Goal: Task Accomplishment & Management: Manage account settings

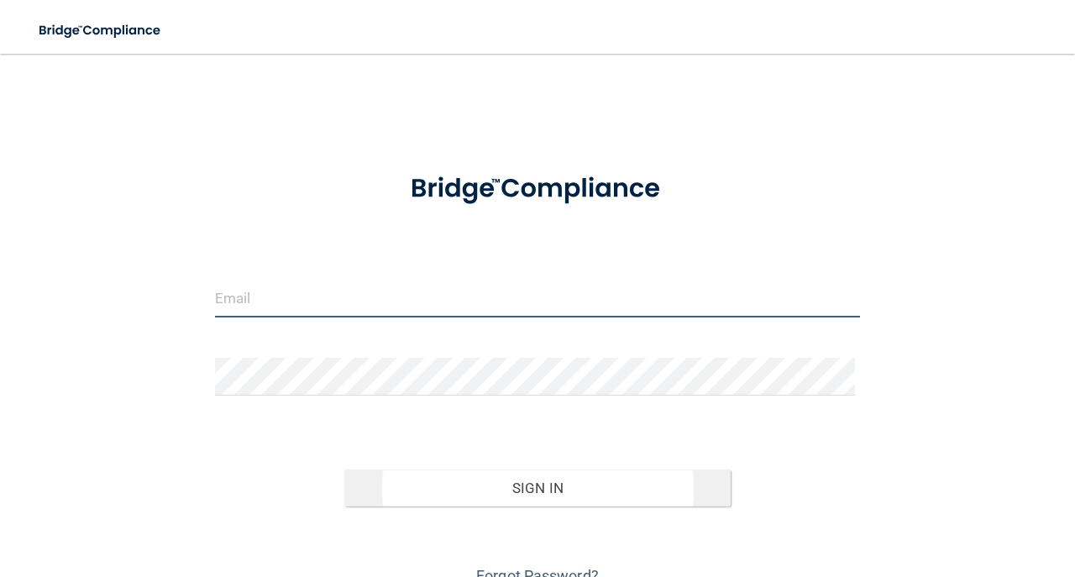
type input "[EMAIL_ADDRESS][DOMAIN_NAME]"
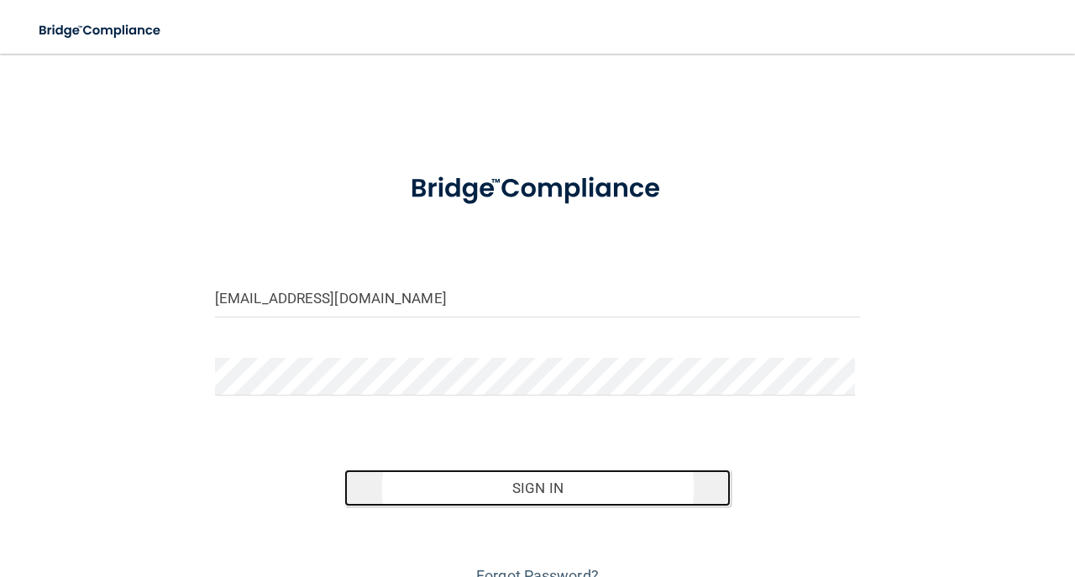
click at [573, 473] on button "Sign In" at bounding box center [537, 487] width 387 height 37
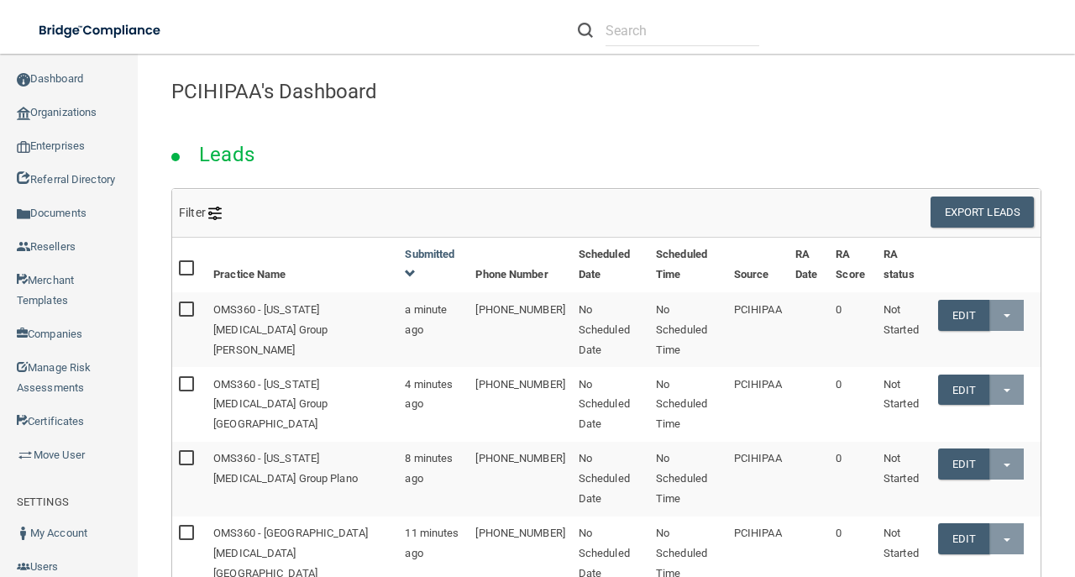
click at [320, 151] on div "Leads" at bounding box center [606, 150] width 895 height 76
click at [47, 153] on link "Enterprises" at bounding box center [69, 146] width 139 height 34
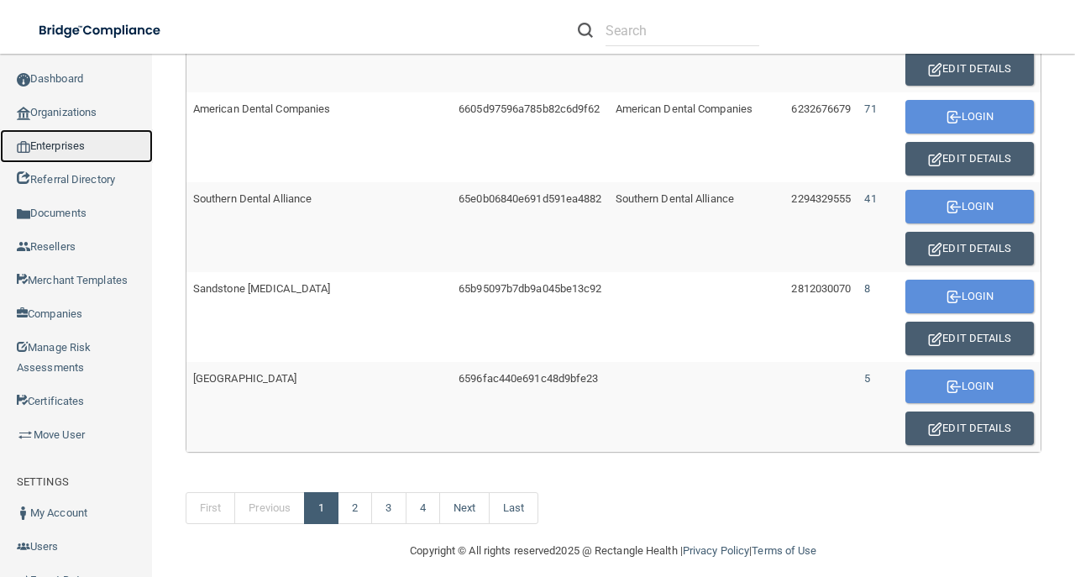
scroll to position [1115, 0]
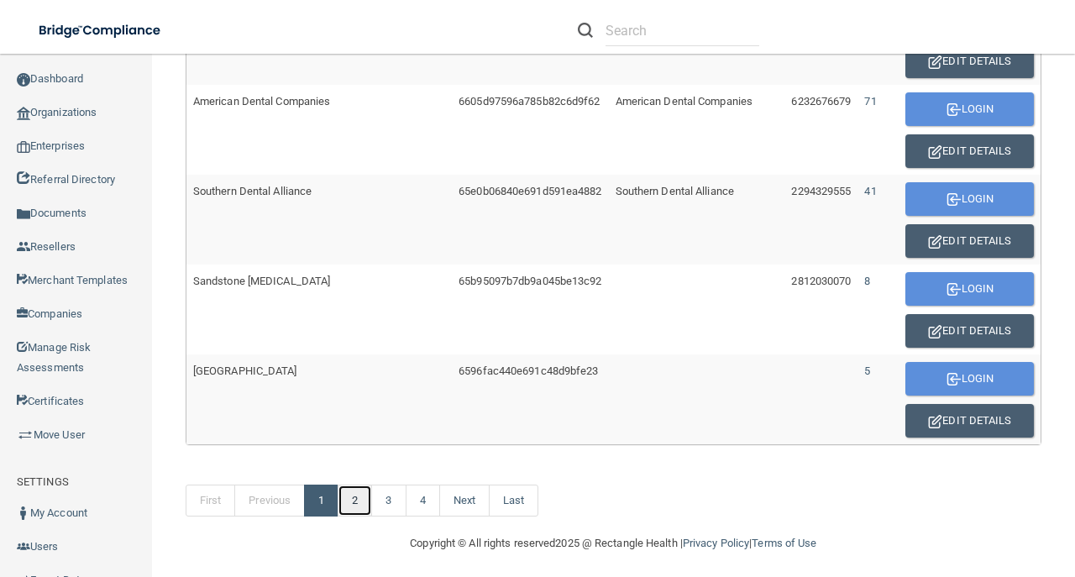
click at [371, 489] on link "2" at bounding box center [354, 500] width 34 height 32
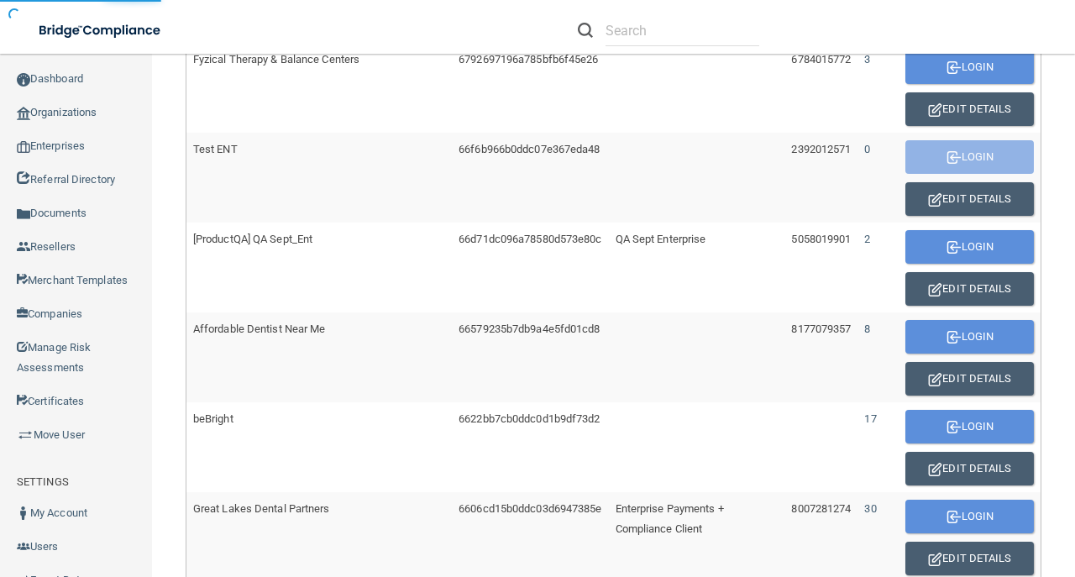
scroll to position [611, 0]
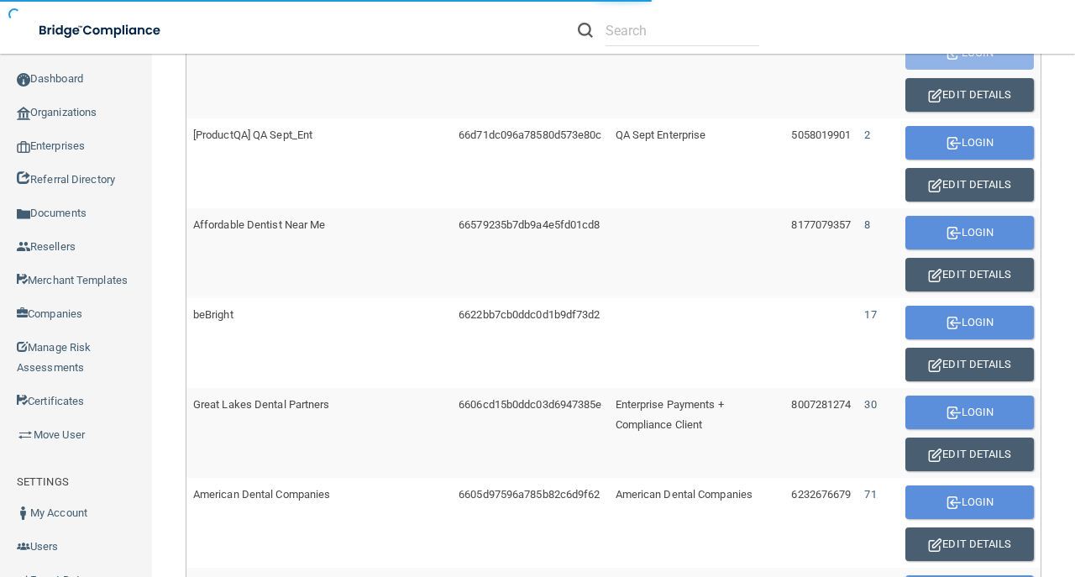
scroll to position [723, 0]
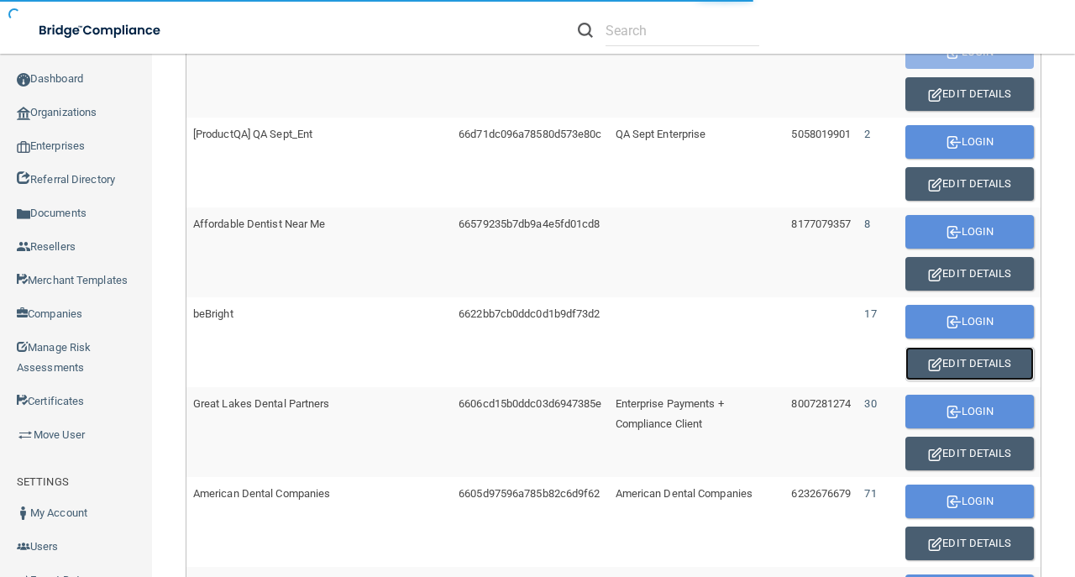
click at [1000, 361] on button "Edit Details" at bounding box center [969, 364] width 128 height 34
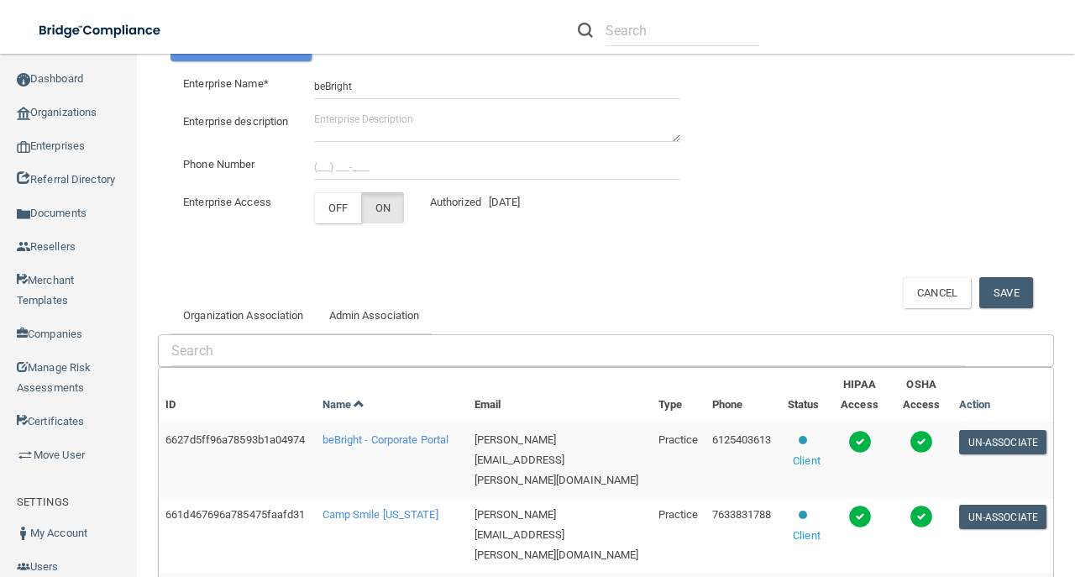
scroll to position [299, 0]
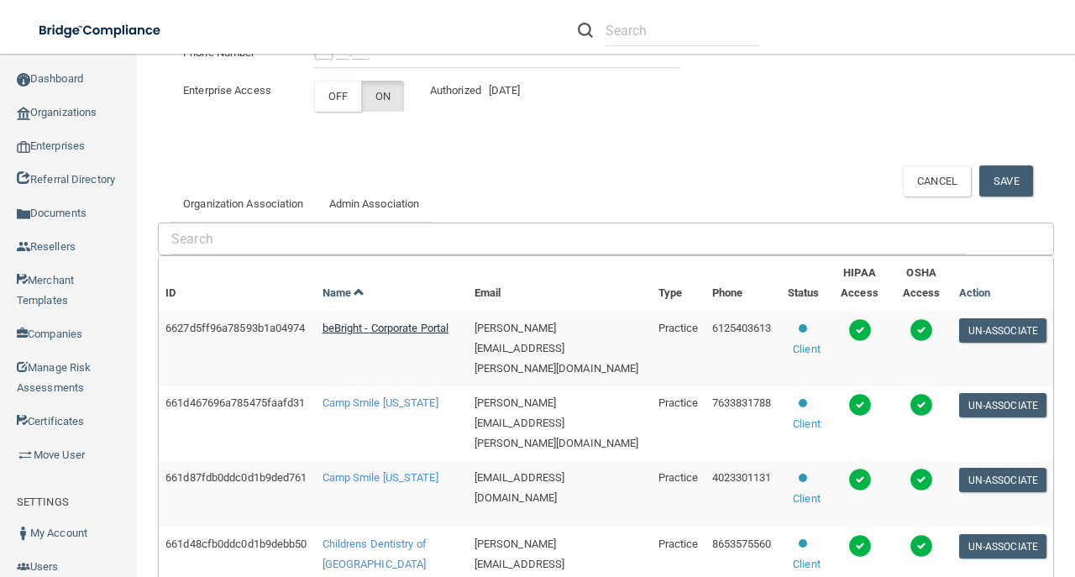
click at [363, 334] on span "beBright - Corporate Portal" at bounding box center [385, 328] width 127 height 13
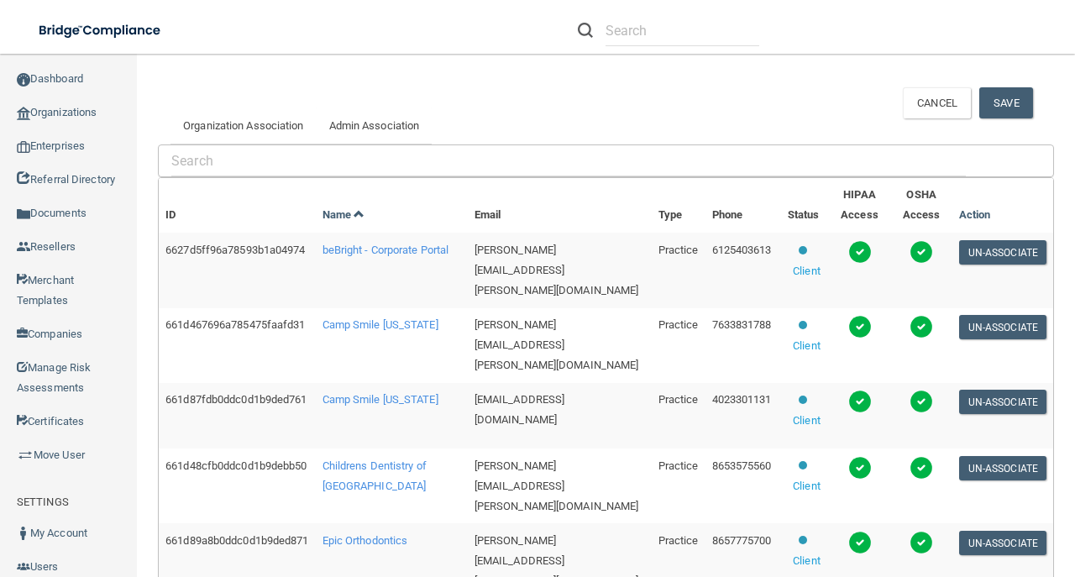
scroll to position [467, 0]
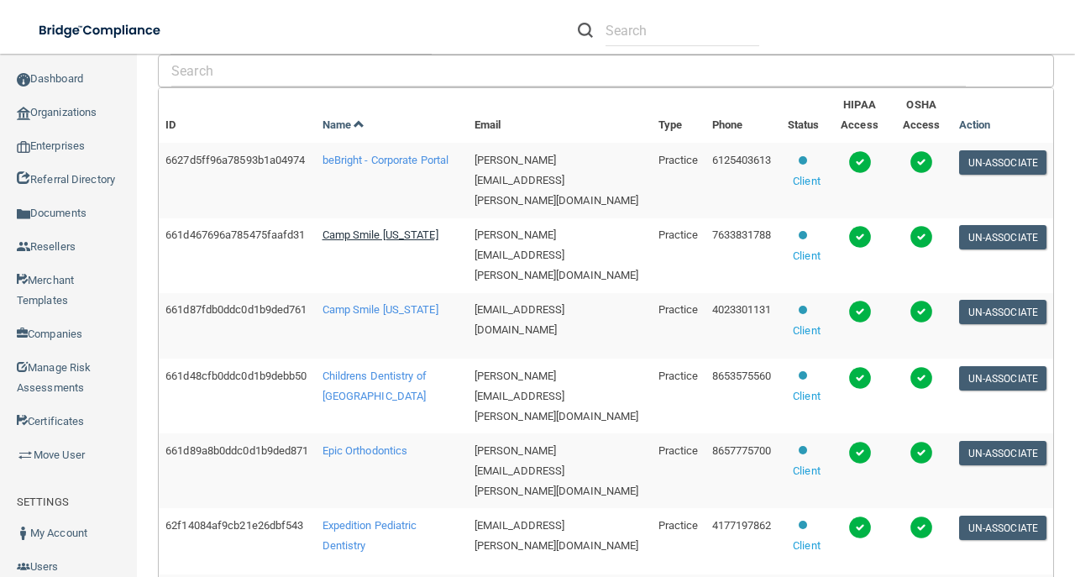
click at [378, 241] on span "Camp Smile Minnesota" at bounding box center [380, 234] width 116 height 13
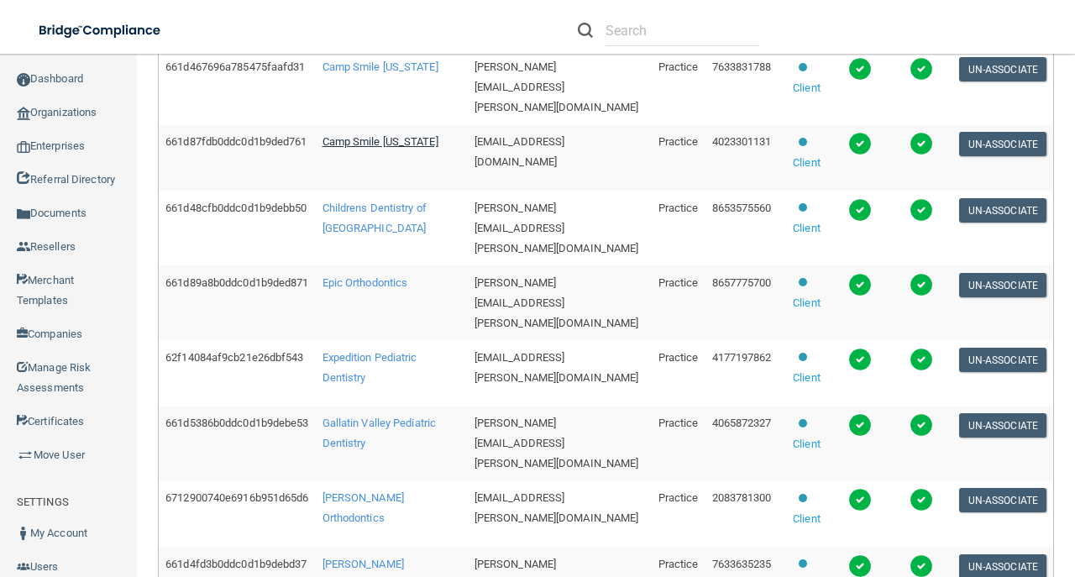
click at [375, 148] on span "Camp Smile [US_STATE]" at bounding box center [380, 141] width 116 height 13
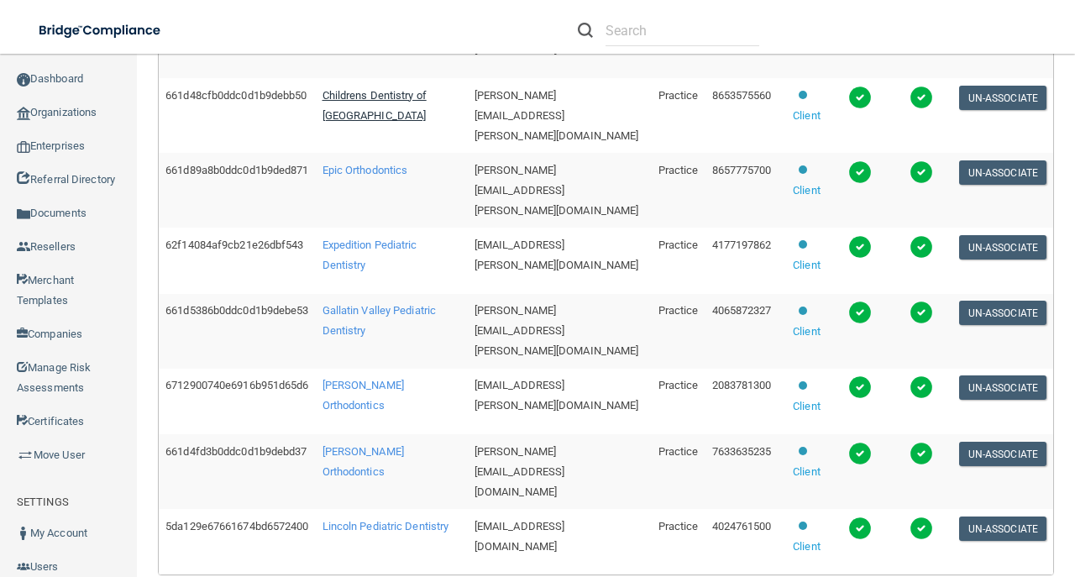
click at [361, 122] on span "Childrens Dentistry of Knoxville" at bounding box center [374, 105] width 104 height 33
click at [366, 176] on span "Epic Orthodontics" at bounding box center [365, 170] width 86 height 13
click at [374, 271] on span "Expedition Pediatric Dentistry" at bounding box center [369, 254] width 95 height 33
click at [376, 337] on span "Gallatin Valley Pediatric Dentistry" at bounding box center [379, 320] width 114 height 33
click at [371, 337] on span "Gallatin Valley Pediatric Dentistry" at bounding box center [379, 320] width 114 height 33
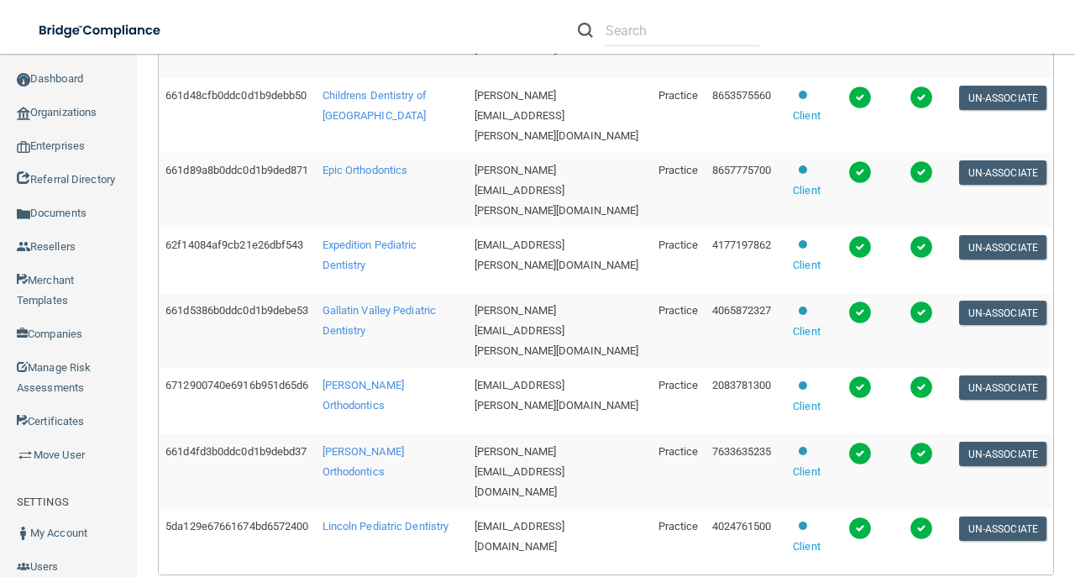
click at [374, 353] on td "Gallatin Valley Pediatric Dentistry" at bounding box center [392, 331] width 152 height 75
click at [371, 351] on td "Gallatin Valley Pediatric Dentistry" at bounding box center [392, 331] width 152 height 75
click at [373, 337] on span "Gallatin Valley Pediatric Dentistry" at bounding box center [379, 320] width 114 height 33
click at [363, 337] on span "Gallatin Valley Pediatric Dentistry" at bounding box center [379, 320] width 114 height 33
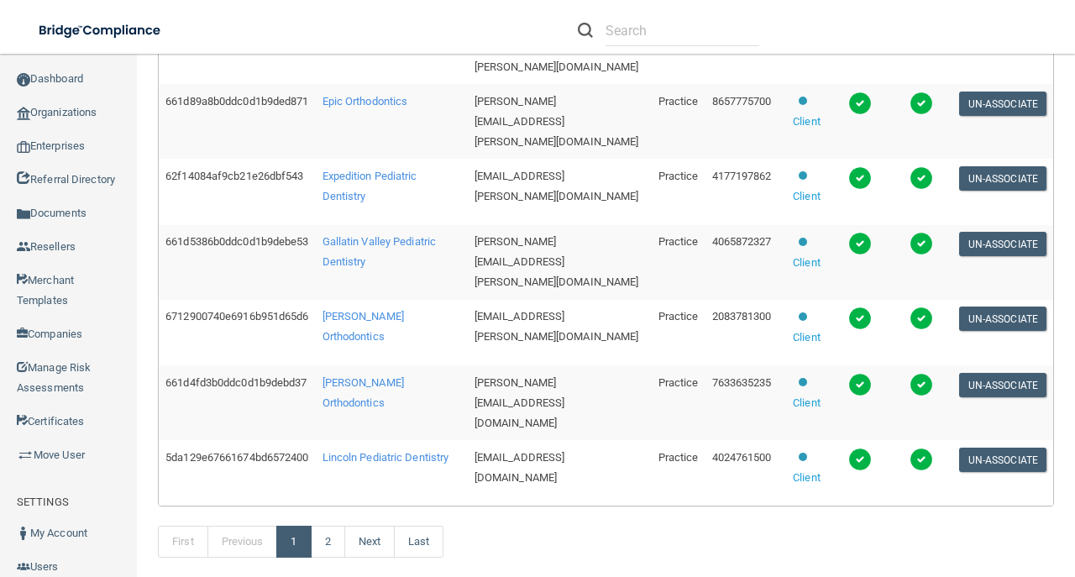
scroll to position [915, 0]
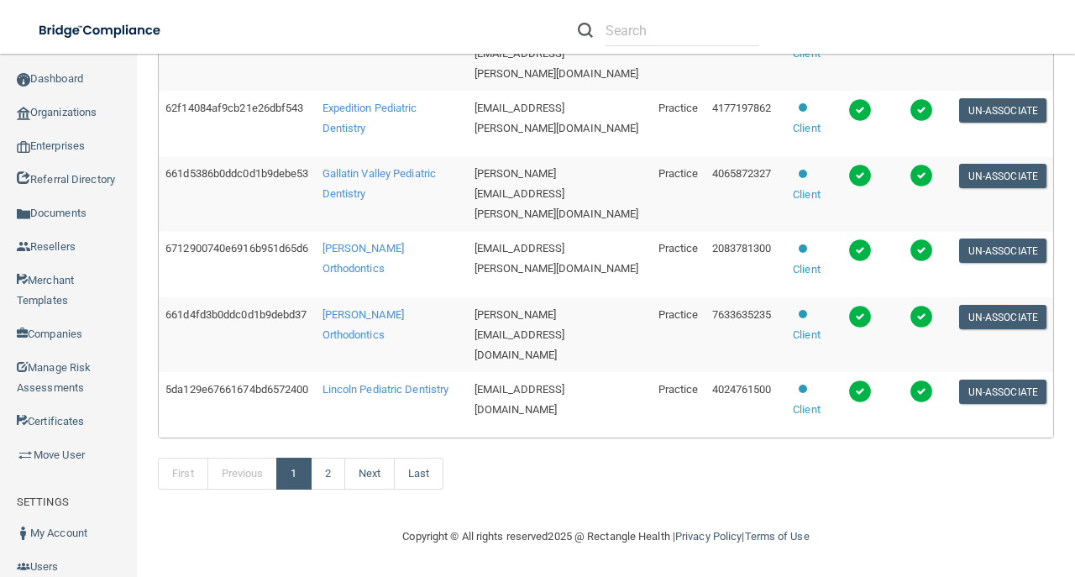
click at [378, 260] on td "Kelson Orthodontics" at bounding box center [392, 265] width 152 height 66
click at [374, 264] on span "Kelson Orthodontics" at bounding box center [362, 258] width 81 height 33
click at [374, 335] on span "Kottemann Orthodontics" at bounding box center [362, 324] width 81 height 33
click at [363, 395] on span "Lincoln Pediatric Dentistry" at bounding box center [385, 389] width 127 height 13
click at [345, 469] on link "2" at bounding box center [328, 474] width 34 height 32
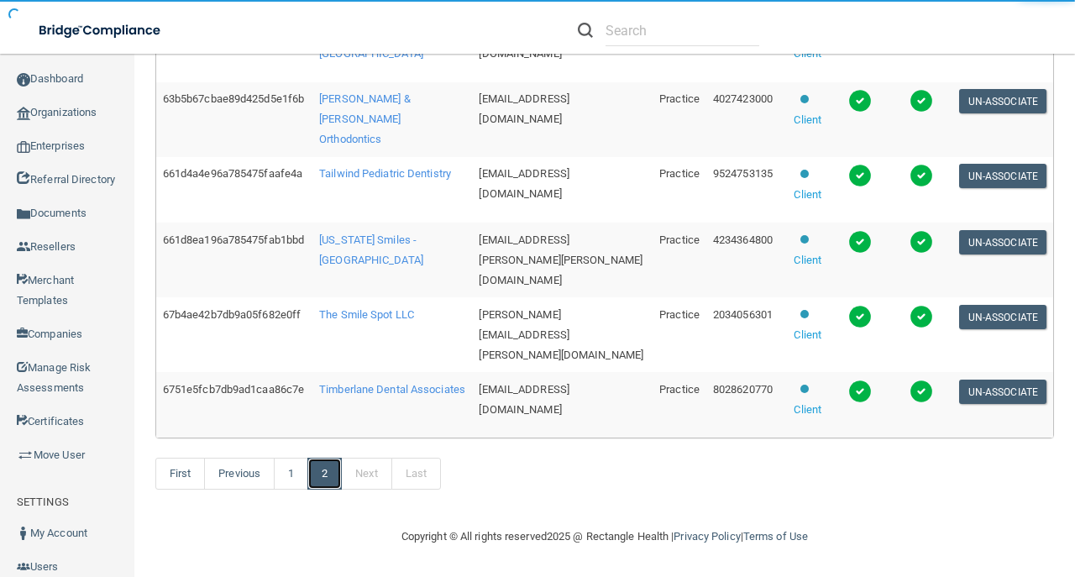
scroll to position [53, 0]
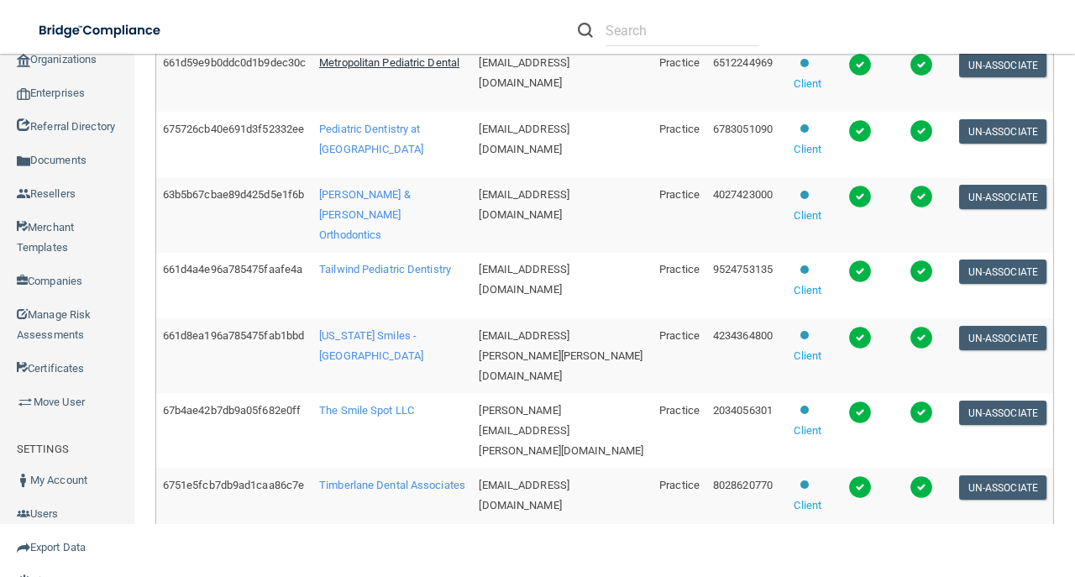
click at [383, 69] on span "Metropolitan Pediatric Dental" at bounding box center [389, 62] width 140 height 13
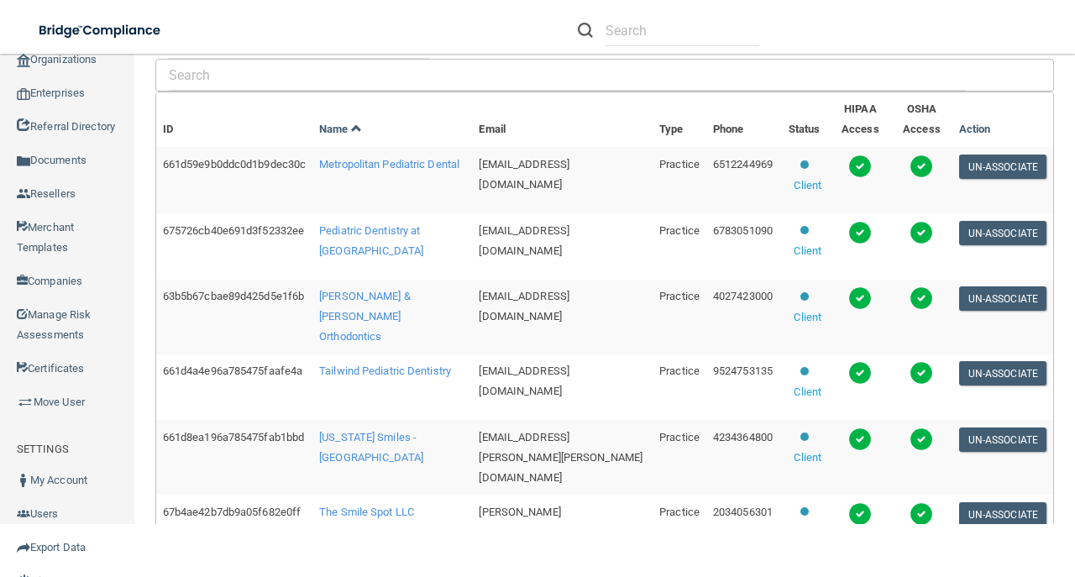
scroll to position [400, 0]
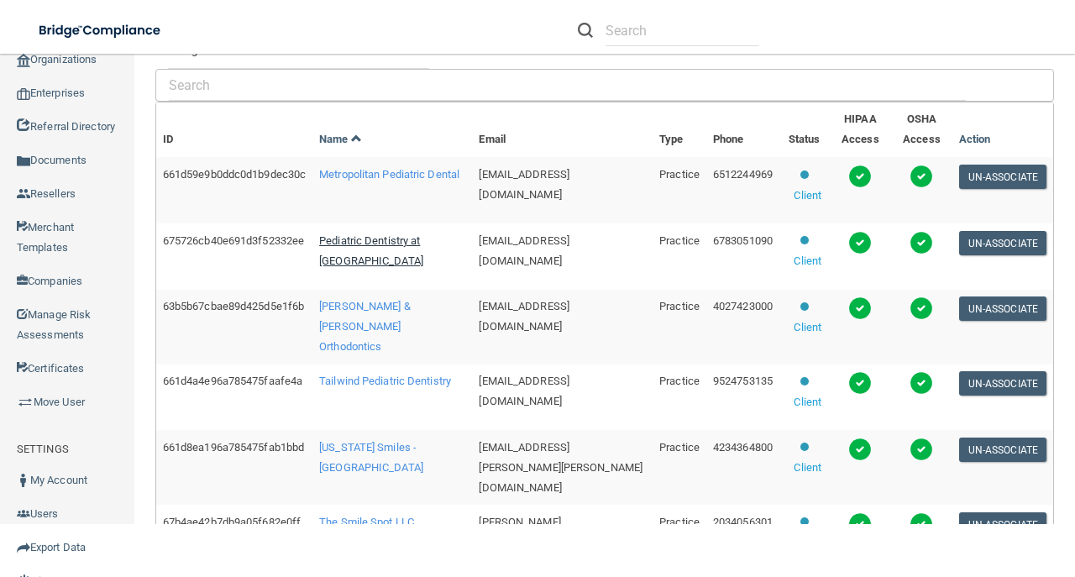
click at [395, 267] on span "Pediatric Dentistry at Vinings" at bounding box center [371, 250] width 104 height 33
click at [384, 353] on span "Rallis & Bonilla Orthodontics" at bounding box center [365, 326] width 92 height 53
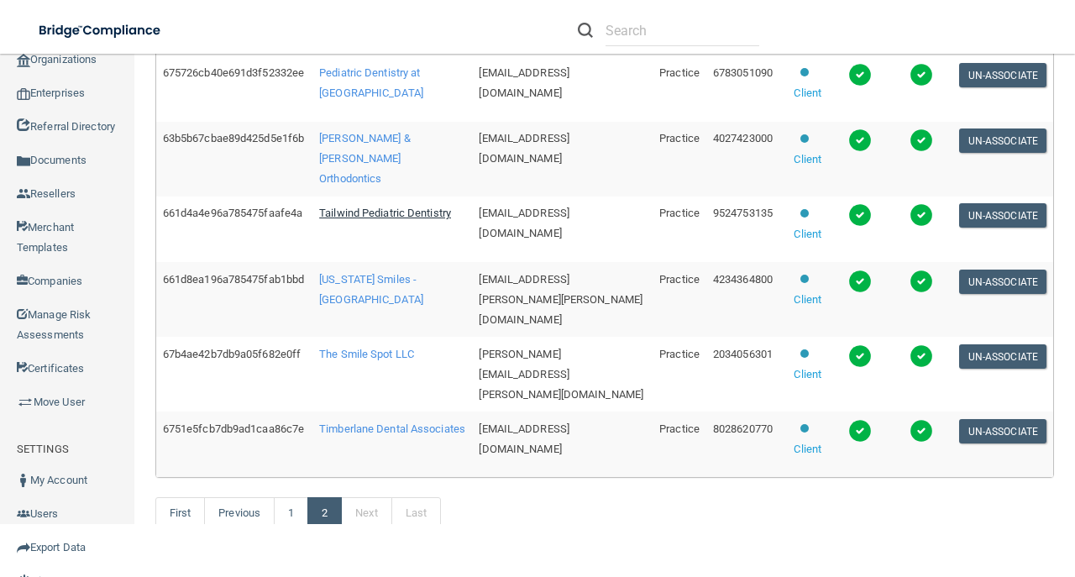
click at [373, 219] on span "Tailwind Pediatric Dentistry" at bounding box center [385, 213] width 132 height 13
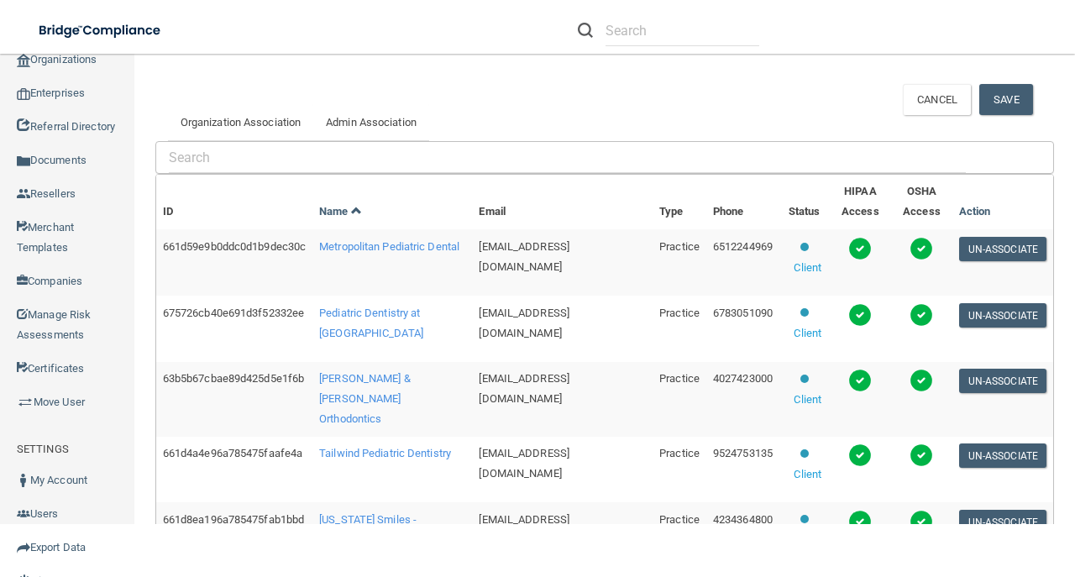
scroll to position [455, 0]
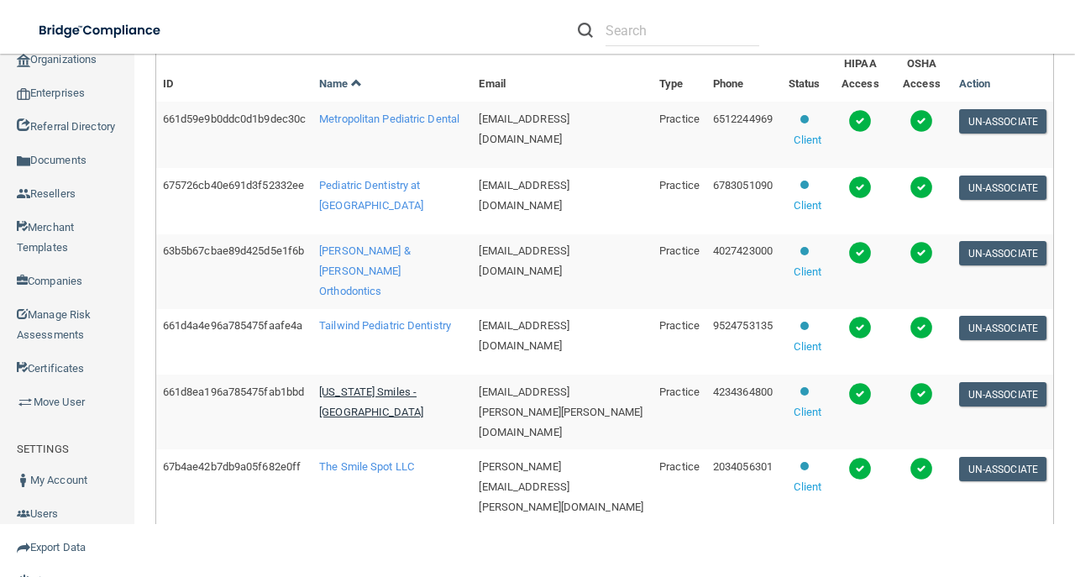
click at [401, 418] on span "Tennessee Smiles - Madisonville" at bounding box center [371, 401] width 104 height 33
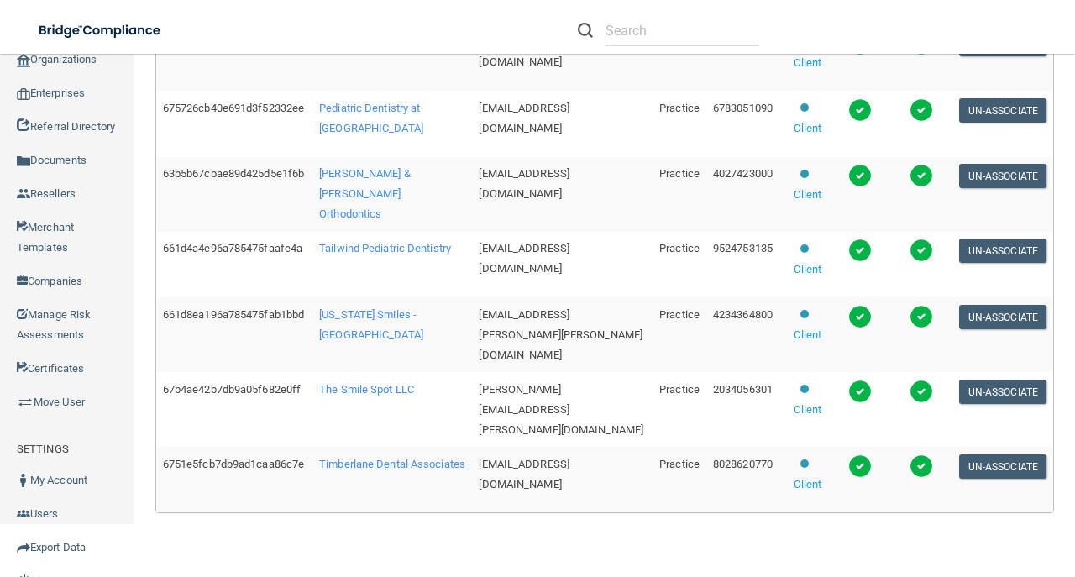
scroll to position [623, 0]
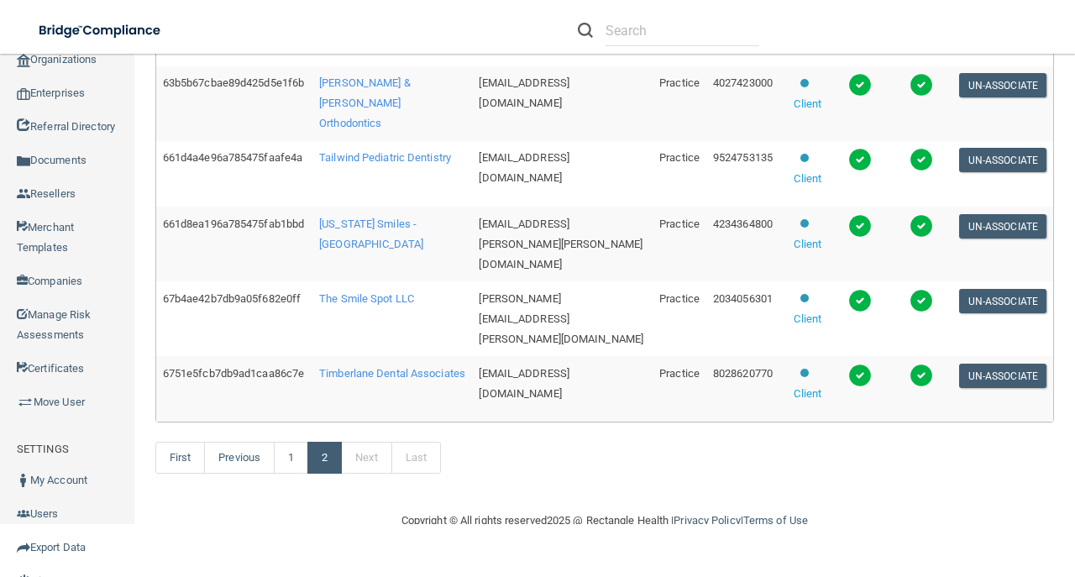
click at [379, 314] on td "The Smile Spot LLC" at bounding box center [391, 318] width 159 height 75
click at [386, 305] on span "The Smile Spot LLC" at bounding box center [366, 298] width 95 height 13
click at [381, 400] on td "Timberlane Dental Associates" at bounding box center [391, 388] width 159 height 65
click at [373, 379] on span "Timberlane Dental Associates" at bounding box center [392, 373] width 146 height 13
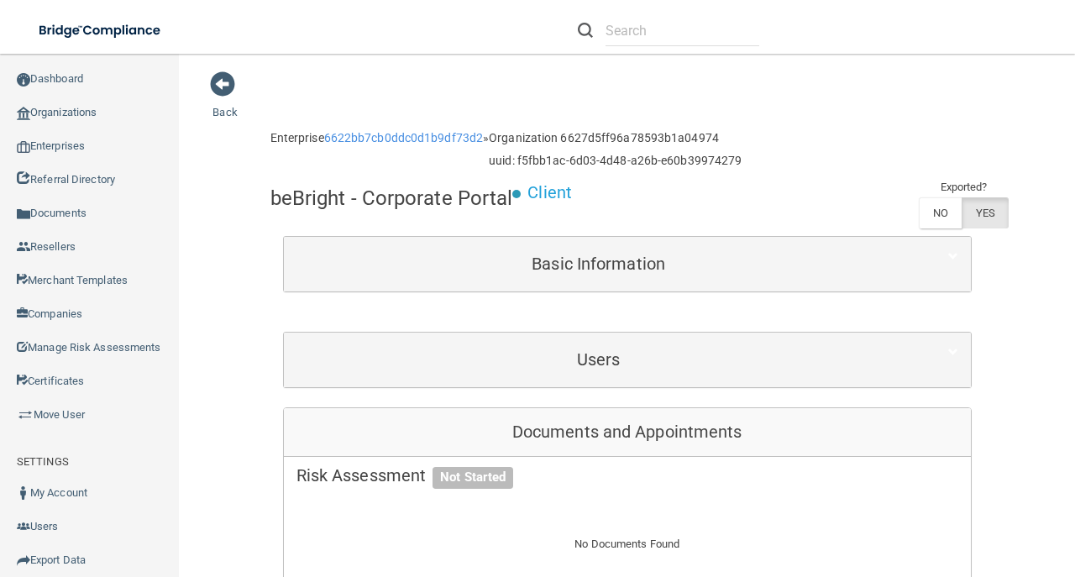
click at [668, 408] on div "Documents and Appointments" at bounding box center [627, 432] width 687 height 49
click at [658, 378] on div "Users" at bounding box center [627, 359] width 687 height 55
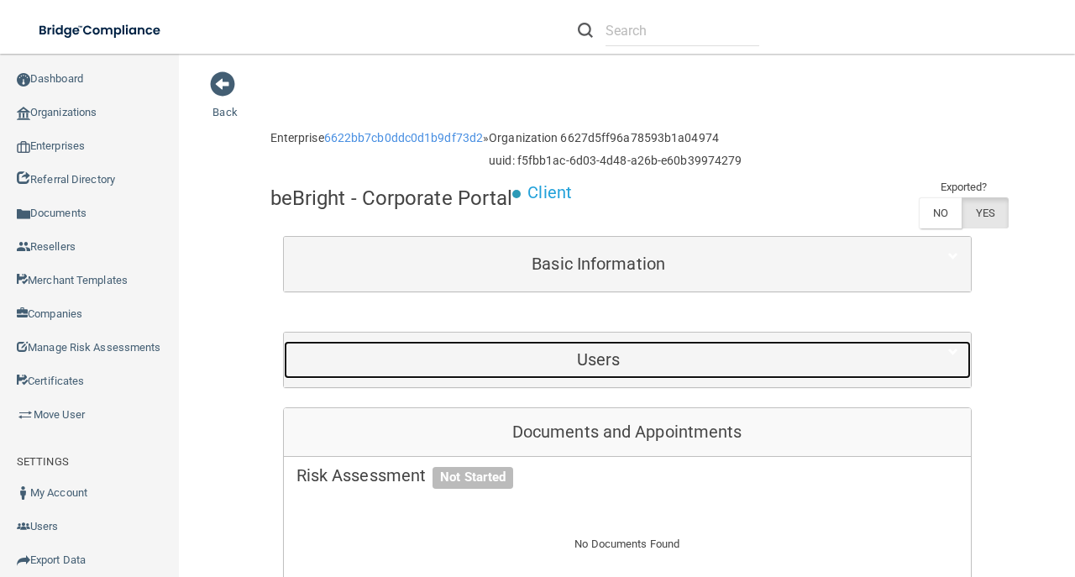
click at [656, 363] on h5 "Users" at bounding box center [598, 359] width 604 height 18
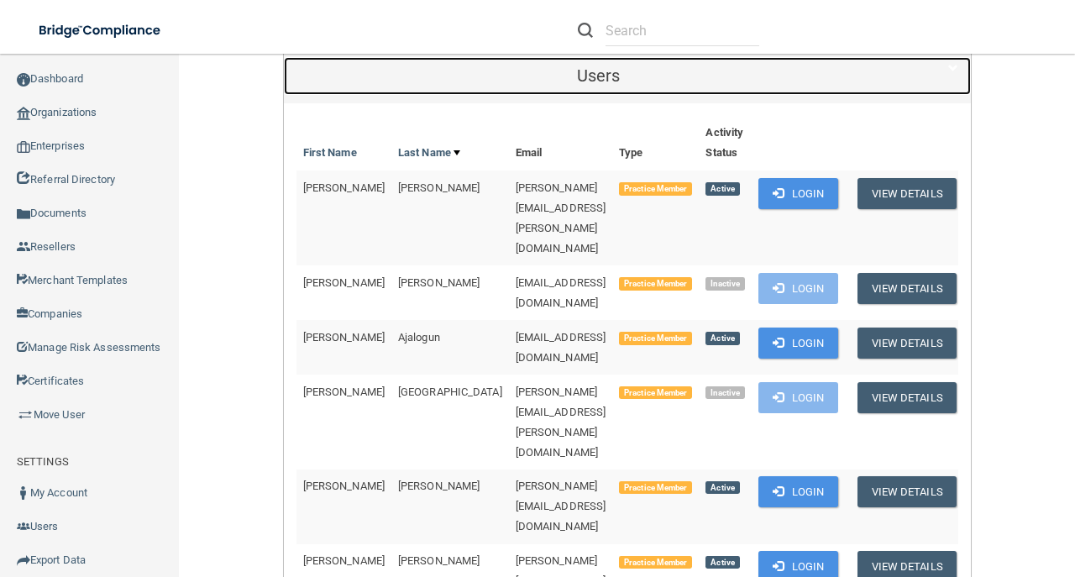
scroll to position [391, 0]
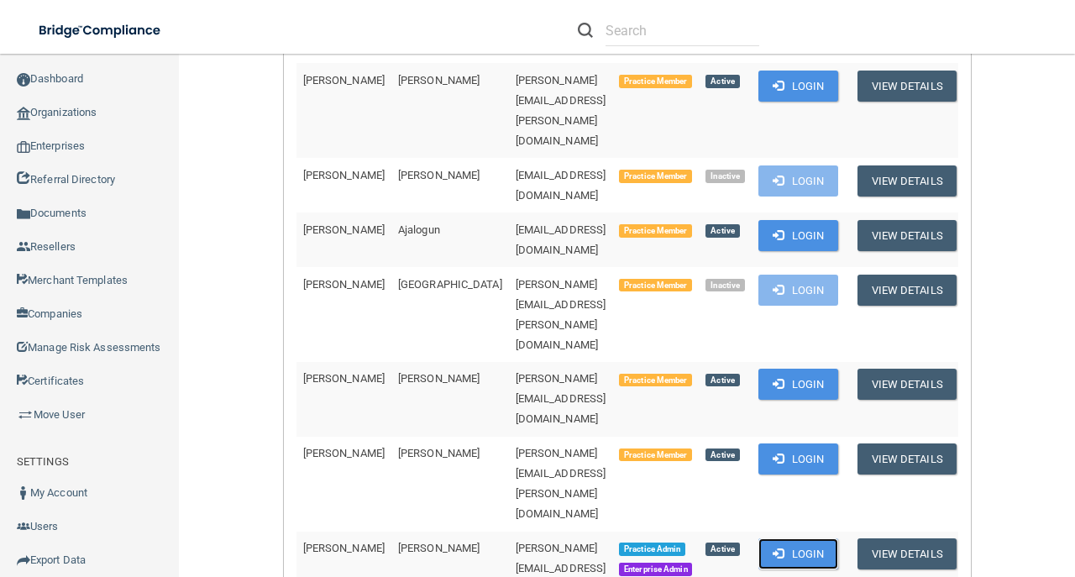
click at [838, 538] on button "Login" at bounding box center [798, 553] width 80 height 31
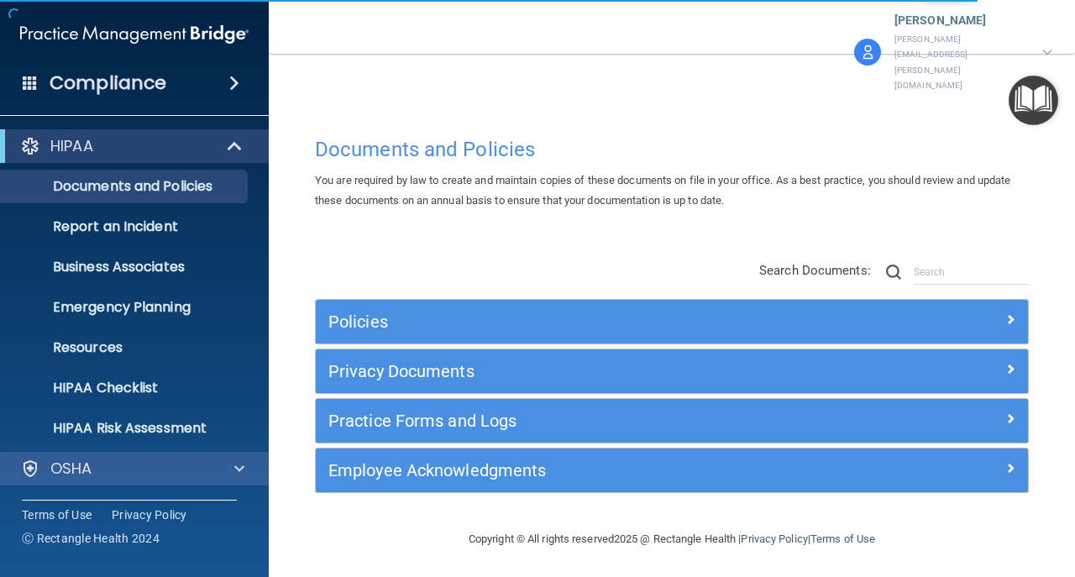
scroll to position [119, 0]
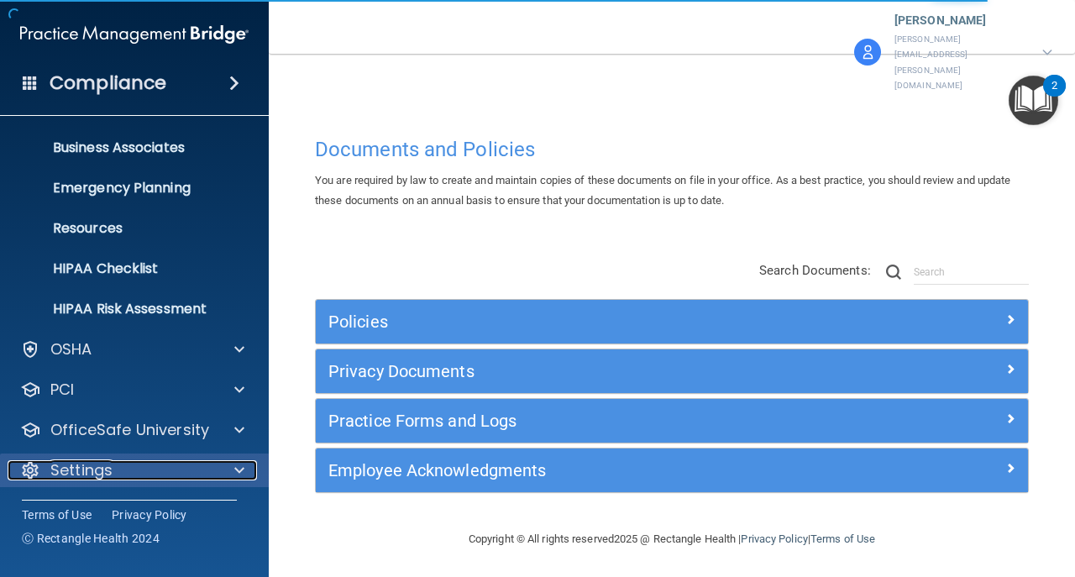
click at [161, 460] on div "Settings" at bounding box center [112, 470] width 208 height 20
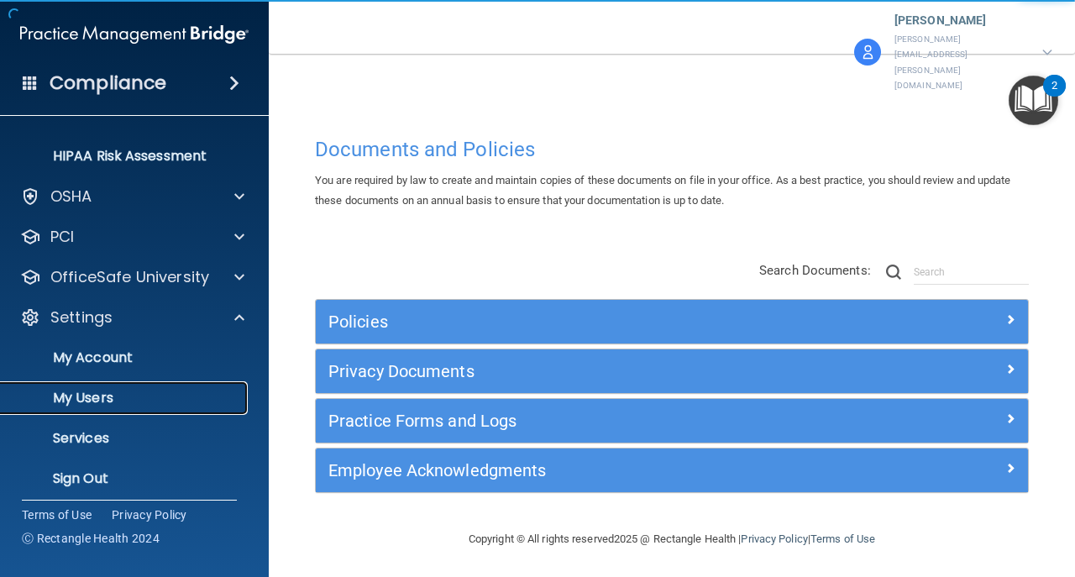
click at [132, 384] on link "My Users" at bounding box center [115, 398] width 264 height 34
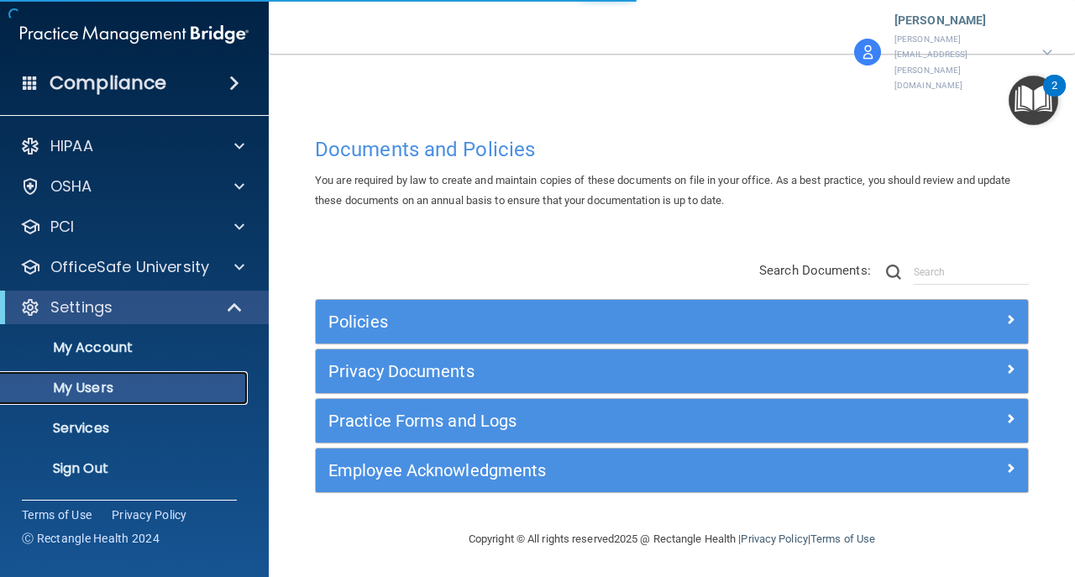
select select "20"
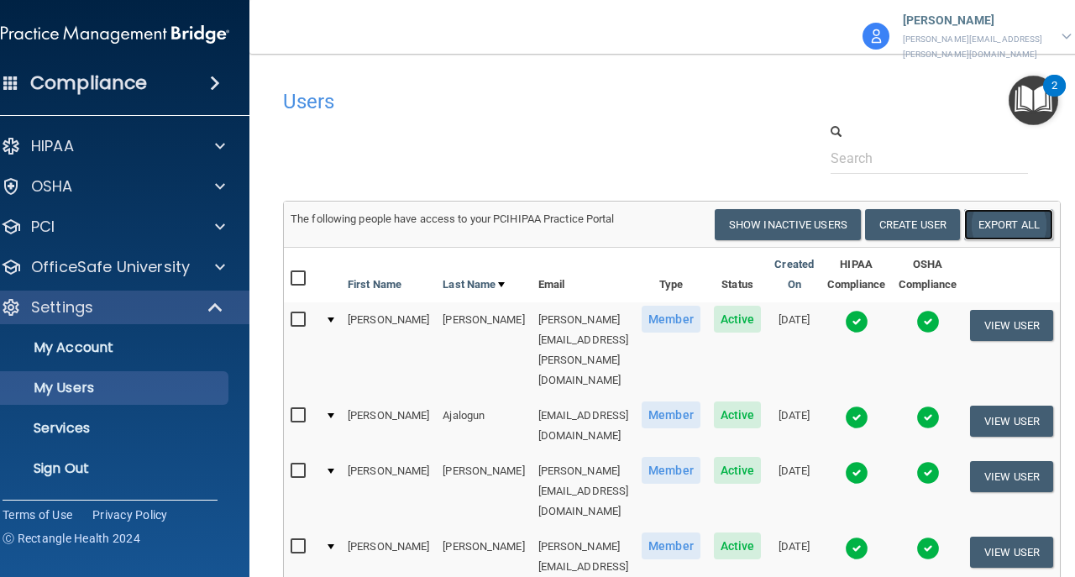
click at [1022, 223] on link "Export All" at bounding box center [1008, 224] width 89 height 31
click at [102, 480] on link "Sign Out" at bounding box center [96, 469] width 264 height 34
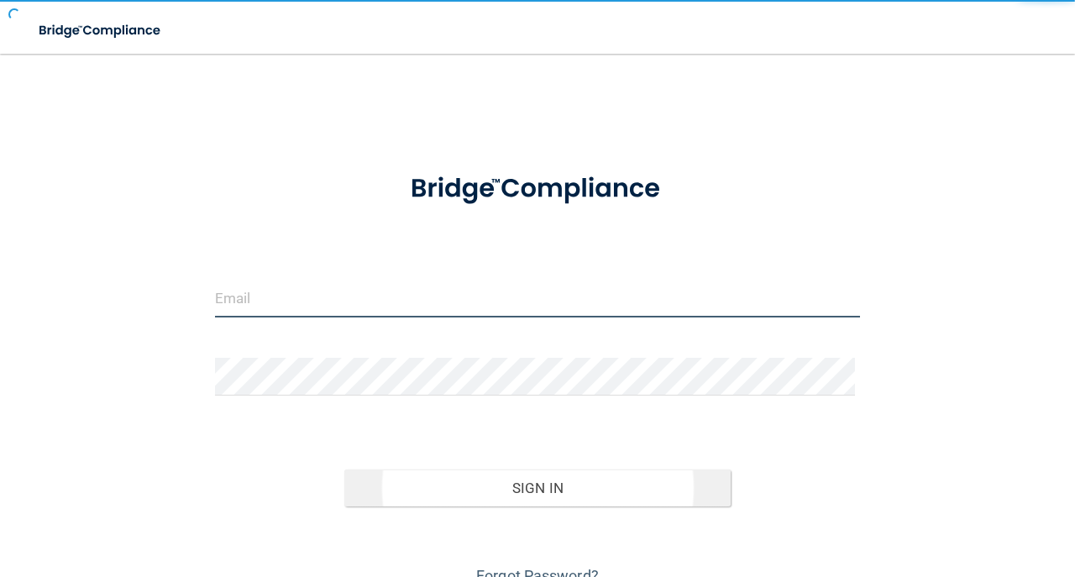
type input "[EMAIL_ADDRESS][DOMAIN_NAME]"
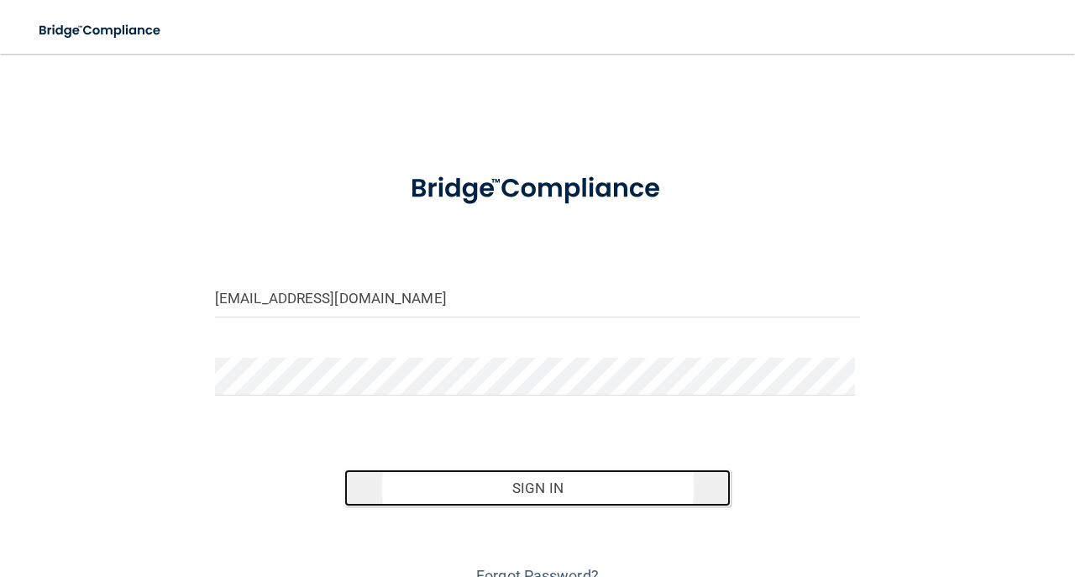
click at [359, 479] on button "Sign In" at bounding box center [537, 487] width 387 height 37
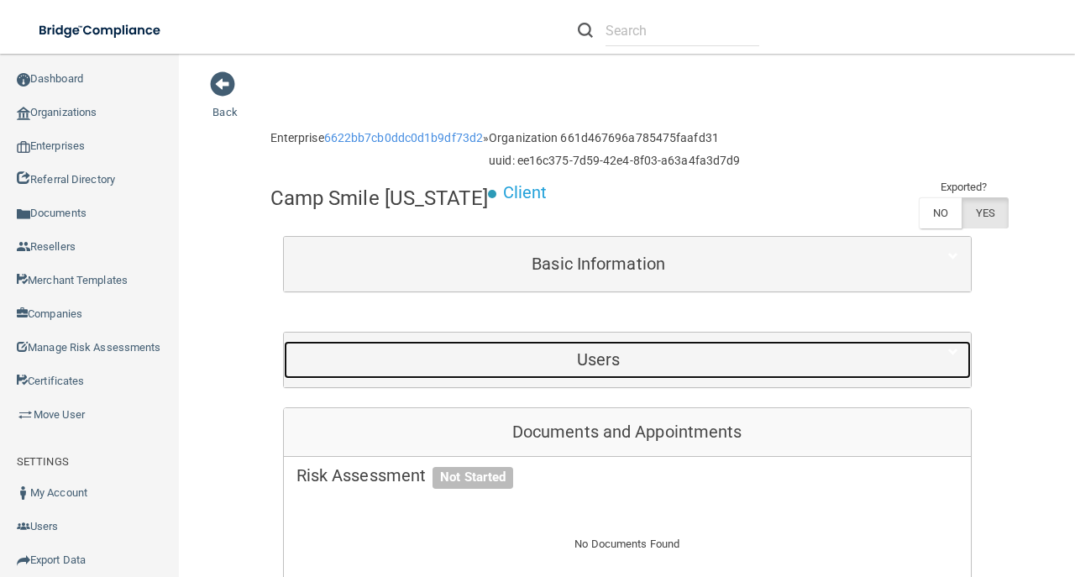
click at [709, 359] on h5 "Users" at bounding box center [598, 359] width 604 height 18
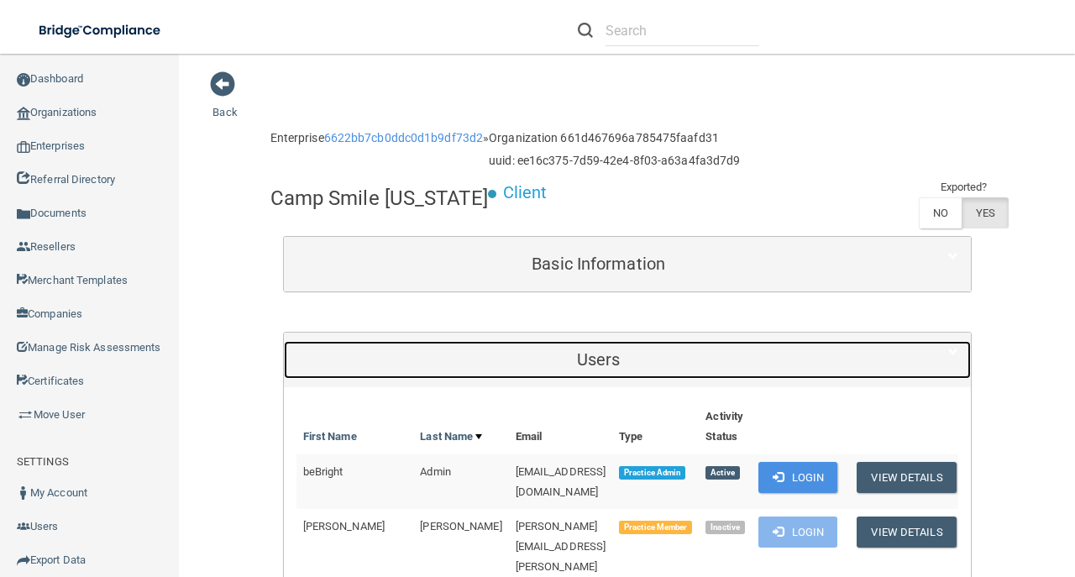
scroll to position [112, 0]
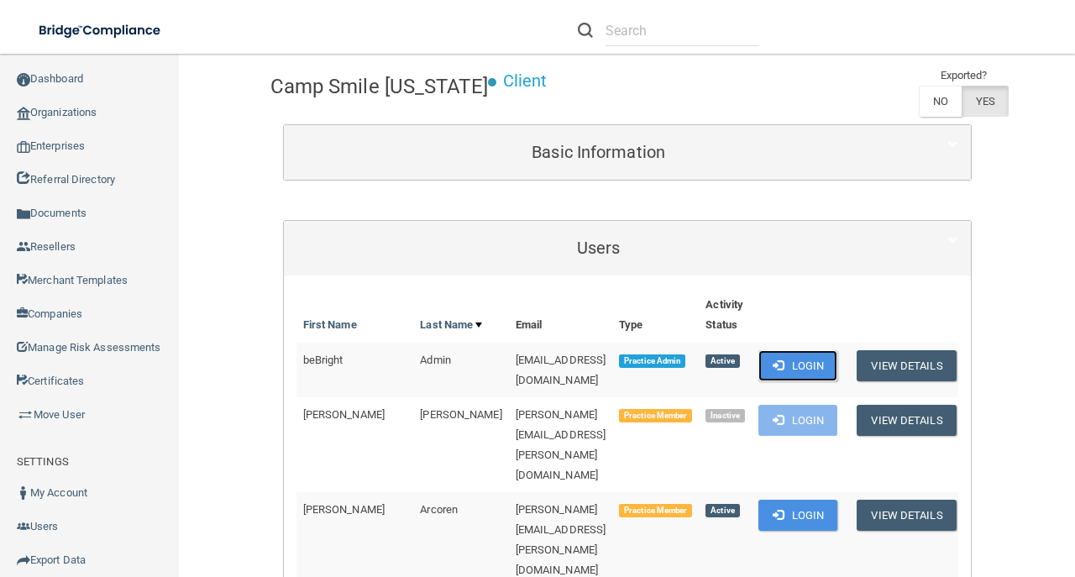
click at [791, 359] on button "Login" at bounding box center [798, 365] width 80 height 31
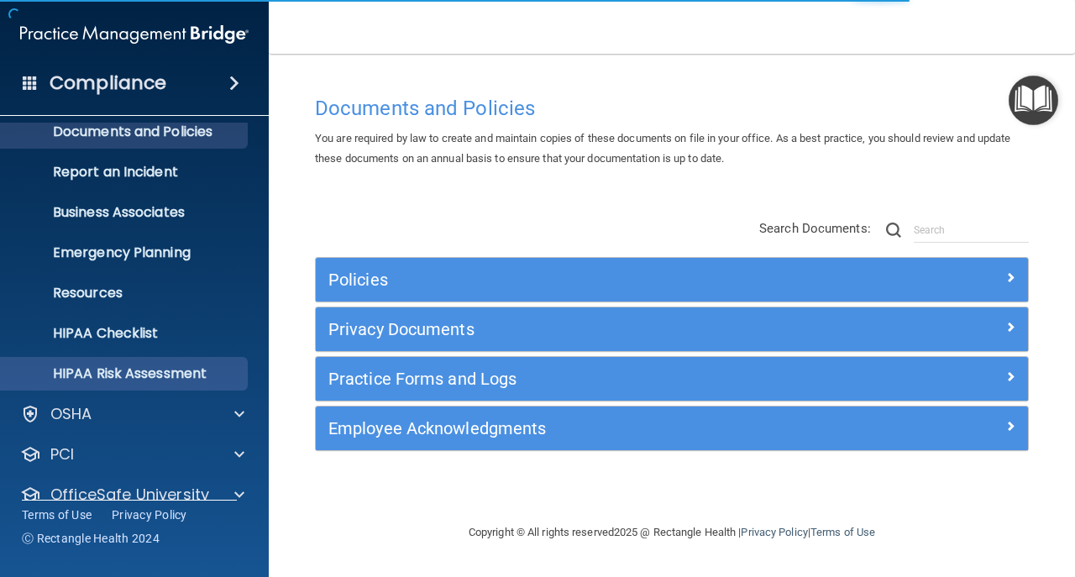
scroll to position [119, 0]
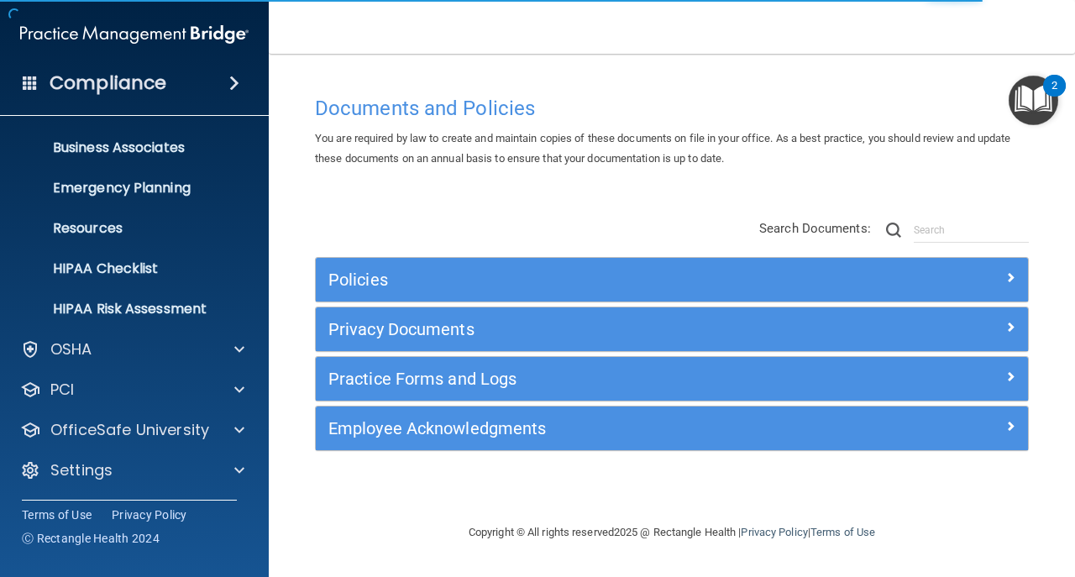
click at [123, 488] on div "HIPAA Documents and Policies Report an Incident Business Associates Emergency P…" at bounding box center [134, 251] width 269 height 497
click at [123, 477] on div "Settings" at bounding box center [112, 470] width 208 height 20
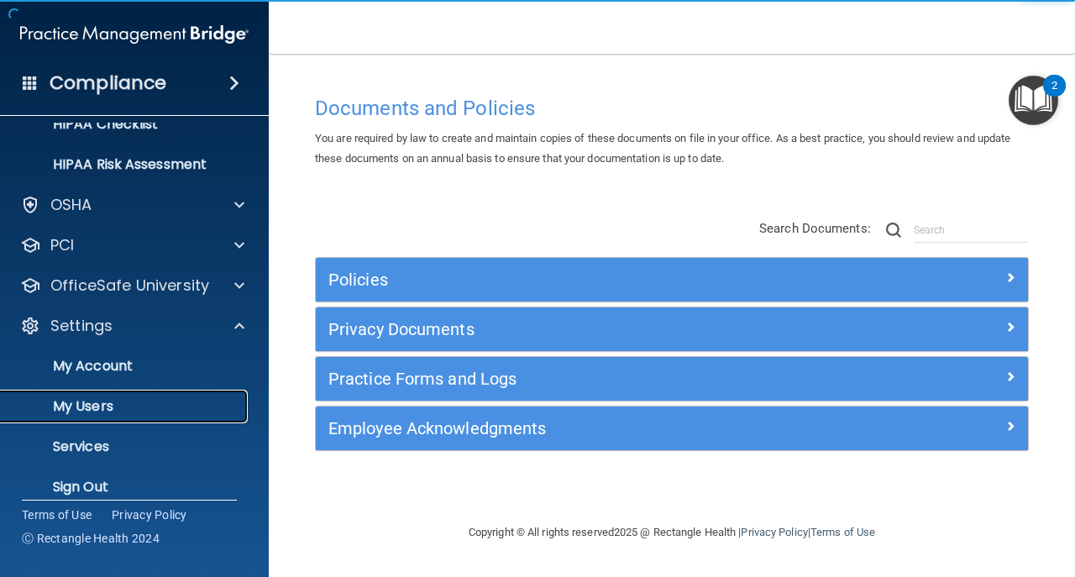
click at [109, 405] on p "My Users" at bounding box center [125, 406] width 229 height 17
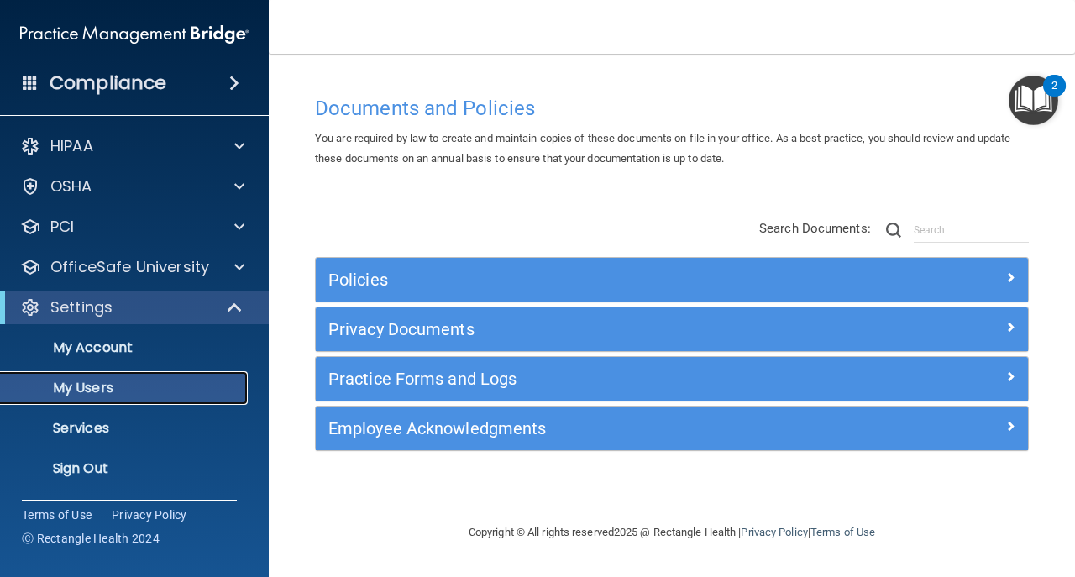
select select "20"
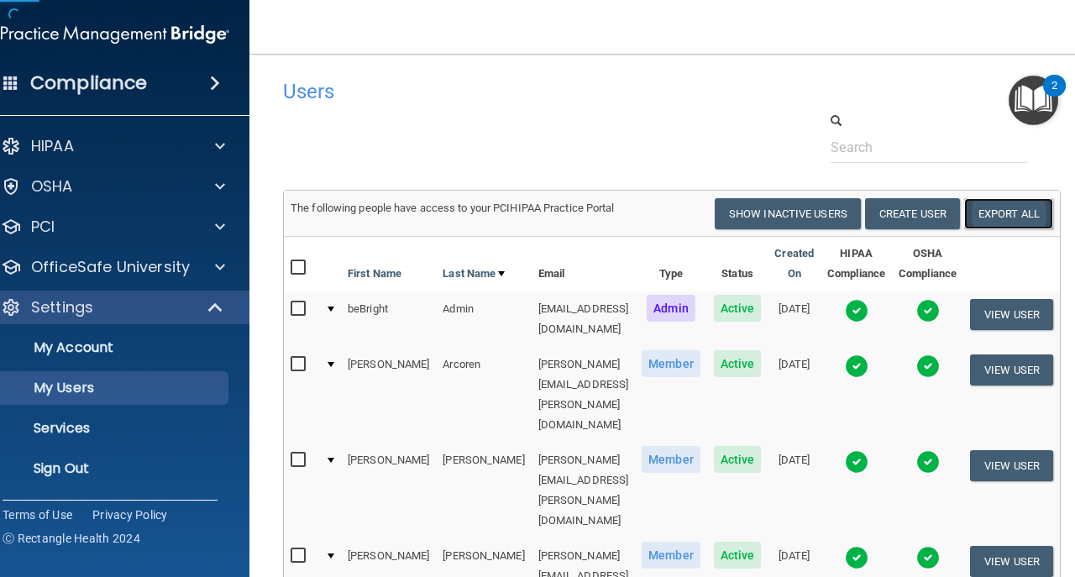
click at [995, 204] on link "Export All" at bounding box center [1008, 213] width 89 height 31
click at [105, 474] on p "Sign Out" at bounding box center [106, 468] width 229 height 17
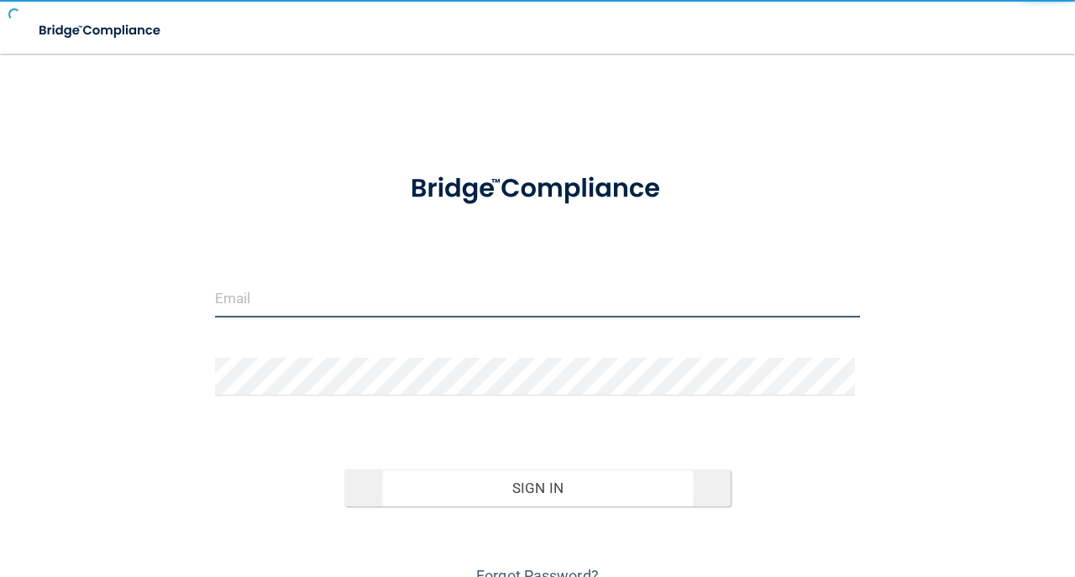
type input "[EMAIL_ADDRESS][DOMAIN_NAME]"
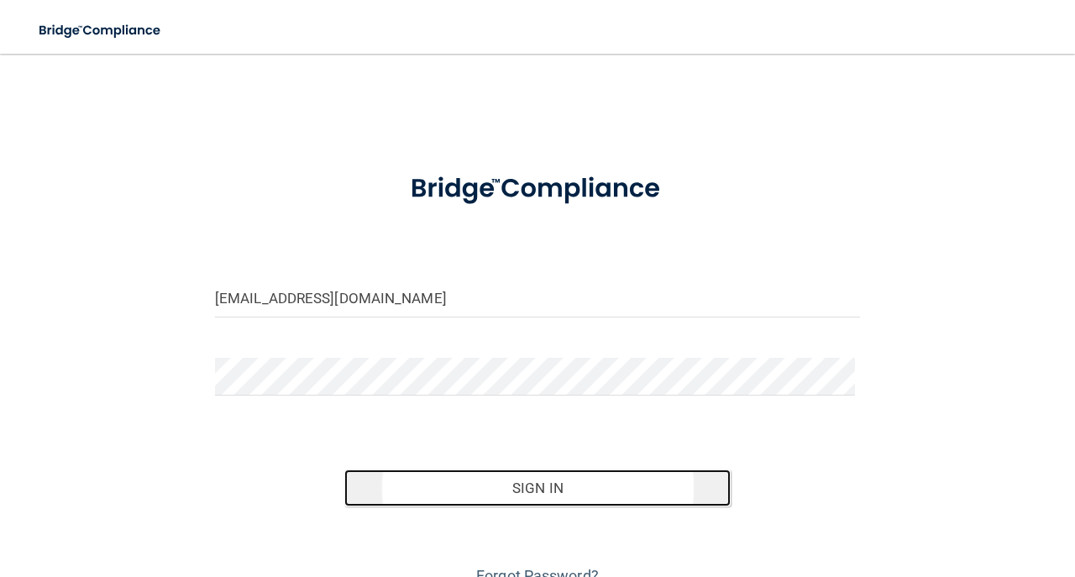
click at [491, 487] on button "Sign In" at bounding box center [537, 487] width 387 height 37
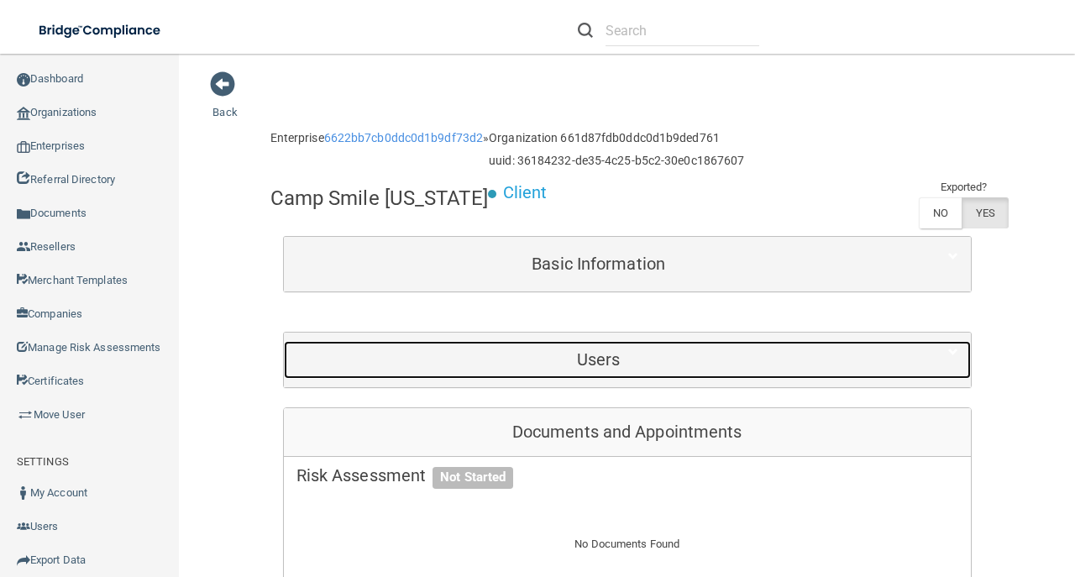
drag, startPoint x: 695, startPoint y: 342, endPoint x: 693, endPoint y: 352, distance: 10.2
click at [695, 342] on div "Users" at bounding box center [599, 360] width 630 height 38
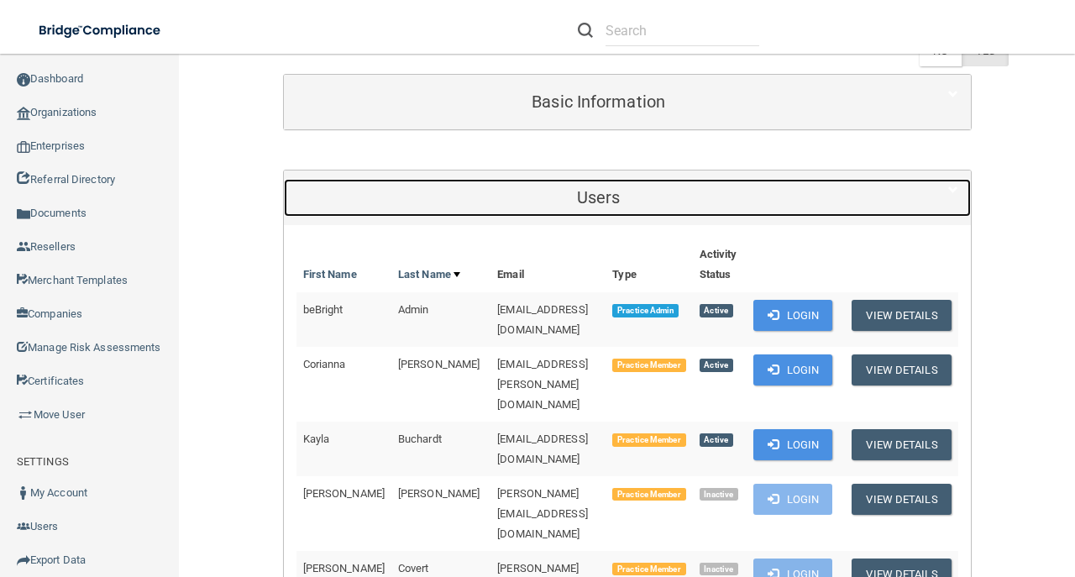
scroll to position [280, 0]
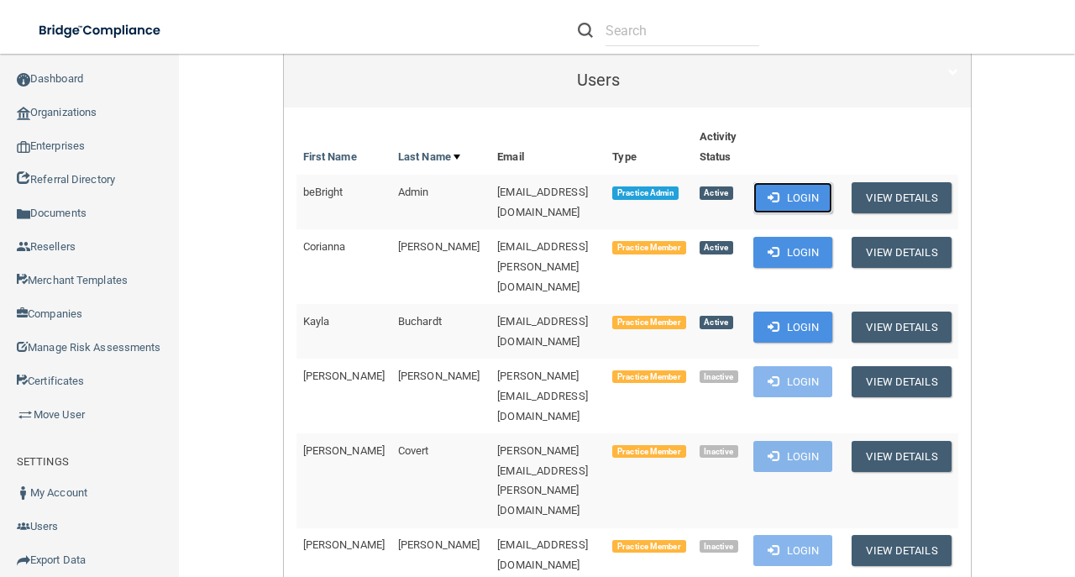
click at [799, 200] on button "Login" at bounding box center [793, 197] width 80 height 31
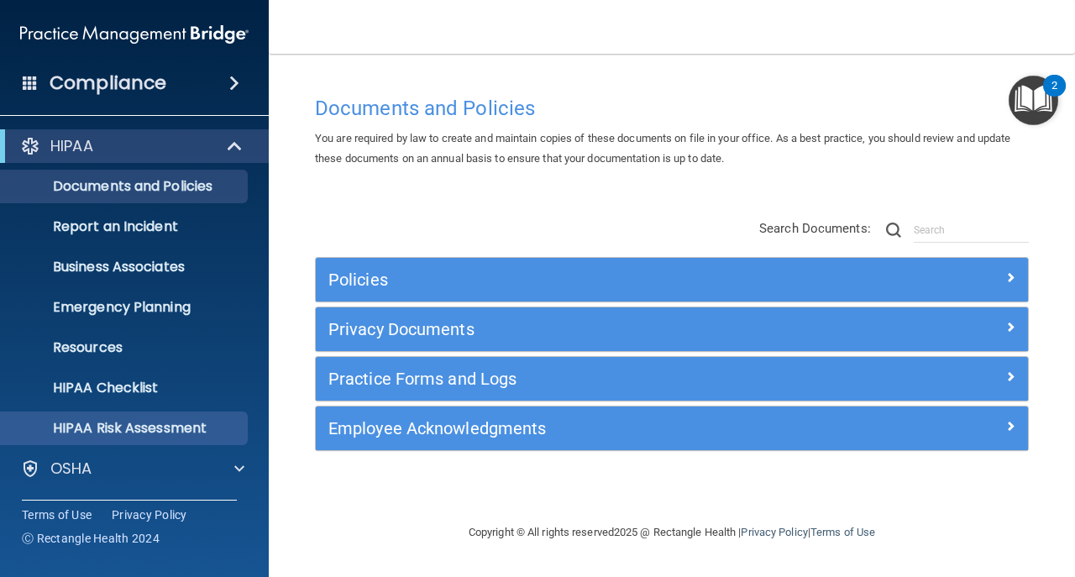
scroll to position [119, 0]
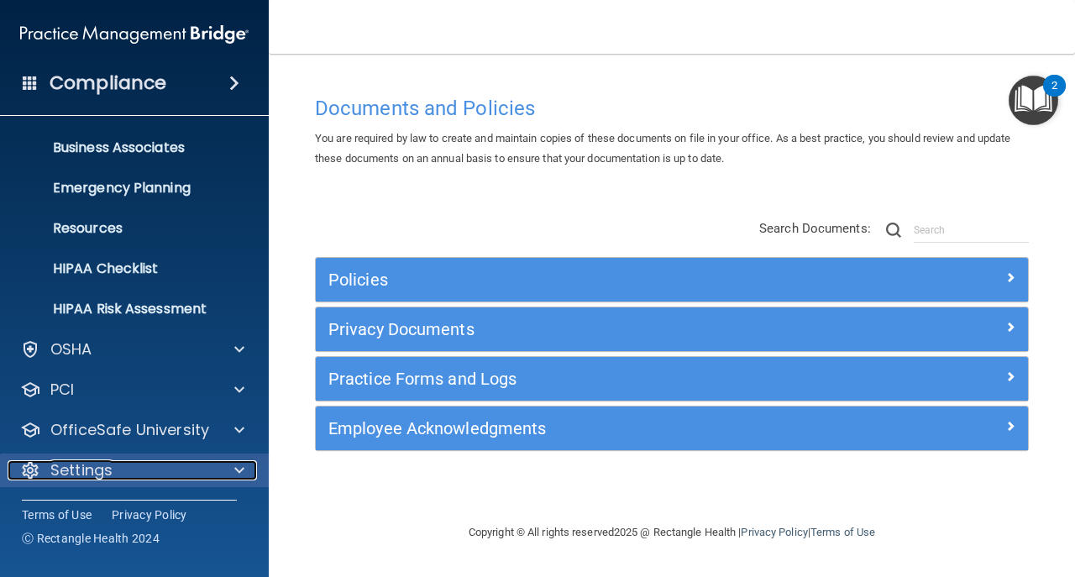
click at [105, 462] on p "Settings" at bounding box center [81, 470] width 62 height 20
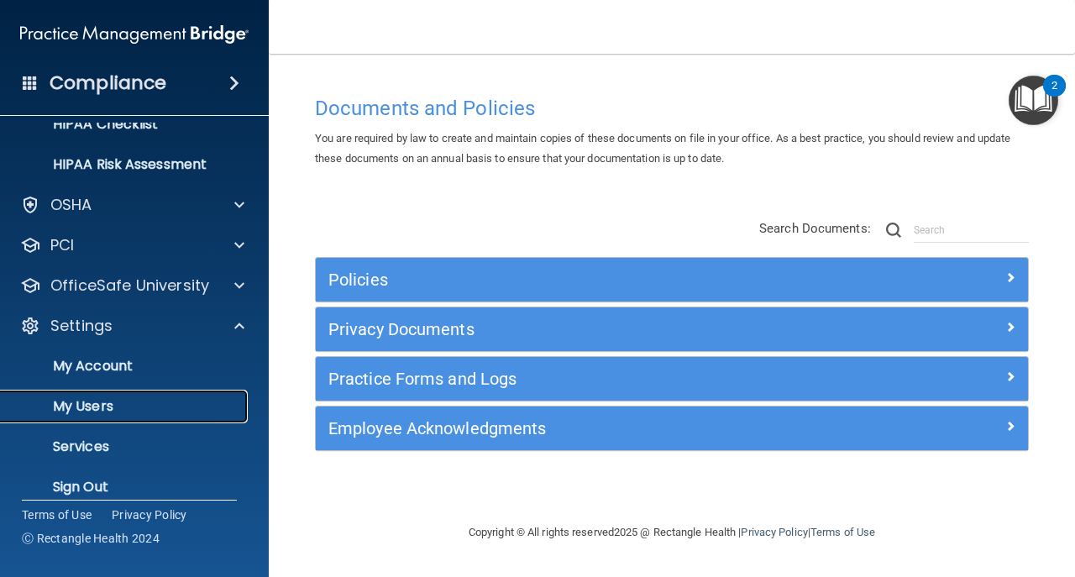
click at [131, 408] on p "My Users" at bounding box center [125, 406] width 229 height 17
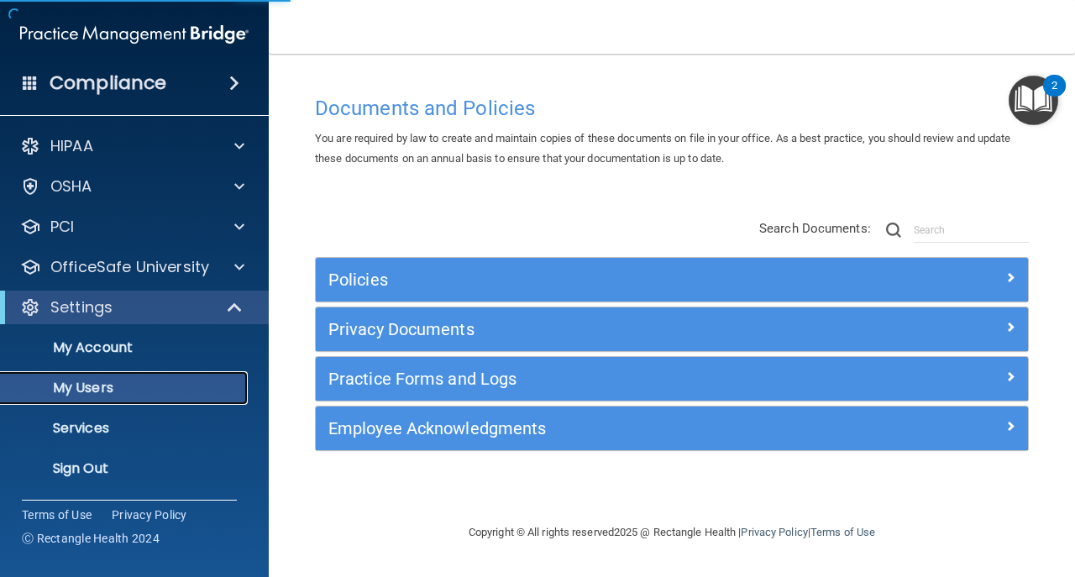
select select "20"
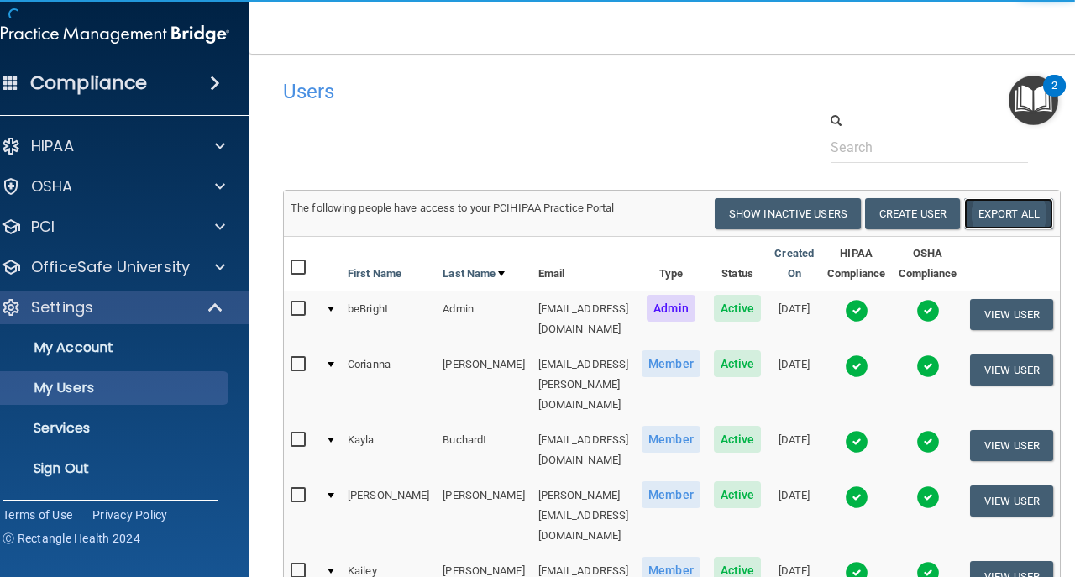
click at [1027, 214] on link "Export All" at bounding box center [1008, 213] width 89 height 31
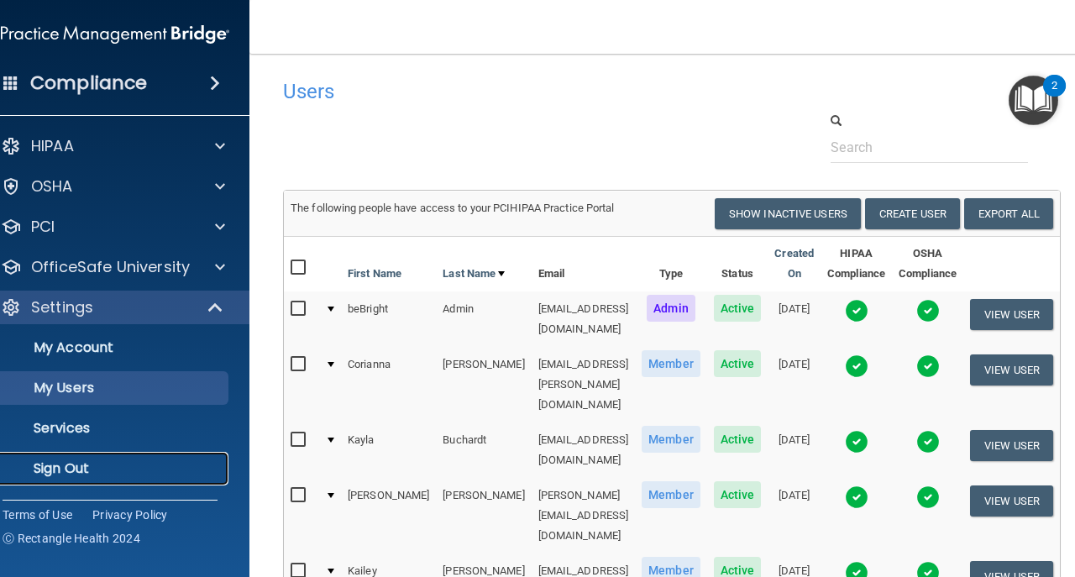
click at [84, 480] on link "Sign Out" at bounding box center [96, 469] width 264 height 34
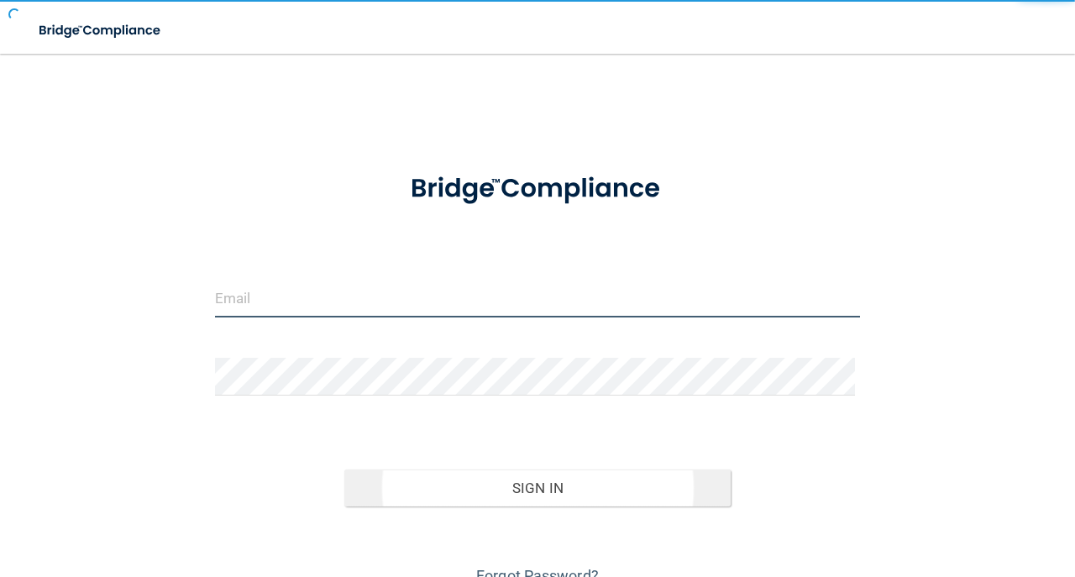
type input "[EMAIL_ADDRESS][DOMAIN_NAME]"
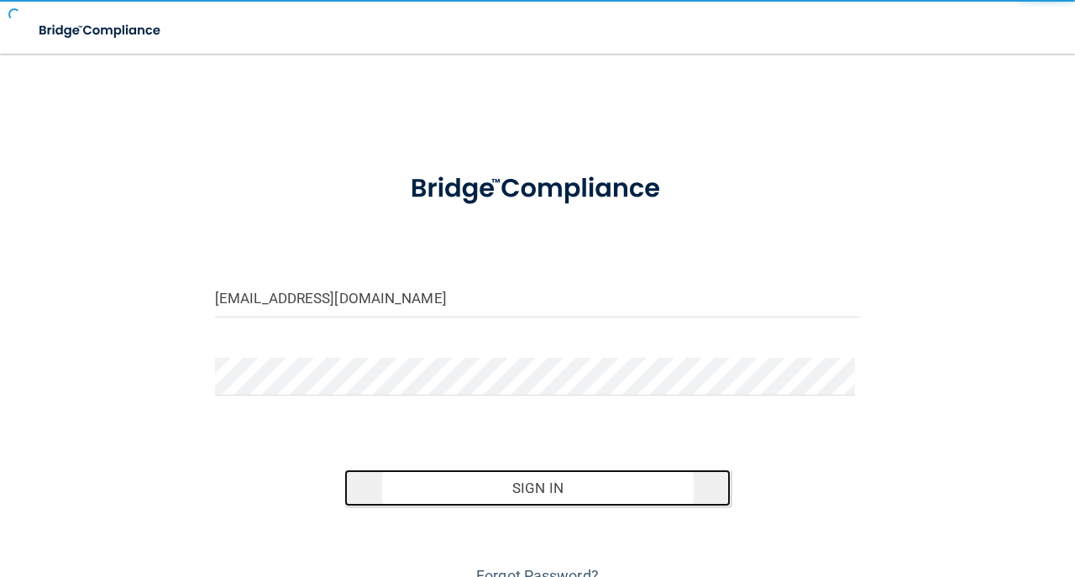
click at [426, 484] on button "Sign In" at bounding box center [537, 487] width 387 height 37
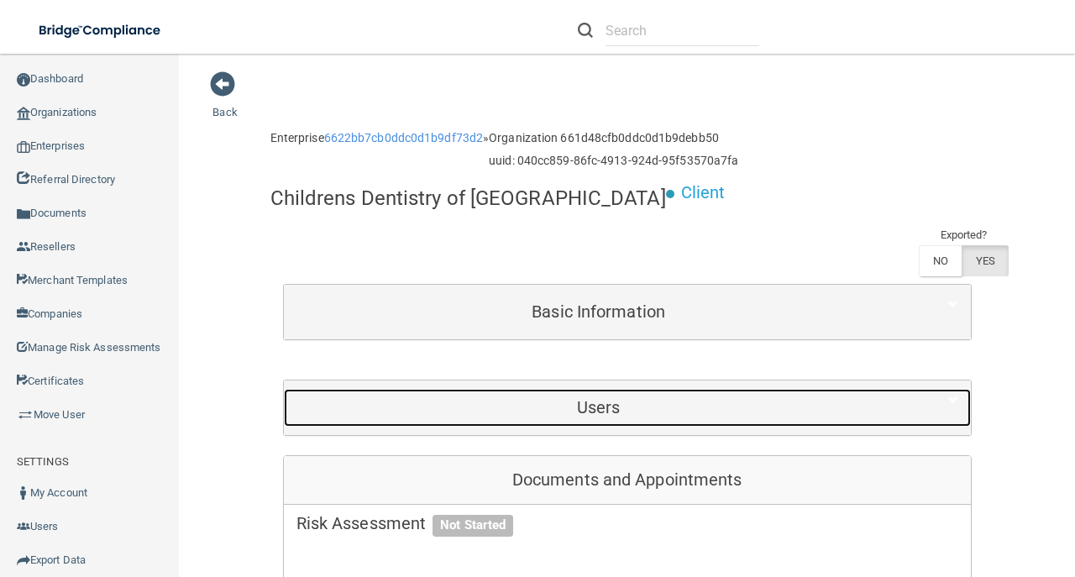
click at [631, 398] on h5 "Users" at bounding box center [598, 407] width 604 height 18
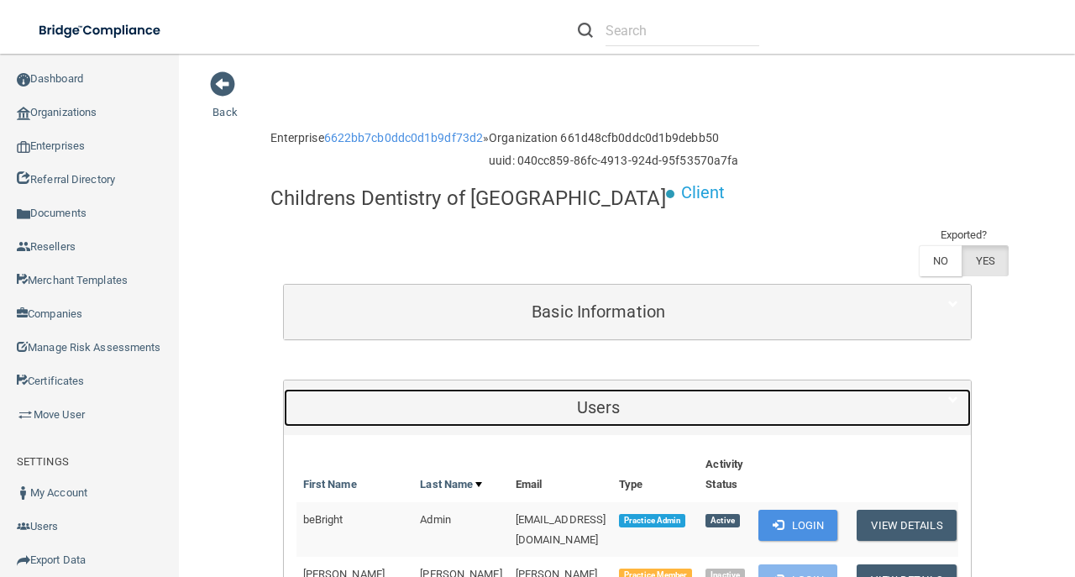
scroll to position [280, 0]
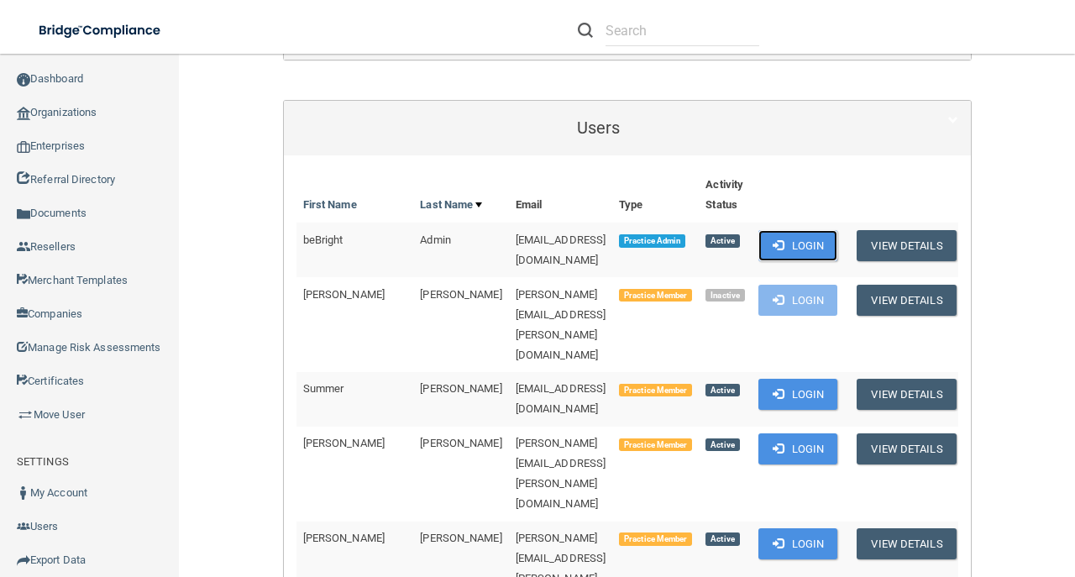
click at [833, 230] on button "Login" at bounding box center [798, 245] width 80 height 31
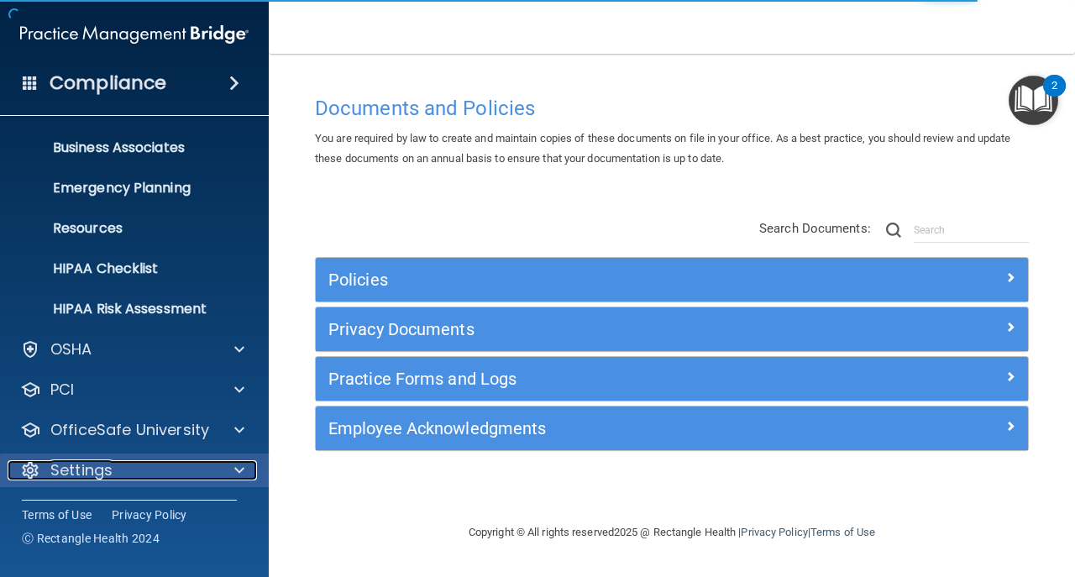
click at [185, 468] on div "Settings" at bounding box center [112, 470] width 208 height 20
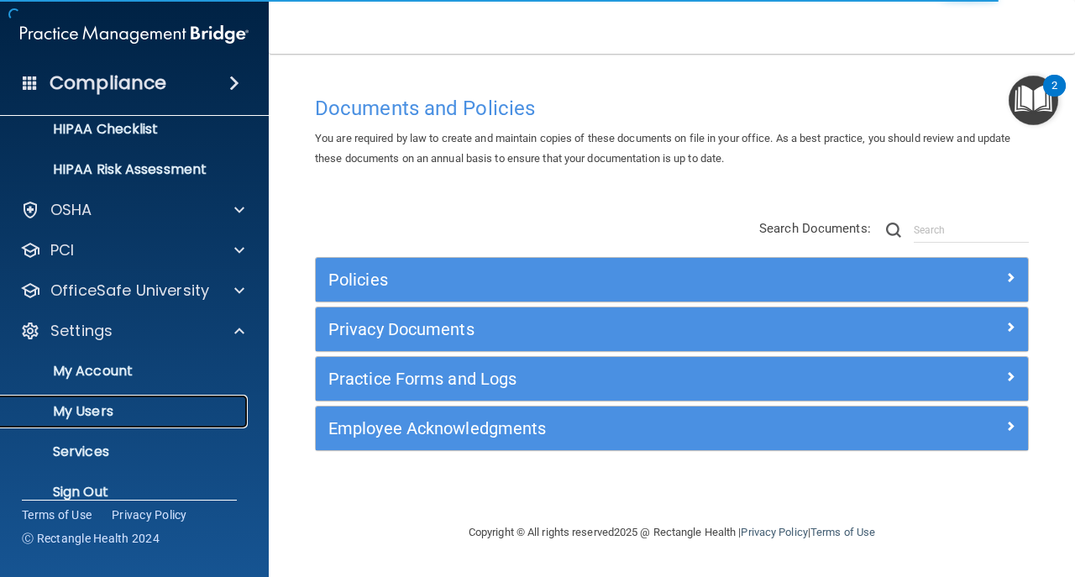
click at [170, 419] on p "My Users" at bounding box center [125, 411] width 229 height 17
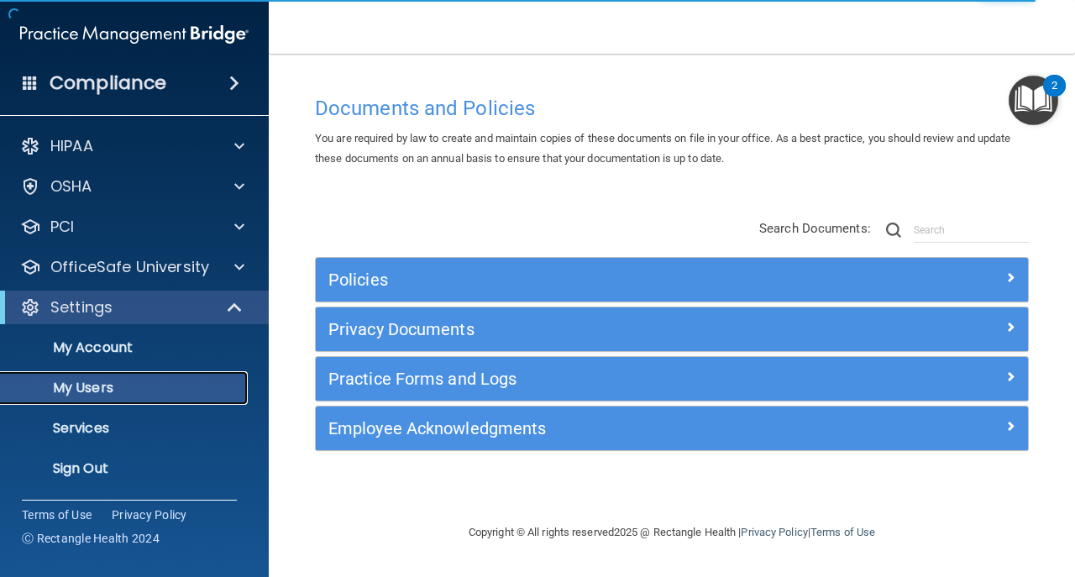
select select "20"
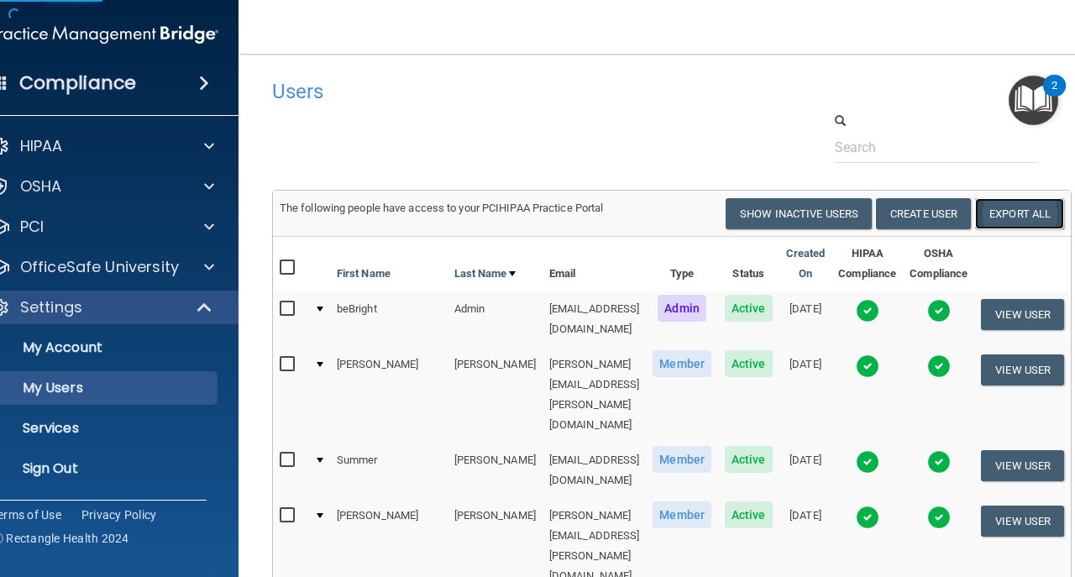
click at [1033, 210] on link "Export All" at bounding box center [1019, 213] width 89 height 31
click at [99, 470] on p "Sign Out" at bounding box center [95, 468] width 229 height 17
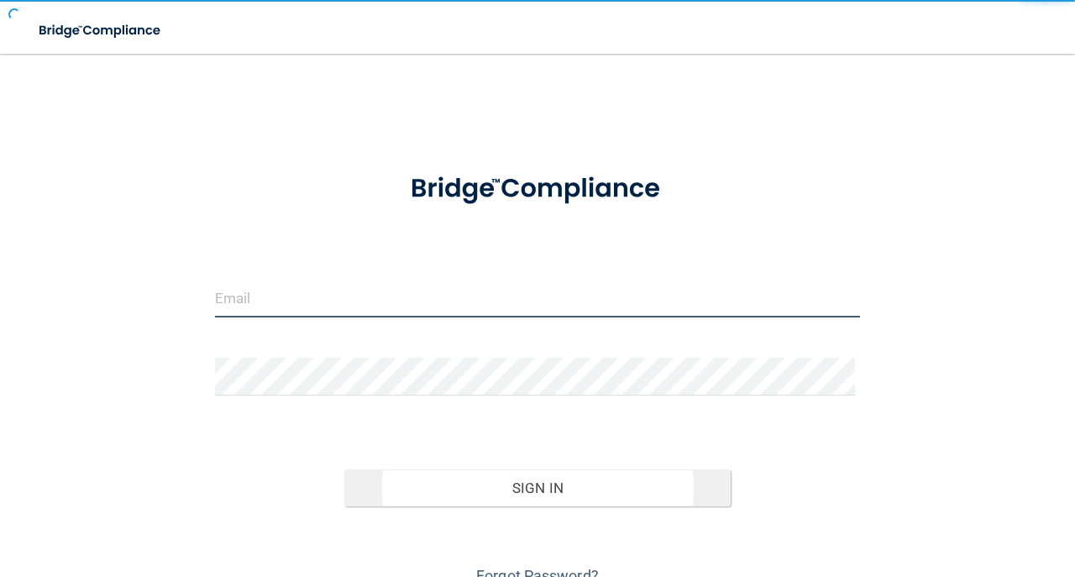
type input "[EMAIL_ADDRESS][DOMAIN_NAME]"
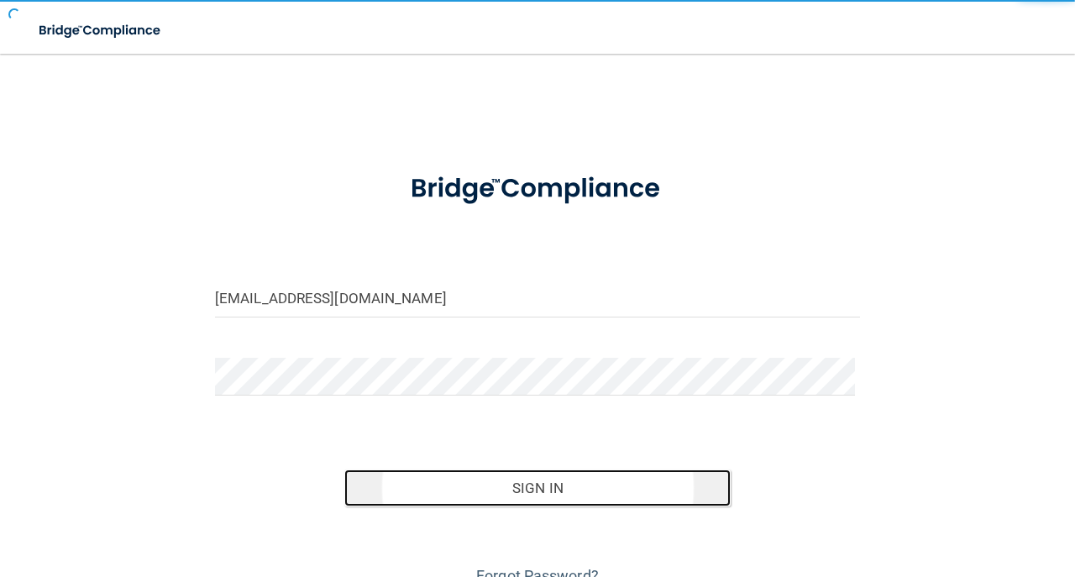
click at [431, 476] on button "Sign In" at bounding box center [537, 487] width 387 height 37
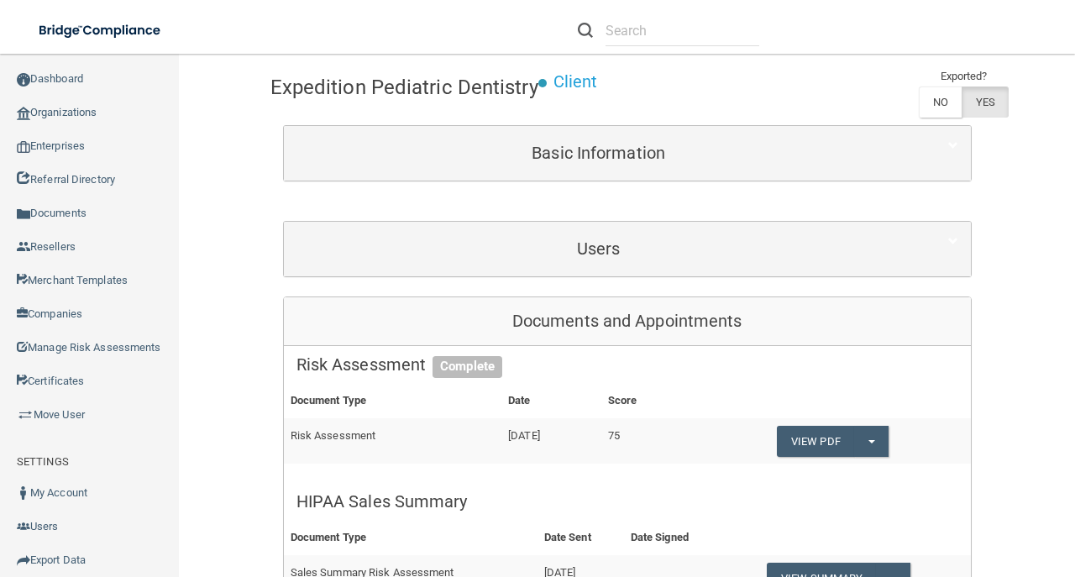
scroll to position [112, 0]
click at [559, 265] on div "Users" at bounding box center [627, 248] width 687 height 55
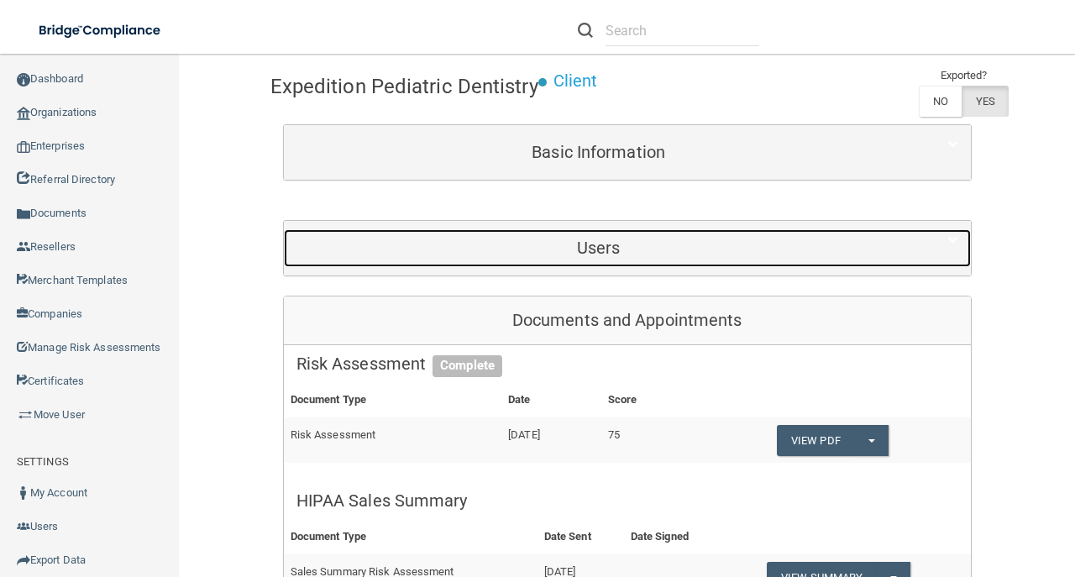
click at [578, 234] on div "Users" at bounding box center [599, 248] width 630 height 38
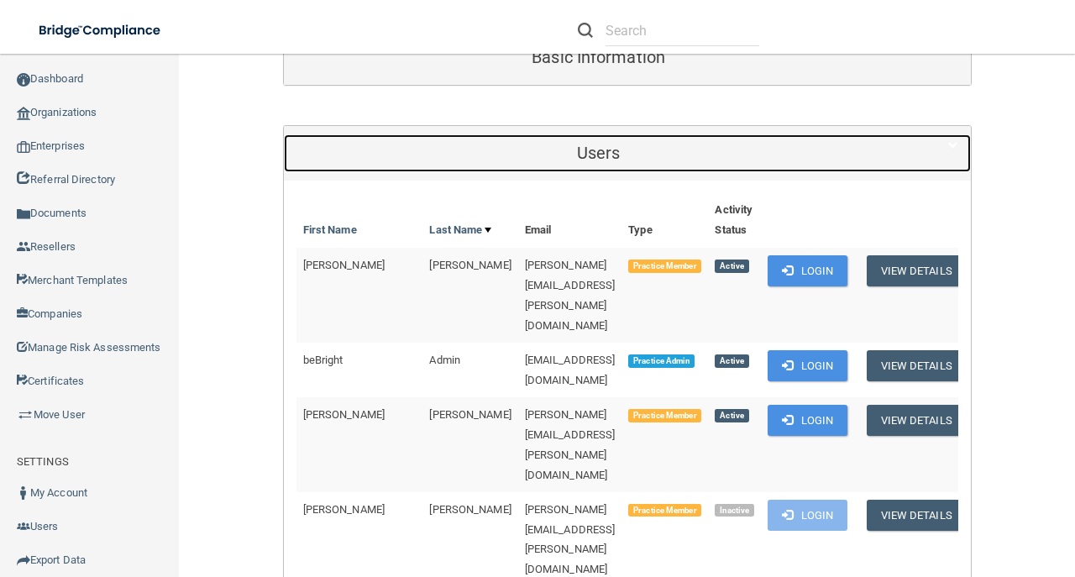
scroll to position [336, 0]
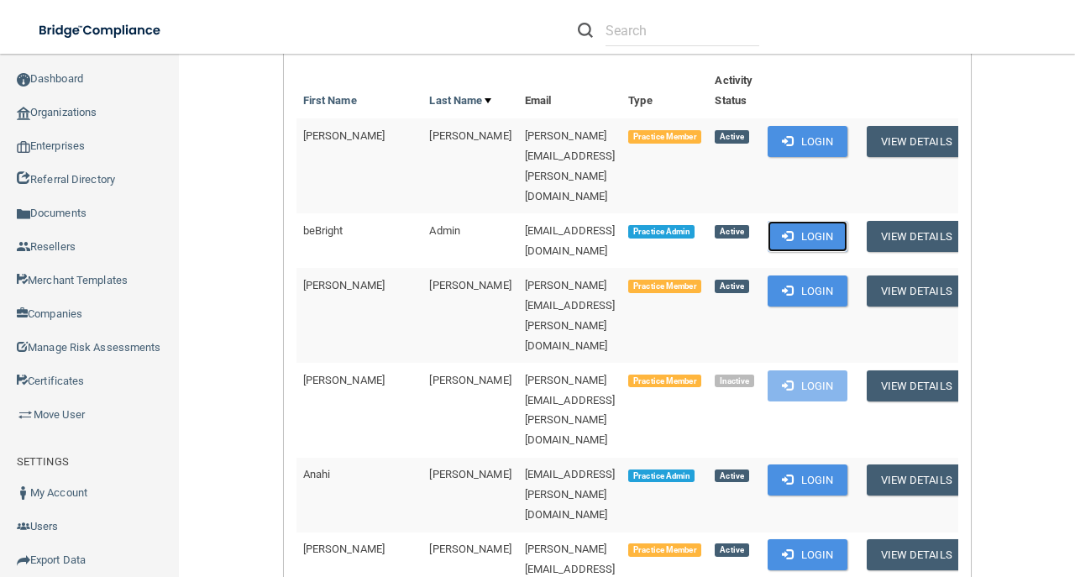
click at [807, 221] on button "Login" at bounding box center [807, 236] width 80 height 31
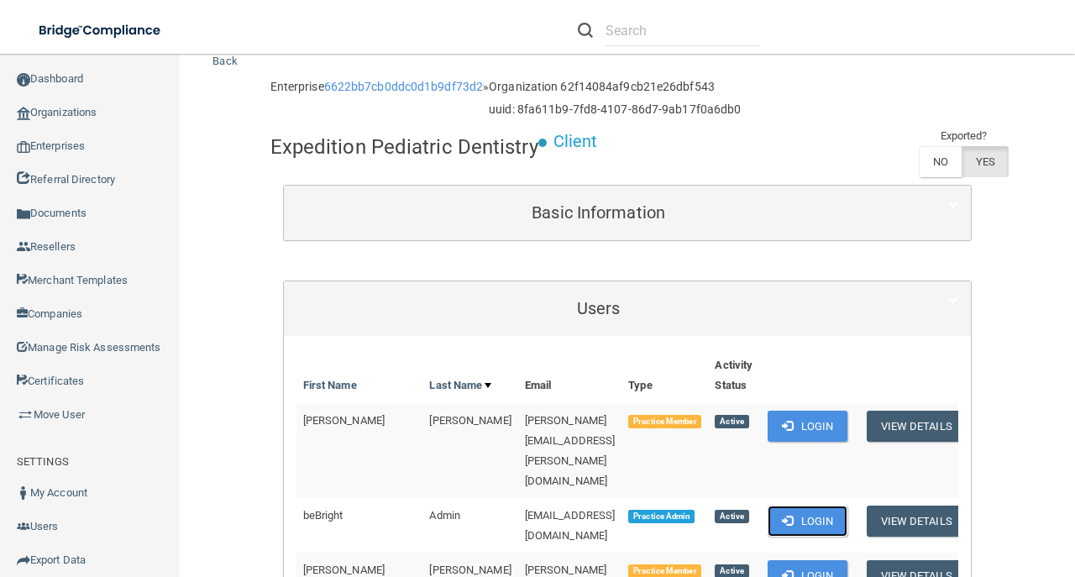
scroll to position [0, 0]
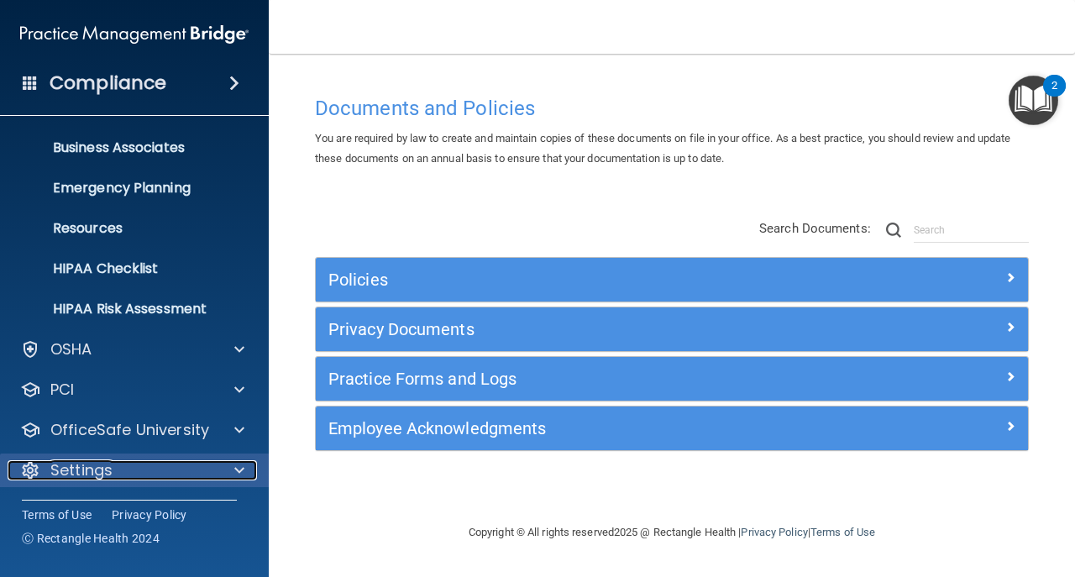
click at [93, 465] on p "Settings" at bounding box center [81, 470] width 62 height 20
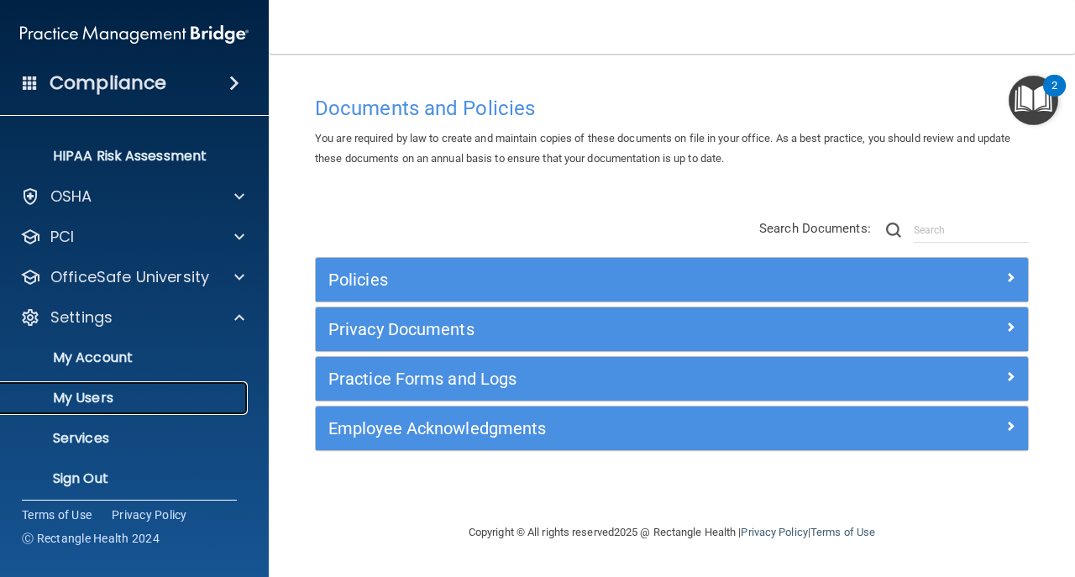
click at [114, 398] on p "My Users" at bounding box center [125, 398] width 229 height 17
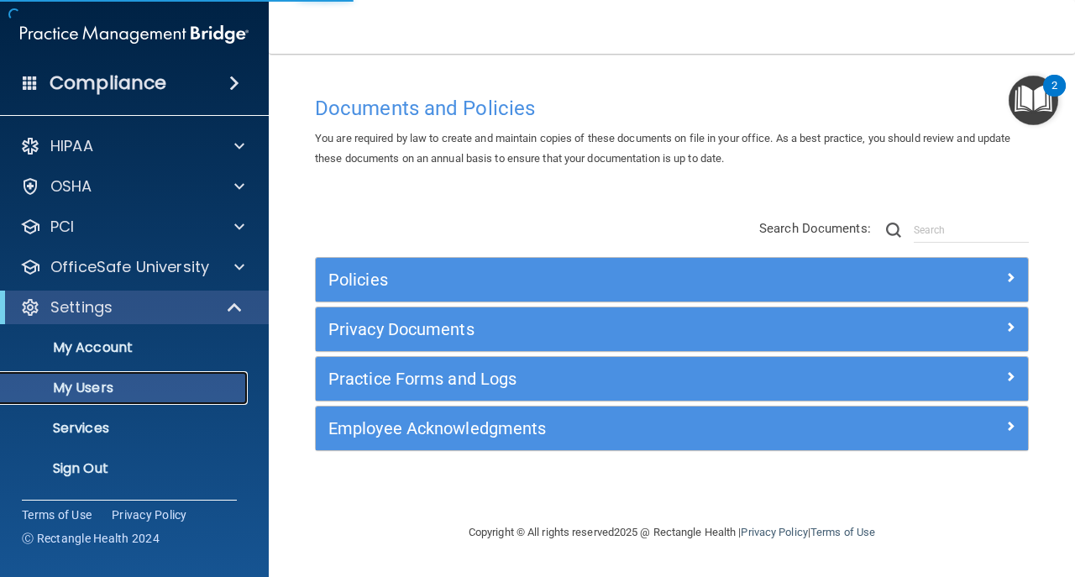
select select "20"
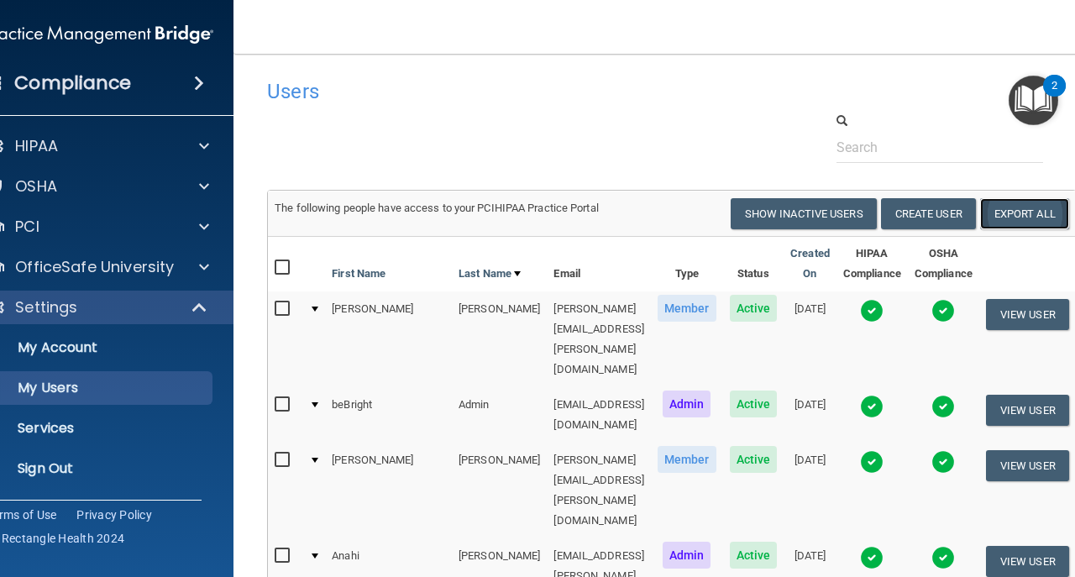
click at [1022, 225] on link "Export All" at bounding box center [1024, 213] width 89 height 31
click at [109, 465] on p "Sign Out" at bounding box center [90, 468] width 229 height 17
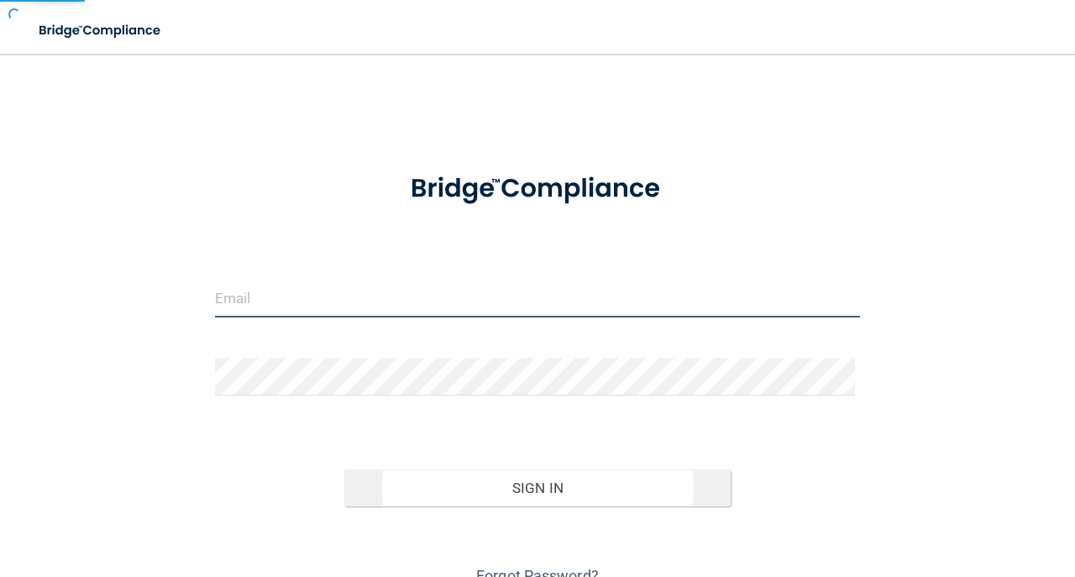
type input "[EMAIL_ADDRESS][DOMAIN_NAME]"
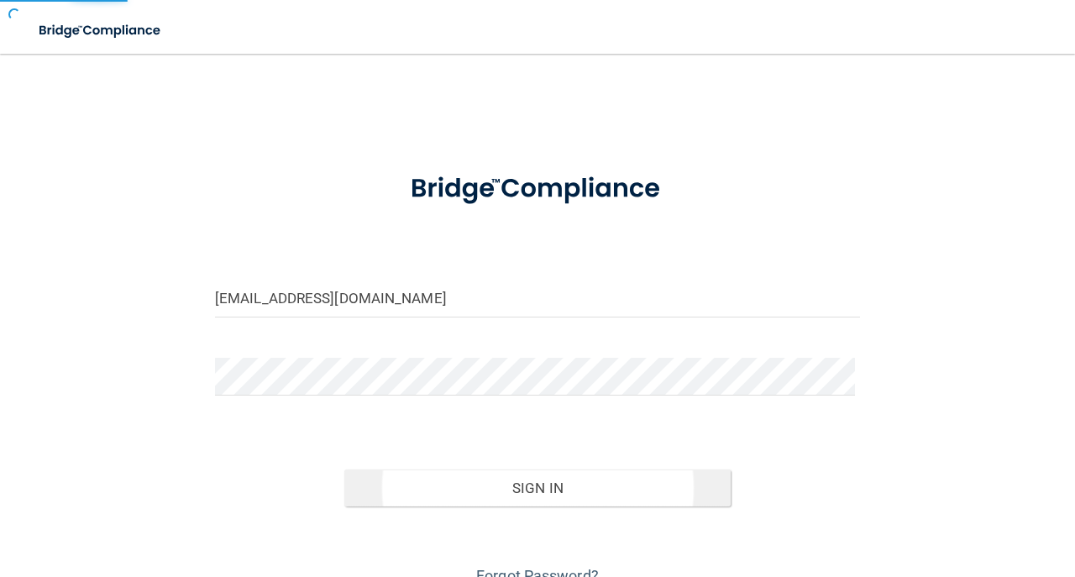
click at [379, 495] on button "Sign In" at bounding box center [537, 487] width 387 height 37
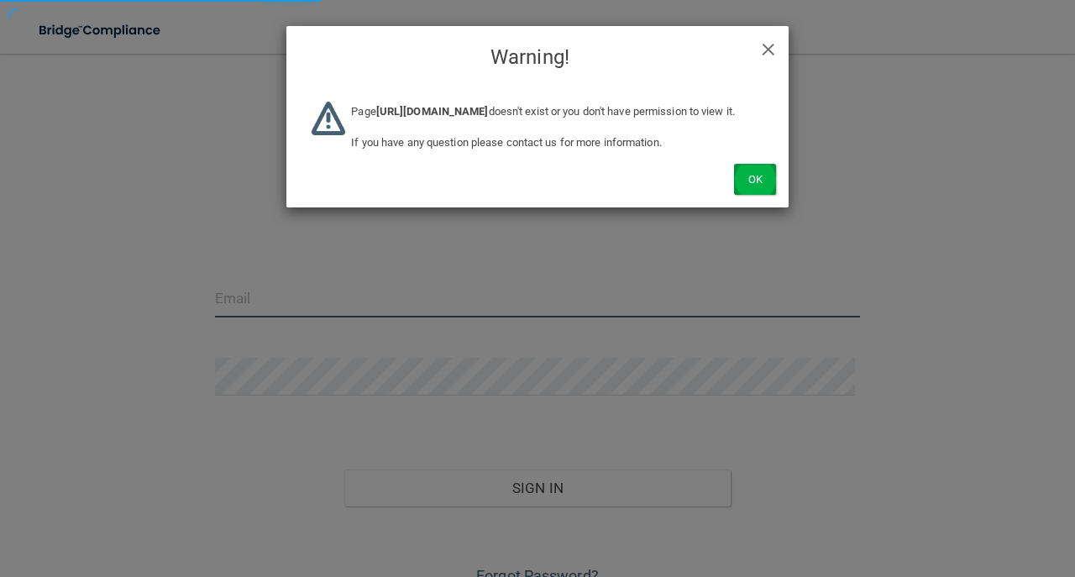
type input "[EMAIL_ADDRESS][DOMAIN_NAME]"
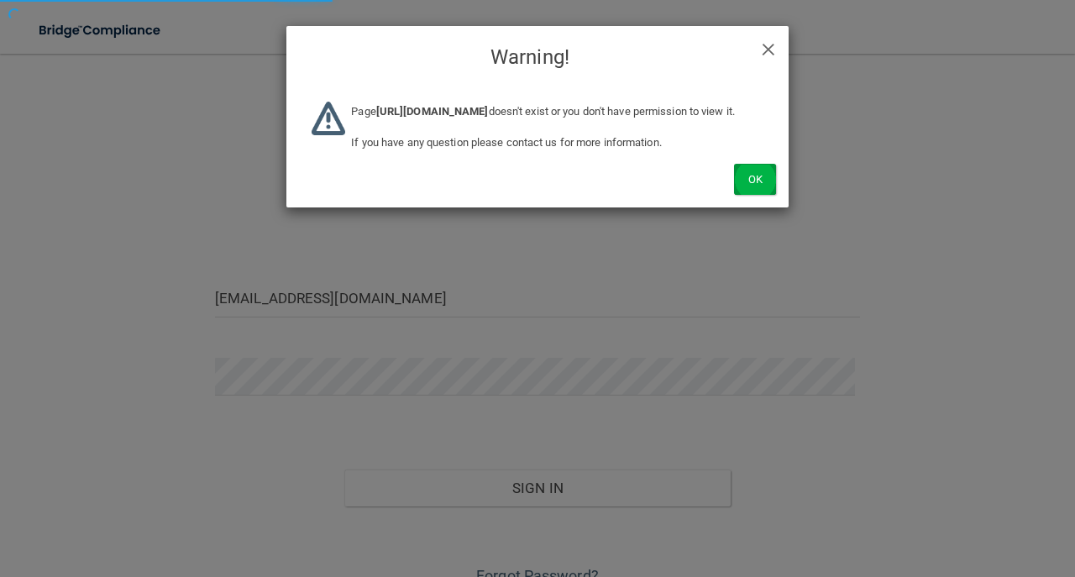
click at [756, 195] on button "Ok" at bounding box center [755, 179] width 42 height 31
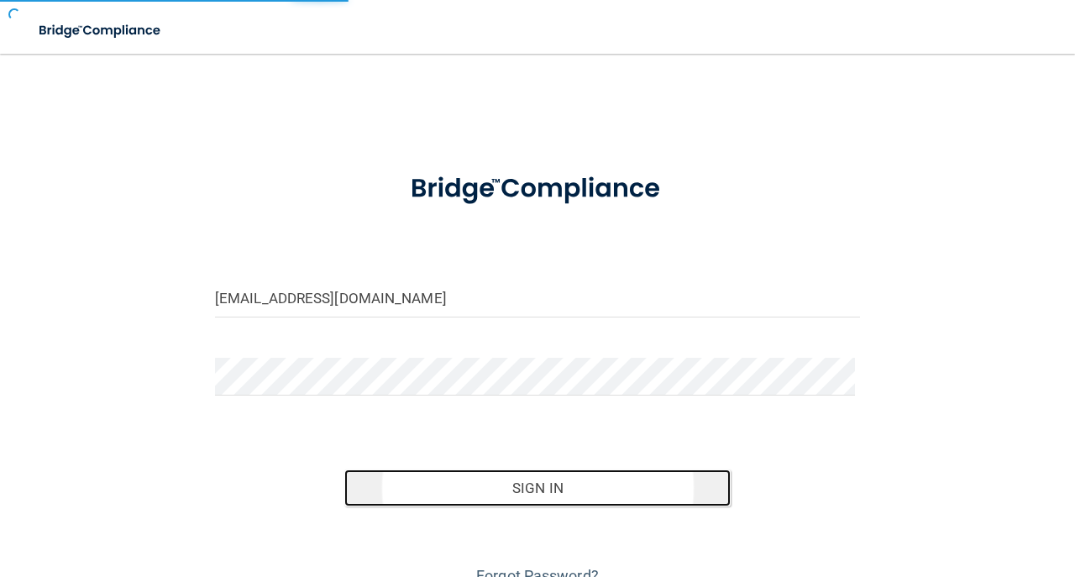
click at [549, 484] on button "Sign In" at bounding box center [537, 487] width 387 height 37
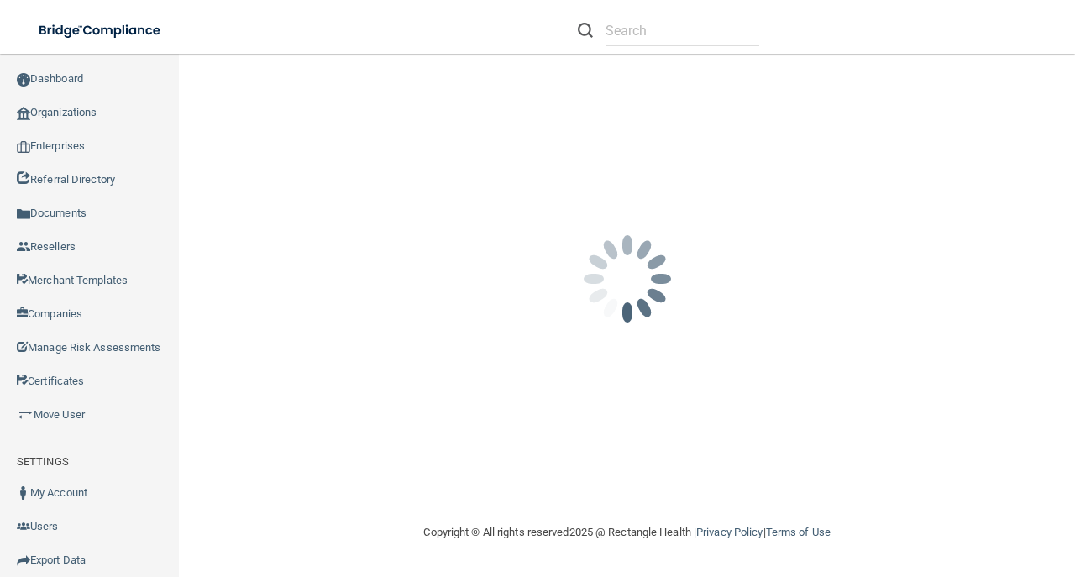
drag, startPoint x: 433, startPoint y: 378, endPoint x: 232, endPoint y: 403, distance: 203.0
click at [432, 378] on div "avan@rectanglehealth.com Invalid email/password. You don't have permission to a…" at bounding box center [626, 288] width 829 height 435
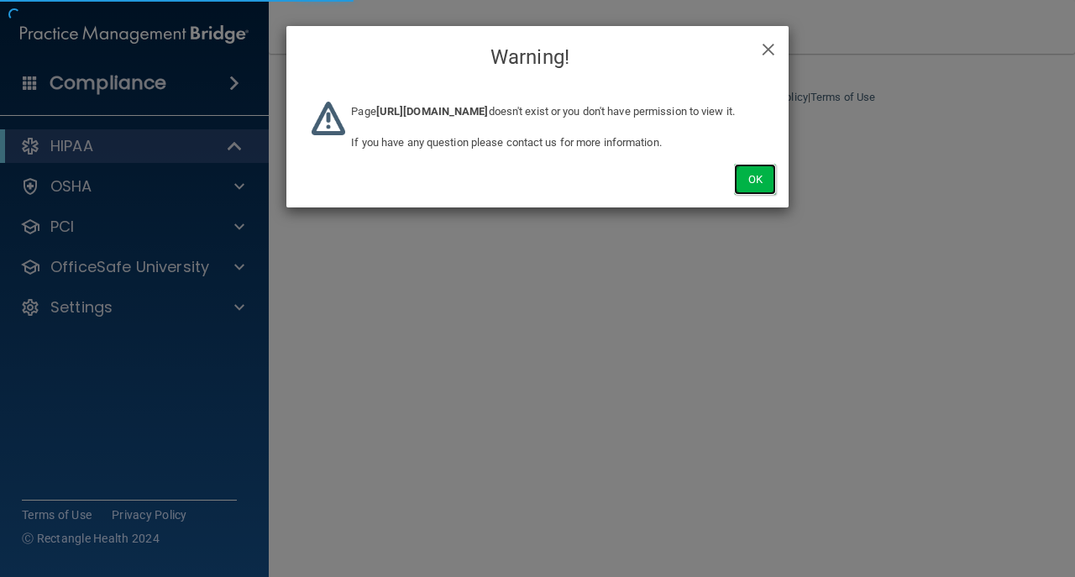
click at [752, 189] on button "Ok" at bounding box center [755, 179] width 42 height 31
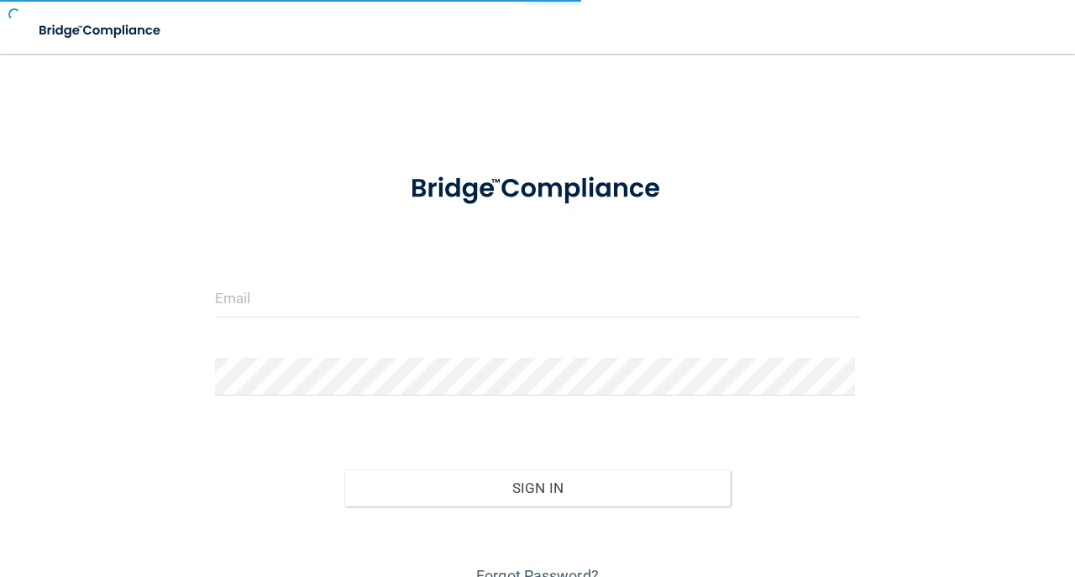
click at [184, 309] on div "Invalid email/password. You don't have permission to access that page. Sign In …" at bounding box center [537, 331] width 1007 height 520
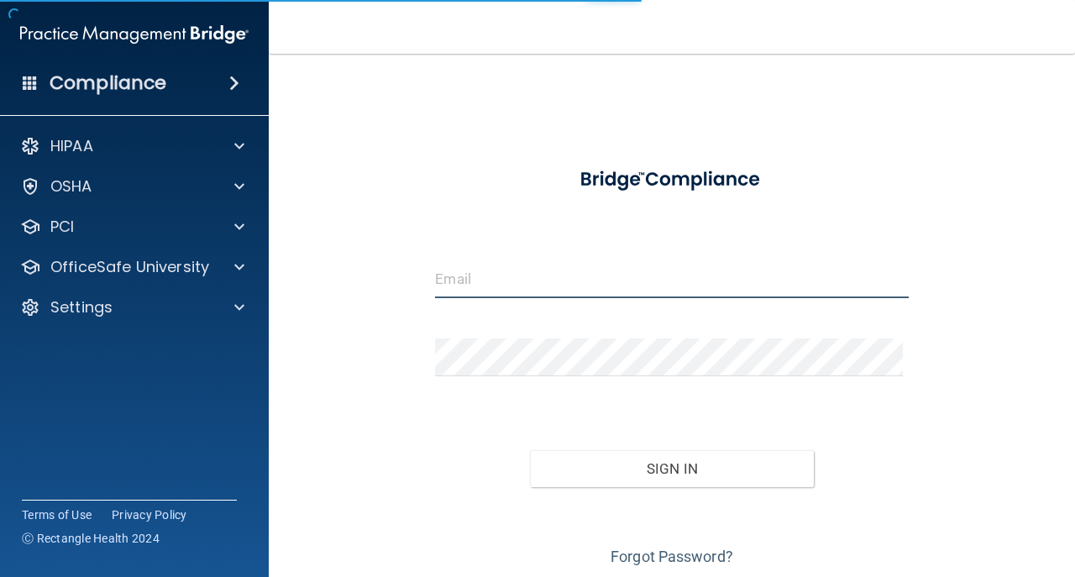
type input "[EMAIL_ADDRESS][DOMAIN_NAME]"
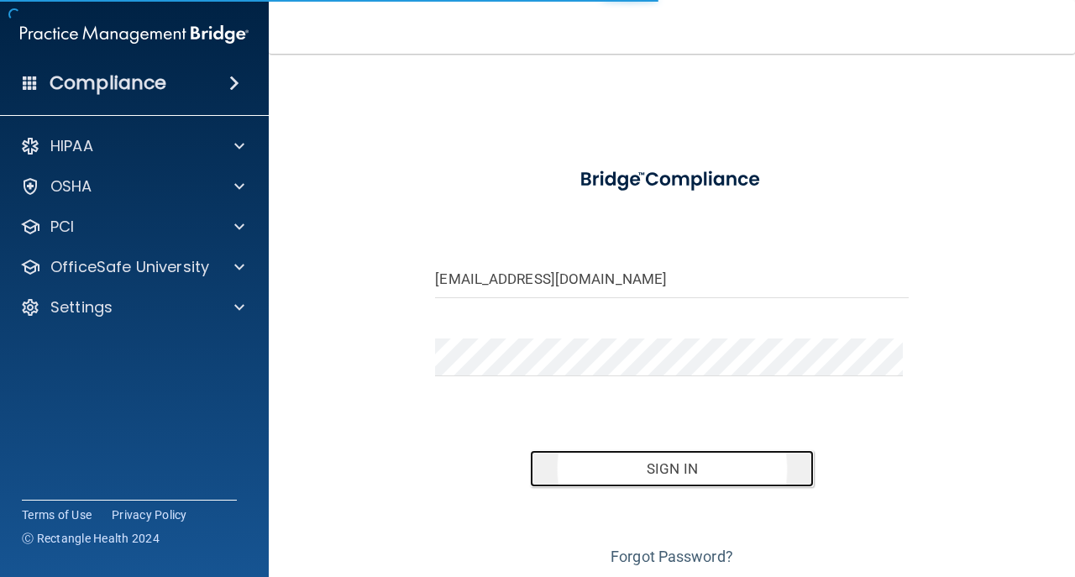
click at [586, 462] on button "Sign In" at bounding box center [672, 468] width 284 height 37
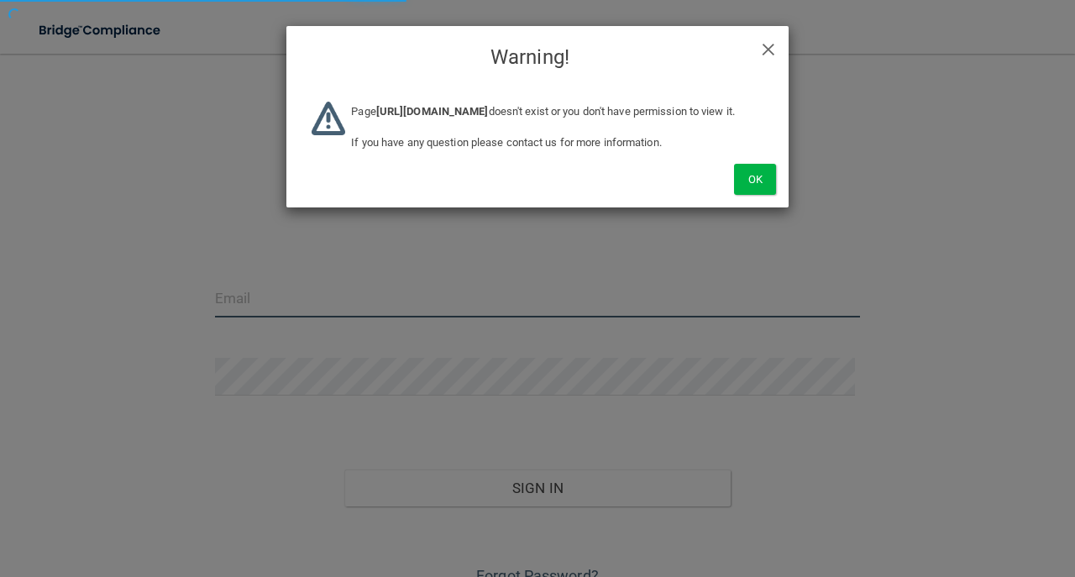
type input "[EMAIL_ADDRESS][DOMAIN_NAME]"
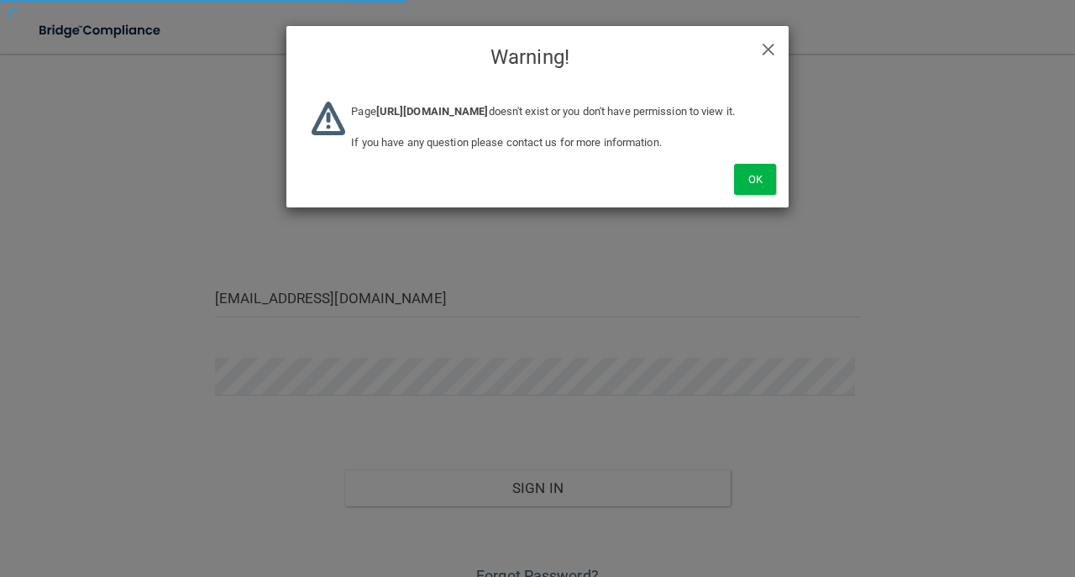
click at [745, 164] on div "Page [URL][DOMAIN_NAME] doesn't exist or you don't have permission to view it. …" at bounding box center [556, 133] width 437 height 62
click at [747, 192] on button "Ok" at bounding box center [755, 179] width 42 height 31
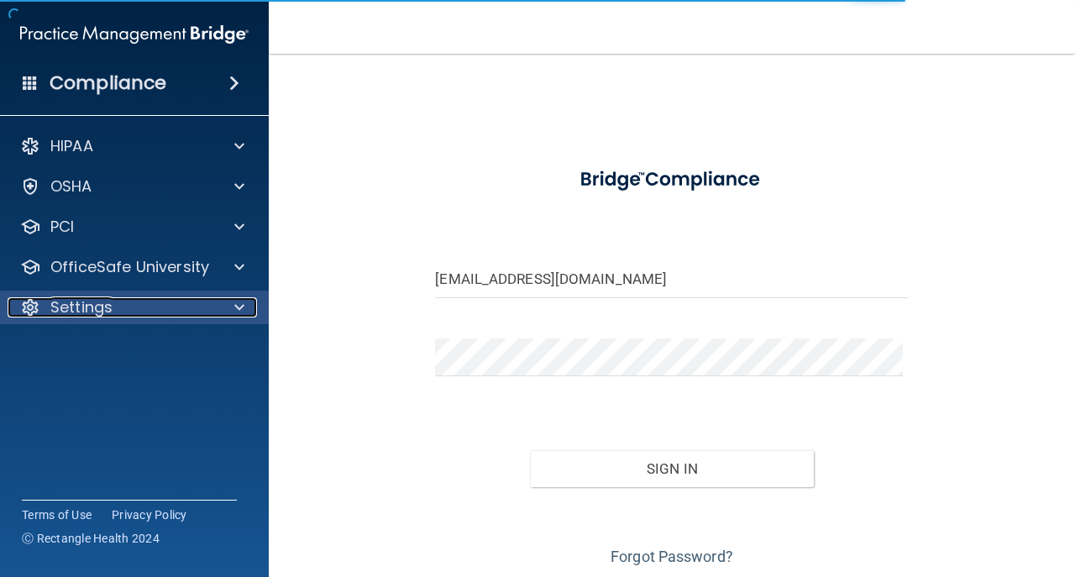
click at [189, 298] on div "Settings" at bounding box center [112, 307] width 208 height 20
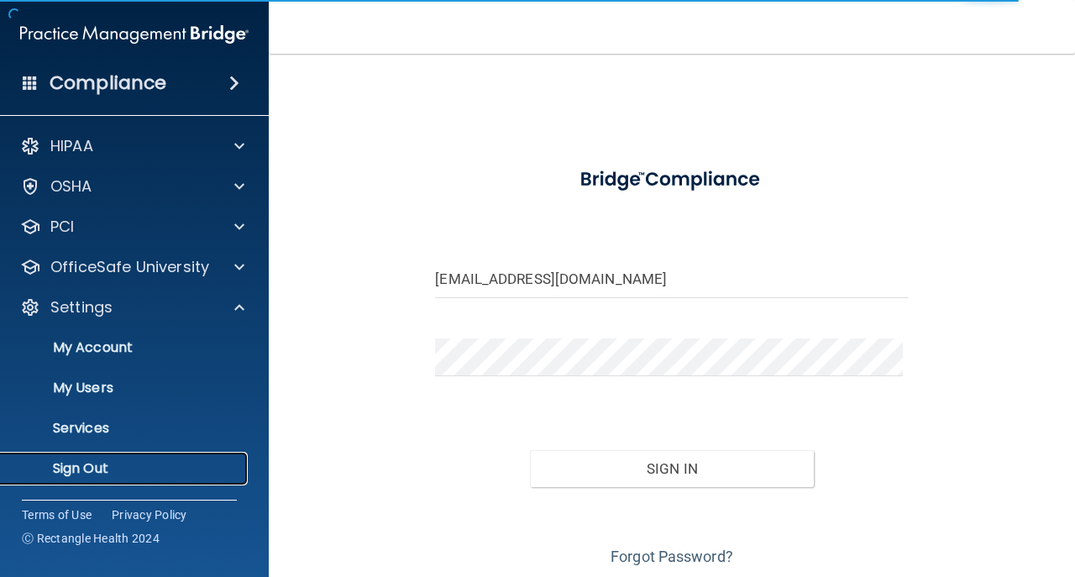
click at [155, 467] on p "Sign Out" at bounding box center [125, 468] width 229 height 17
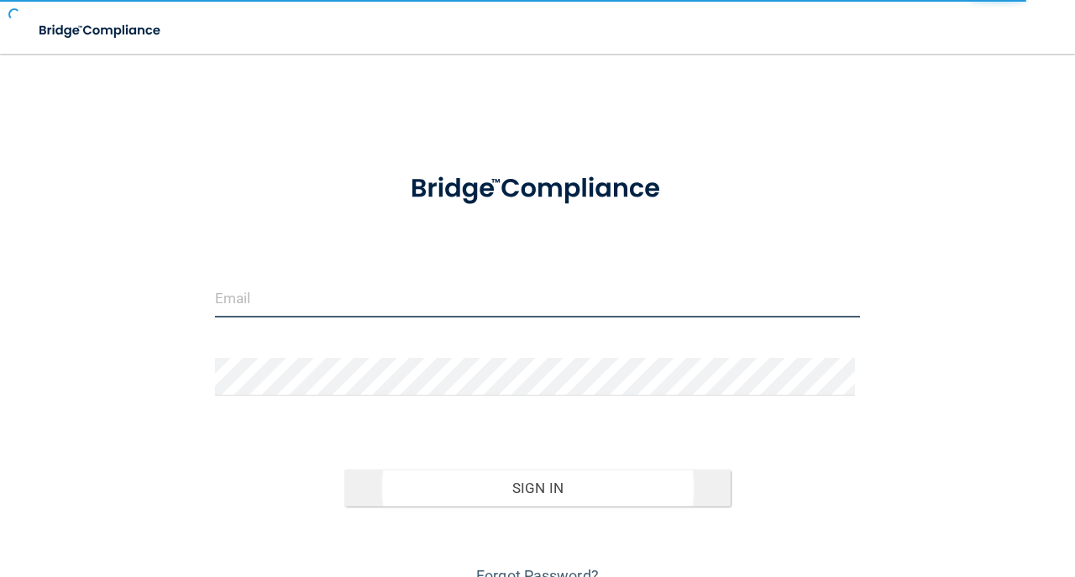
type input "[EMAIL_ADDRESS][DOMAIN_NAME]"
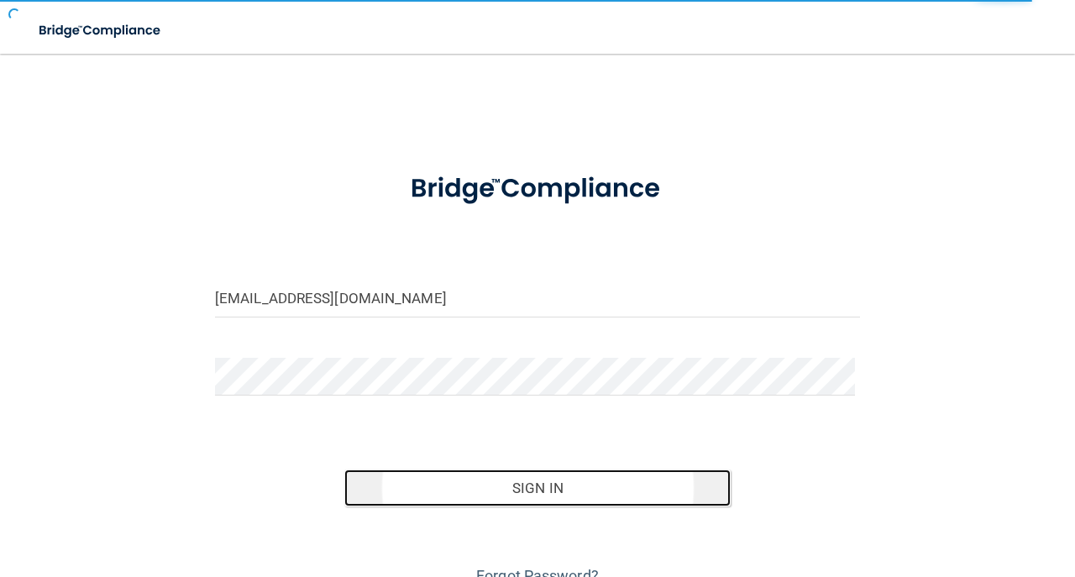
click at [596, 477] on button "Sign In" at bounding box center [537, 487] width 387 height 37
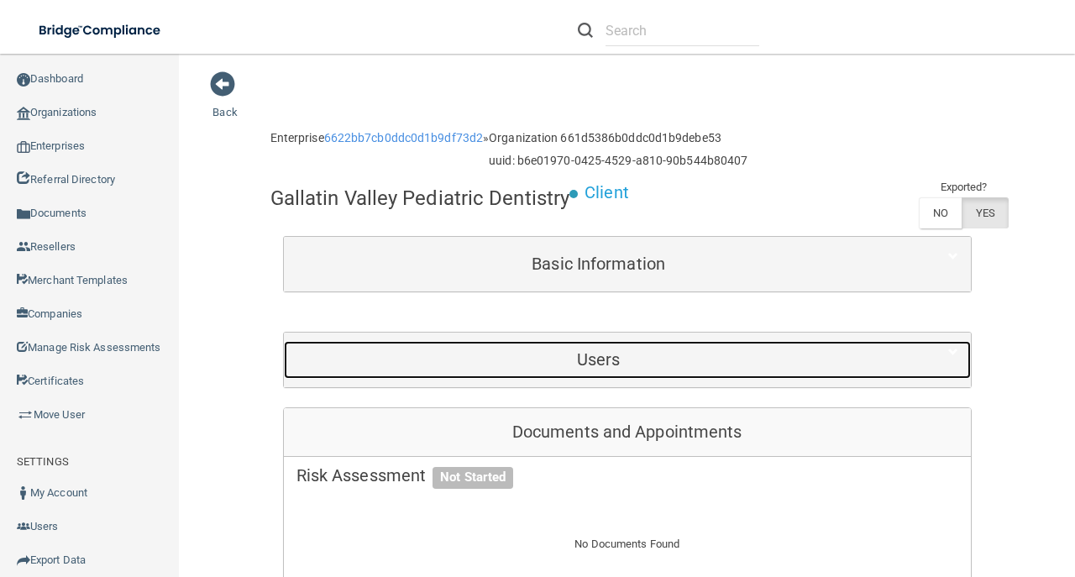
click at [630, 369] on h5 "Users" at bounding box center [598, 359] width 604 height 18
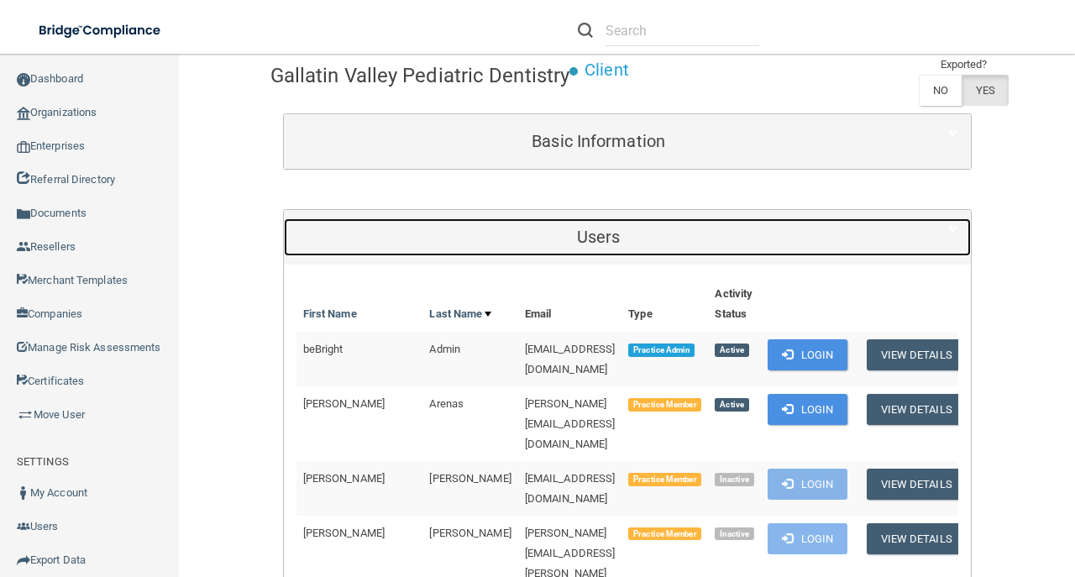
scroll to position [223, 0]
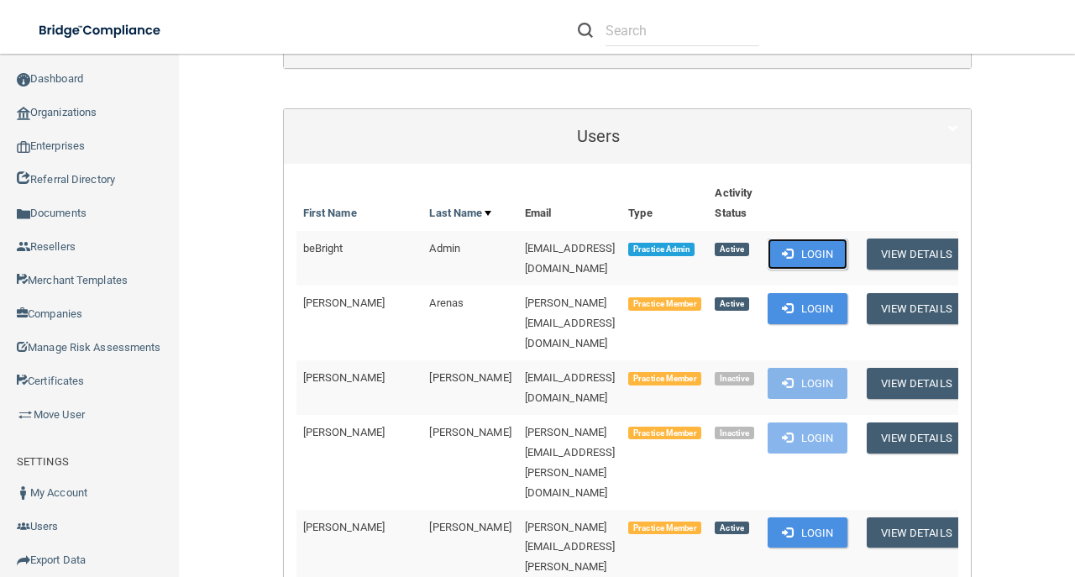
click at [826, 269] on button "Login" at bounding box center [807, 253] width 80 height 31
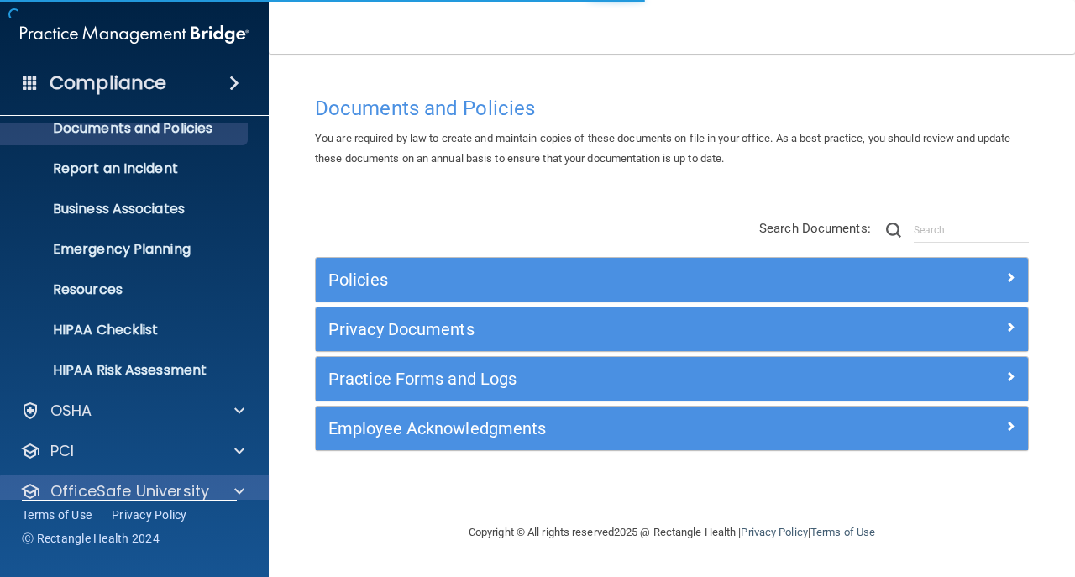
scroll to position [119, 0]
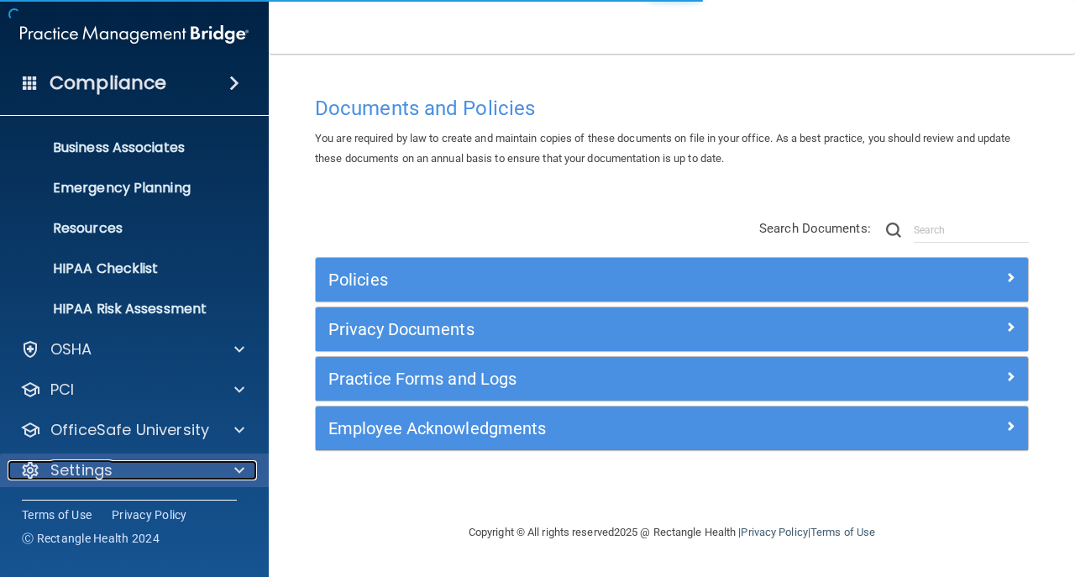
click at [92, 473] on p "Settings" at bounding box center [81, 470] width 62 height 20
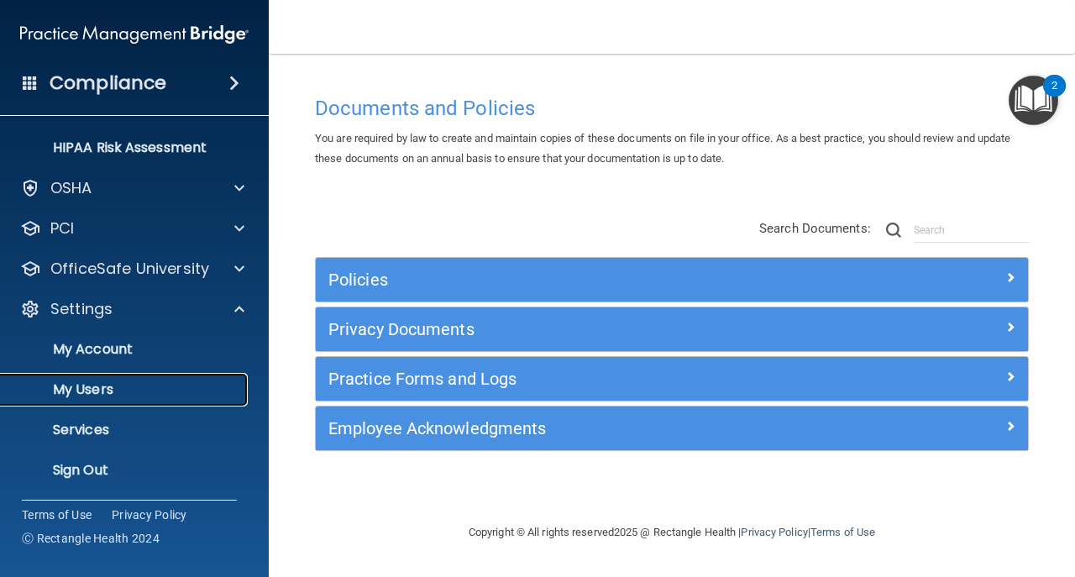
click at [207, 388] on p "My Users" at bounding box center [125, 389] width 229 height 17
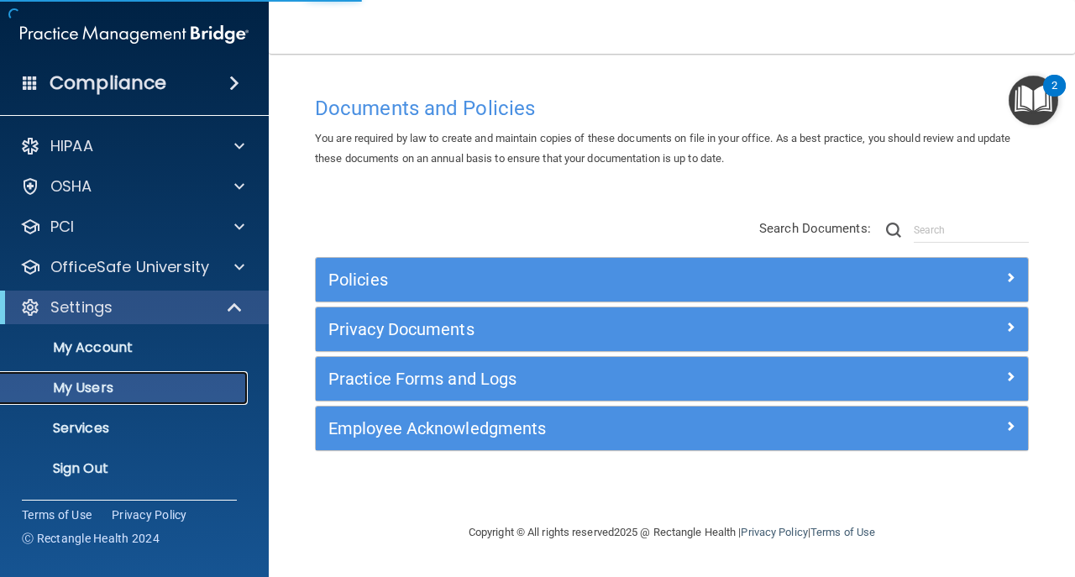
select select "20"
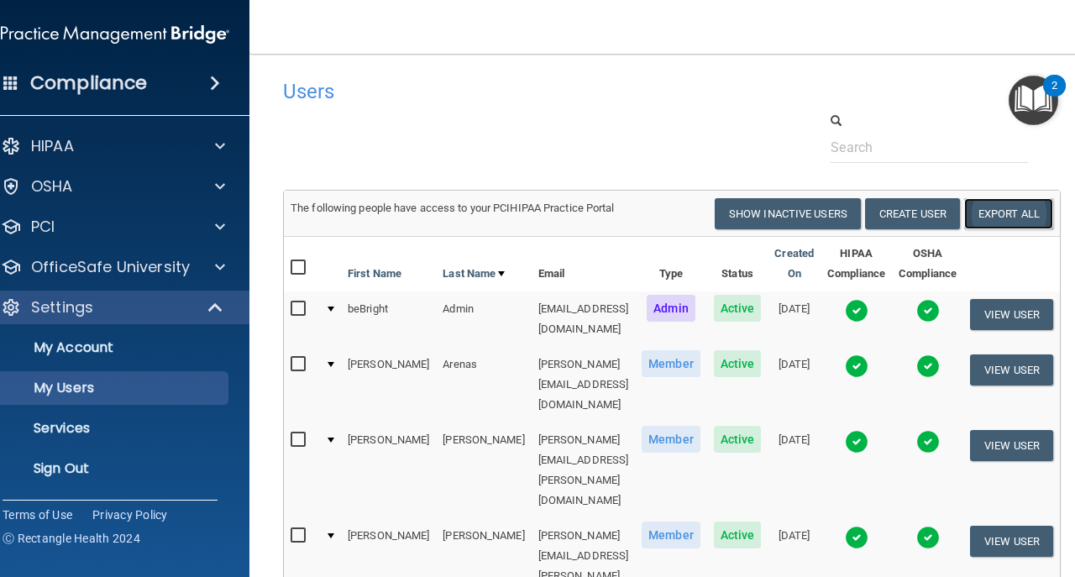
click at [1041, 208] on link "Export All" at bounding box center [1008, 213] width 89 height 31
click at [76, 468] on p "Sign Out" at bounding box center [106, 468] width 229 height 17
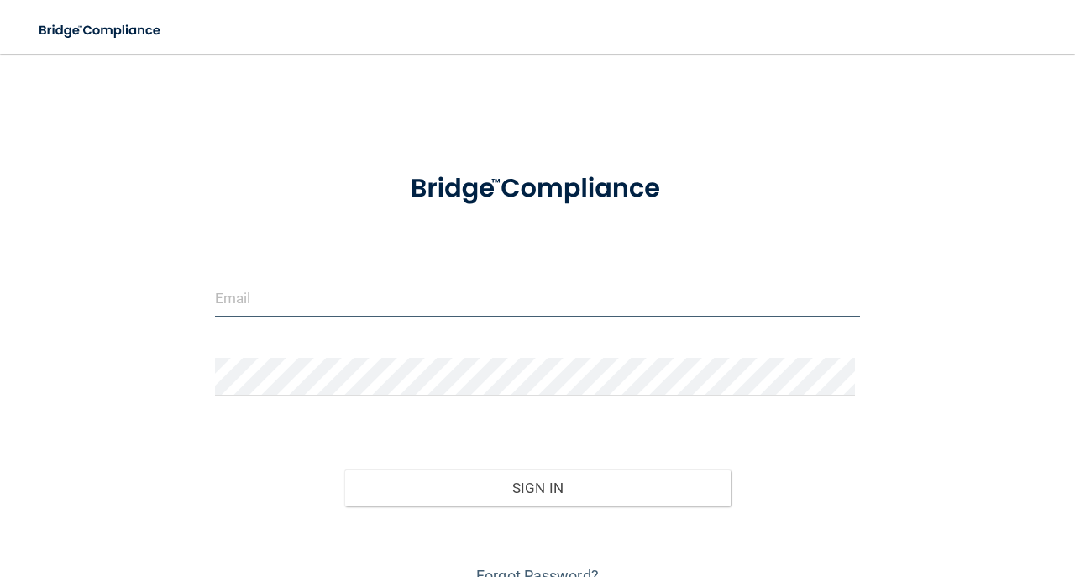
type input "avan@rectanglehealth.com"
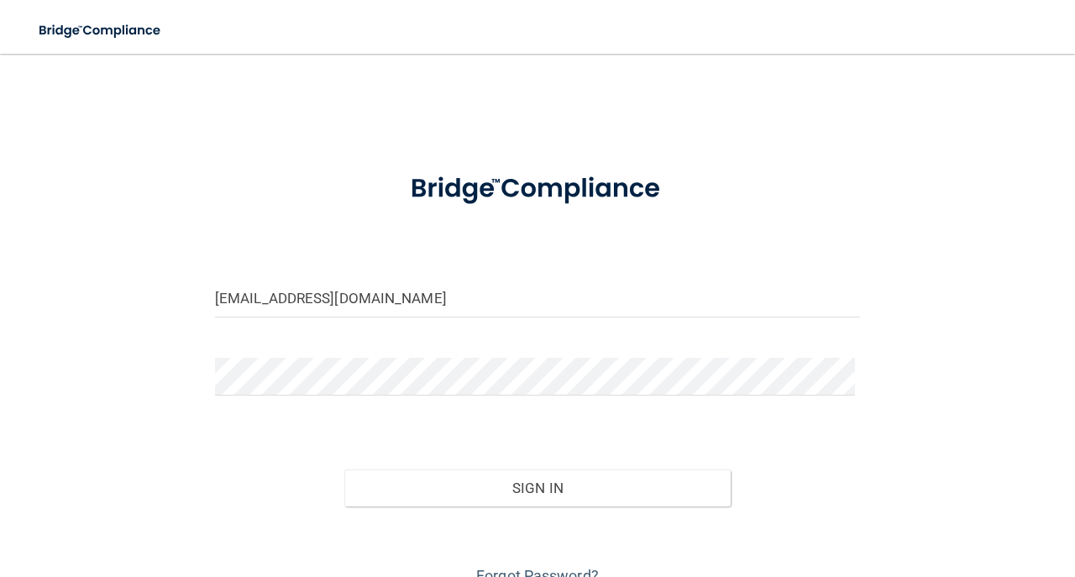
click at [463, 510] on div "Forgot Password?" at bounding box center [537, 548] width 670 height 84
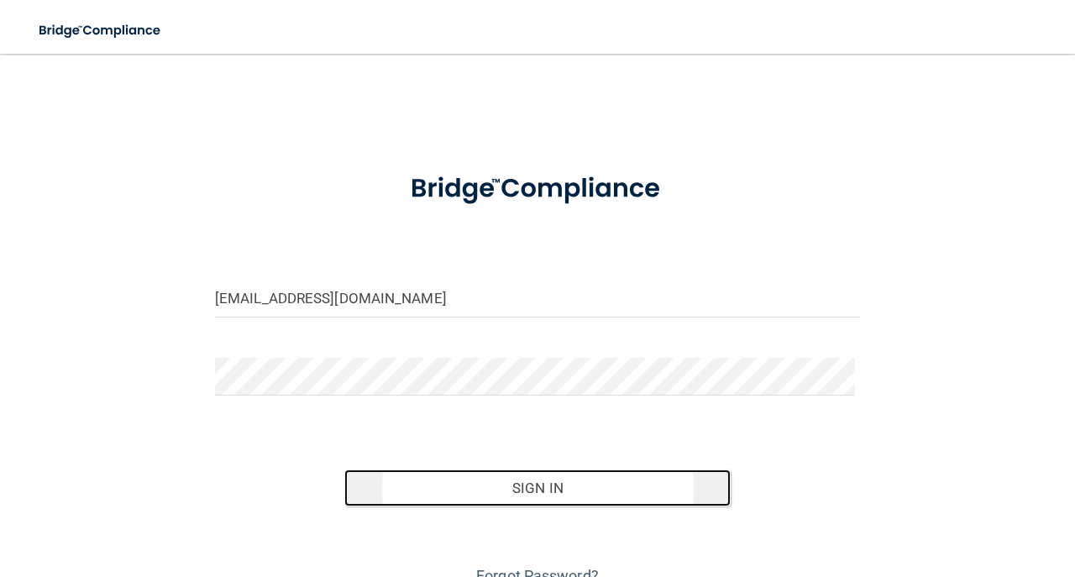
click at [458, 484] on button "Sign In" at bounding box center [537, 487] width 387 height 37
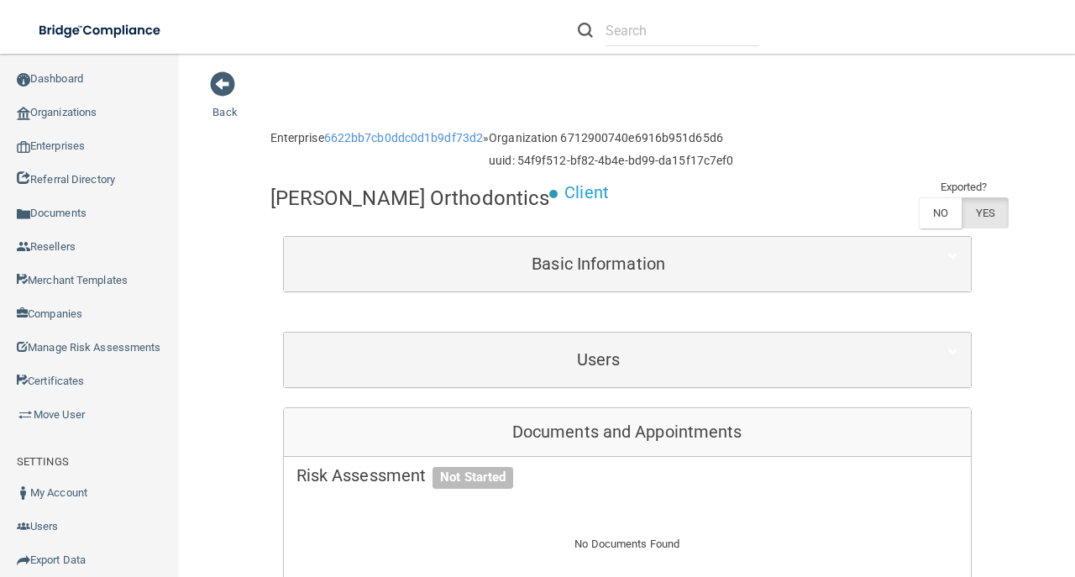
click at [635, 377] on div "Users" at bounding box center [627, 359] width 687 height 55
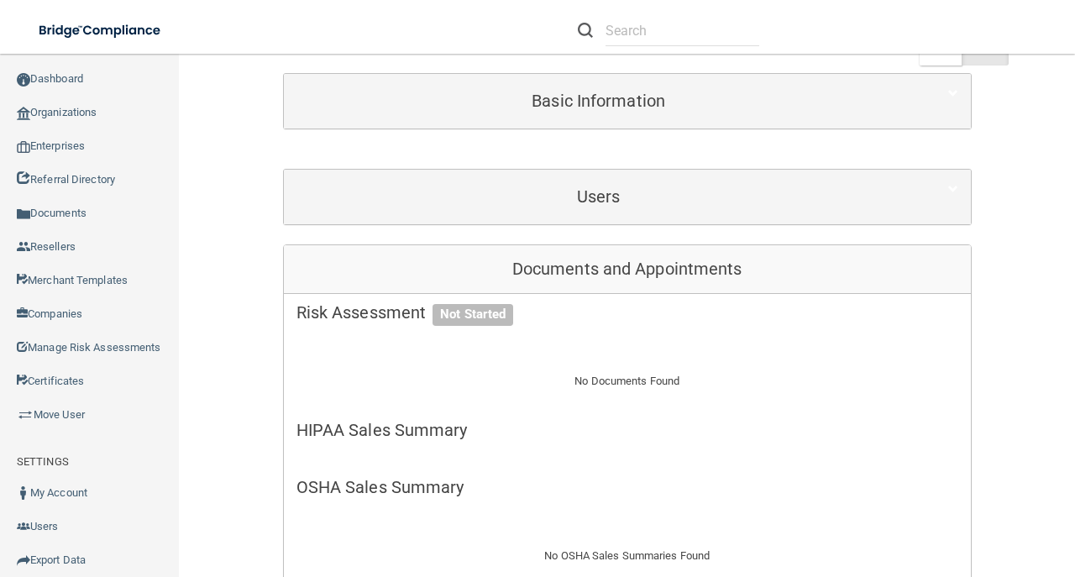
scroll to position [223, 0]
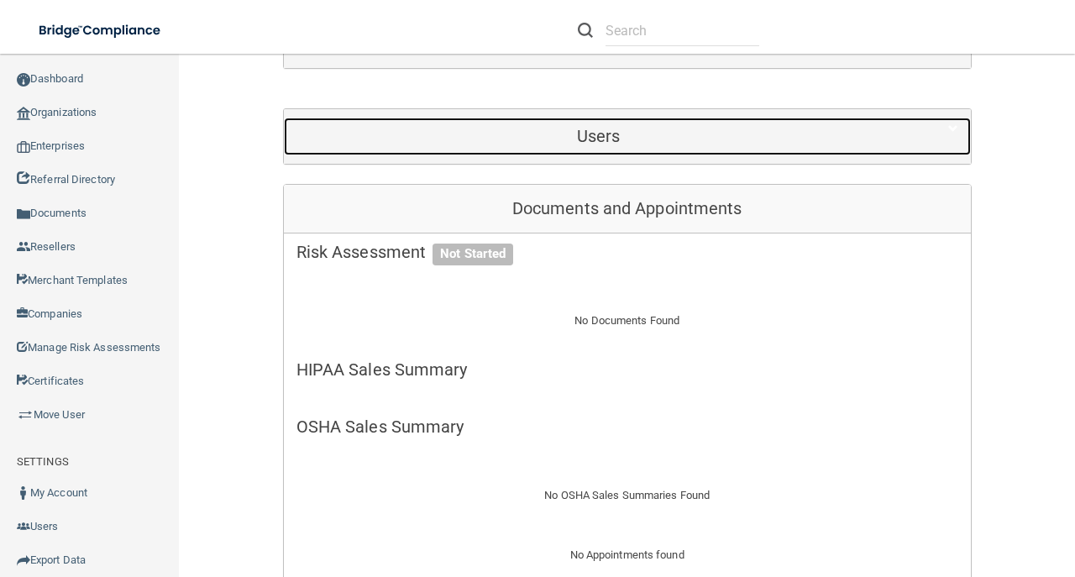
click at [633, 128] on h5 "Users" at bounding box center [598, 136] width 604 height 18
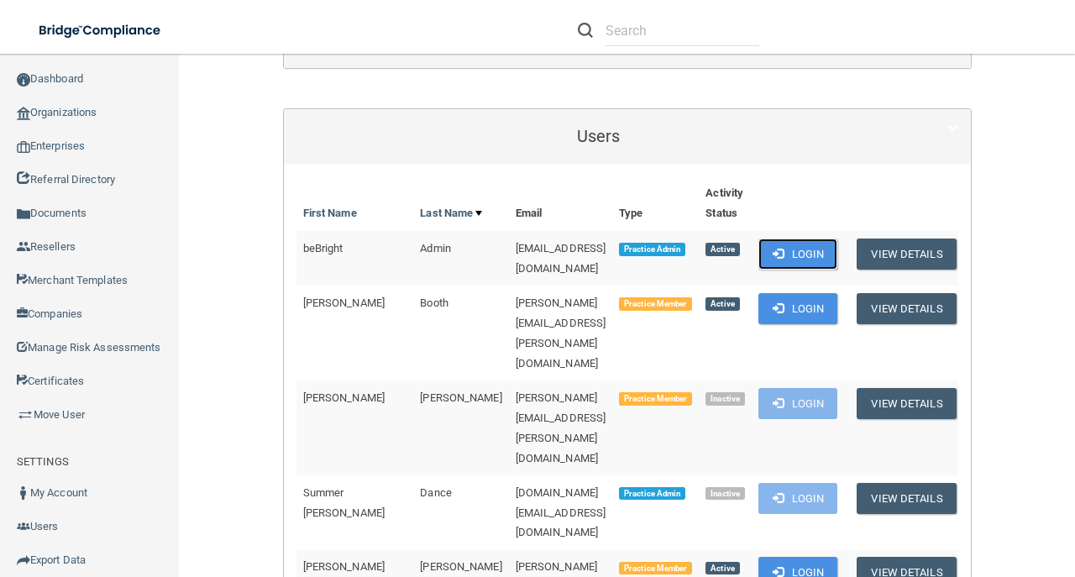
click at [824, 252] on button "Login" at bounding box center [798, 253] width 80 height 31
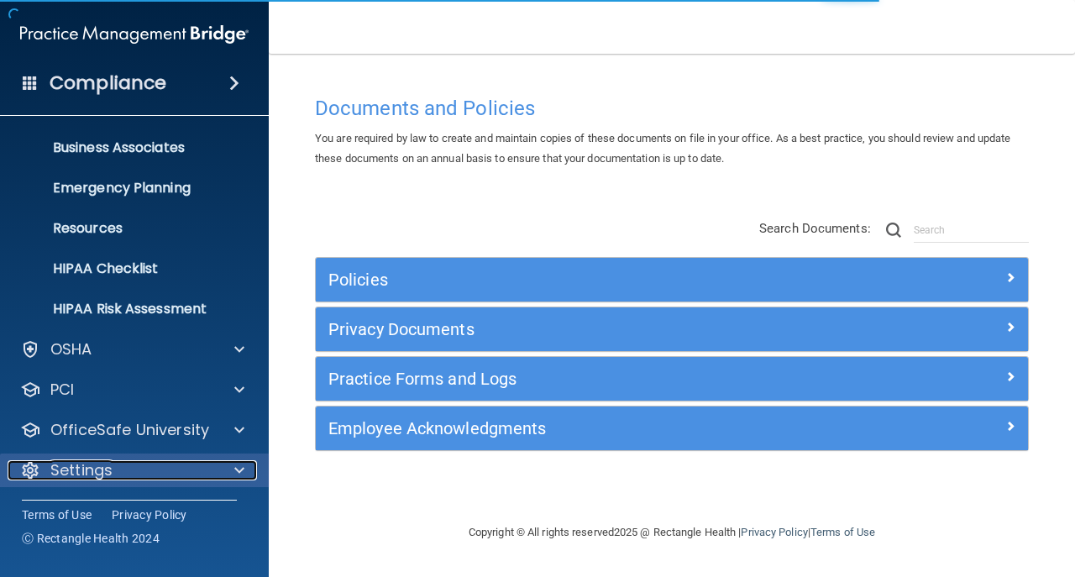
click at [243, 472] on span at bounding box center [239, 470] width 10 height 20
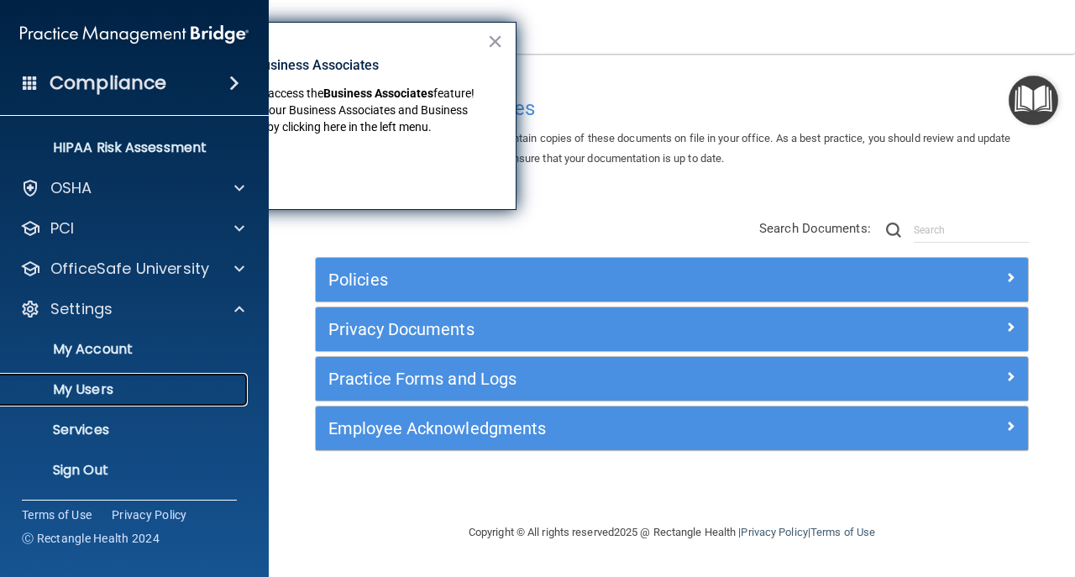
click at [198, 386] on p "My Users" at bounding box center [125, 389] width 229 height 17
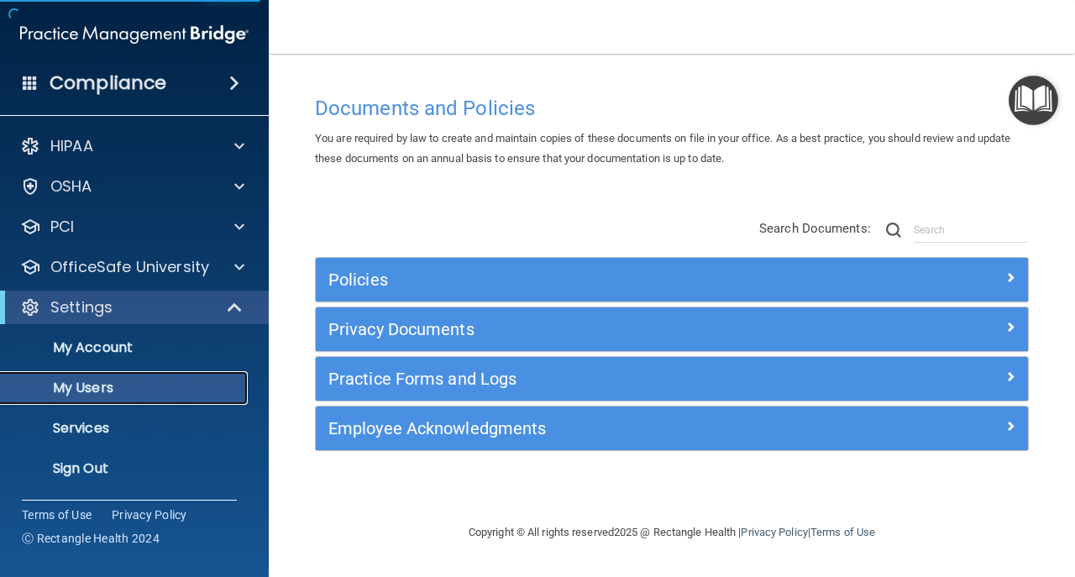
select select "20"
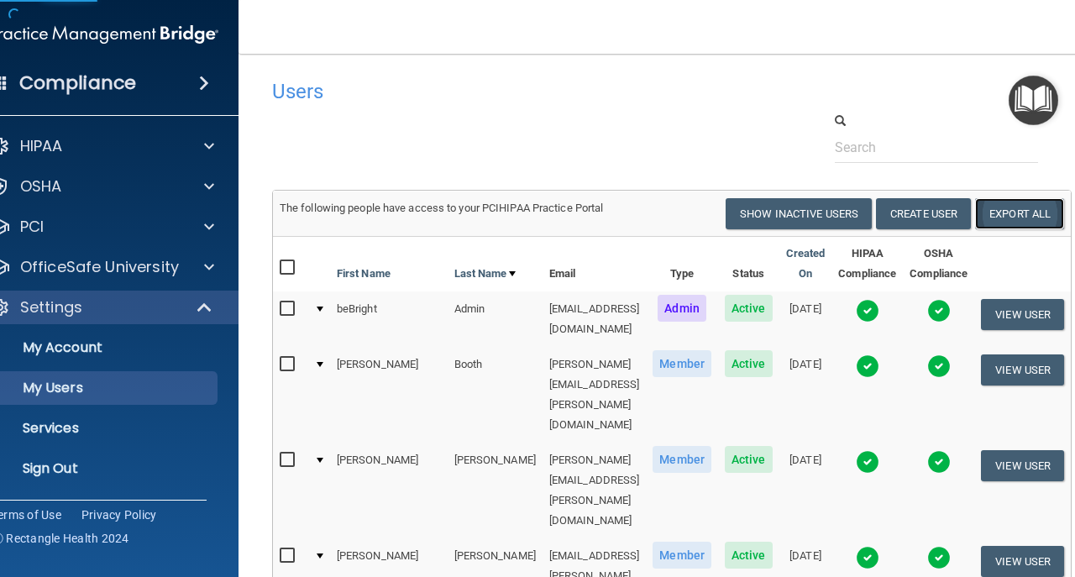
click at [1020, 219] on link "Export All" at bounding box center [1019, 213] width 89 height 31
click at [74, 470] on p "Sign Out" at bounding box center [95, 468] width 229 height 17
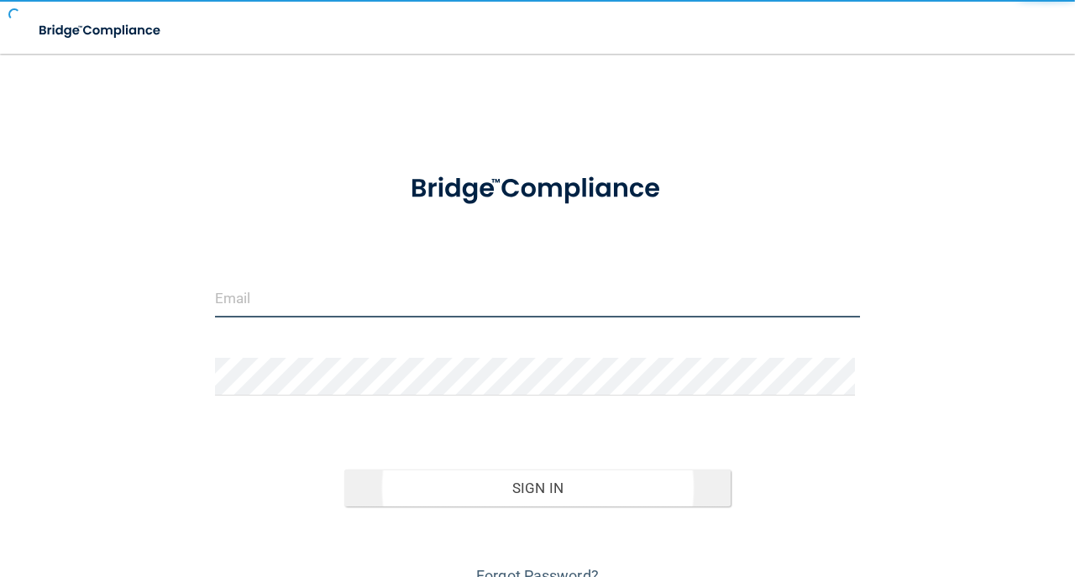
type input "avan@rectanglehealth.com"
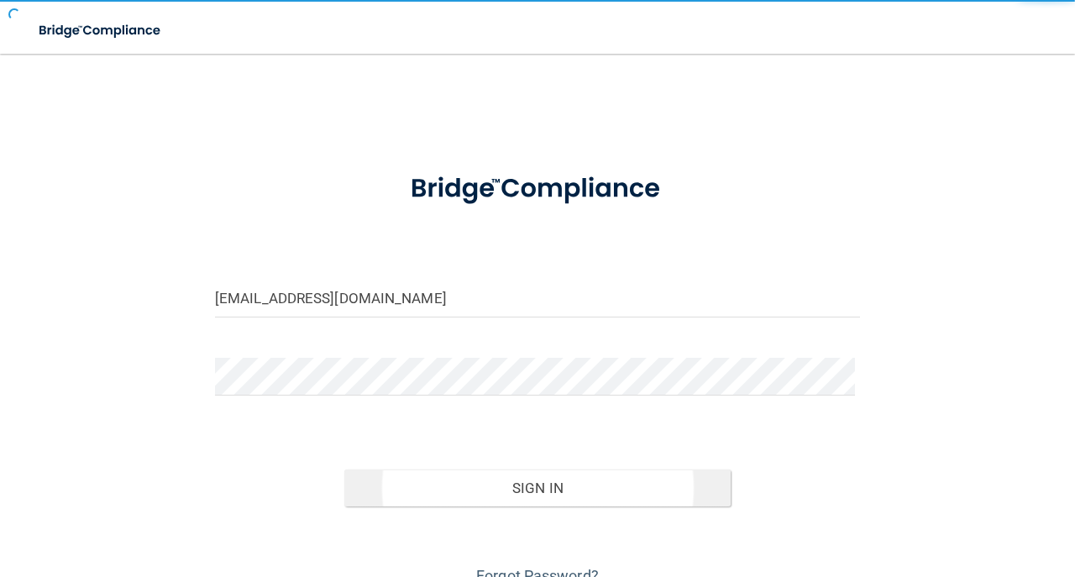
click at [475, 495] on button "Sign In" at bounding box center [537, 487] width 387 height 37
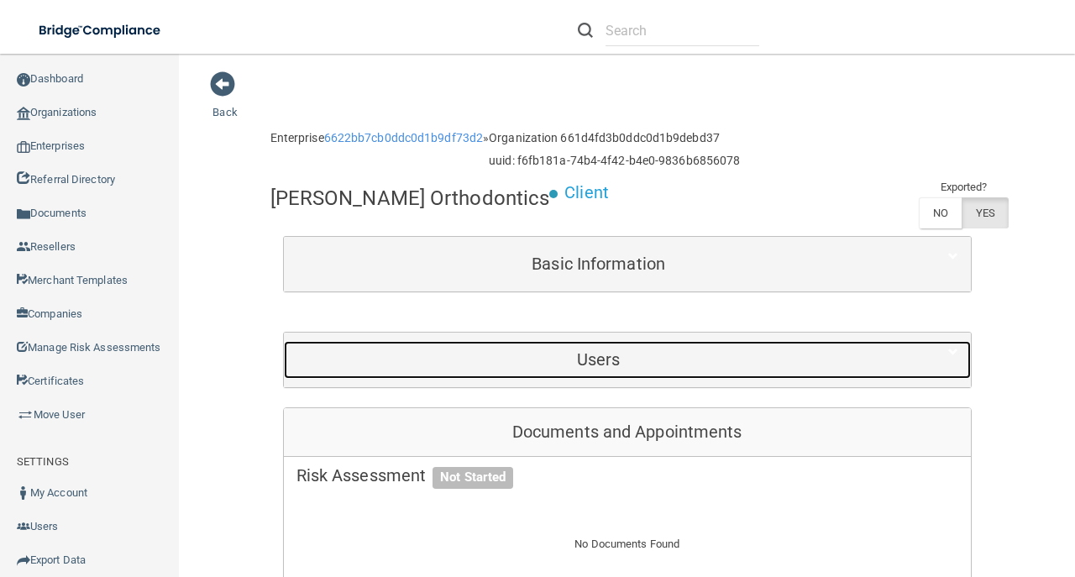
click at [484, 341] on div "Users" at bounding box center [599, 360] width 630 height 38
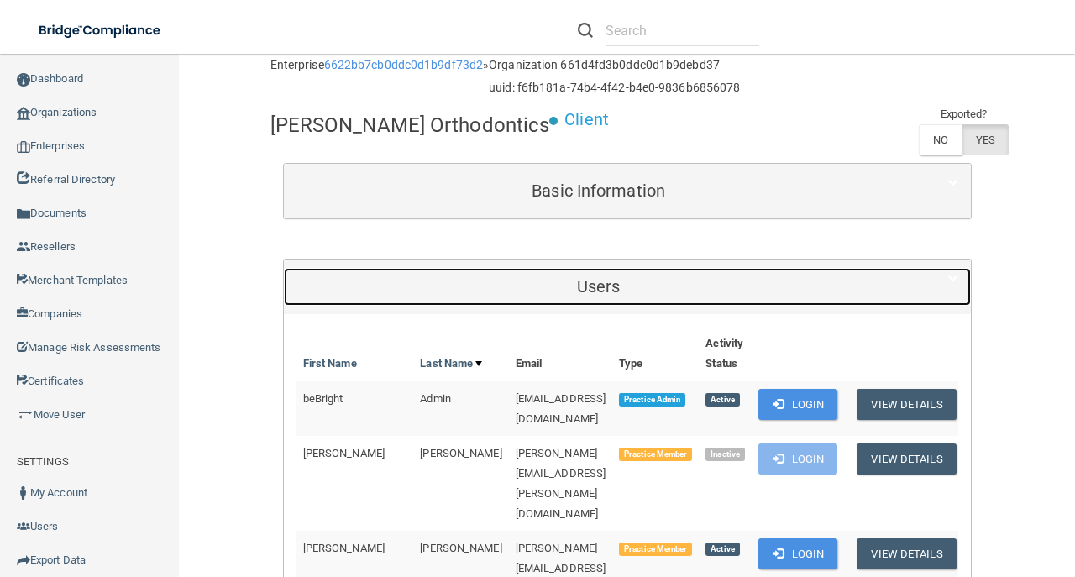
scroll to position [168, 0]
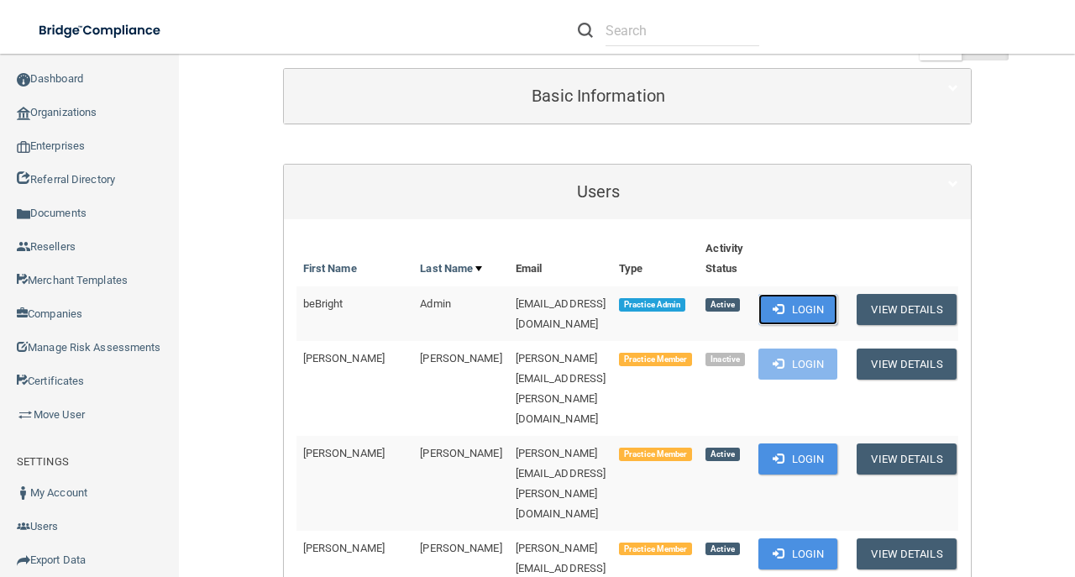
click at [783, 305] on span at bounding box center [777, 308] width 11 height 11
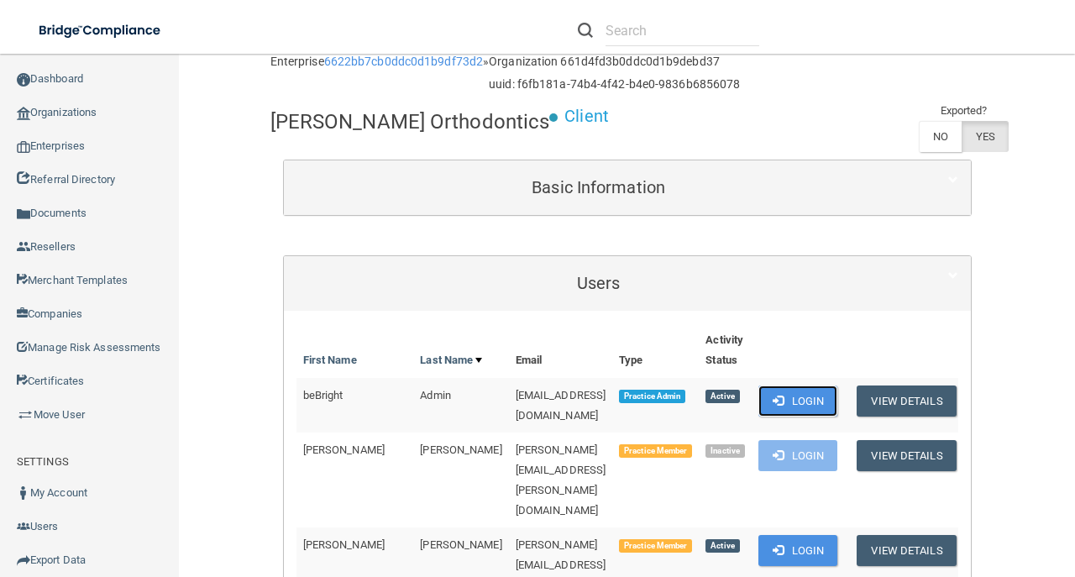
scroll to position [0, 0]
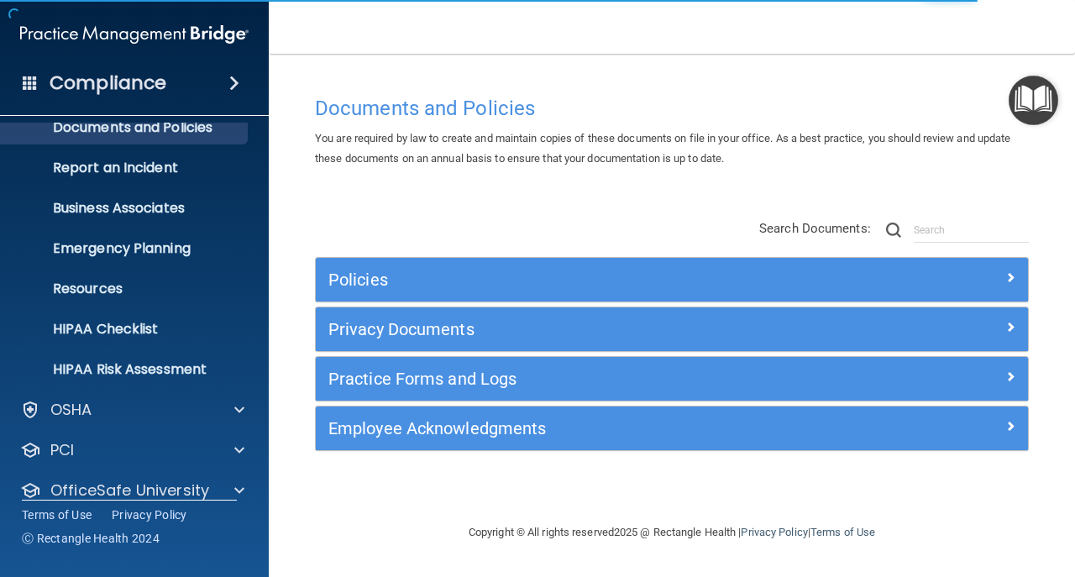
scroll to position [119, 0]
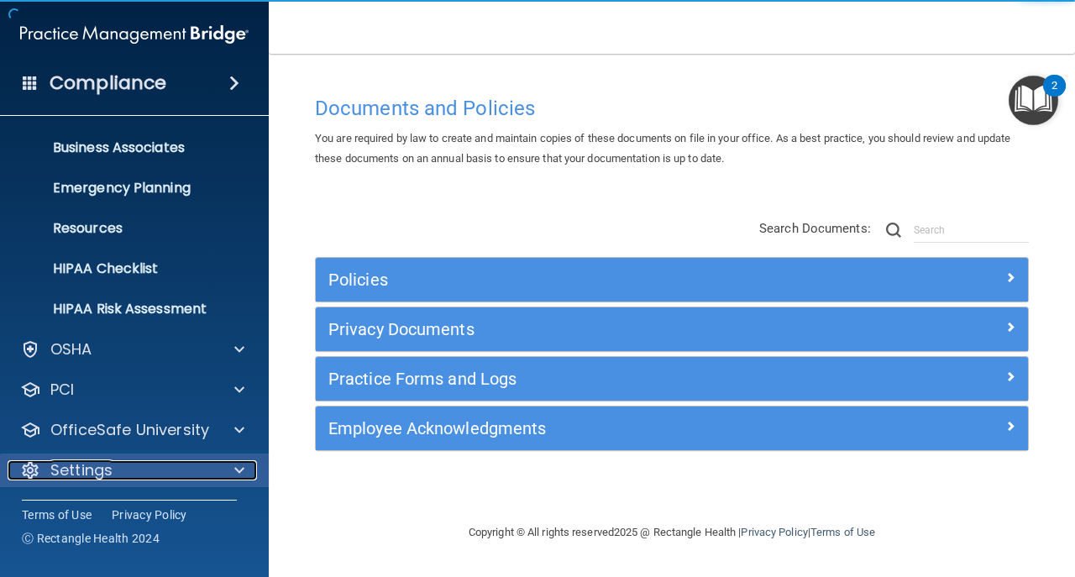
click at [161, 470] on div "Settings" at bounding box center [112, 470] width 208 height 20
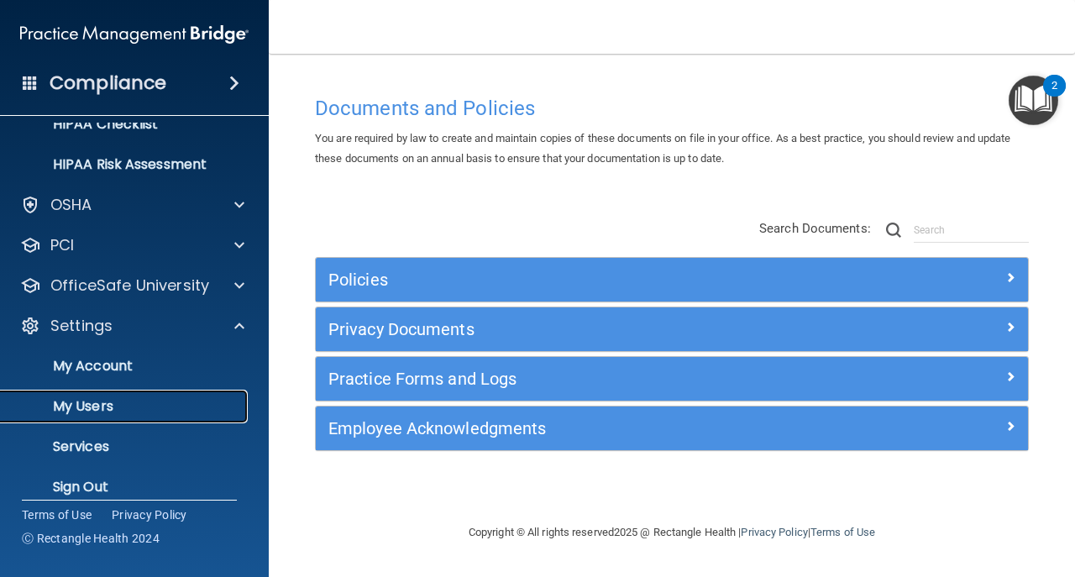
click at [153, 404] on p "My Users" at bounding box center [125, 406] width 229 height 17
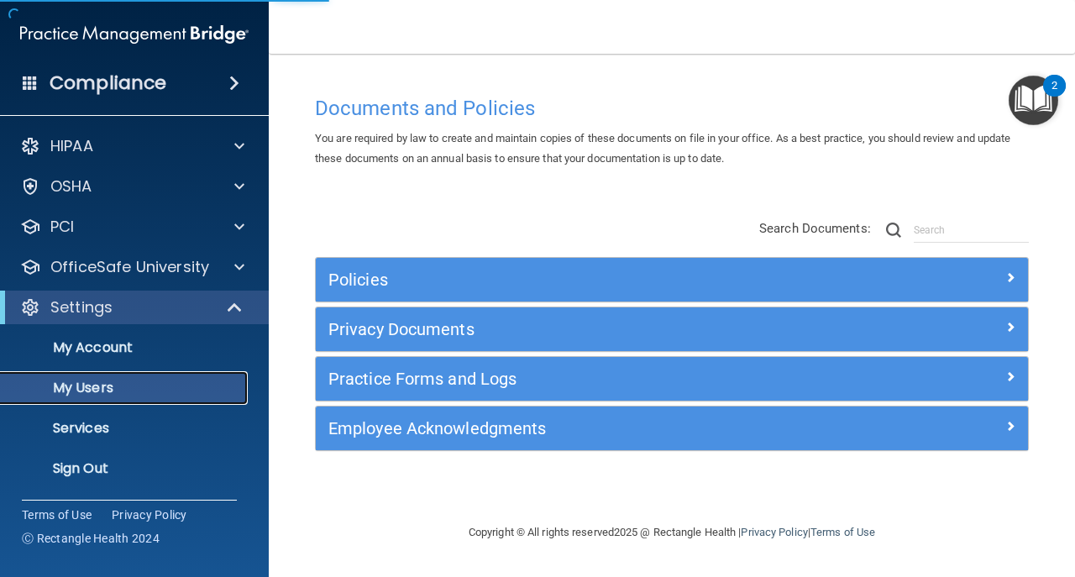
select select "20"
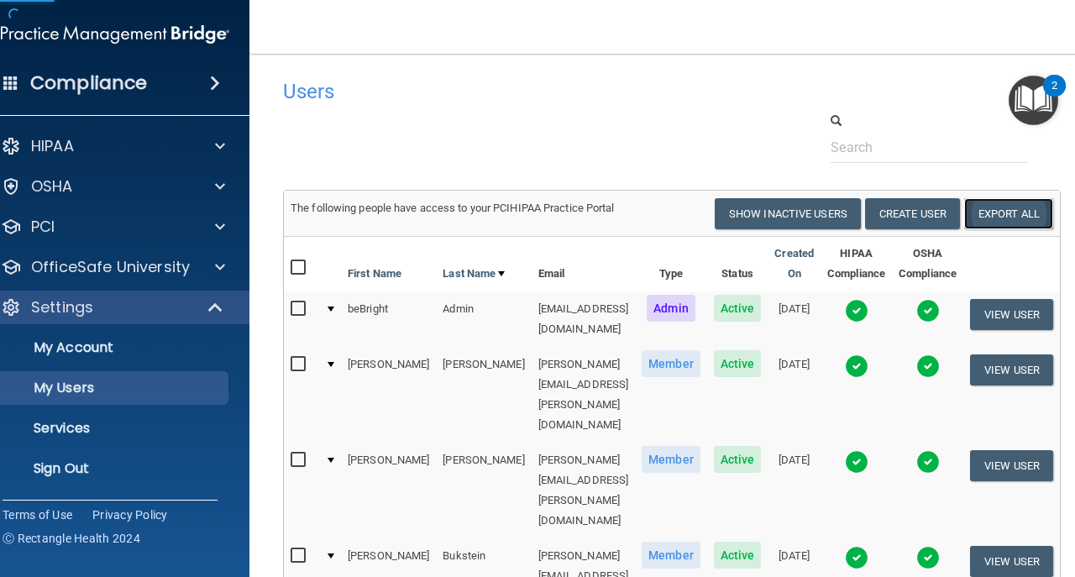
click at [1013, 210] on link "Export All" at bounding box center [1008, 213] width 89 height 31
click at [70, 463] on p "Sign Out" at bounding box center [106, 468] width 229 height 17
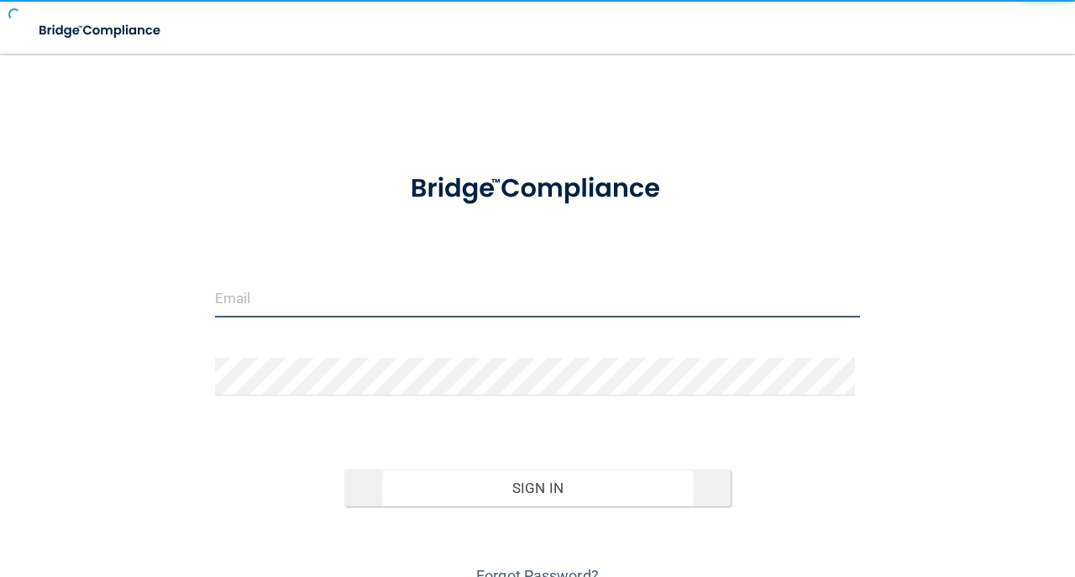
type input "[EMAIL_ADDRESS][DOMAIN_NAME]"
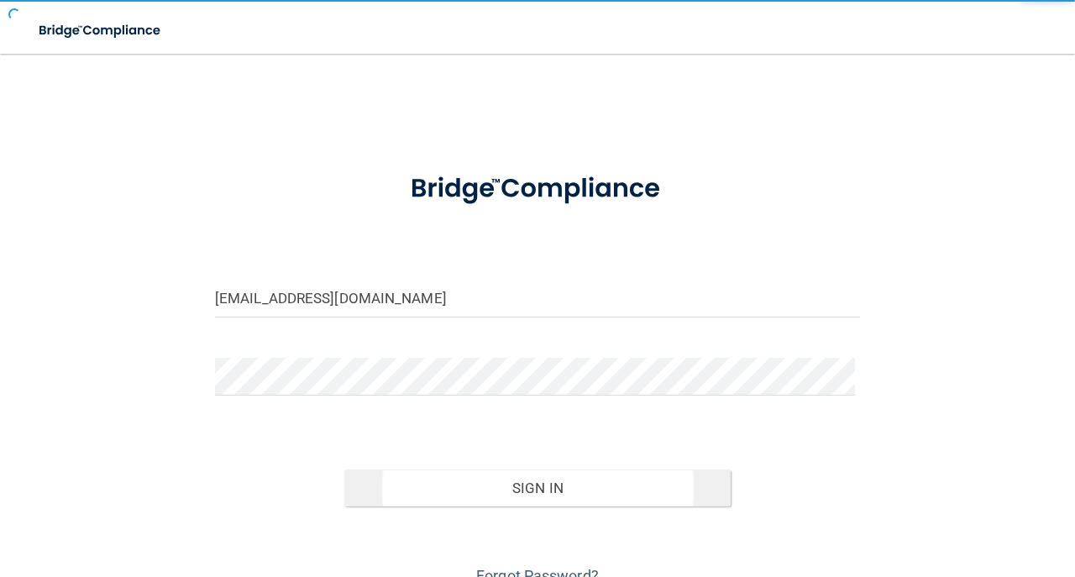
click at [420, 479] on button "Sign In" at bounding box center [537, 487] width 387 height 37
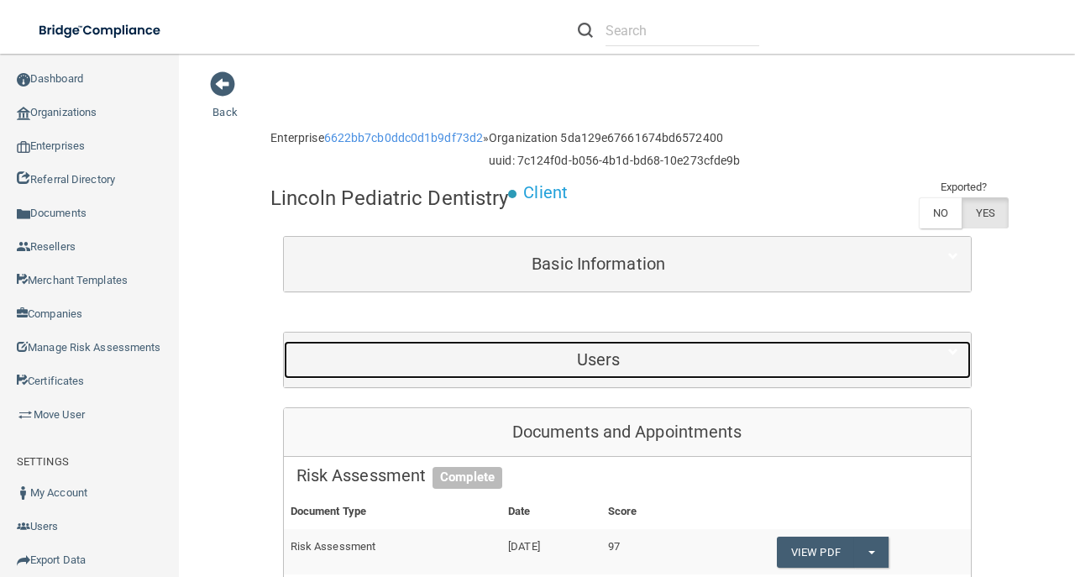
click at [682, 376] on div "Users" at bounding box center [599, 360] width 630 height 38
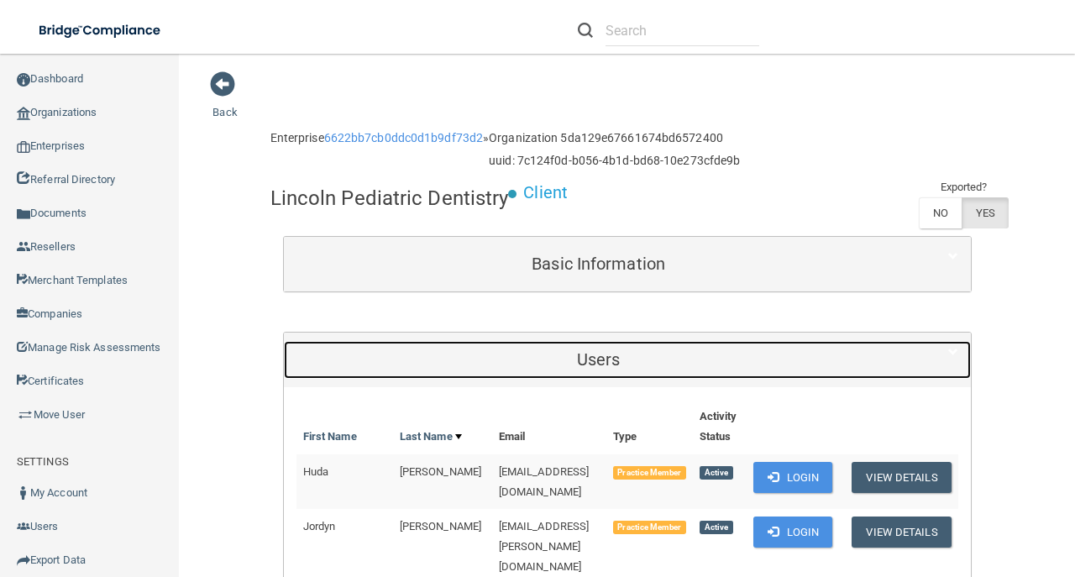
scroll to position [168, 0]
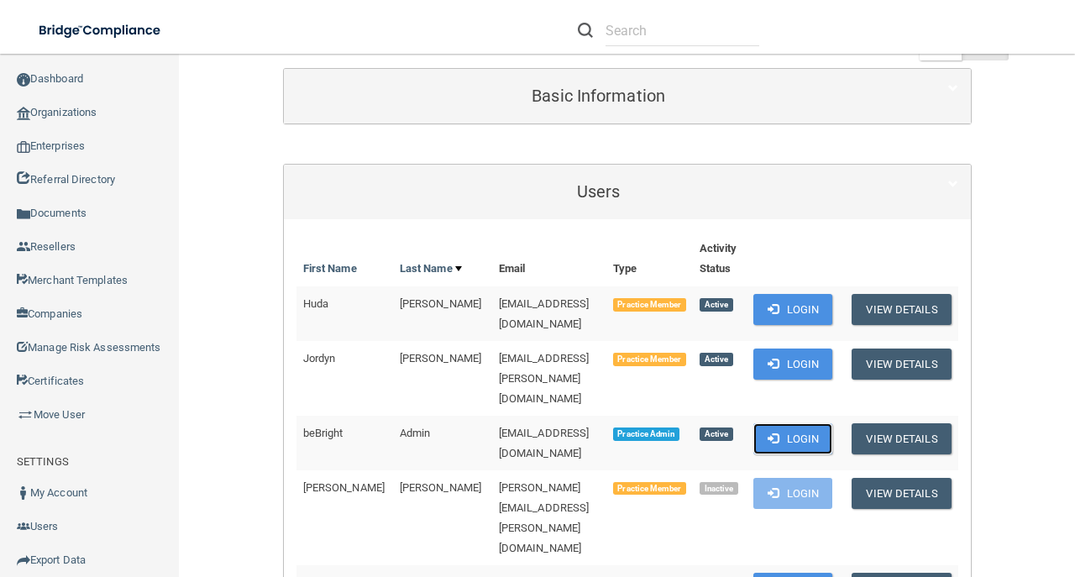
click at [809, 423] on button "Login" at bounding box center [793, 438] width 80 height 31
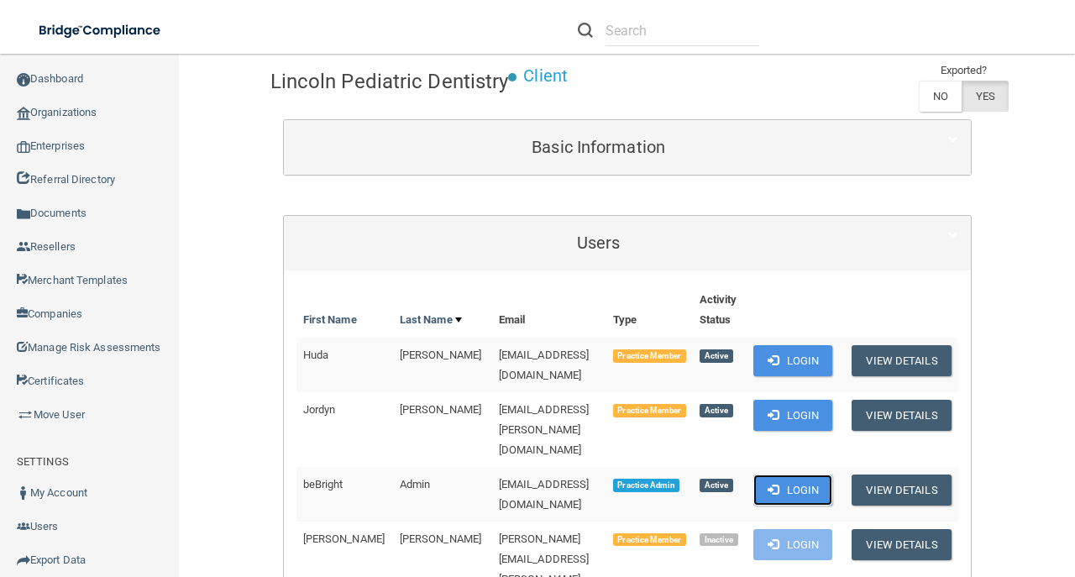
scroll to position [0, 0]
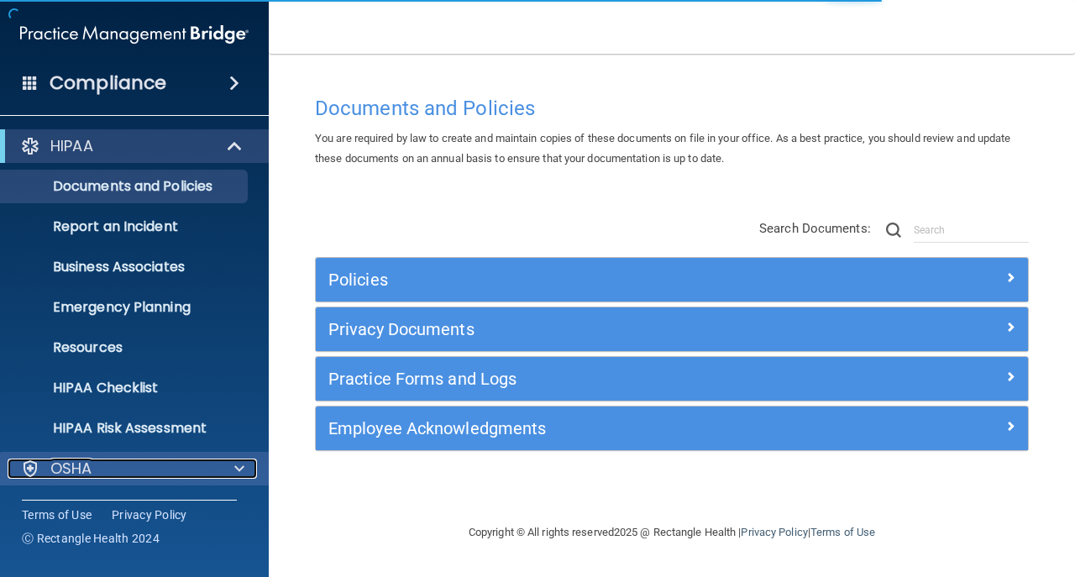
click at [241, 460] on span at bounding box center [239, 468] width 10 height 20
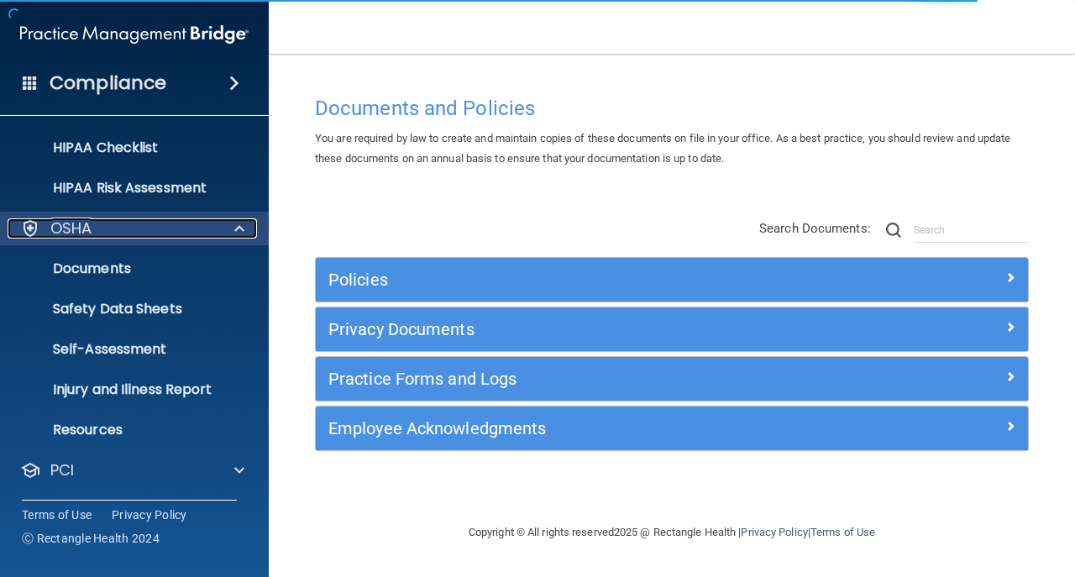
scroll to position [280, 0]
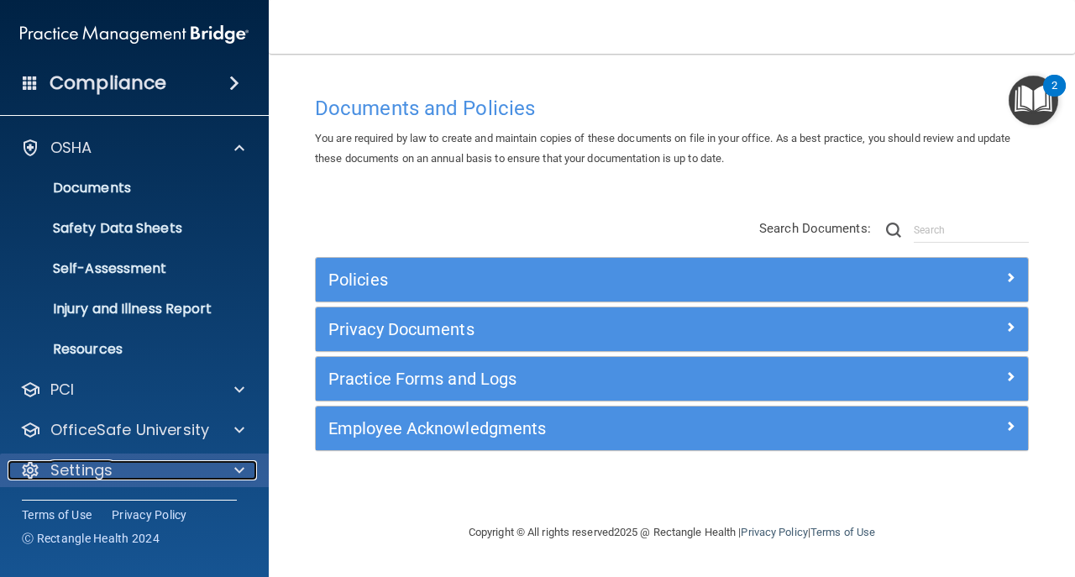
click at [163, 478] on div "Settings" at bounding box center [112, 470] width 208 height 20
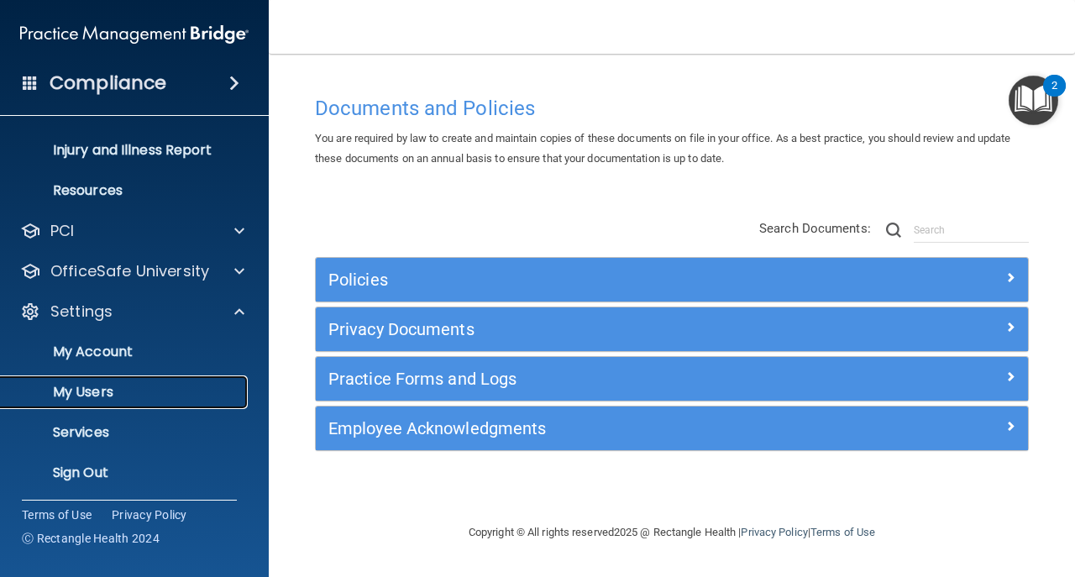
click at [158, 378] on link "My Users" at bounding box center [115, 392] width 264 height 34
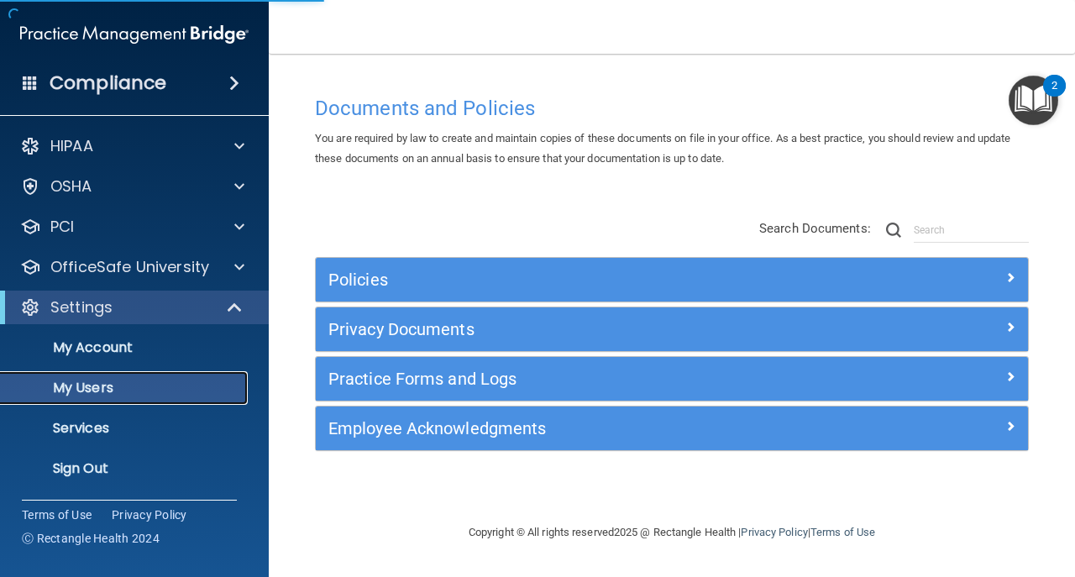
select select "20"
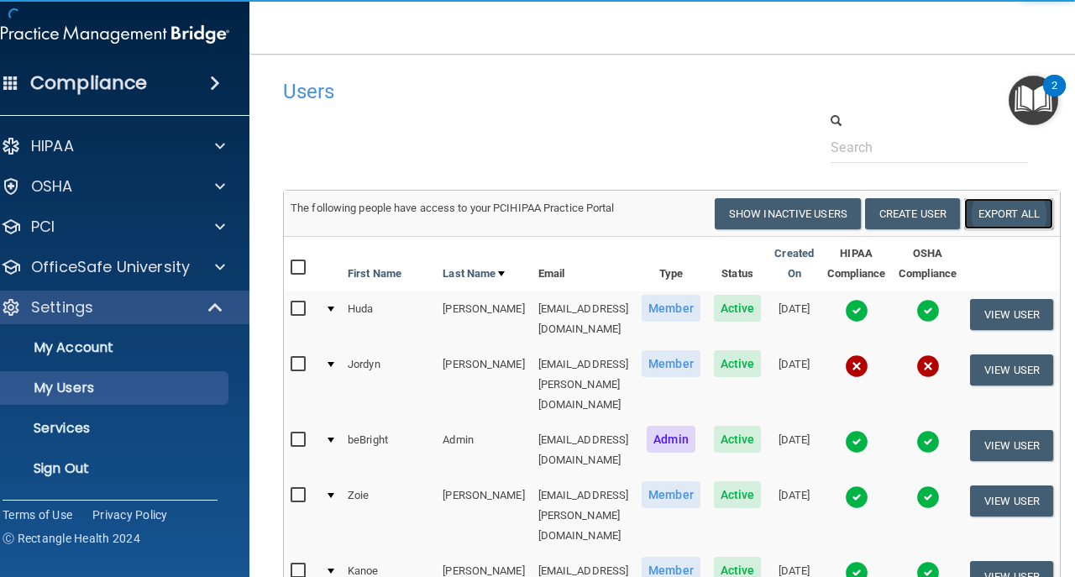
click at [1024, 216] on link "Export All" at bounding box center [1008, 213] width 89 height 31
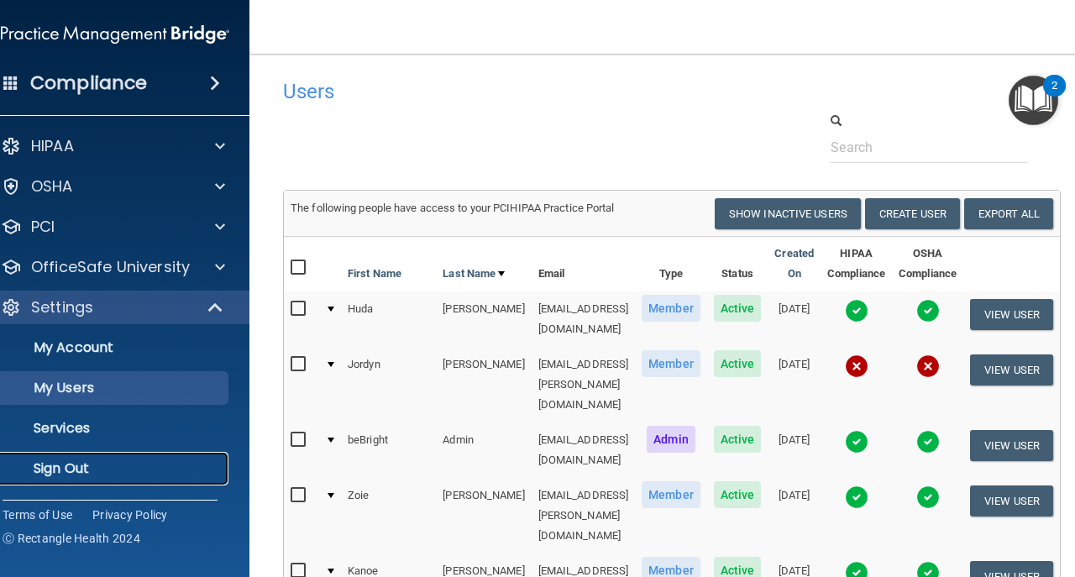
click at [118, 463] on p "Sign Out" at bounding box center [106, 468] width 229 height 17
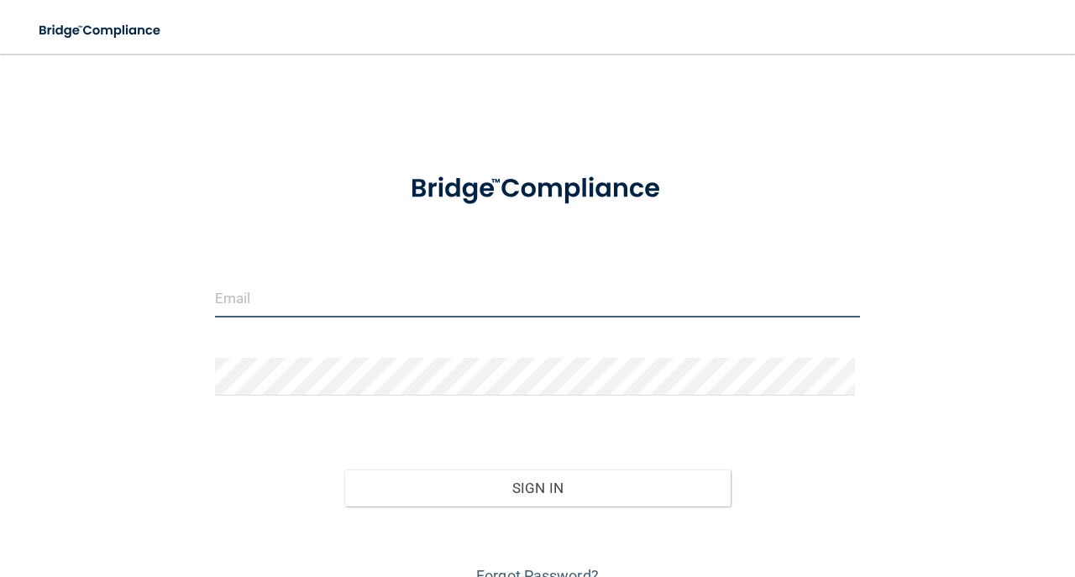
type input "avan@rectanglehealth.com"
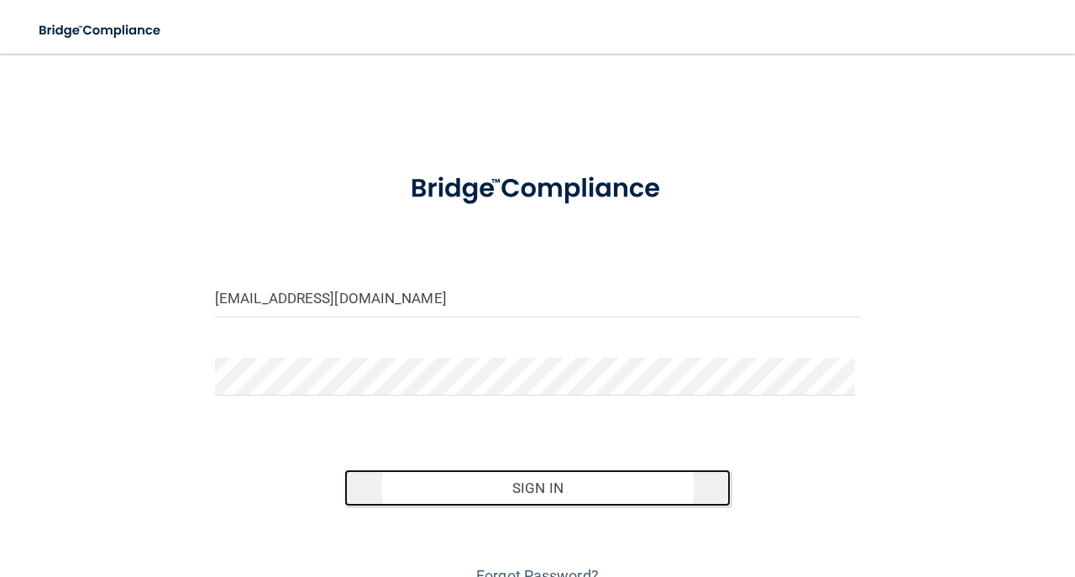
click at [407, 489] on button "Sign In" at bounding box center [537, 487] width 387 height 37
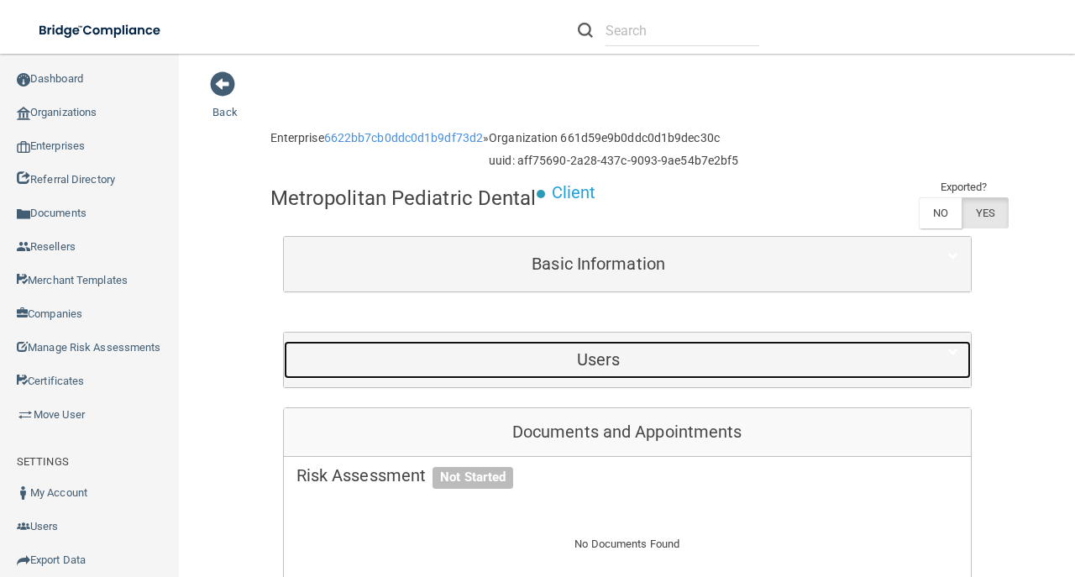
click at [526, 347] on div "Users" at bounding box center [599, 360] width 630 height 38
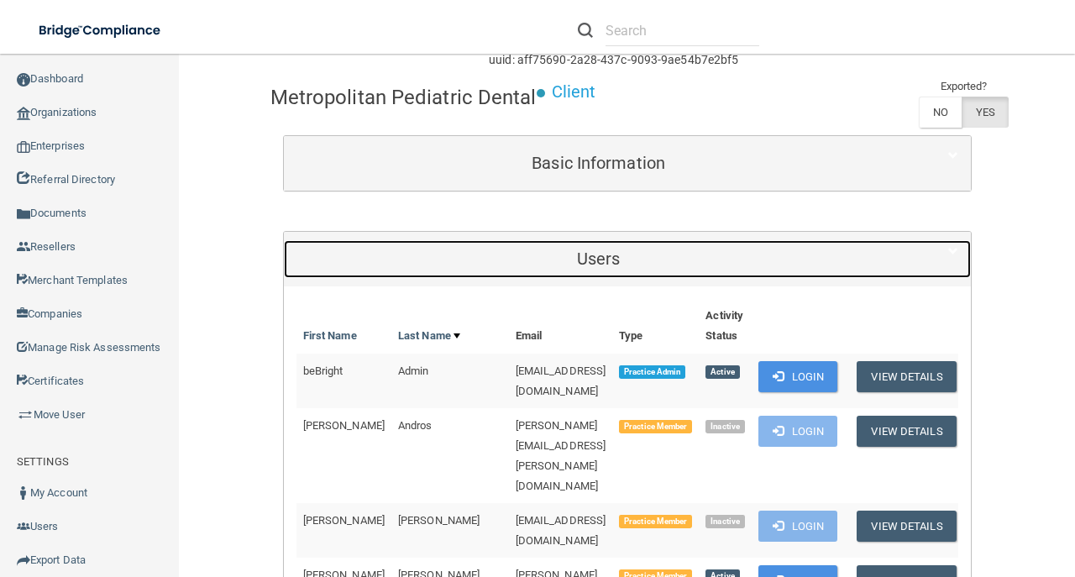
scroll to position [168, 0]
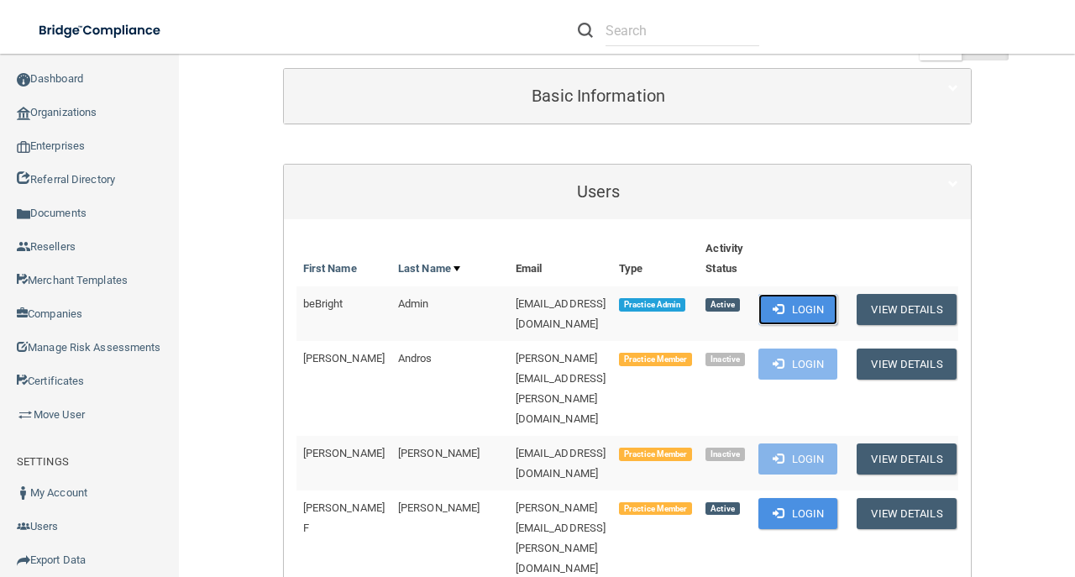
click at [804, 298] on button "Login" at bounding box center [798, 309] width 80 height 31
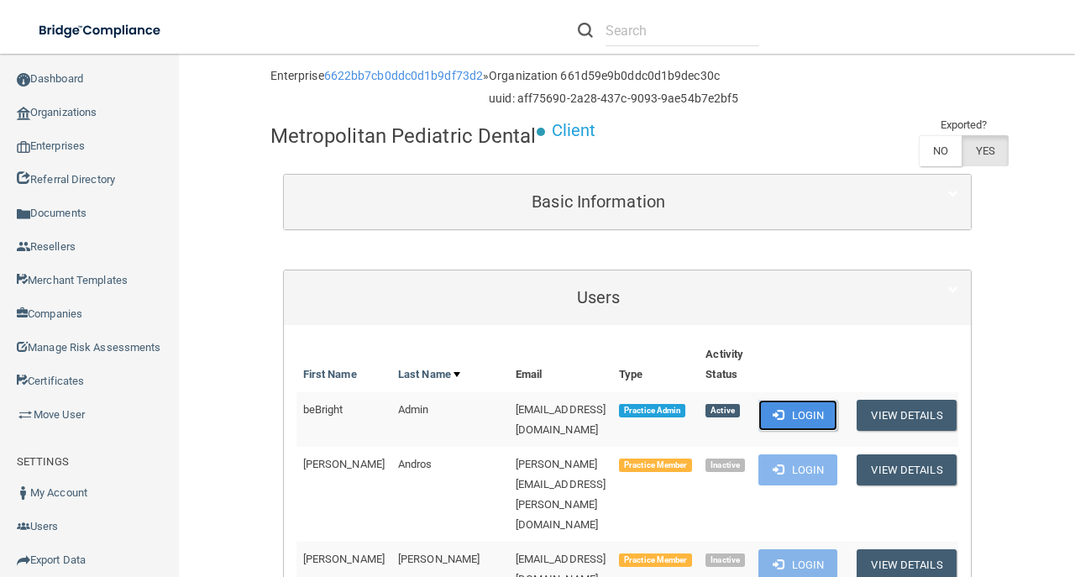
scroll to position [0, 0]
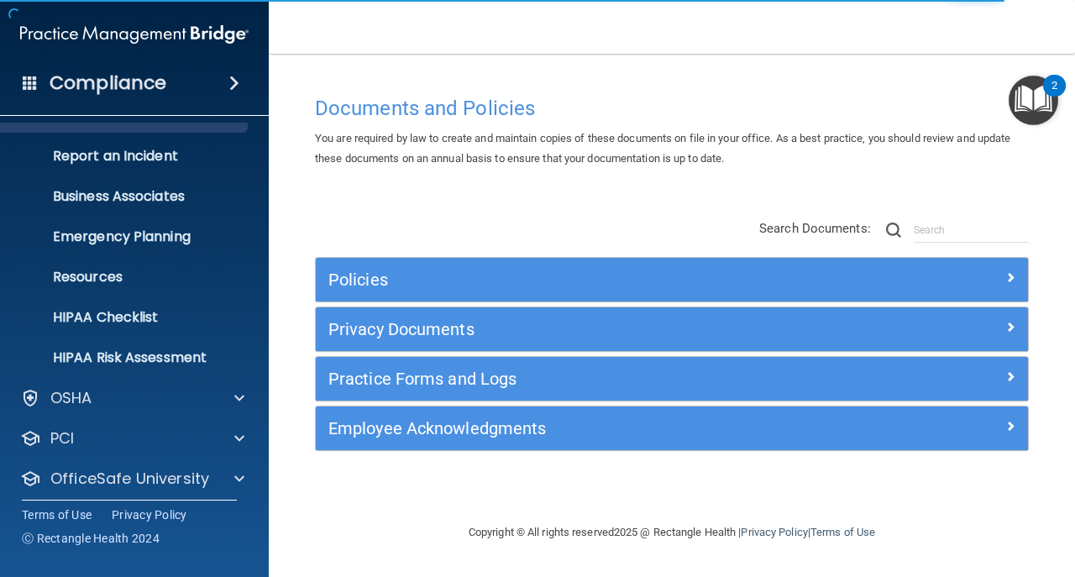
scroll to position [119, 0]
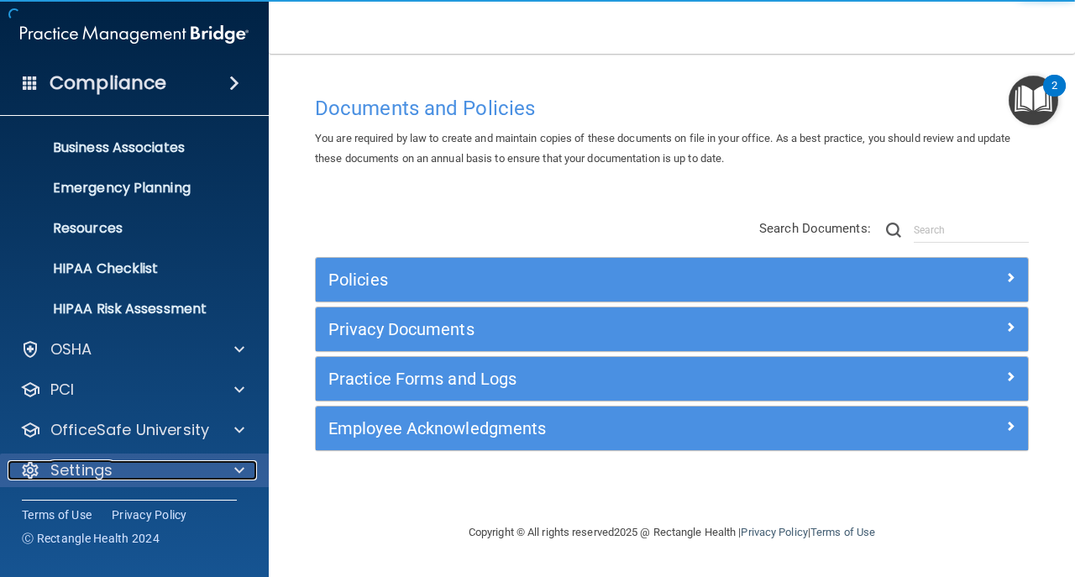
click at [172, 475] on div "Settings" at bounding box center [112, 470] width 208 height 20
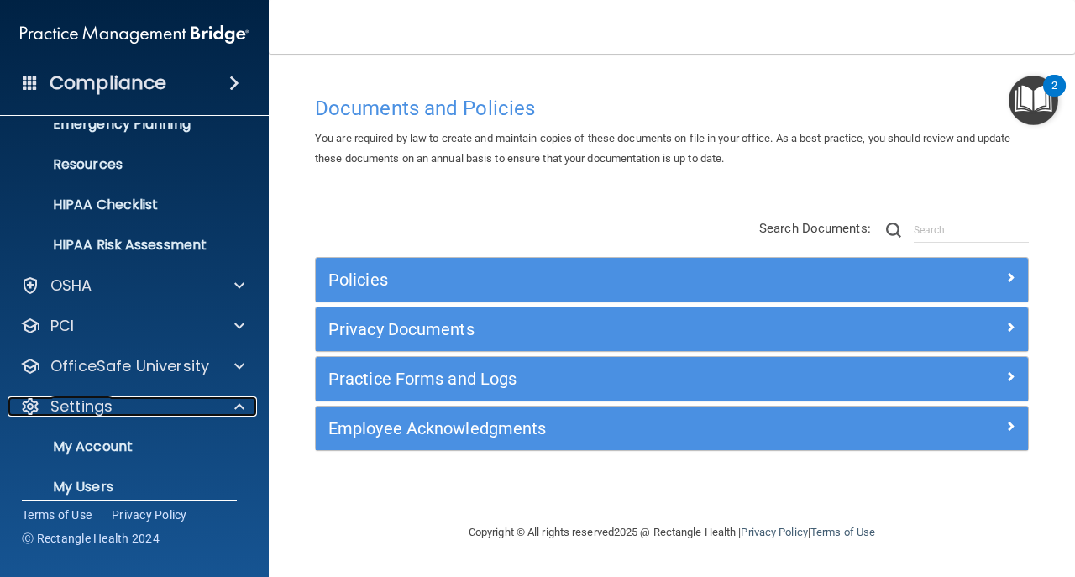
scroll to position [280, 0]
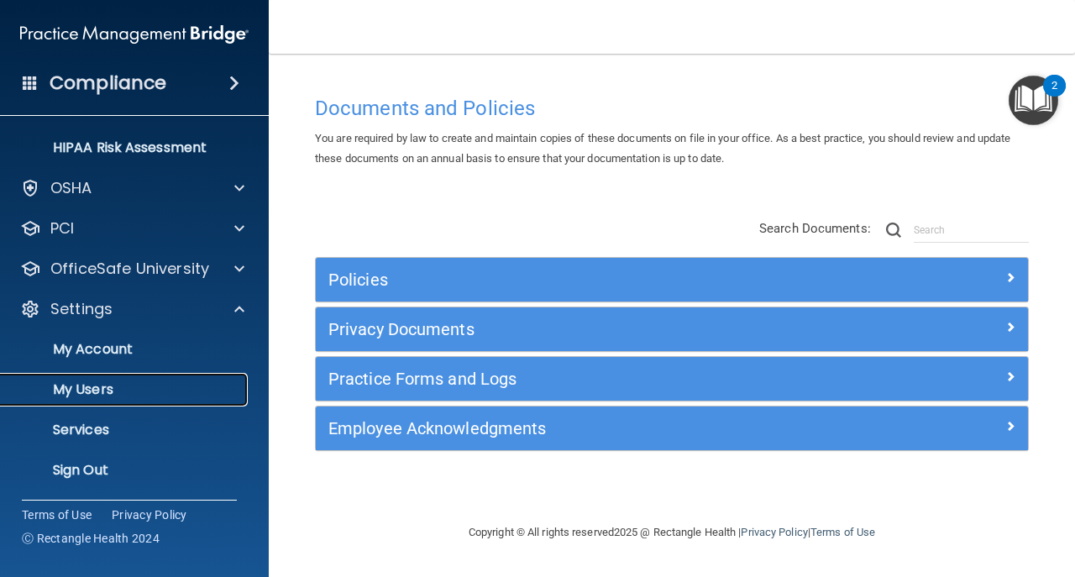
click at [196, 395] on p "My Users" at bounding box center [125, 389] width 229 height 17
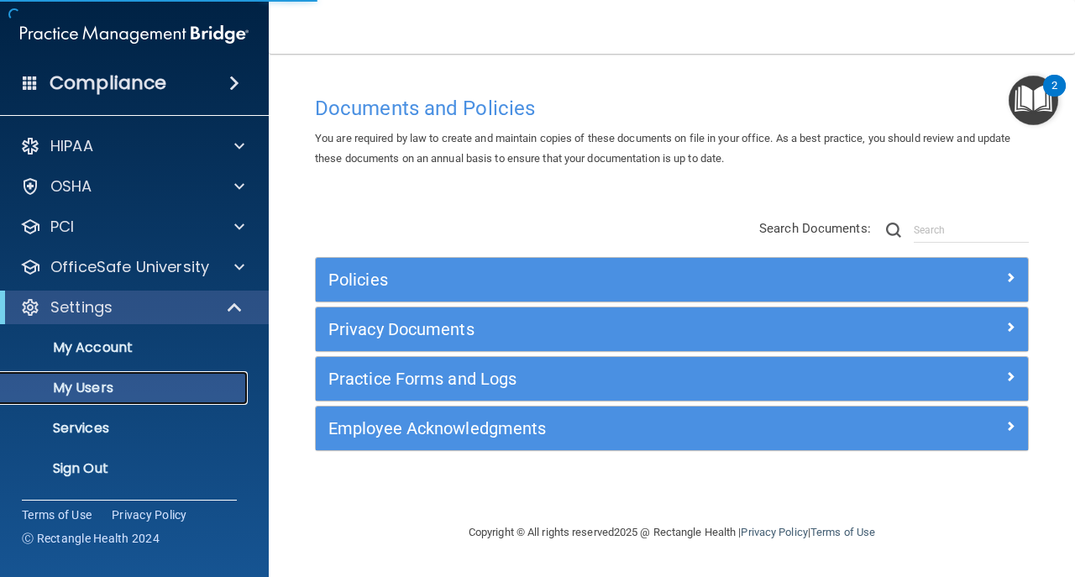
select select "20"
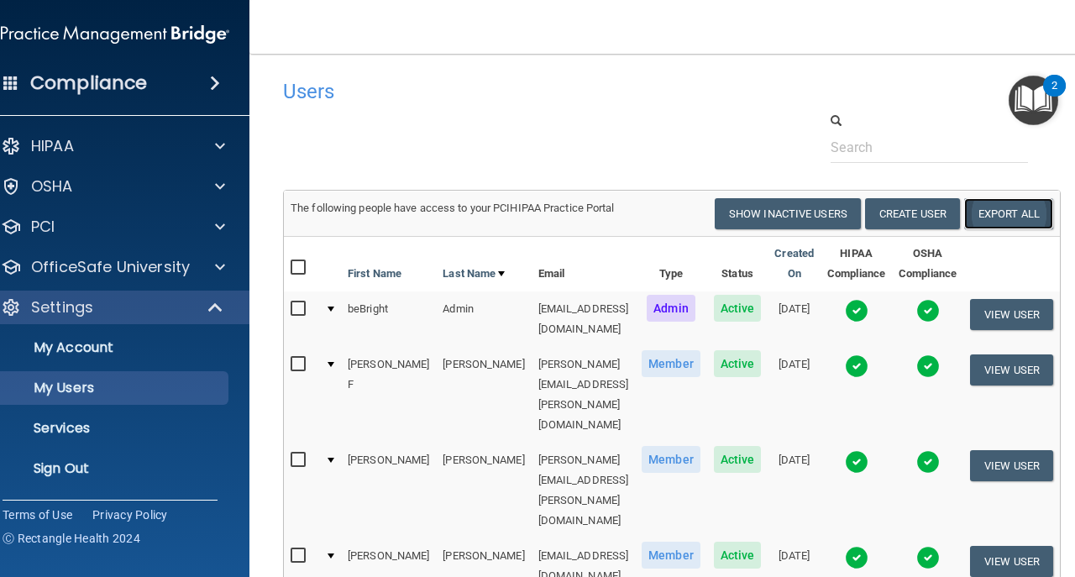
click at [1027, 212] on link "Export All" at bounding box center [1008, 213] width 89 height 31
click at [121, 484] on link "Sign Out" at bounding box center [96, 469] width 264 height 34
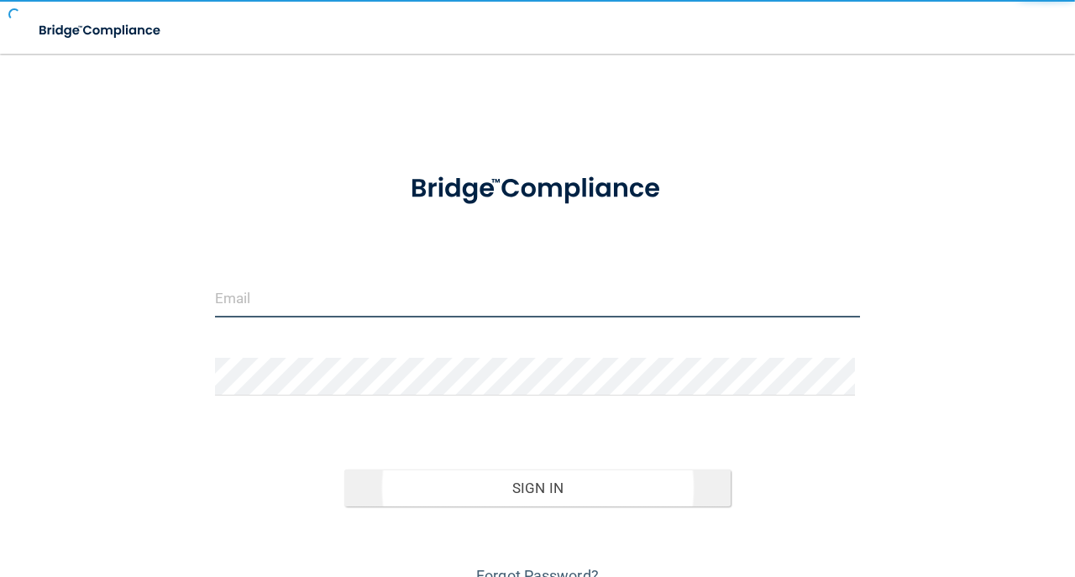
type input "avan@rectanglehealth.com"
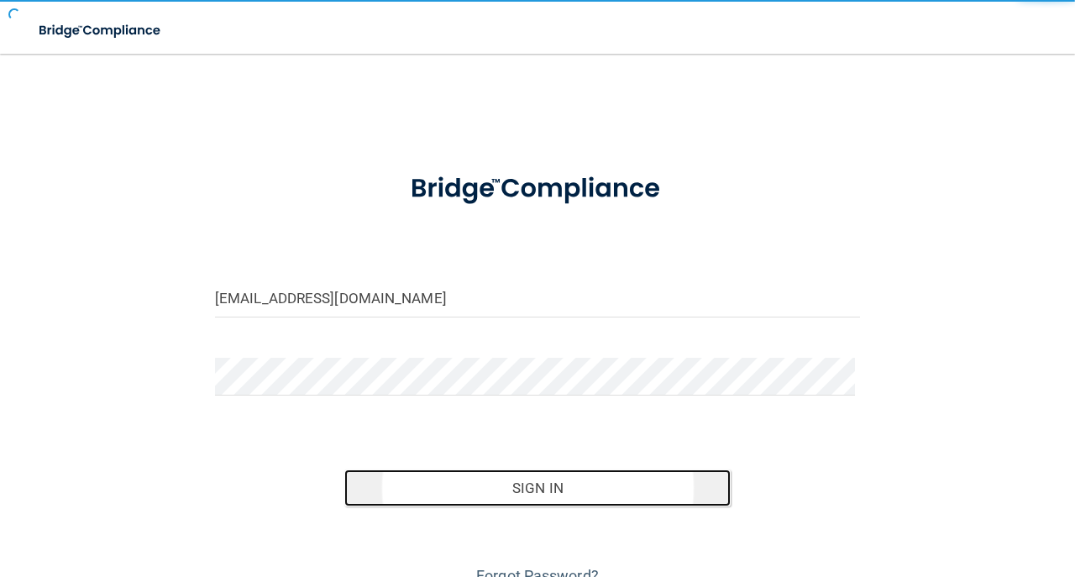
click at [500, 499] on button "Sign In" at bounding box center [537, 487] width 387 height 37
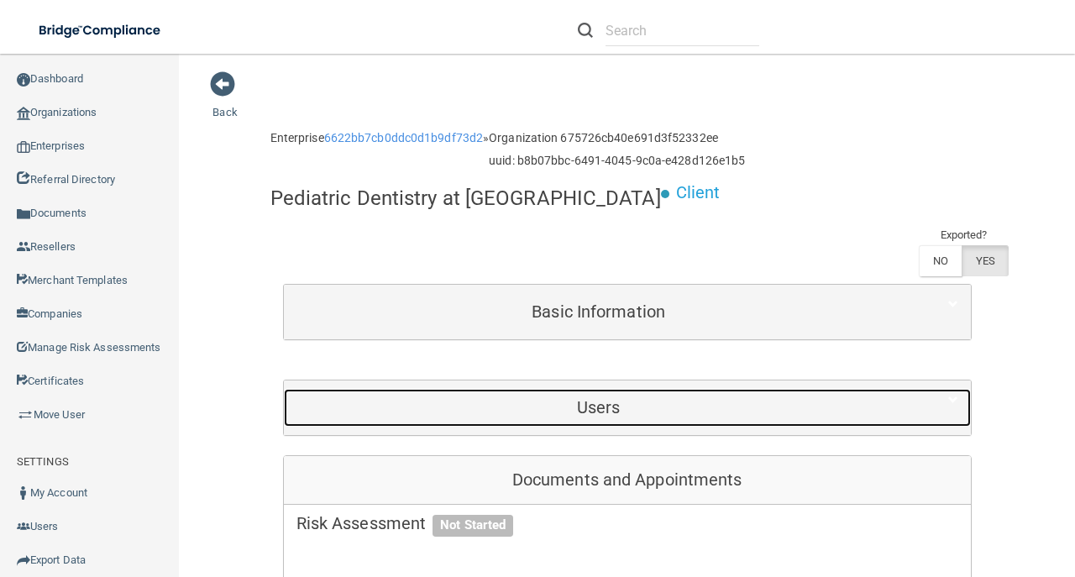
click at [611, 398] on h5 "Users" at bounding box center [598, 407] width 604 height 18
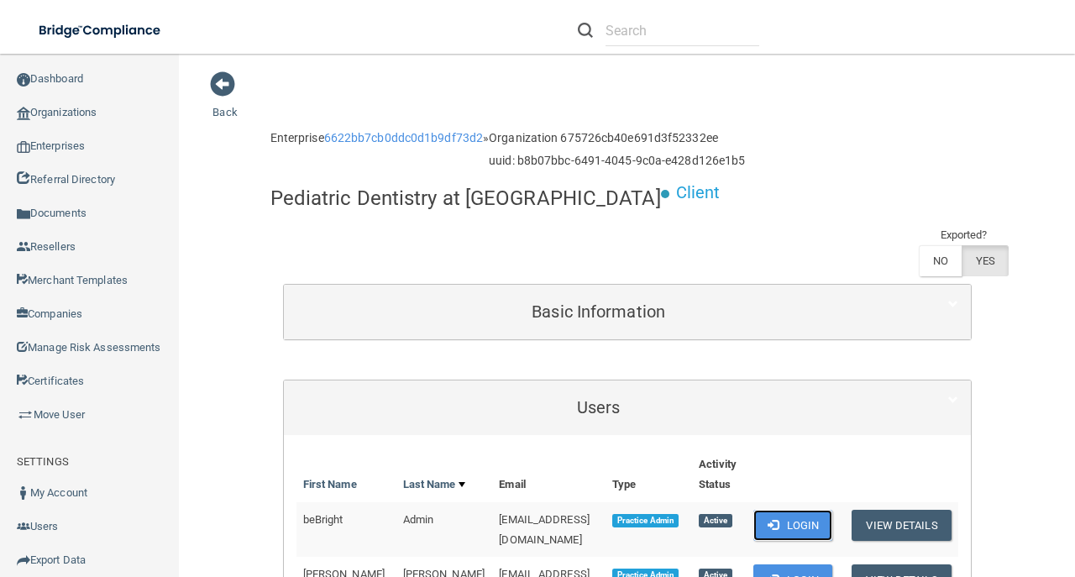
click at [778, 519] on span at bounding box center [772, 524] width 11 height 11
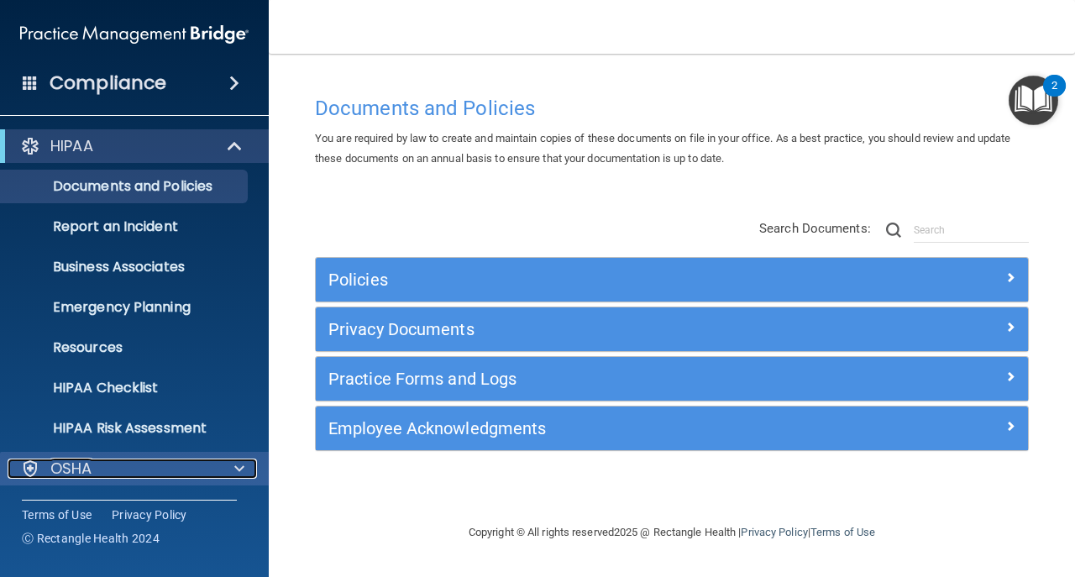
click at [112, 468] on div "OSHA" at bounding box center [112, 468] width 208 height 20
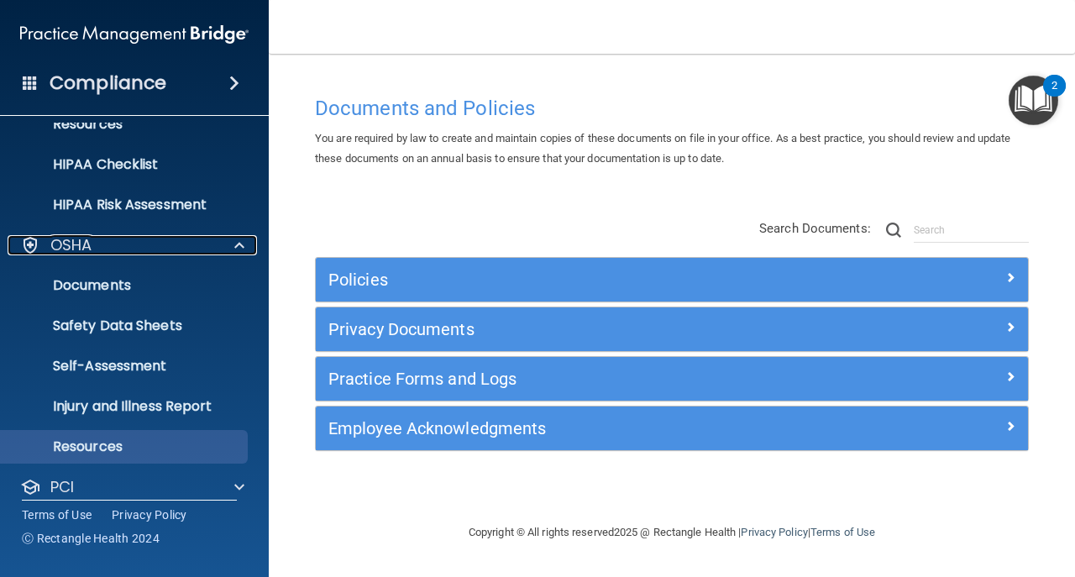
scroll to position [321, 0]
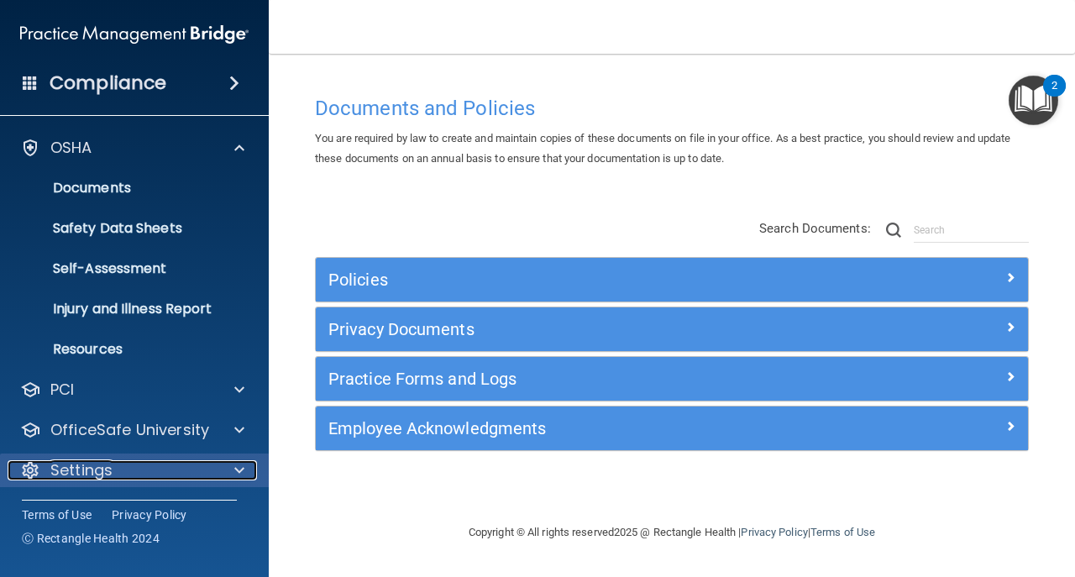
click at [123, 472] on div "Settings" at bounding box center [112, 470] width 208 height 20
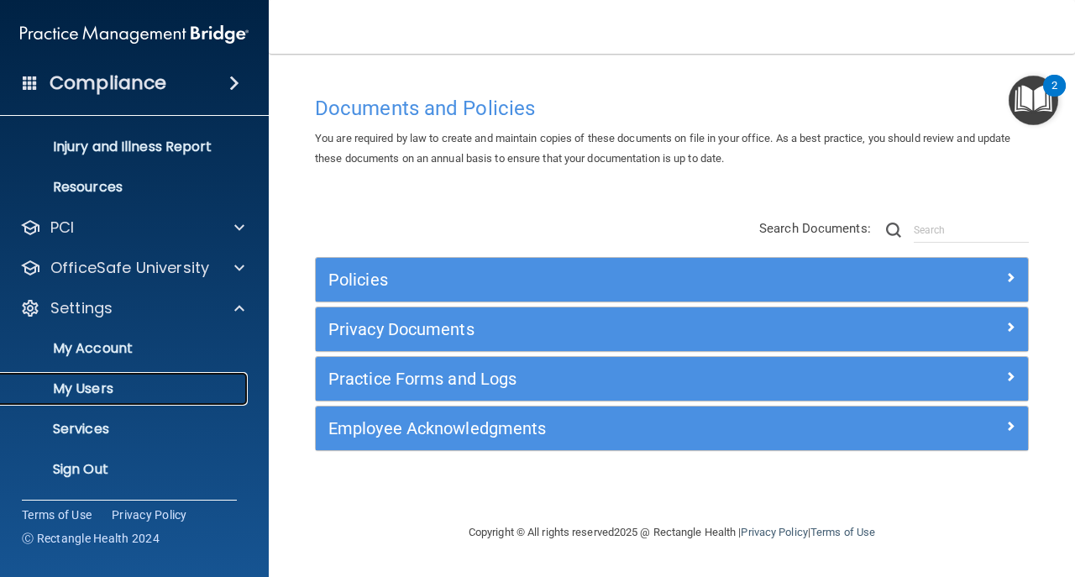
click at [132, 378] on link "My Users" at bounding box center [115, 389] width 264 height 34
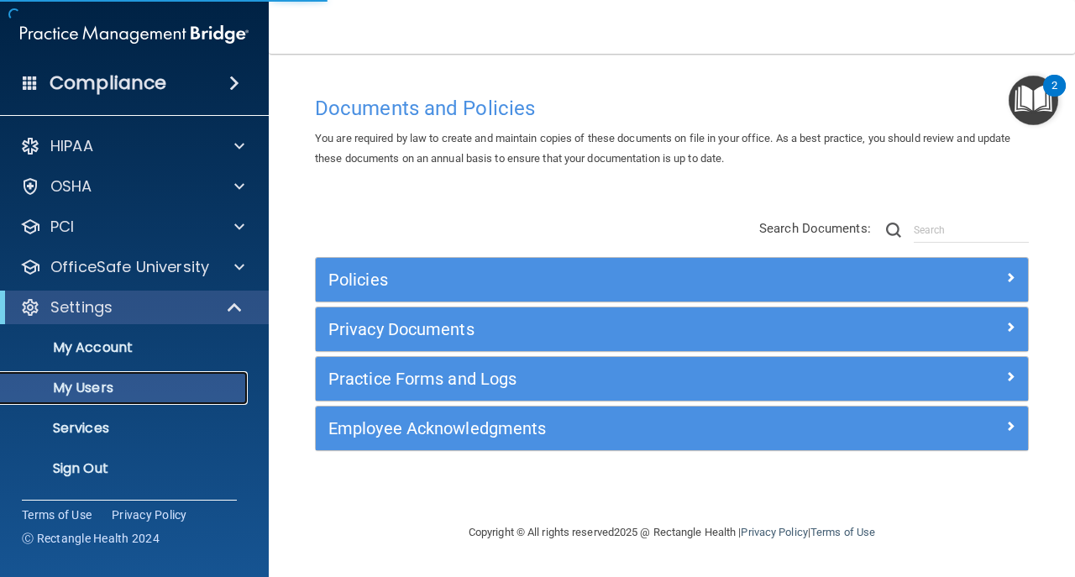
select select "20"
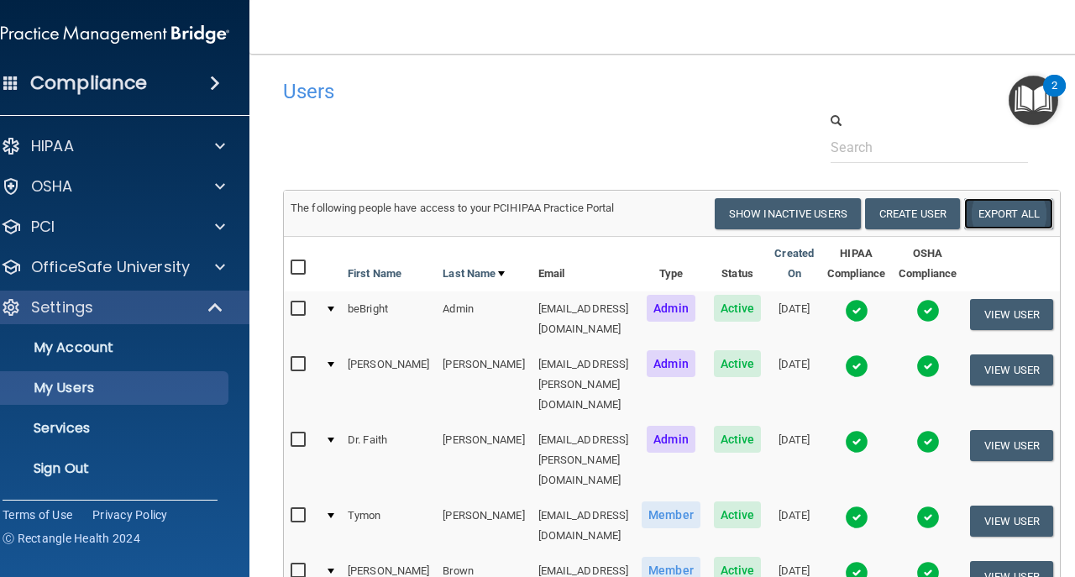
click at [1026, 220] on link "Export All" at bounding box center [1008, 213] width 89 height 31
click at [40, 483] on link "Sign Out" at bounding box center [96, 469] width 264 height 34
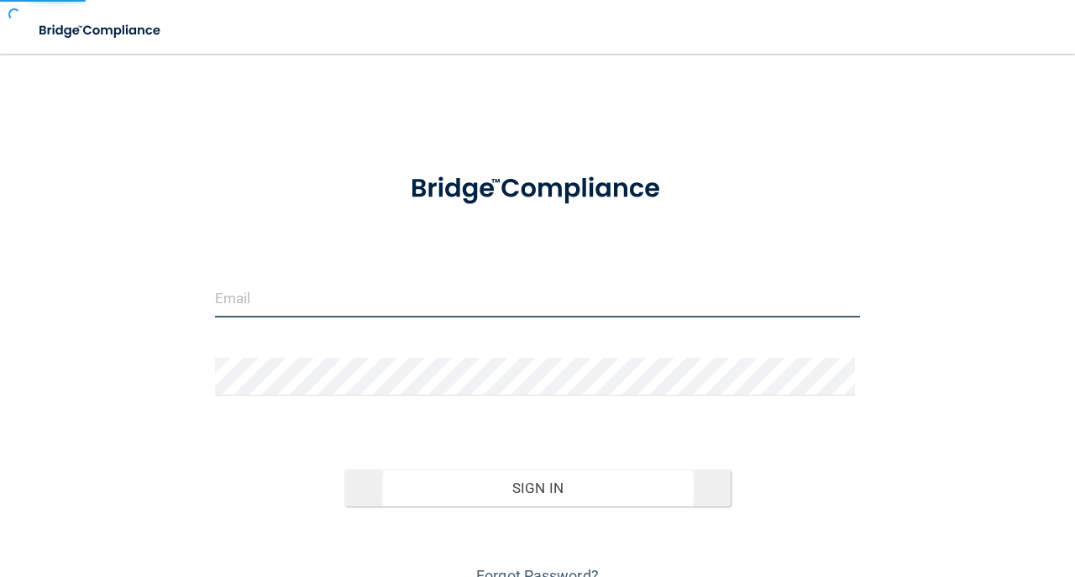
type input "[EMAIL_ADDRESS][DOMAIN_NAME]"
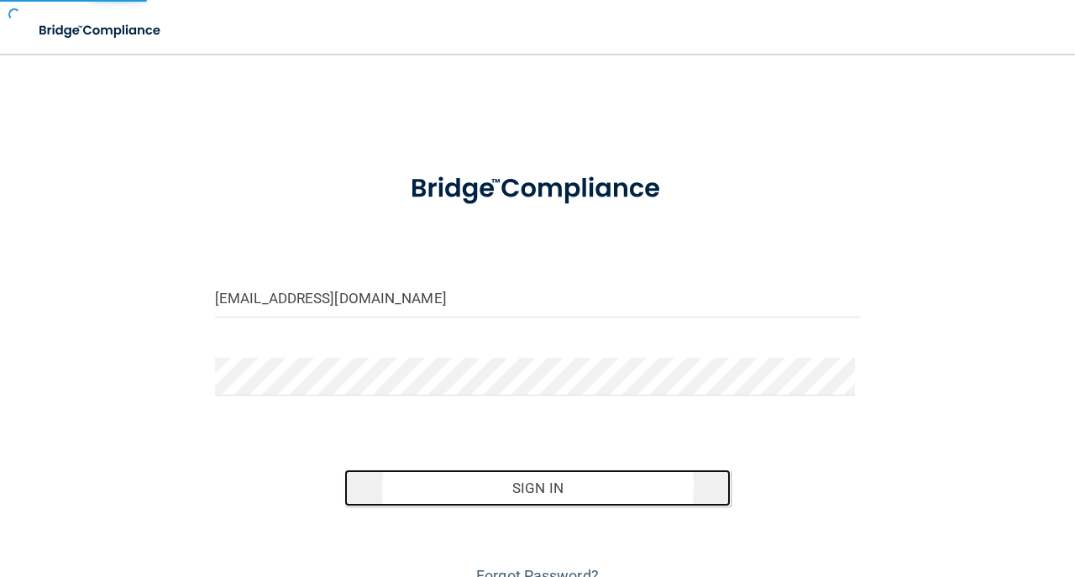
click at [481, 494] on button "Sign In" at bounding box center [537, 487] width 387 height 37
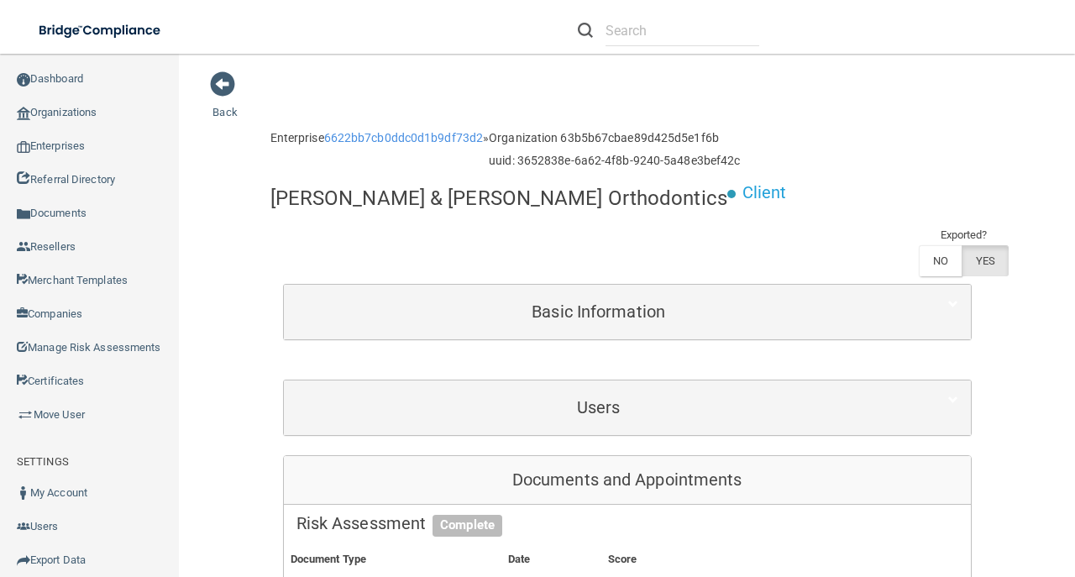
click at [571, 456] on div "Documents and Appointments" at bounding box center [627, 480] width 687 height 49
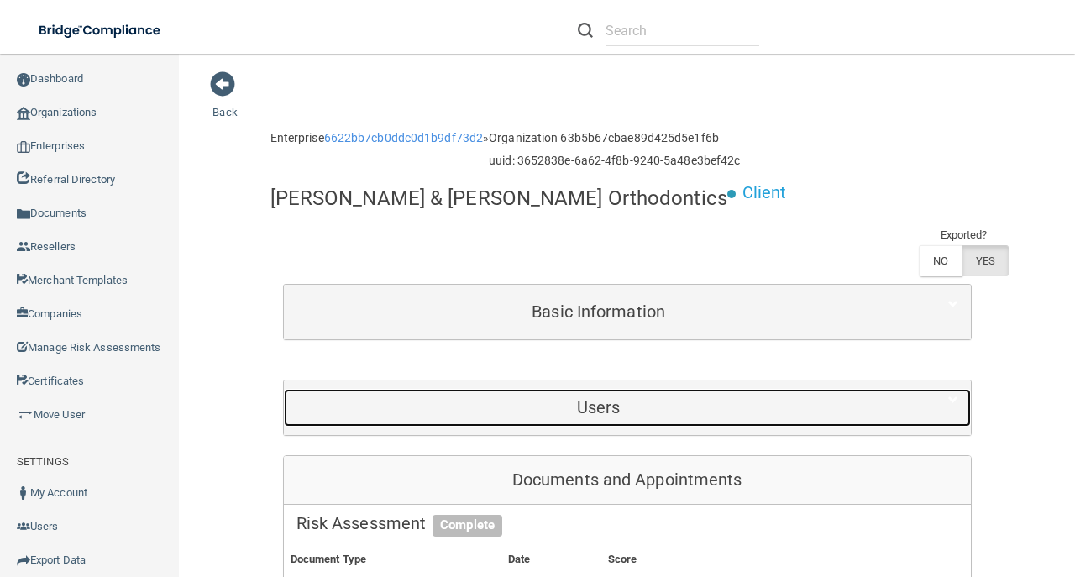
click at [591, 389] on div "Users" at bounding box center [599, 408] width 630 height 38
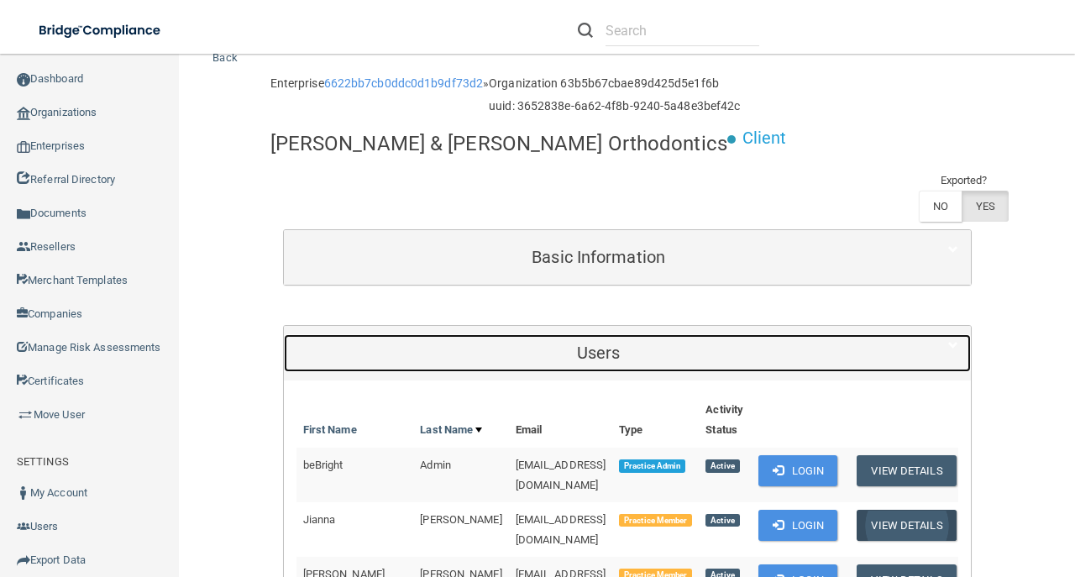
scroll to position [168, 0]
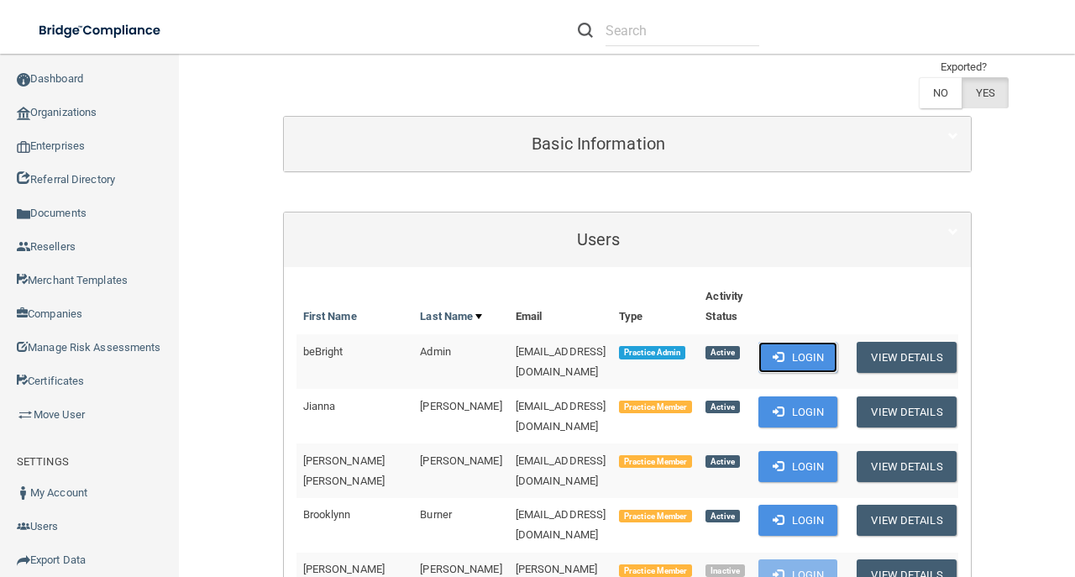
click at [835, 342] on button "Login" at bounding box center [798, 357] width 80 height 31
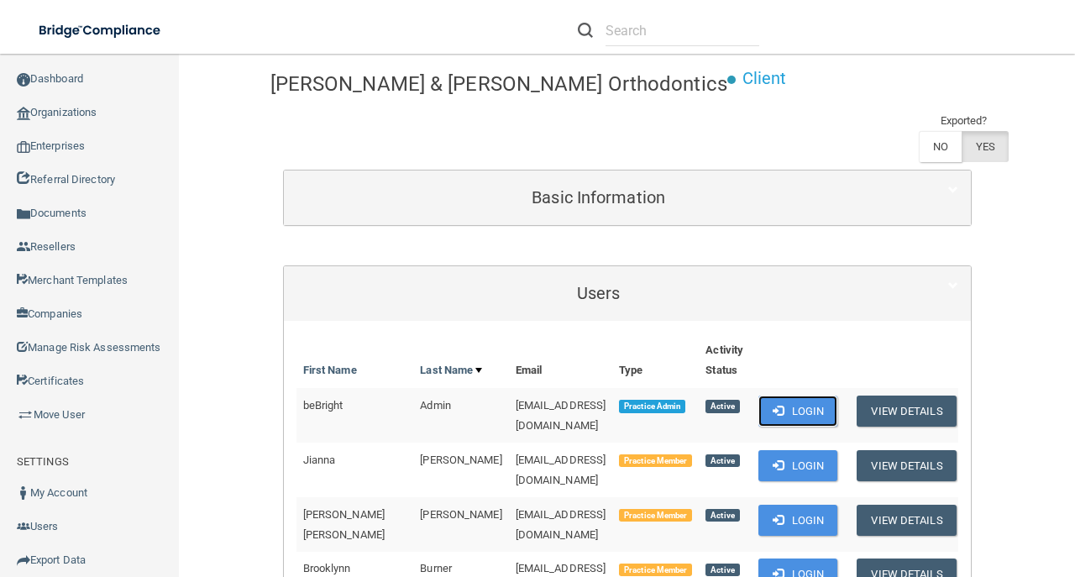
scroll to position [55, 0]
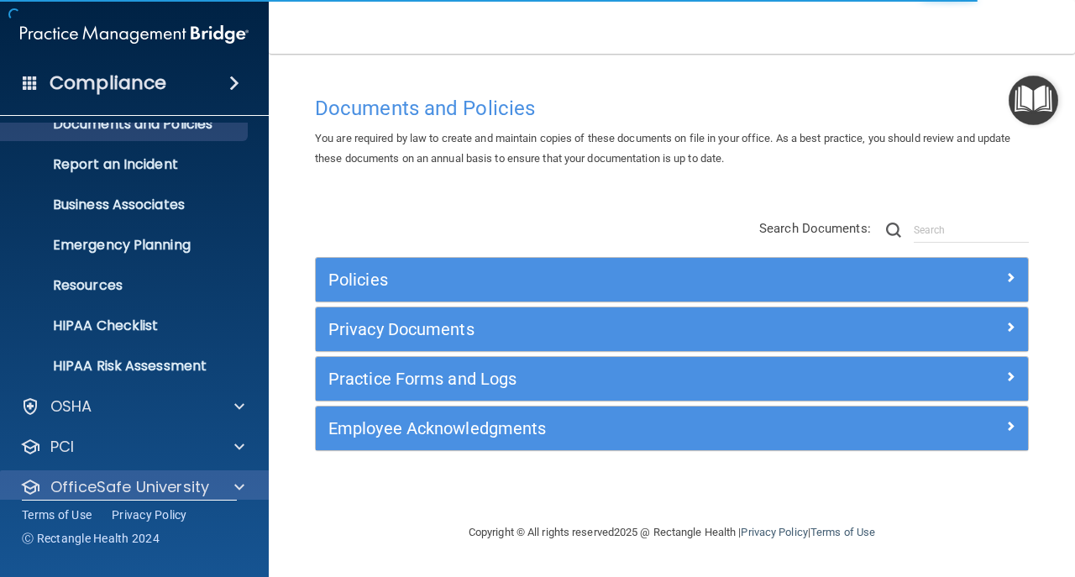
scroll to position [119, 0]
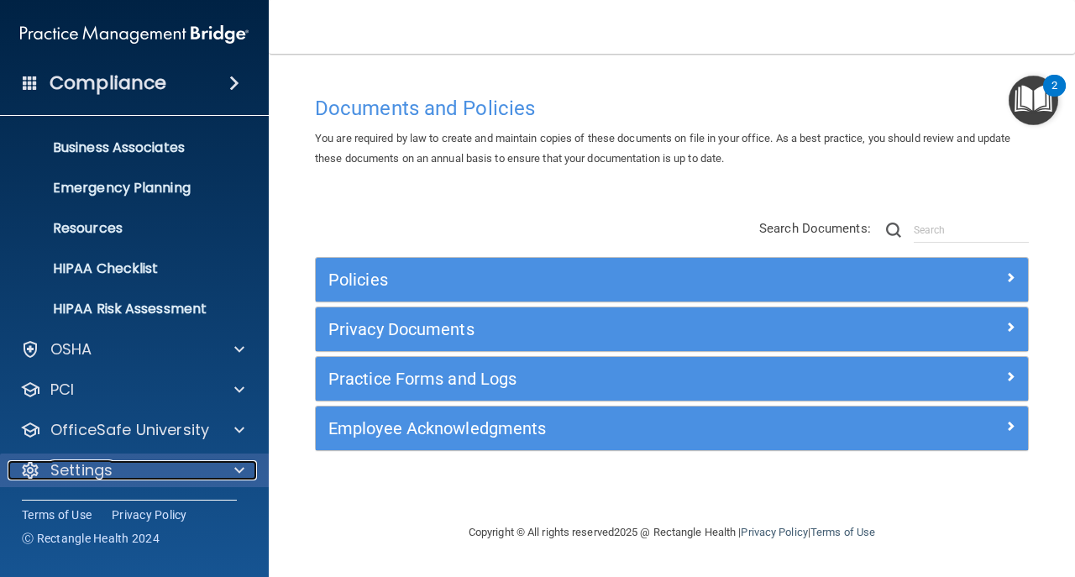
click at [177, 478] on div "Settings" at bounding box center [112, 470] width 208 height 20
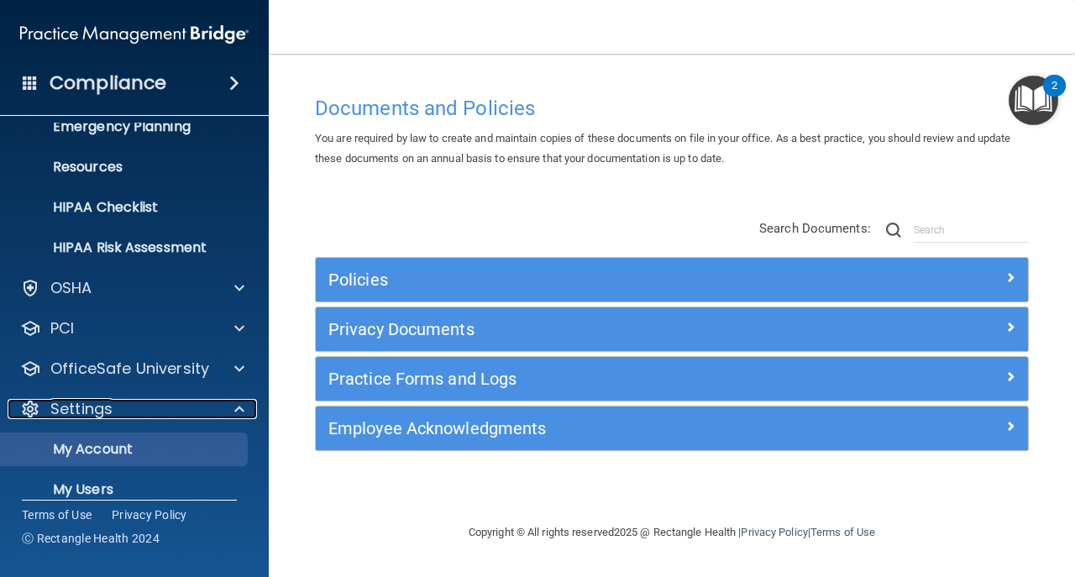
scroll to position [244, 0]
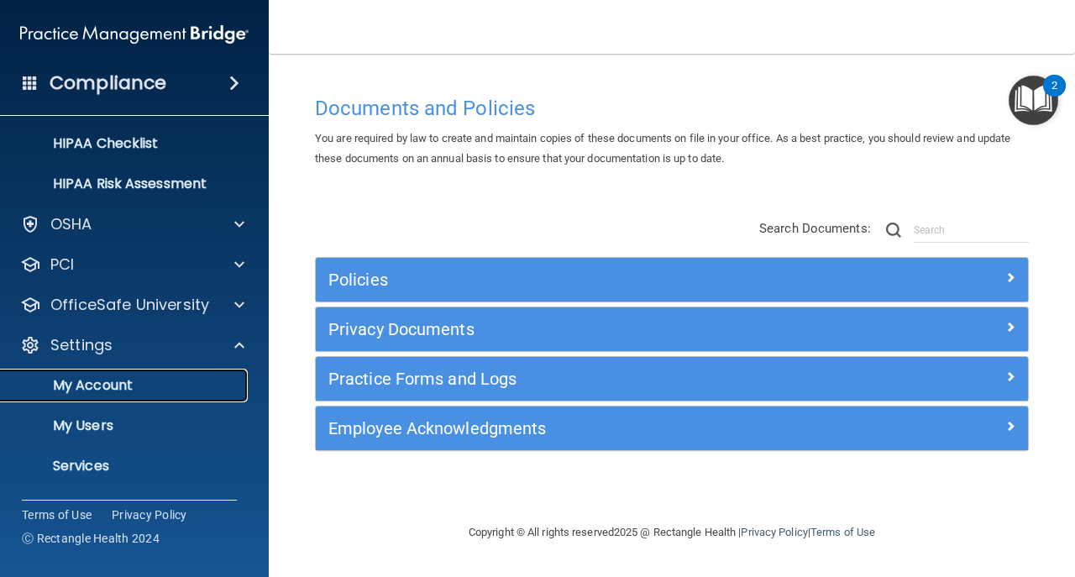
click at [153, 395] on link "My Account" at bounding box center [115, 386] width 264 height 34
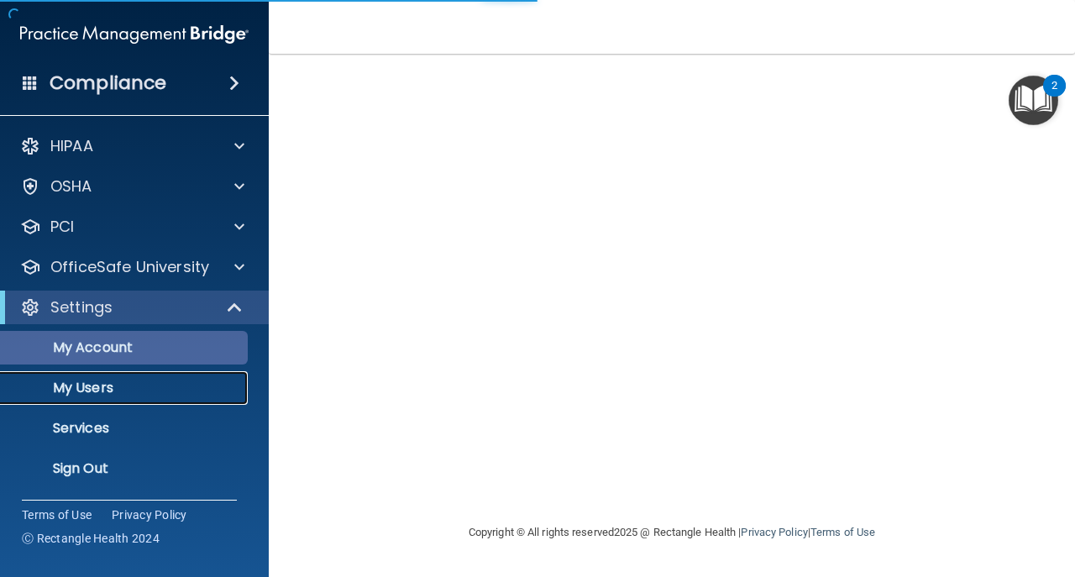
click at [153, 395] on p "My Users" at bounding box center [125, 387] width 229 height 17
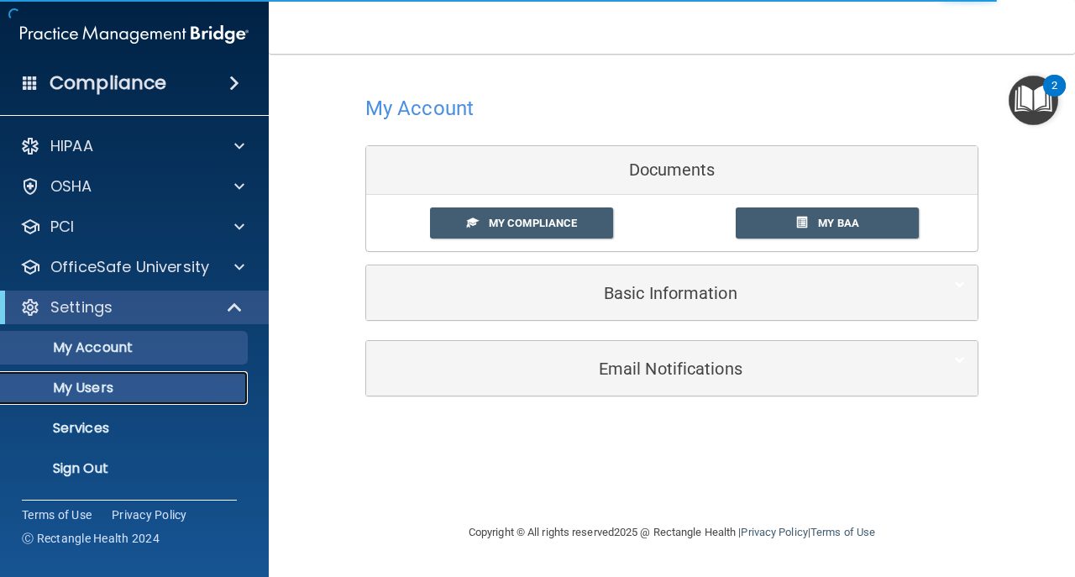
select select "20"
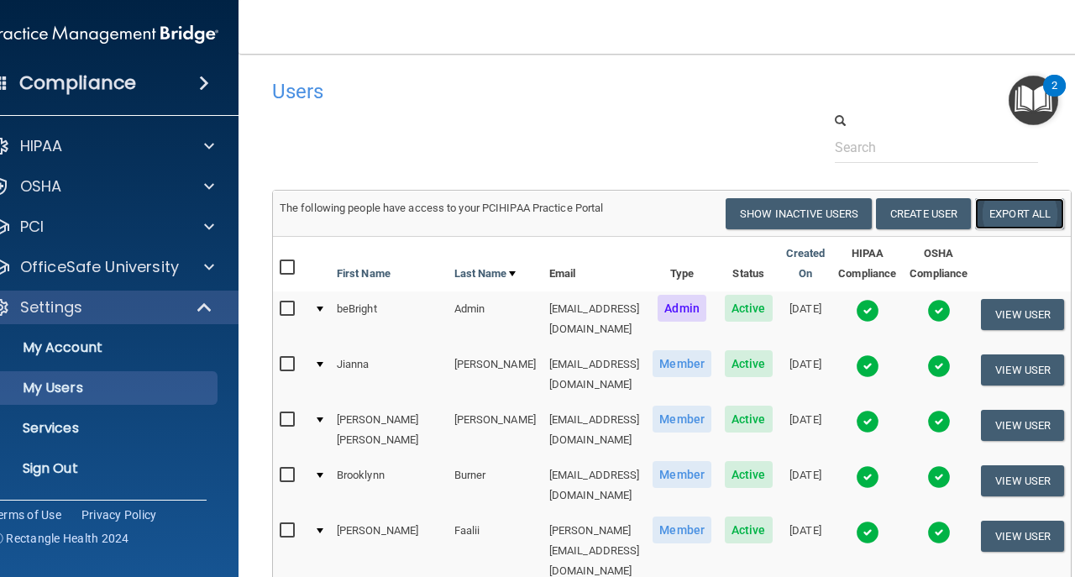
click at [1015, 218] on link "Export All" at bounding box center [1019, 213] width 89 height 31
click at [143, 454] on link "Sign Out" at bounding box center [85, 469] width 264 height 34
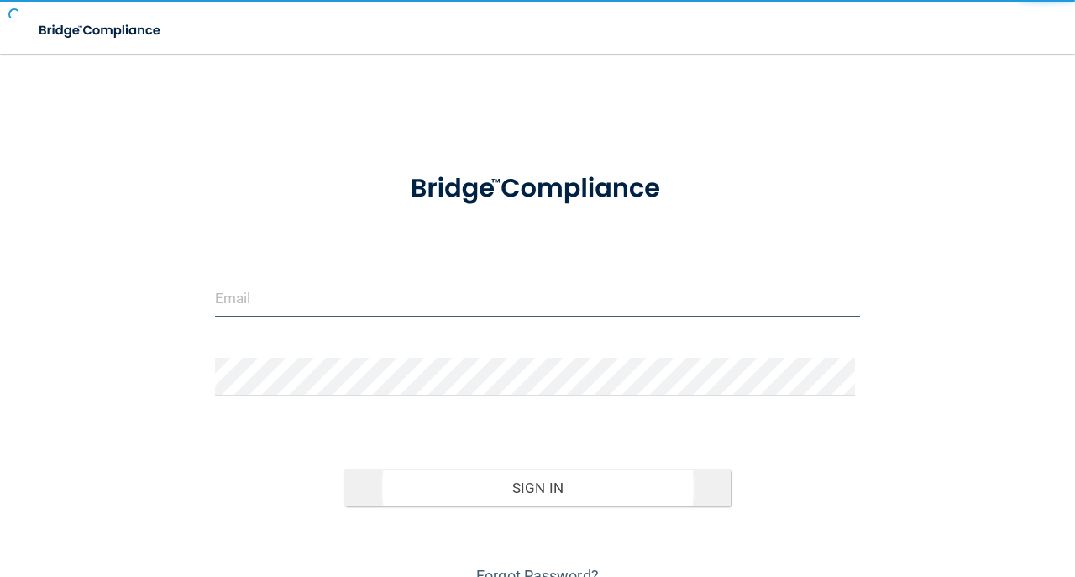
type input "avan@rectanglehealth.com"
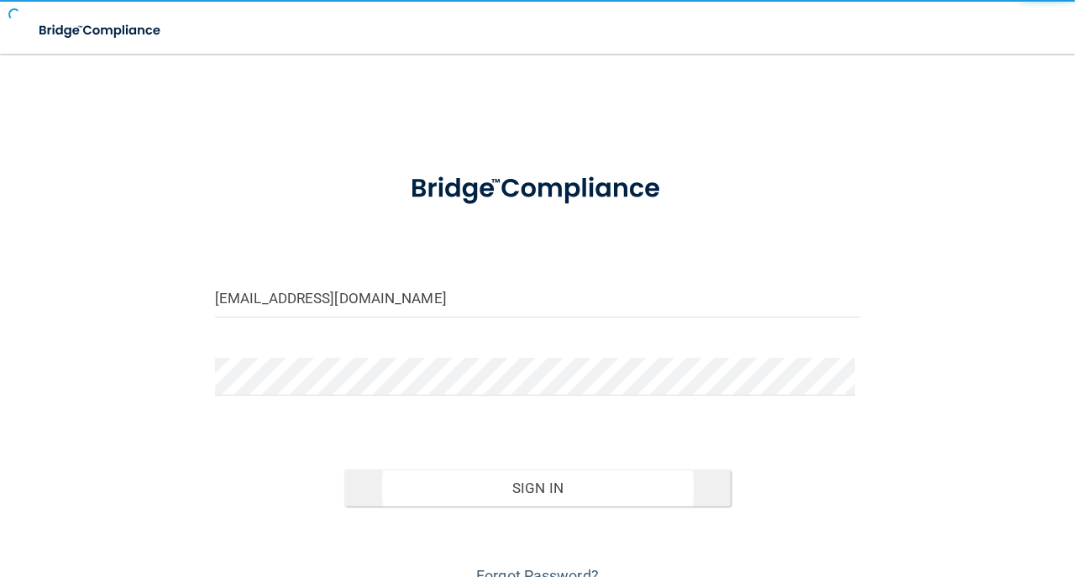
drag, startPoint x: 470, startPoint y: 475, endPoint x: 471, endPoint y: 491, distance: 16.0
click at [471, 491] on button "Sign In" at bounding box center [537, 487] width 387 height 37
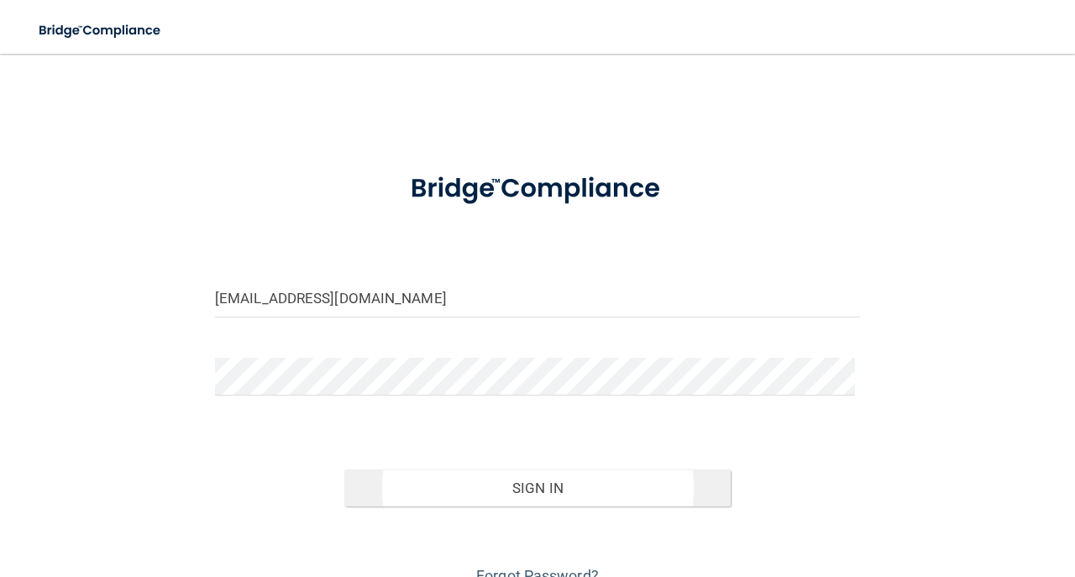
click at [471, 491] on div "avan@rectanglehealth.com Invalid email/password. You don't have permission to a…" at bounding box center [537, 331] width 1007 height 520
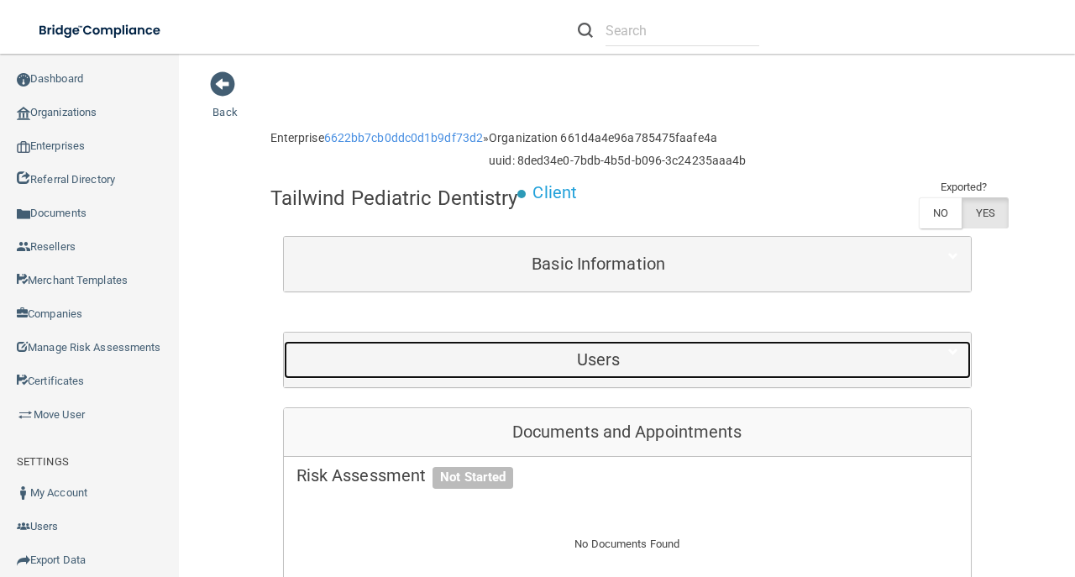
click at [568, 368] on div "Users" at bounding box center [599, 360] width 630 height 38
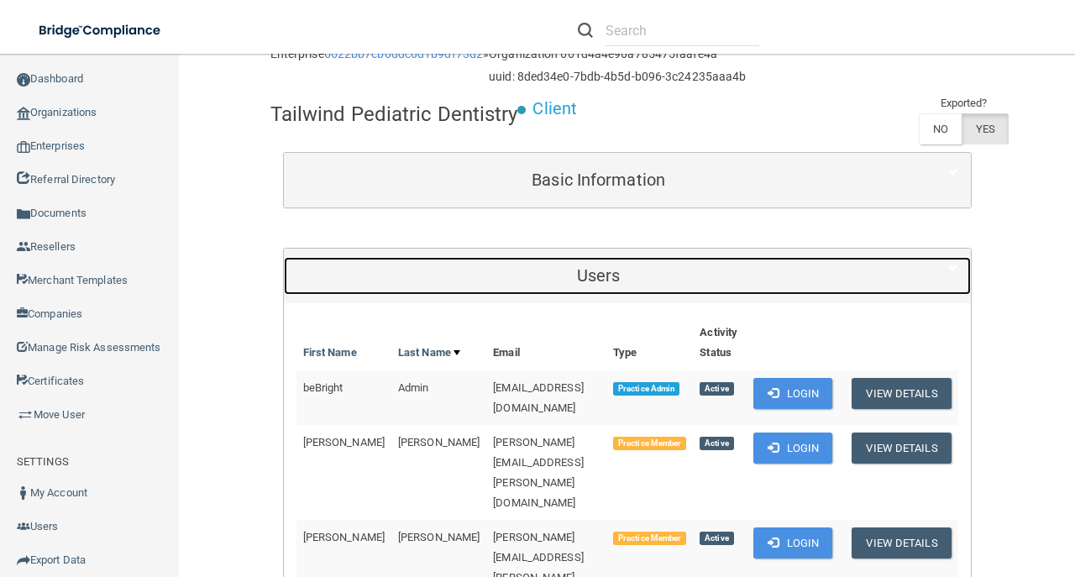
scroll to position [168, 0]
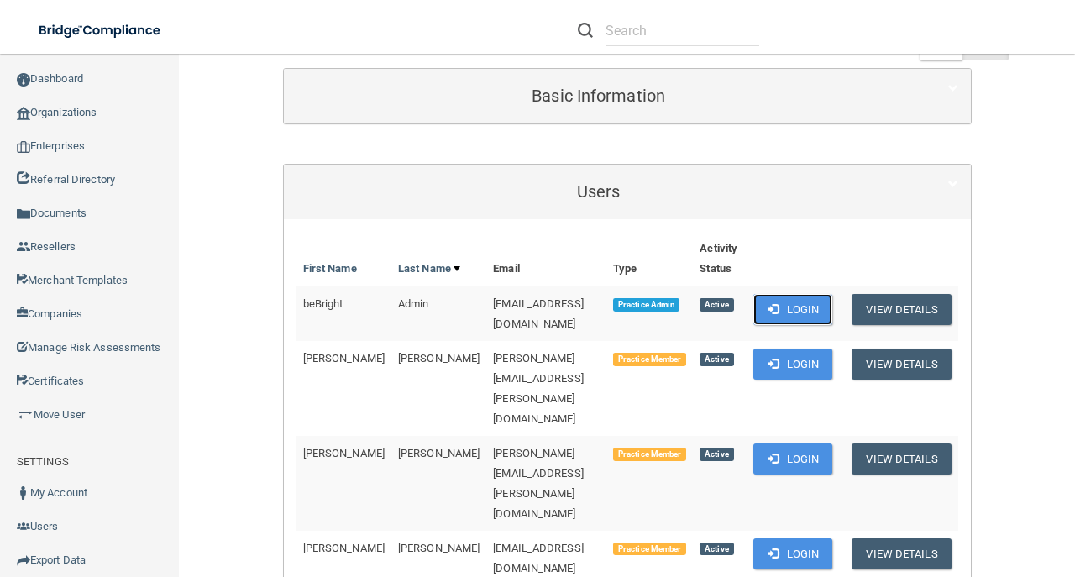
click at [763, 316] on button "Login" at bounding box center [793, 309] width 80 height 31
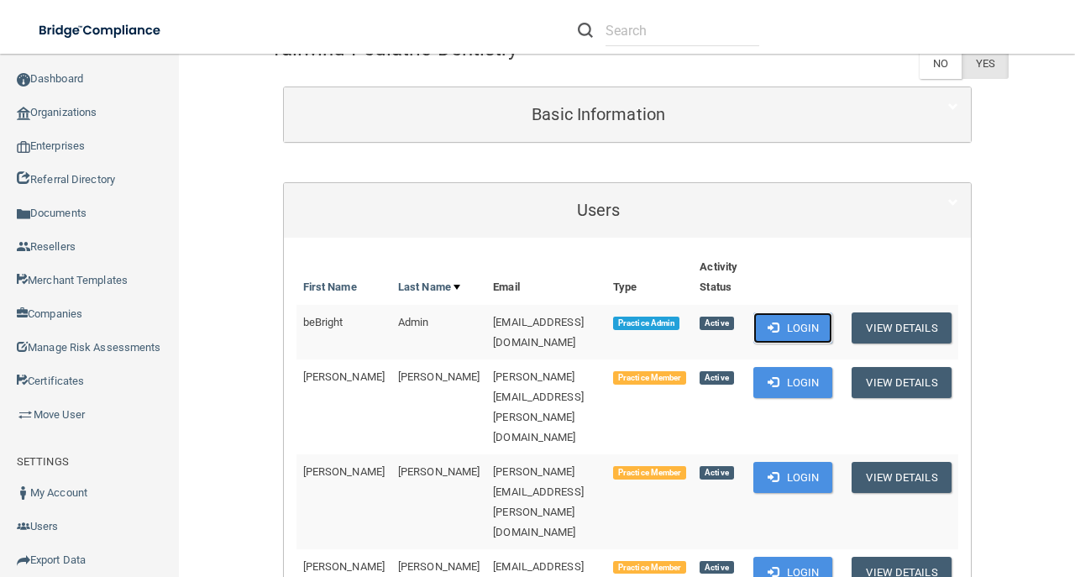
scroll to position [223, 0]
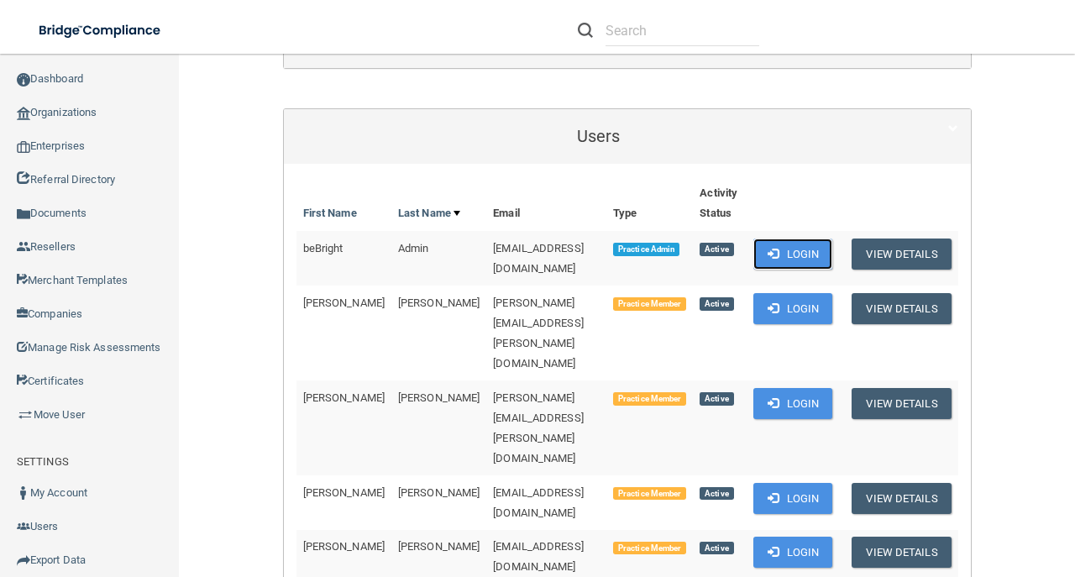
click at [760, 249] on button "Login" at bounding box center [793, 253] width 80 height 31
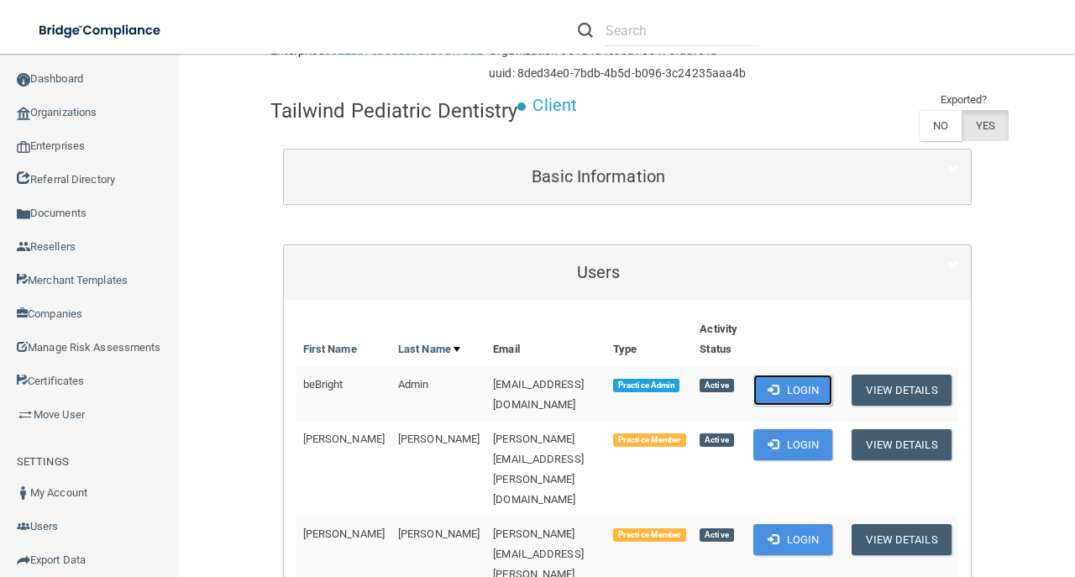
scroll to position [55, 0]
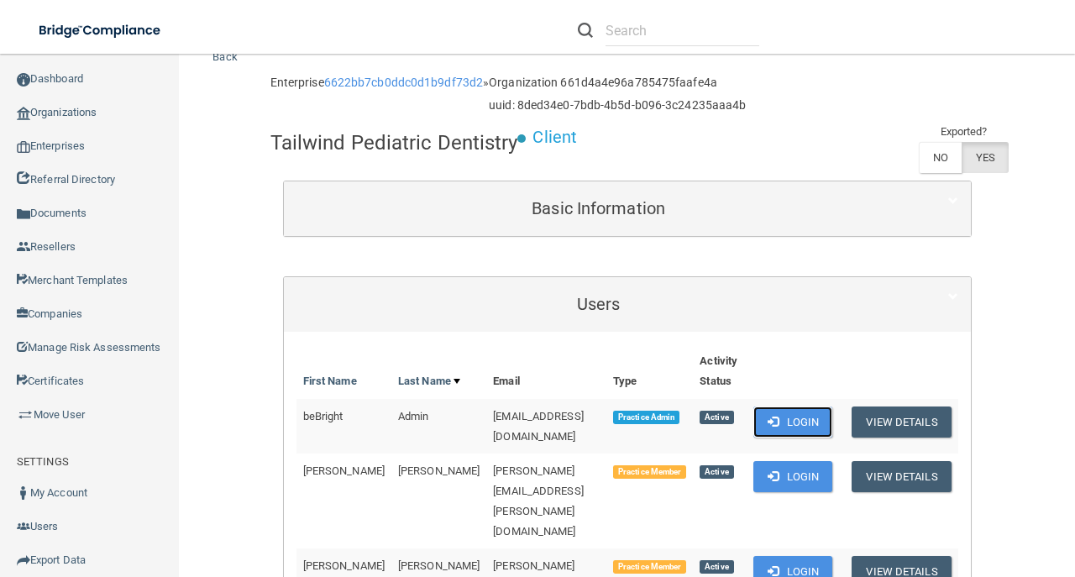
click at [772, 422] on span at bounding box center [772, 421] width 11 height 11
click at [771, 421] on span at bounding box center [772, 421] width 11 height 11
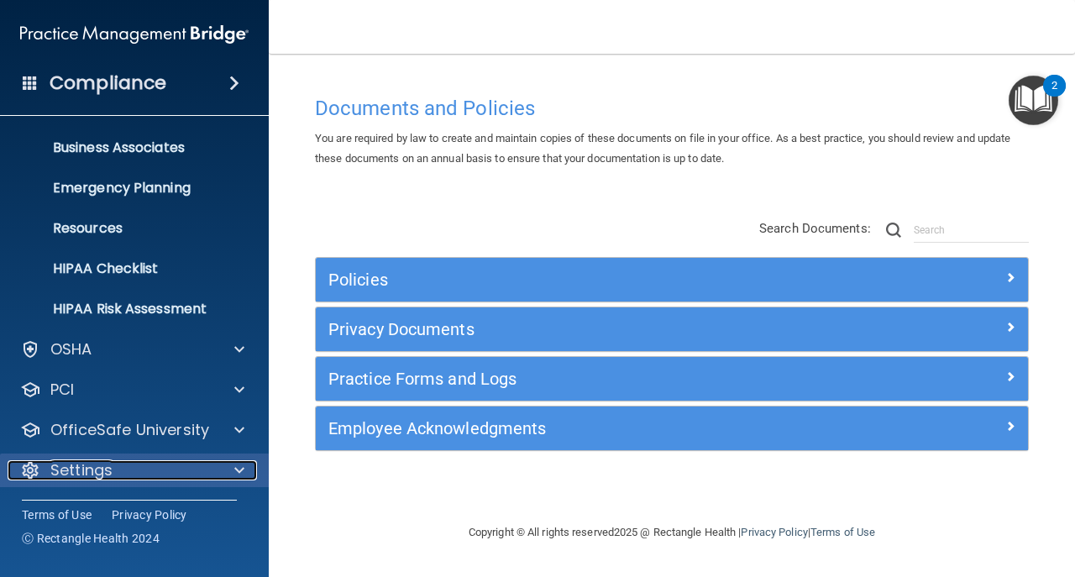
click at [213, 468] on div "Settings" at bounding box center [112, 470] width 208 height 20
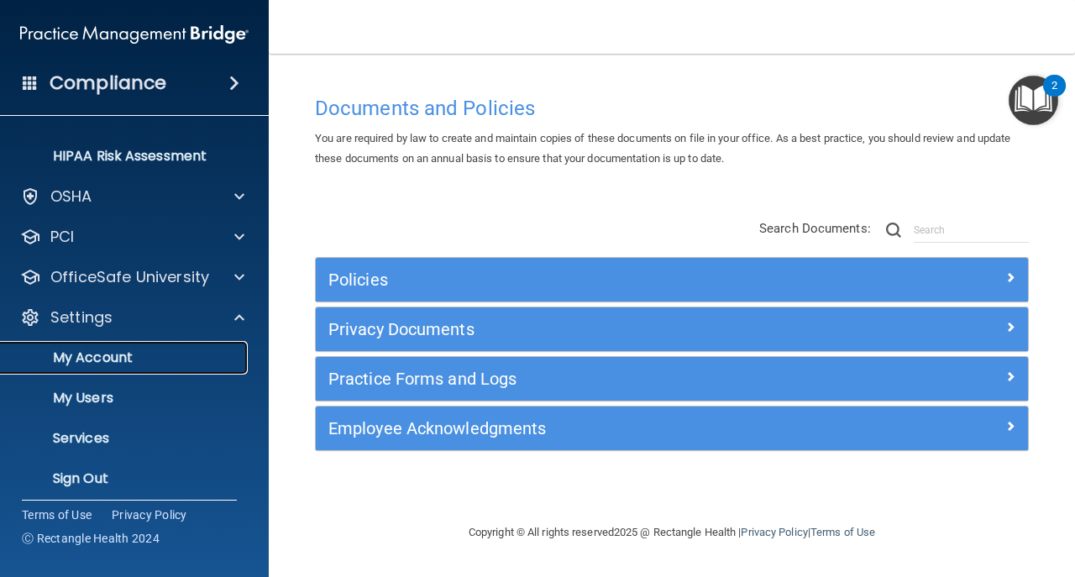
click at [176, 371] on link "My Account" at bounding box center [115, 358] width 264 height 34
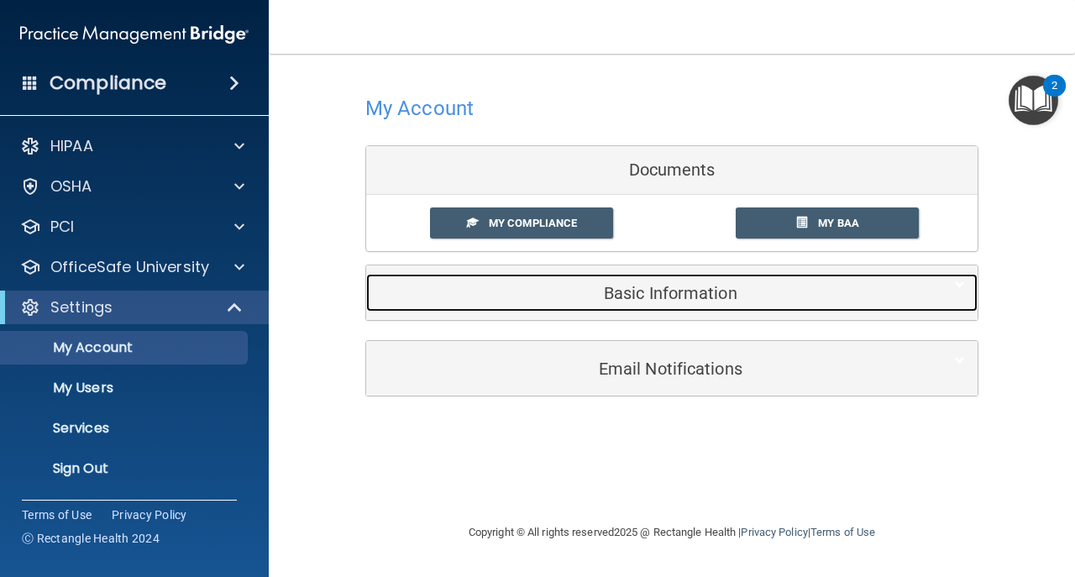
click at [739, 304] on div "Basic Information" at bounding box center [646, 293] width 560 height 38
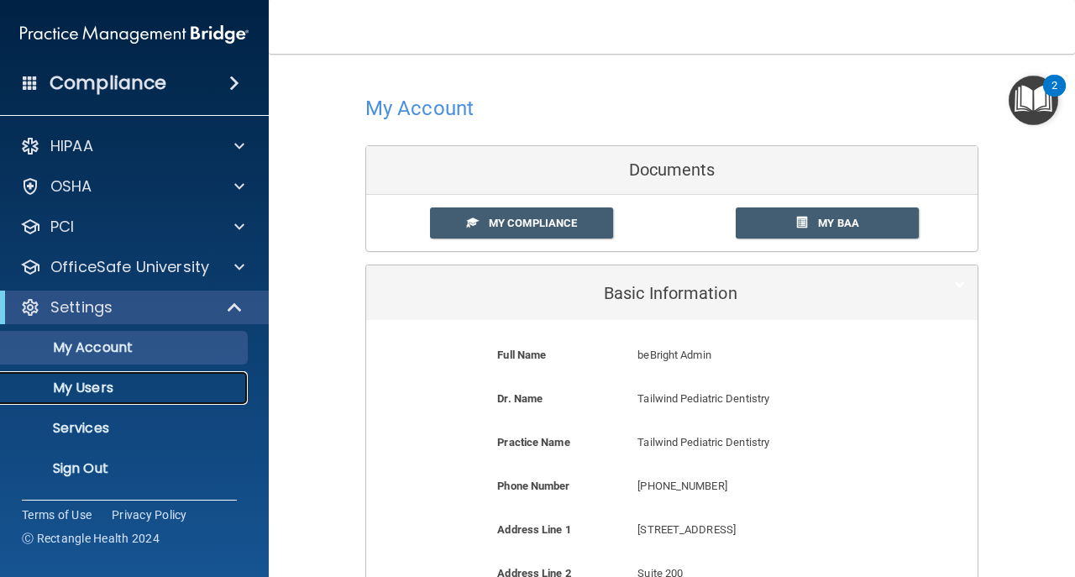
click at [173, 391] on p "My Users" at bounding box center [125, 387] width 229 height 17
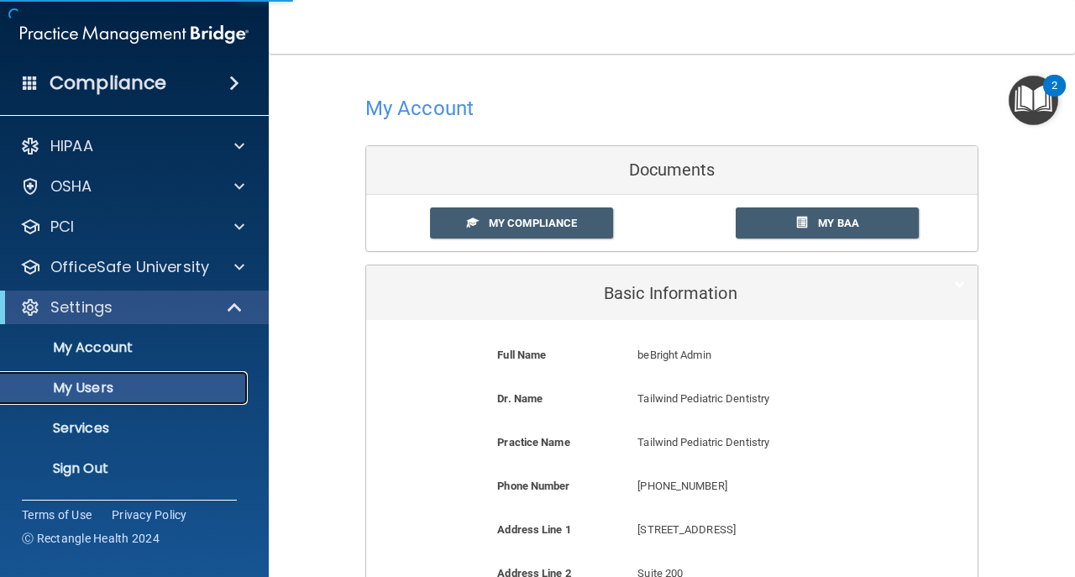
select select "20"
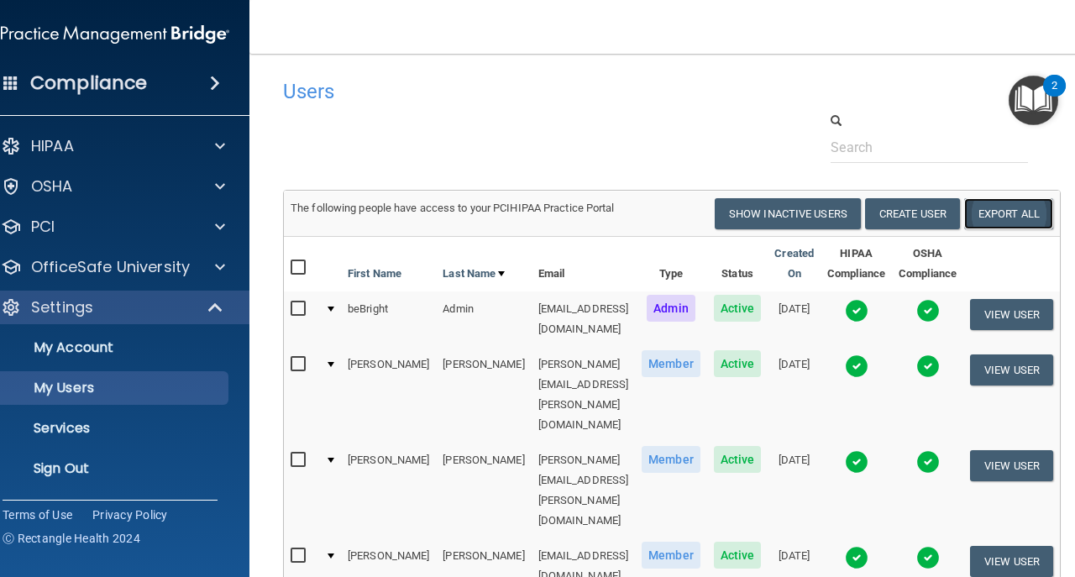
click at [1009, 222] on link "Export All" at bounding box center [1008, 213] width 89 height 31
click at [165, 458] on link "Sign Out" at bounding box center [96, 469] width 264 height 34
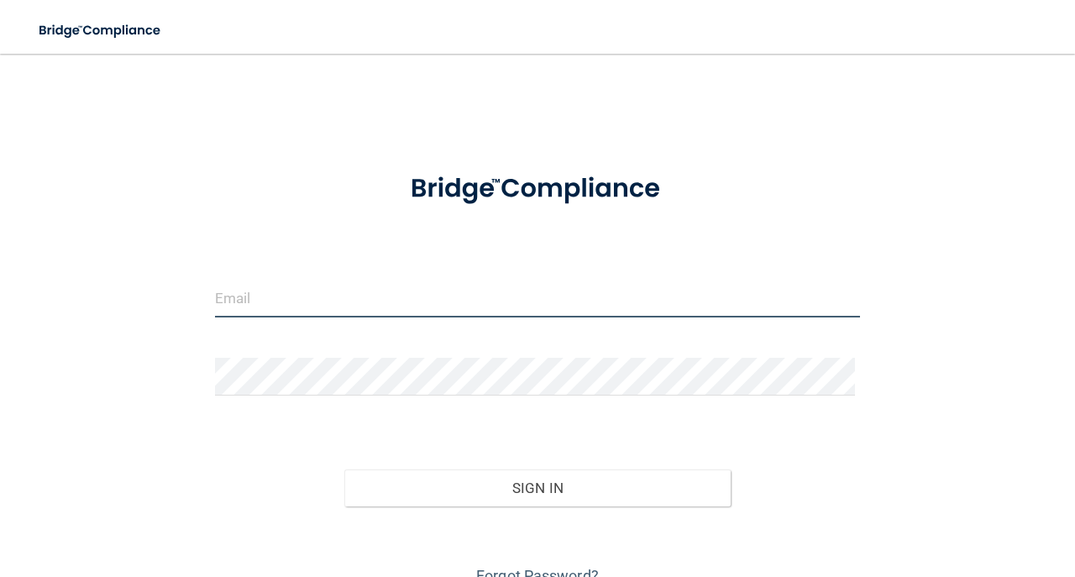
type input "avan@rectanglehealth.com"
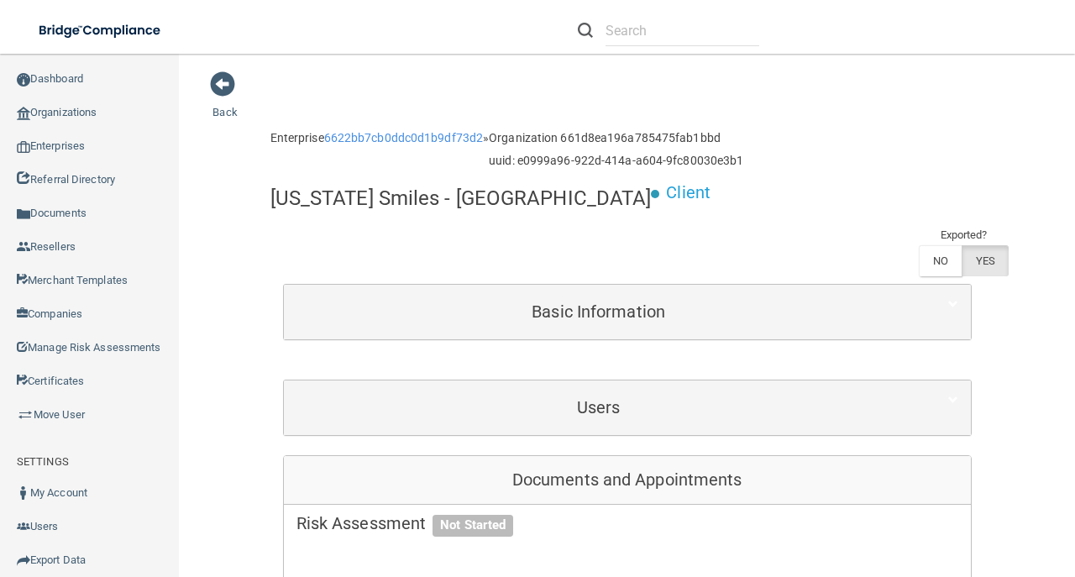
click at [571, 381] on div "Users" at bounding box center [627, 407] width 687 height 55
click at [603, 380] on div "Users" at bounding box center [627, 407] width 687 height 55
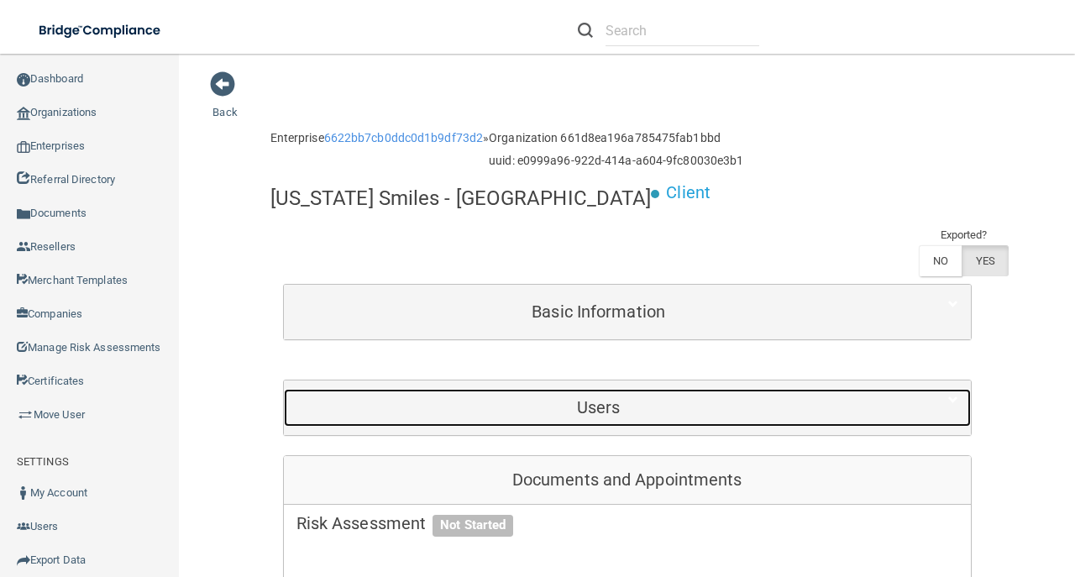
click at [611, 398] on h5 "Users" at bounding box center [598, 407] width 604 height 18
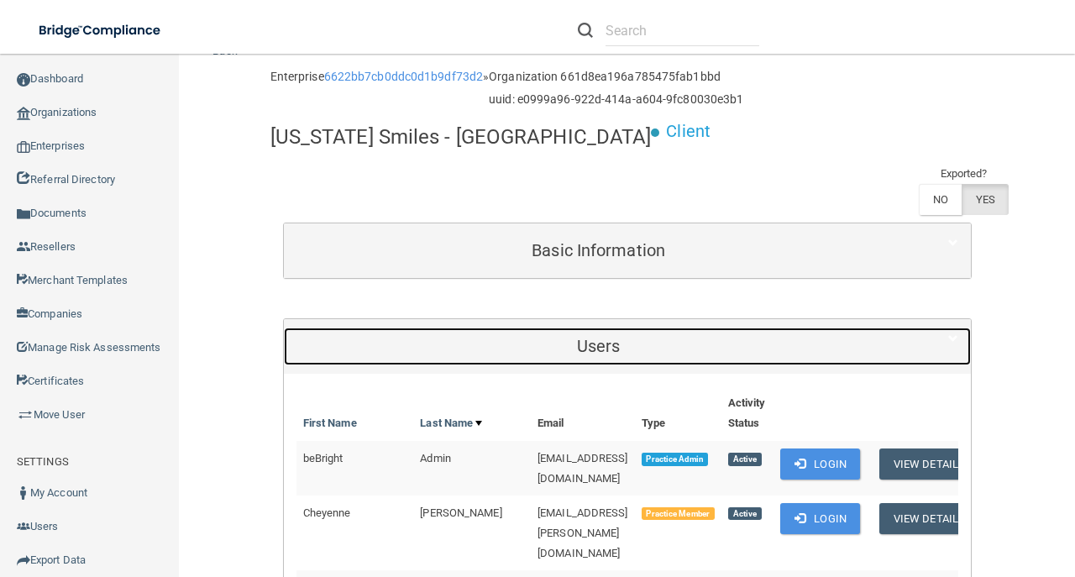
scroll to position [168, 0]
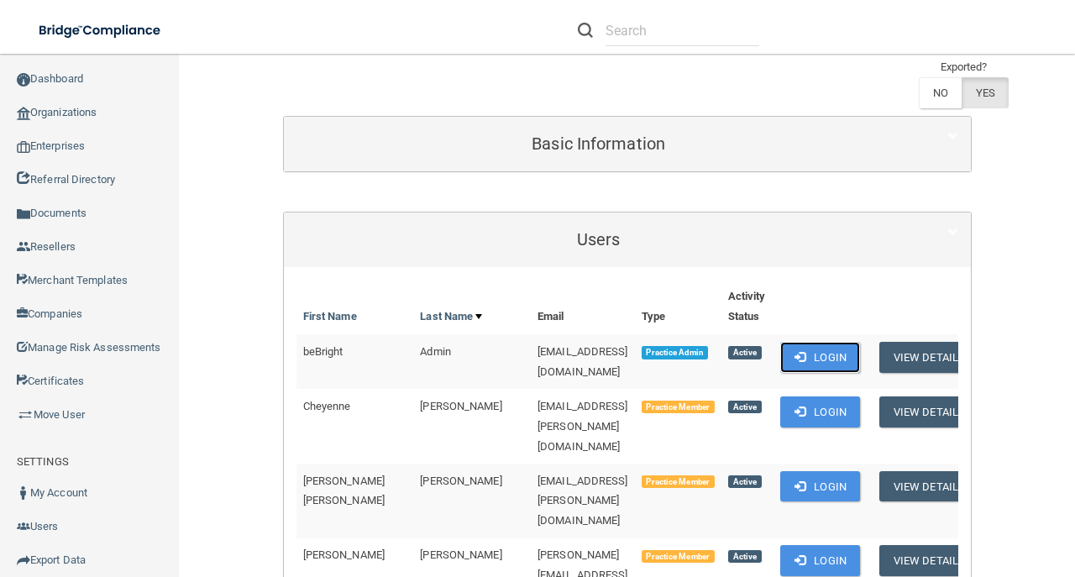
click at [824, 342] on button "Login" at bounding box center [820, 357] width 80 height 31
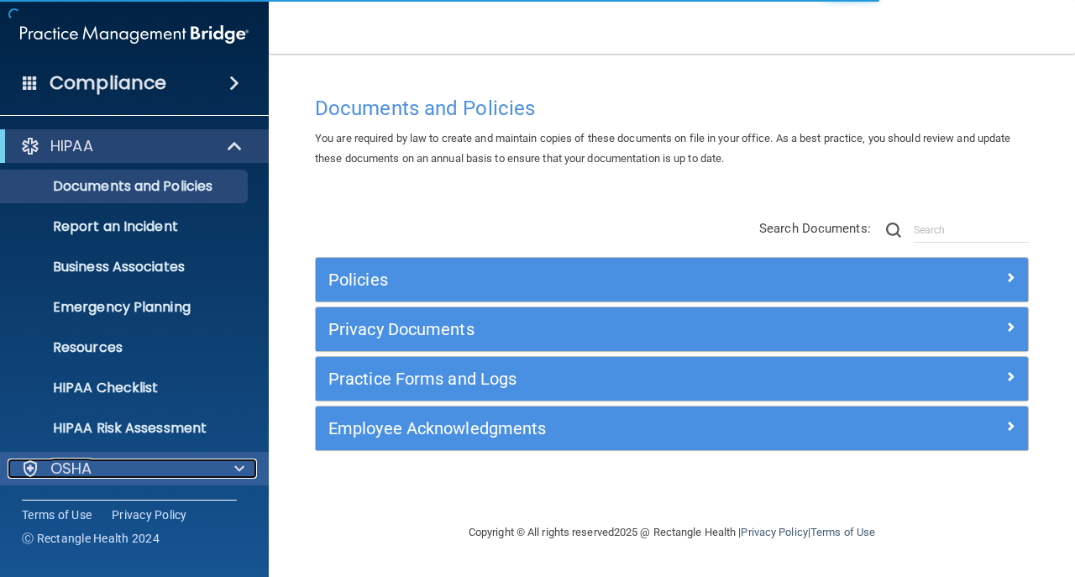
click at [139, 463] on div "OSHA" at bounding box center [112, 468] width 208 height 20
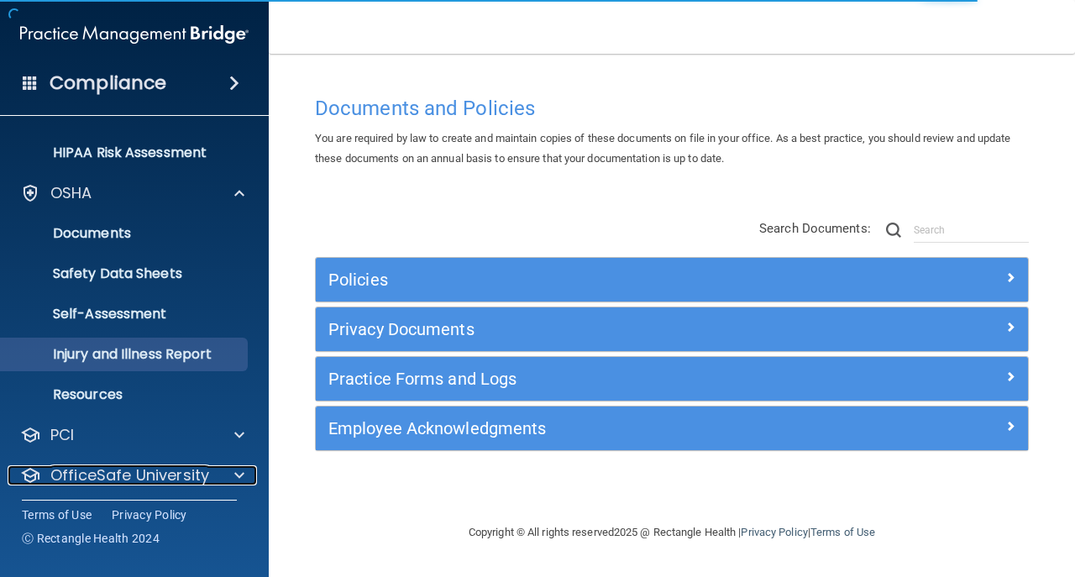
click at [161, 465] on p "OfficeSafe University" at bounding box center [129, 475] width 159 height 20
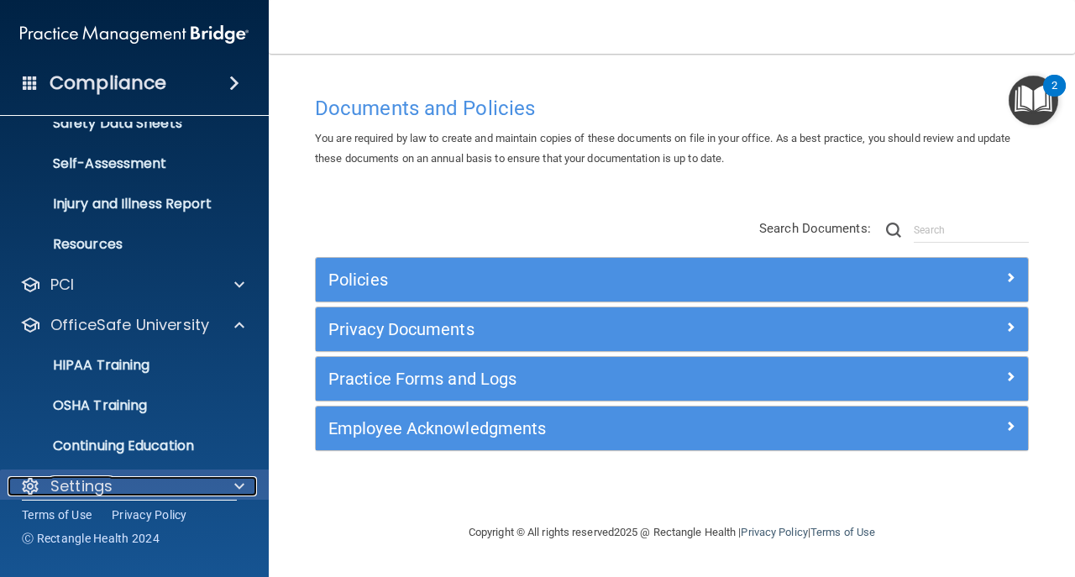
click at [171, 481] on div "Settings" at bounding box center [112, 486] width 208 height 20
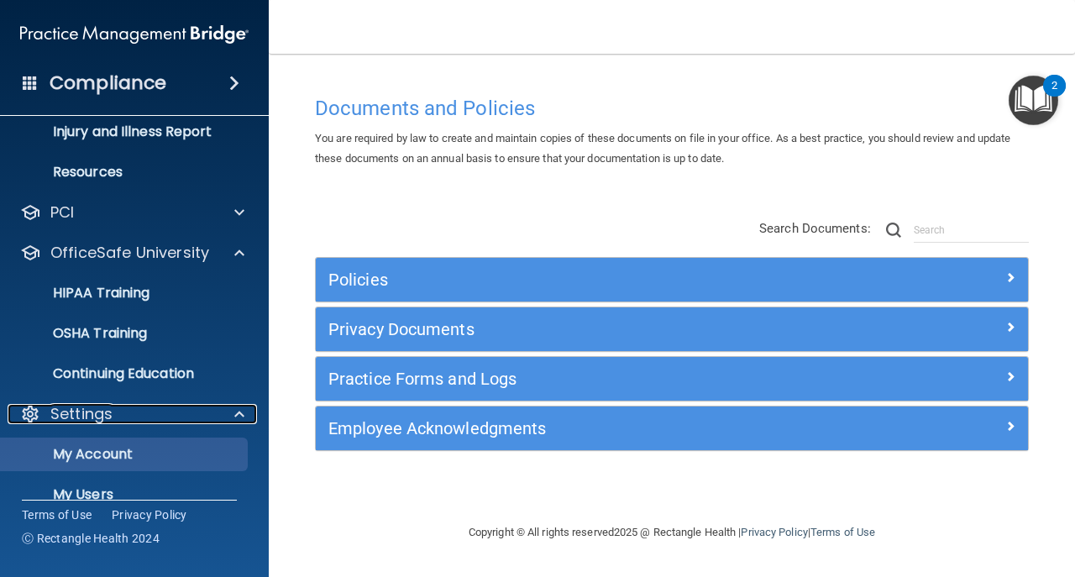
scroll to position [574, 0]
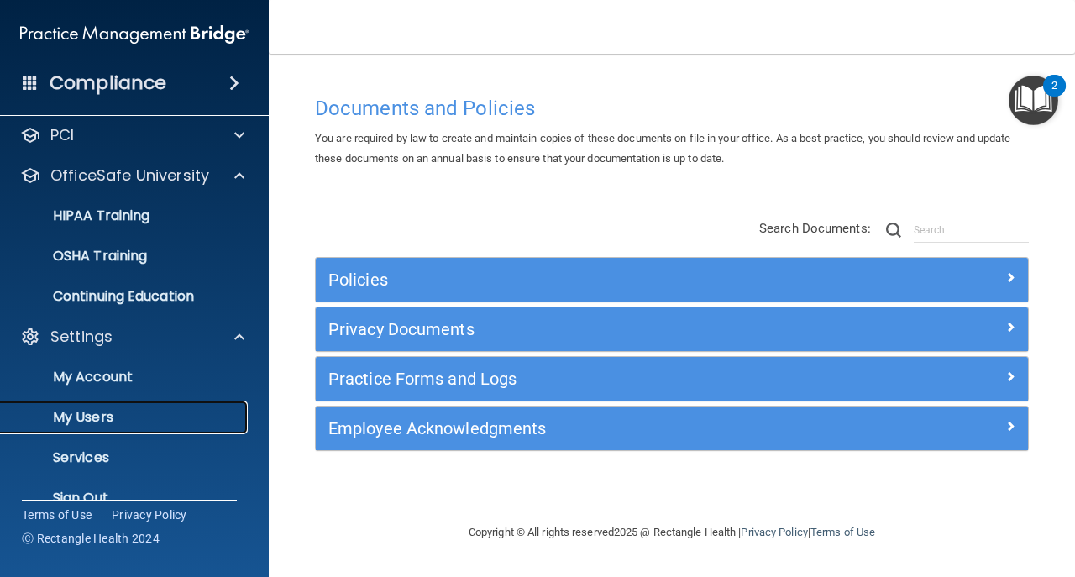
click at [151, 414] on p "My Users" at bounding box center [125, 417] width 229 height 17
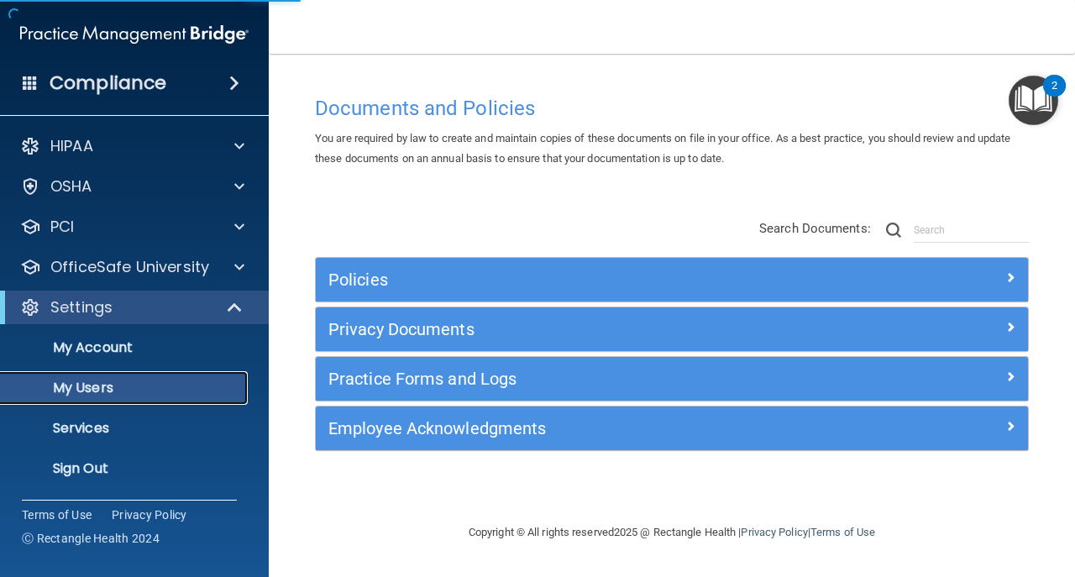
select select "20"
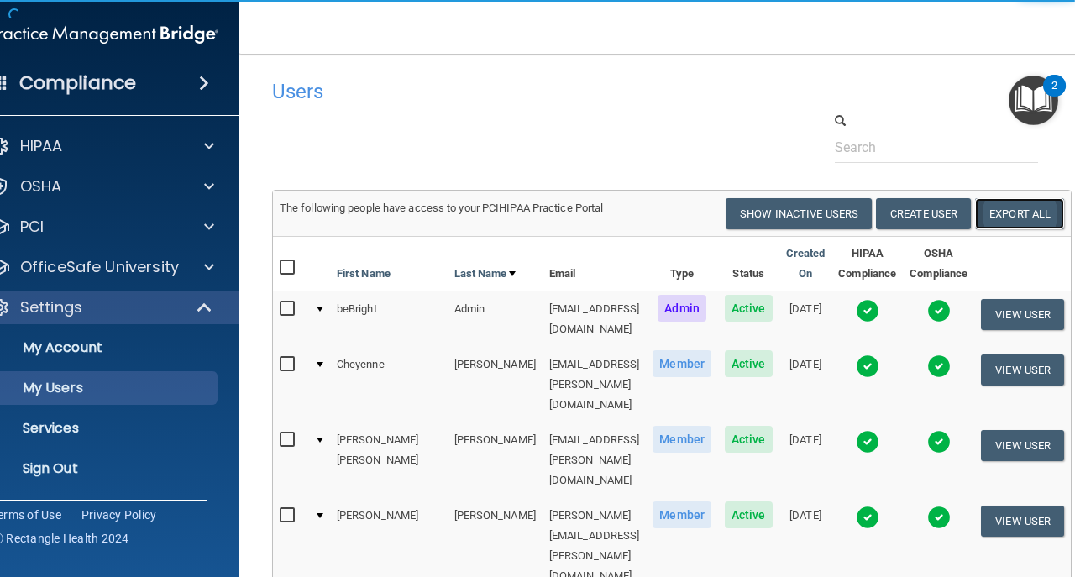
click at [1049, 205] on link "Export All" at bounding box center [1019, 213] width 89 height 31
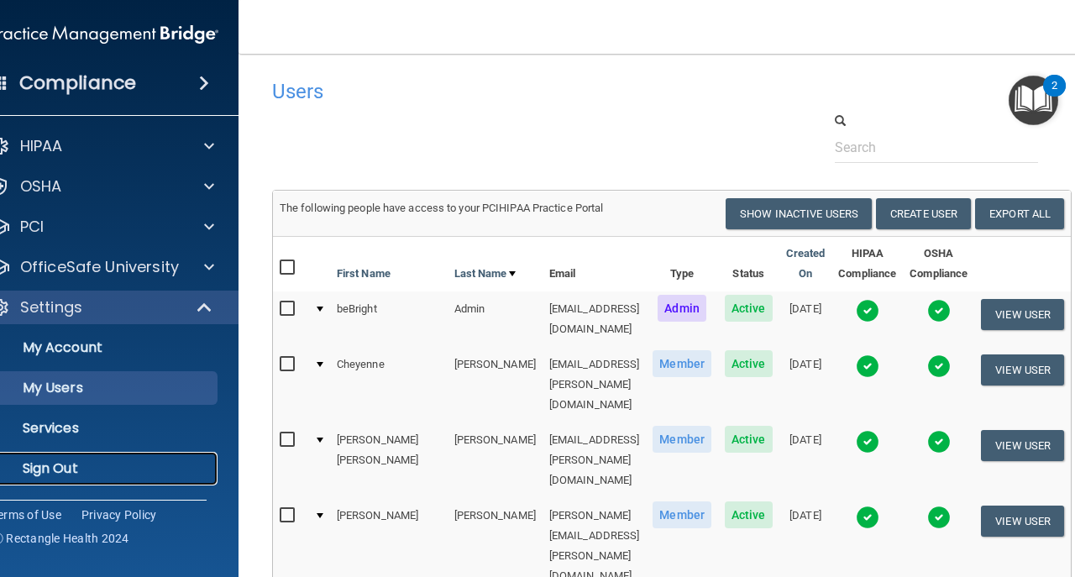
click at [128, 462] on p "Sign Out" at bounding box center [95, 468] width 229 height 17
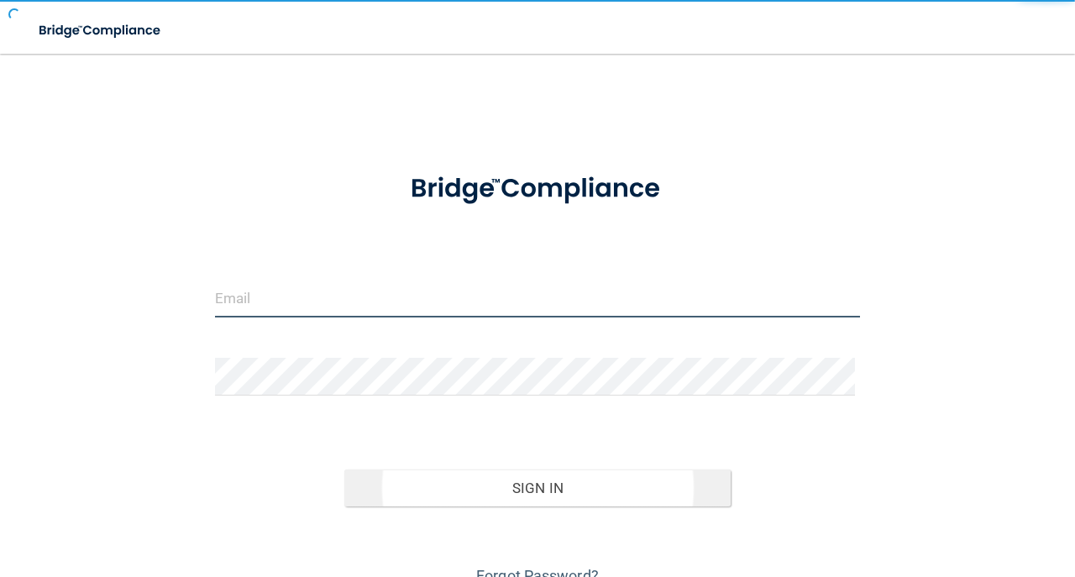
type input "avan@rectanglehealth.com"
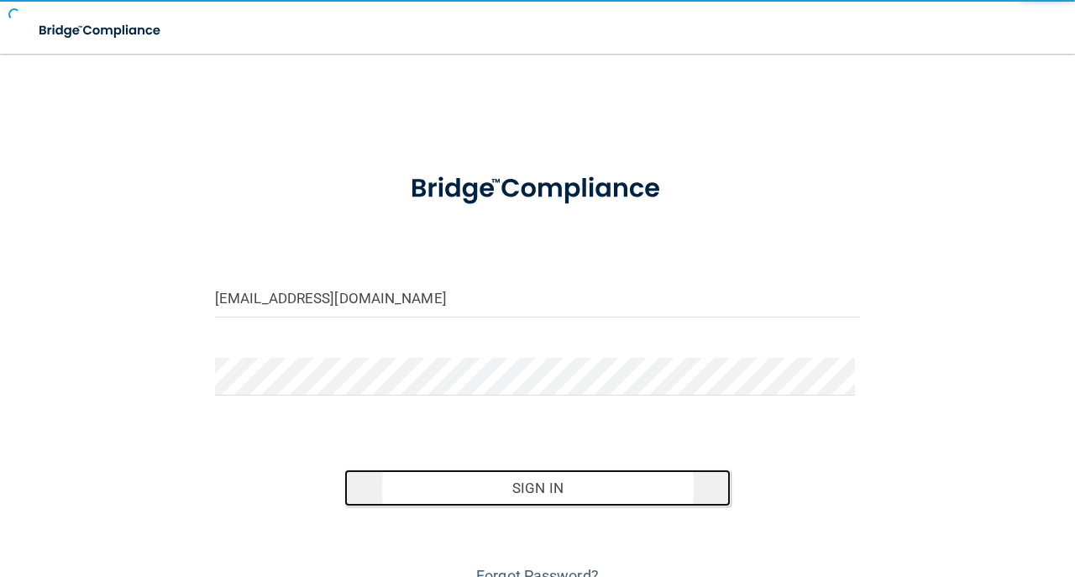
click at [482, 480] on button "Sign In" at bounding box center [537, 487] width 387 height 37
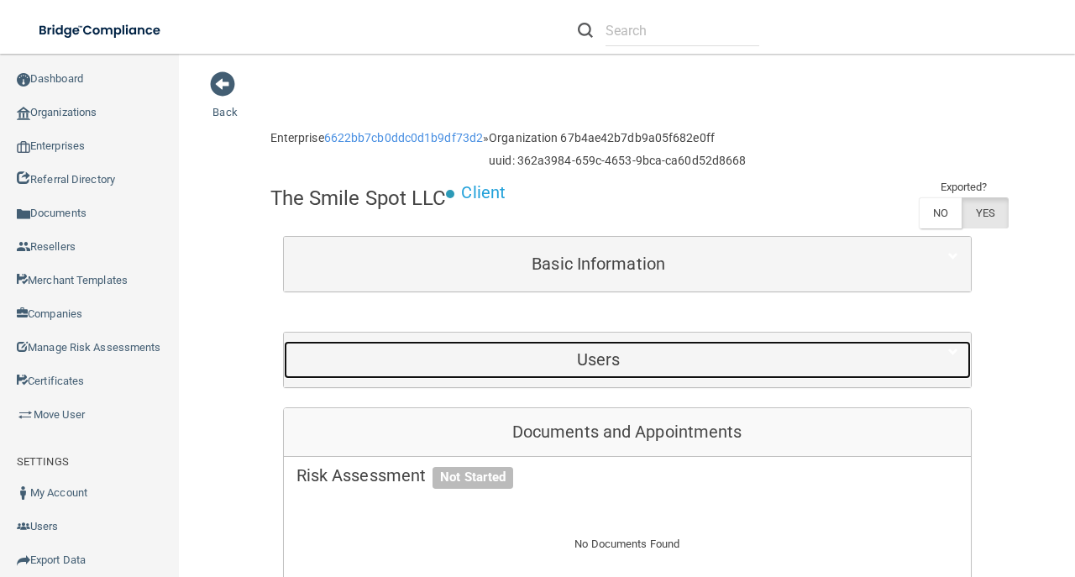
click at [522, 356] on h5 "Users" at bounding box center [598, 359] width 604 height 18
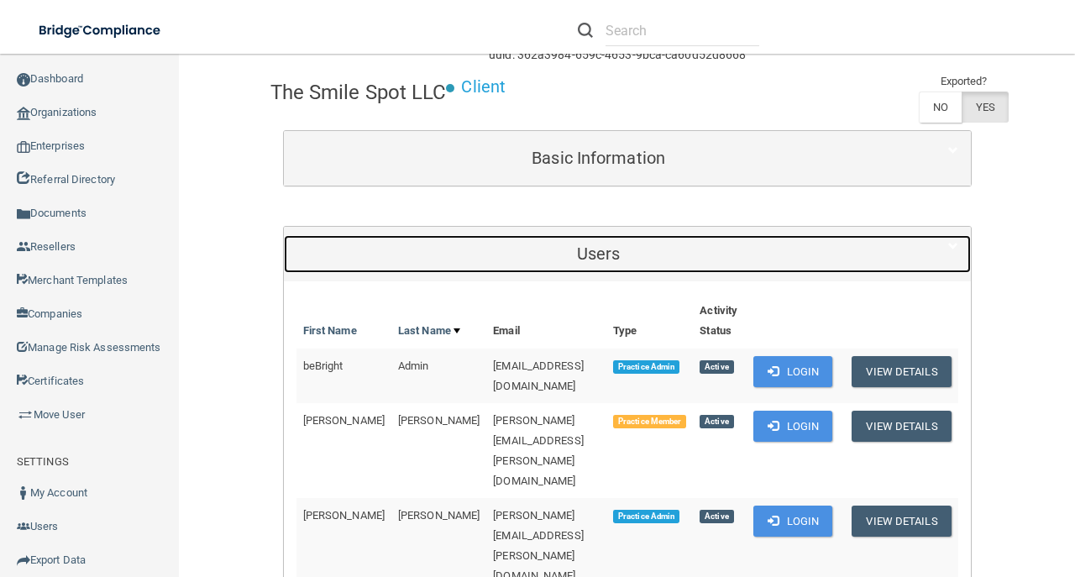
scroll to position [223, 0]
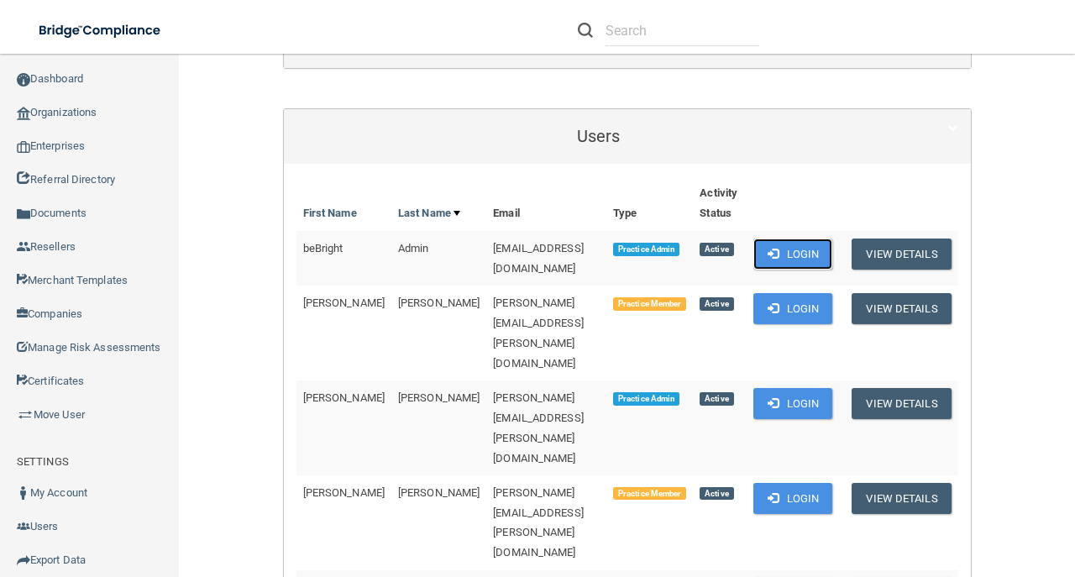
click at [787, 245] on button "Login" at bounding box center [793, 253] width 80 height 31
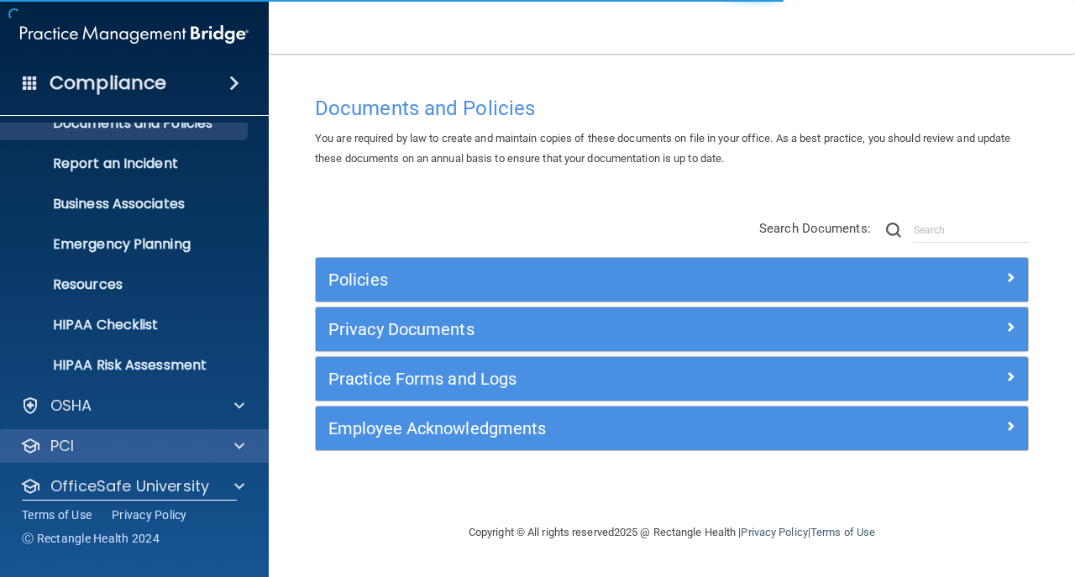
scroll to position [119, 0]
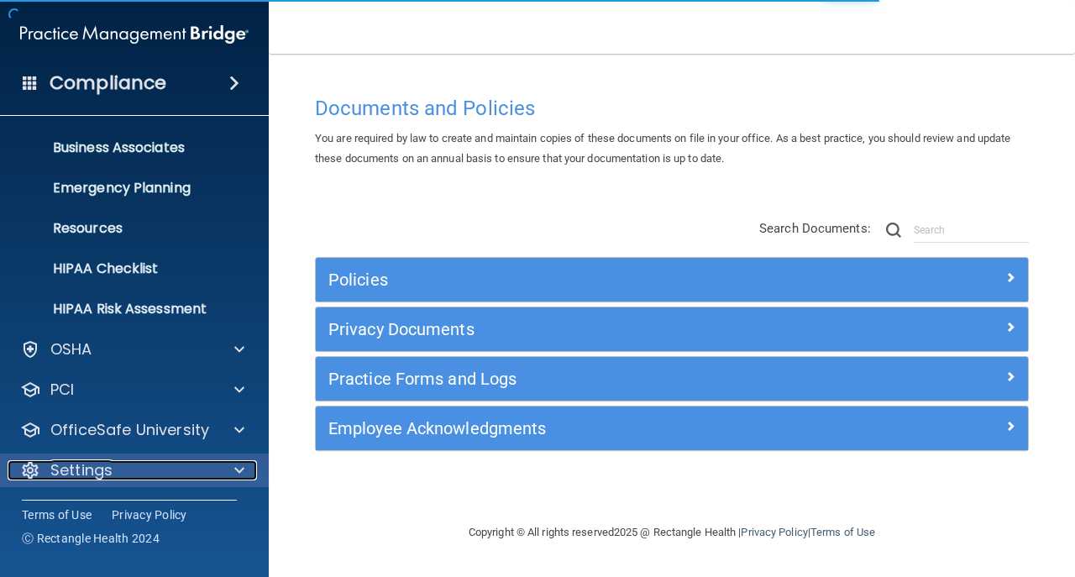
click at [192, 462] on div "Settings" at bounding box center [112, 470] width 208 height 20
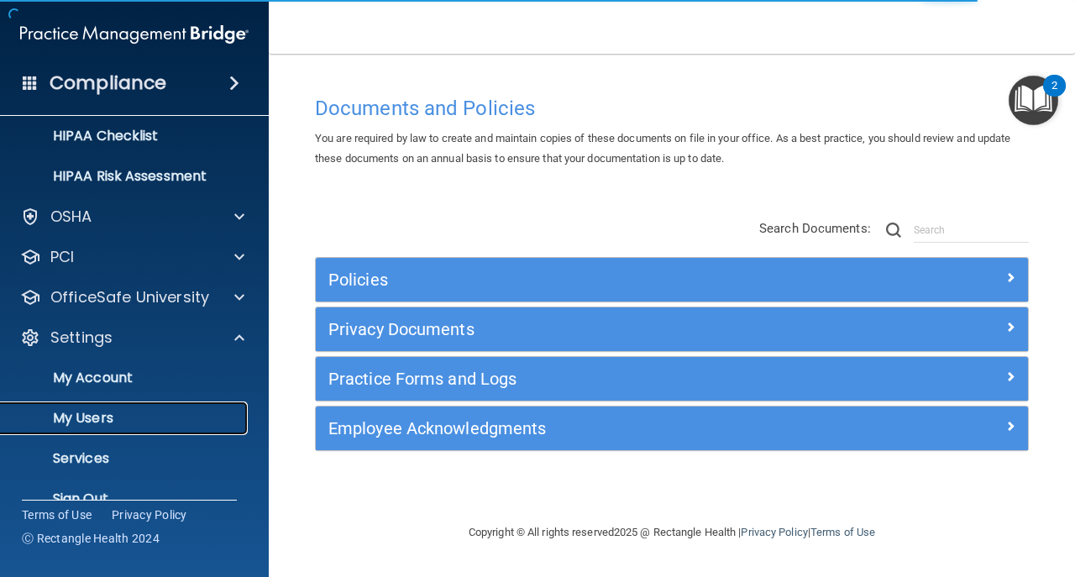
click at [172, 410] on p "My Users" at bounding box center [125, 418] width 229 height 17
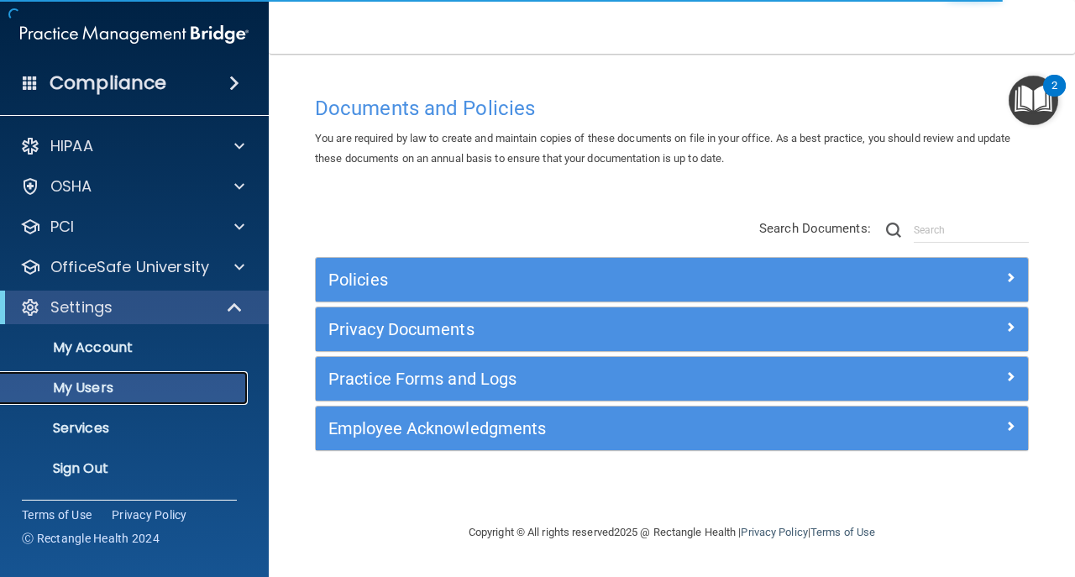
select select "20"
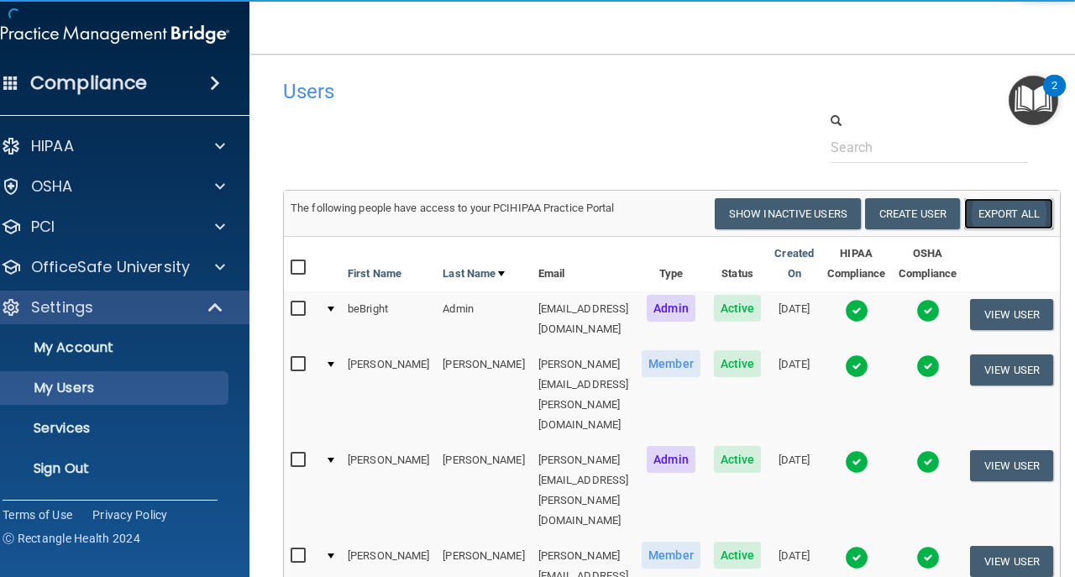
click at [998, 221] on link "Export All" at bounding box center [1008, 213] width 89 height 31
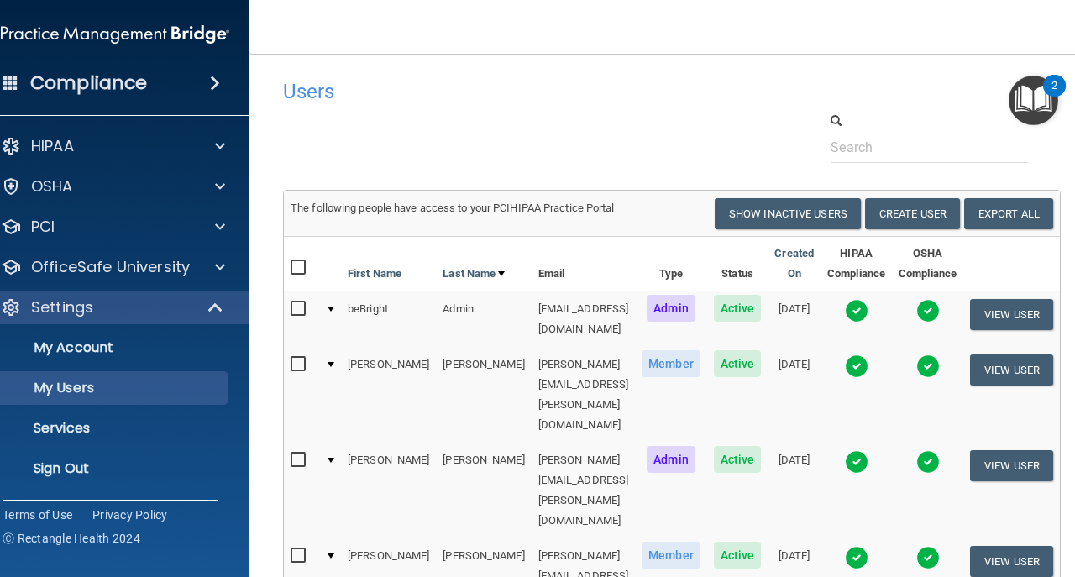
click at [70, 491] on div "HIPAA Documents and Policies Report an Incident Business Associates Emergency P…" at bounding box center [115, 311] width 269 height 376
click at [65, 478] on link "Sign Out" at bounding box center [96, 469] width 264 height 34
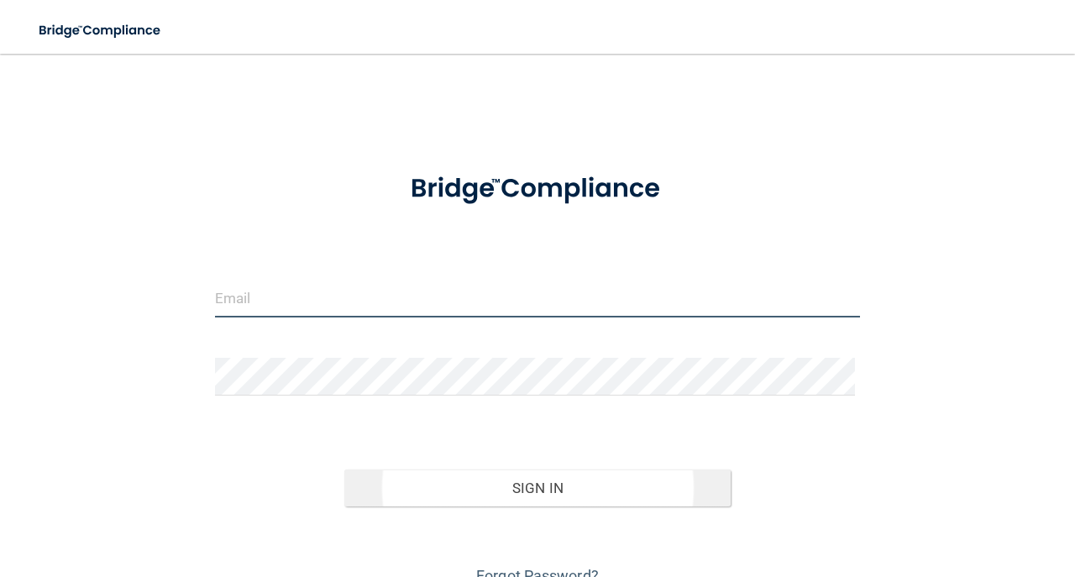
type input "[EMAIL_ADDRESS][DOMAIN_NAME]"
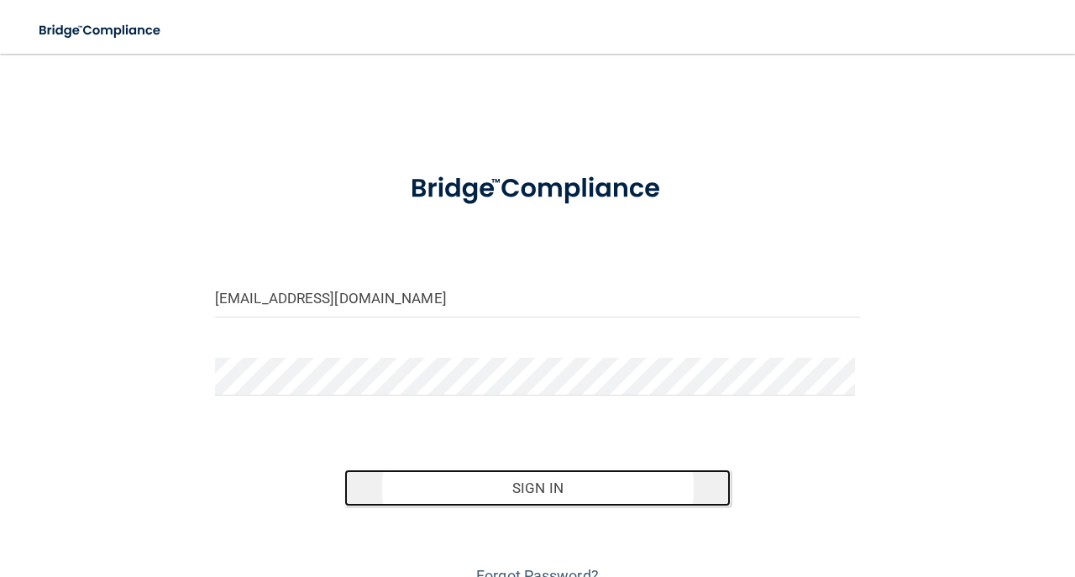
click at [540, 497] on button "Sign In" at bounding box center [537, 487] width 387 height 37
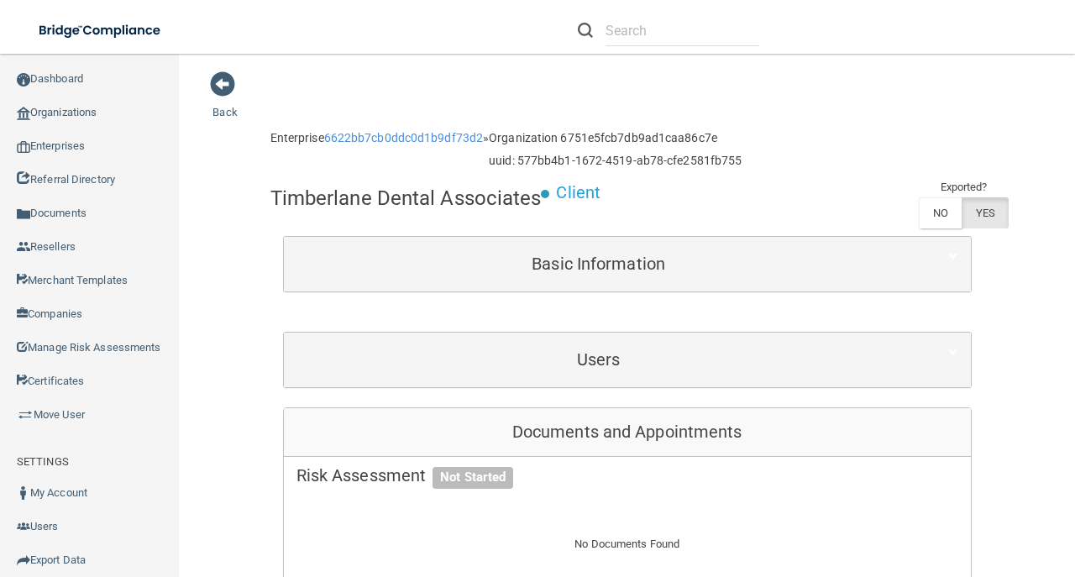
click at [568, 408] on div "Documents and Appointments" at bounding box center [627, 432] width 687 height 49
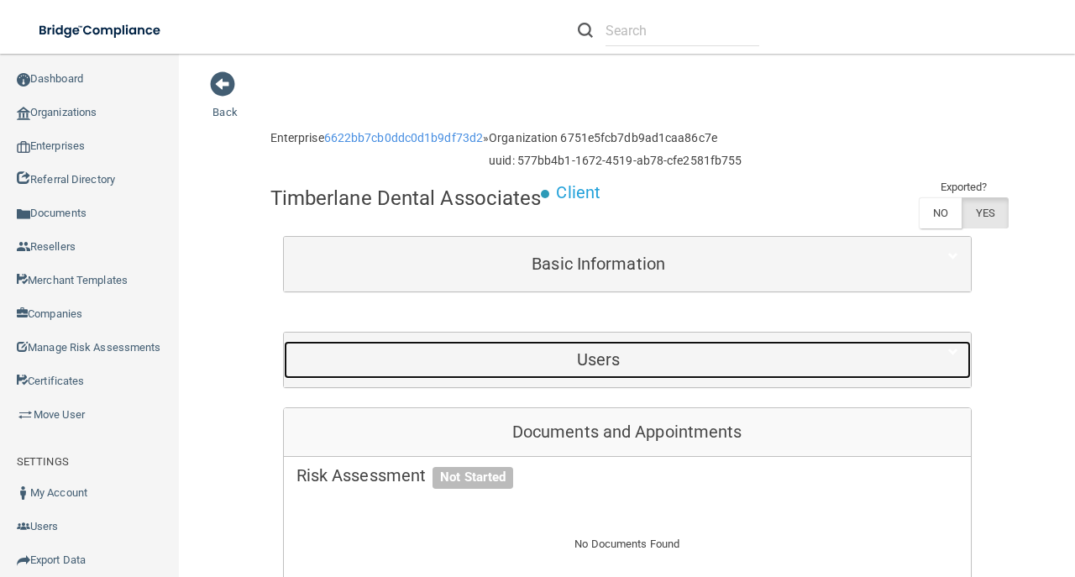
click at [554, 374] on div "Users" at bounding box center [599, 360] width 630 height 38
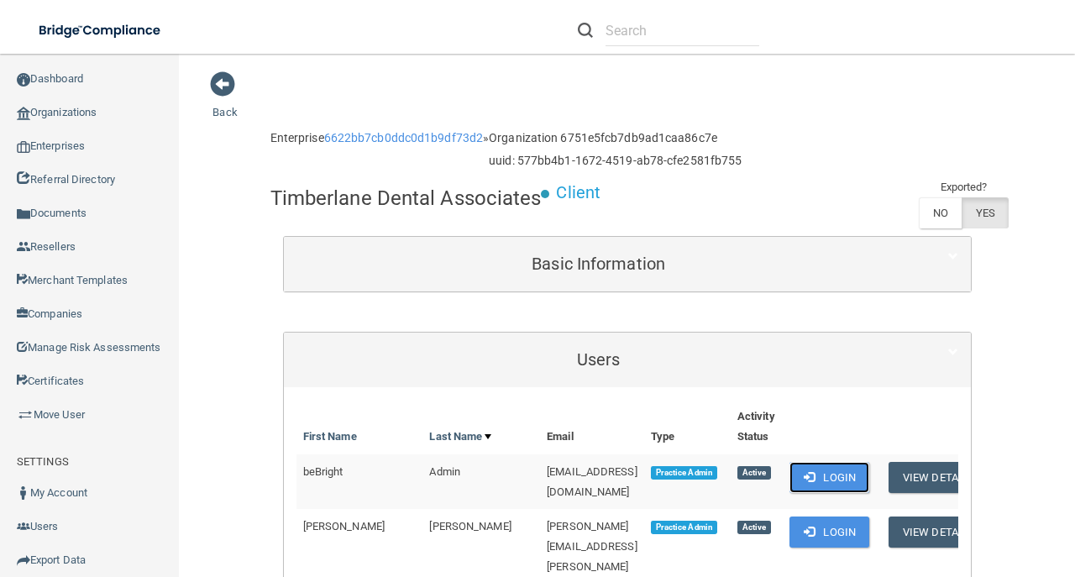
click at [812, 477] on button "Login" at bounding box center [829, 477] width 80 height 31
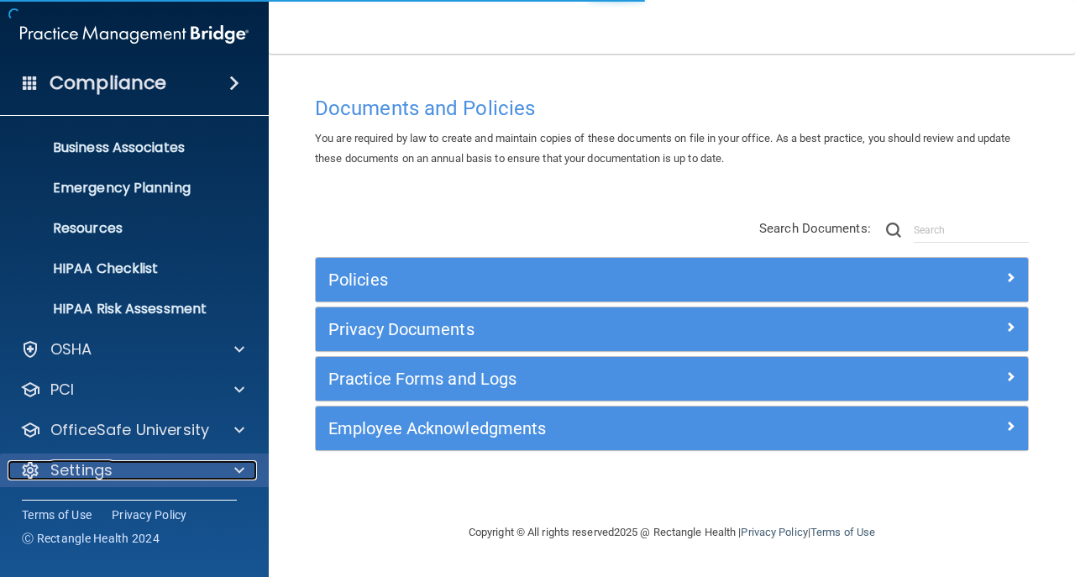
click at [102, 478] on p "Settings" at bounding box center [81, 470] width 62 height 20
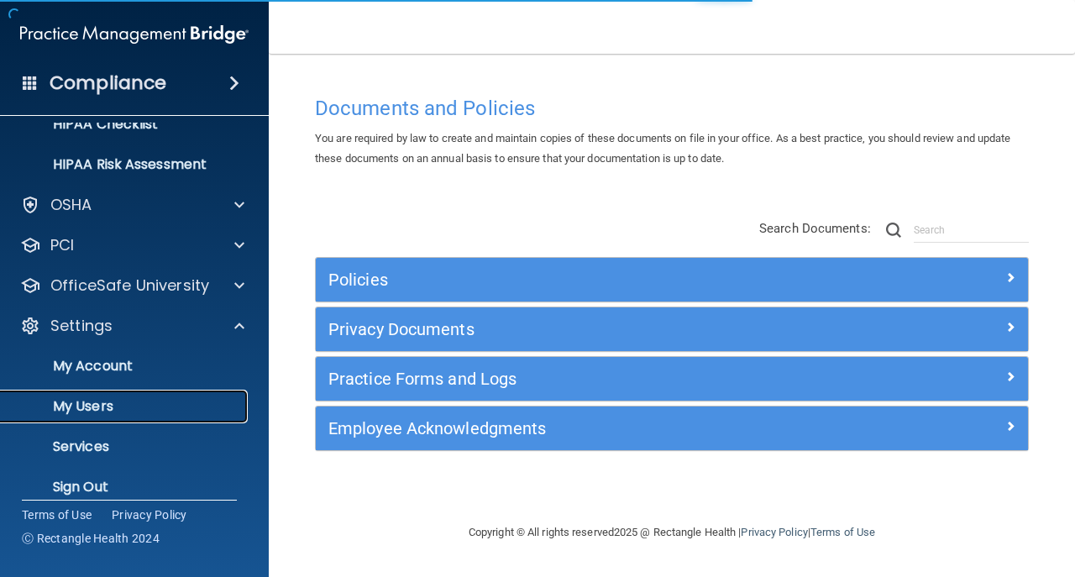
click at [92, 413] on p "My Users" at bounding box center [125, 406] width 229 height 17
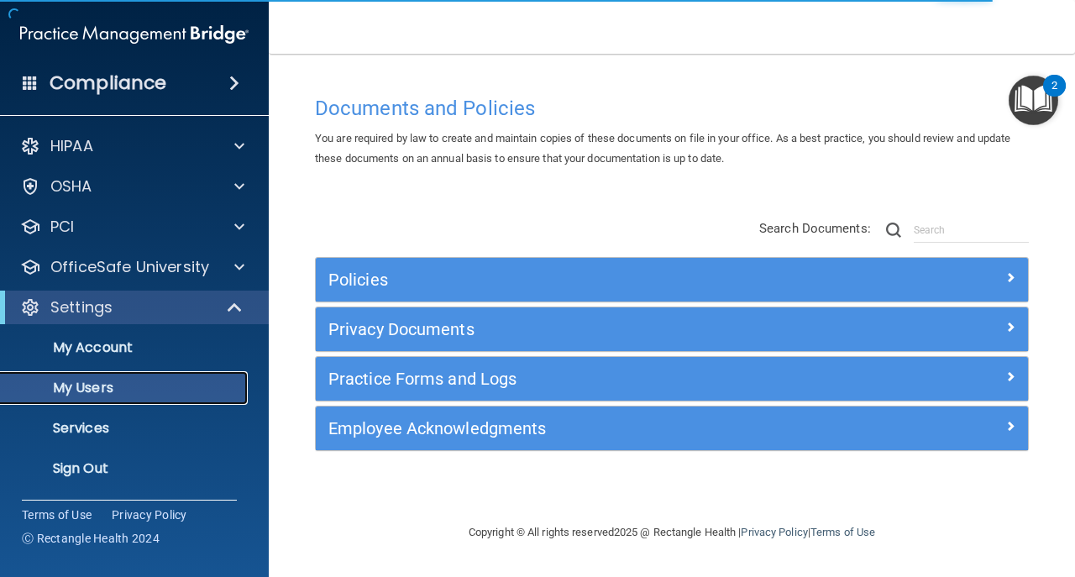
select select "20"
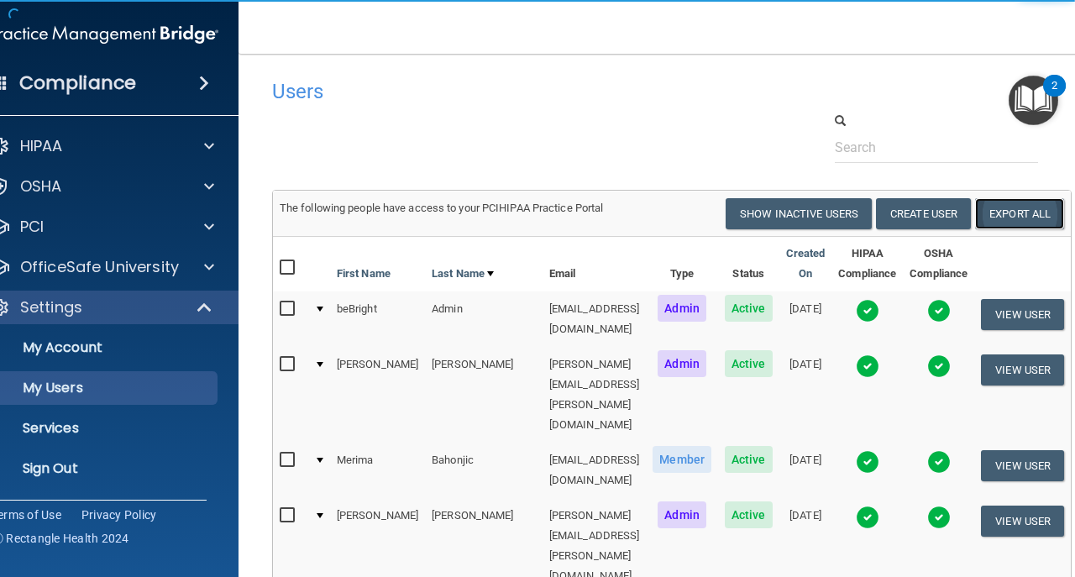
click at [1035, 220] on link "Export All" at bounding box center [1019, 213] width 89 height 31
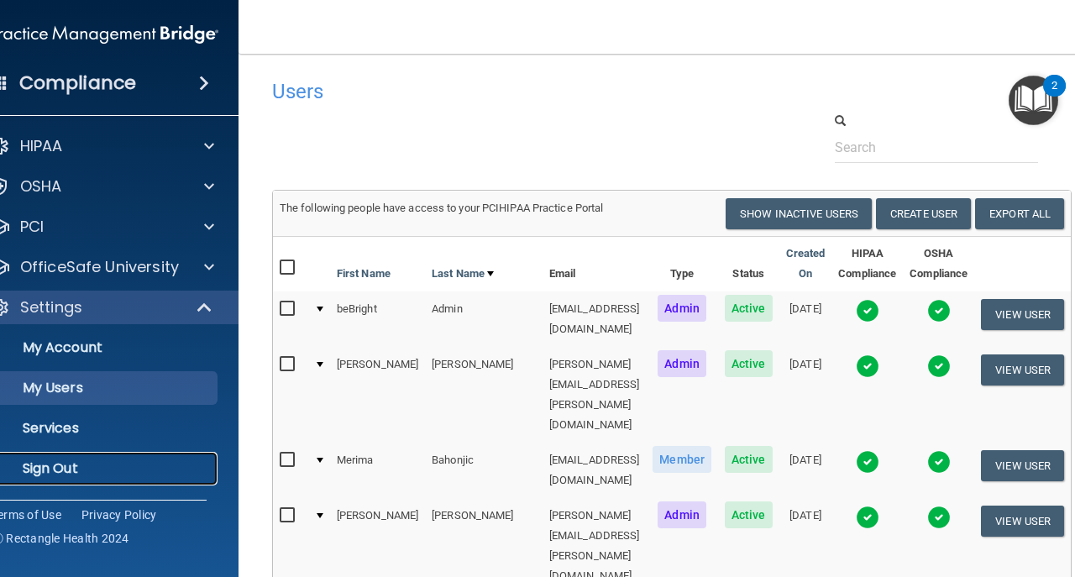
click at [144, 470] on p "Sign Out" at bounding box center [95, 468] width 229 height 17
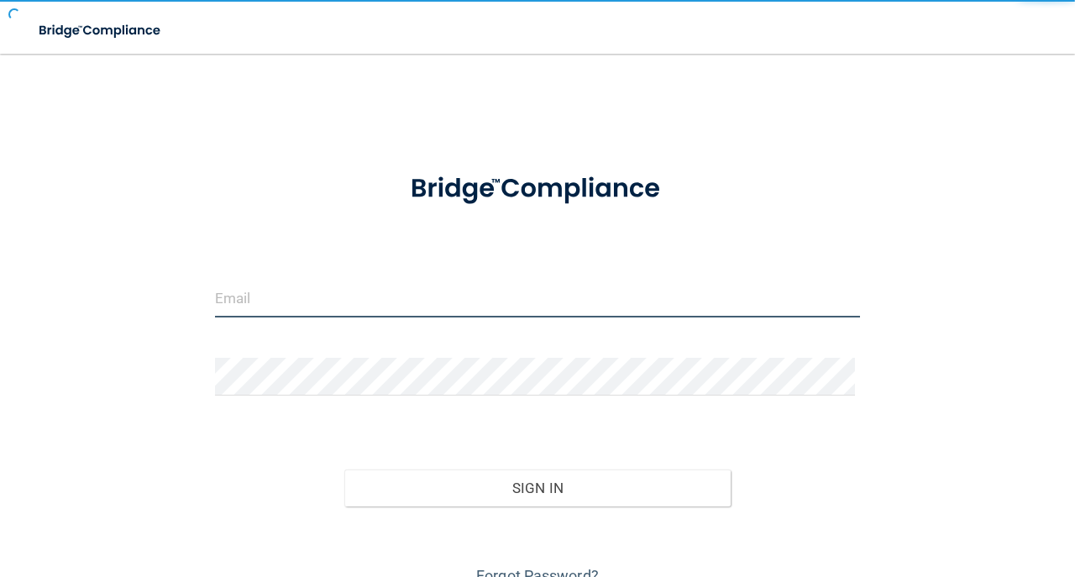
type input "avan@rectanglehealth.com"
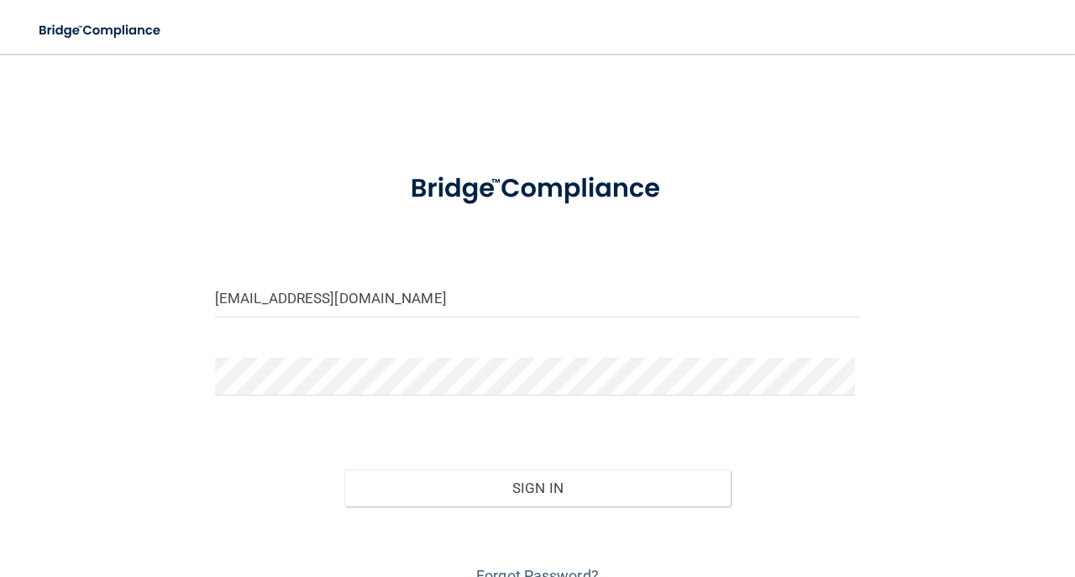
click at [562, 451] on div "Sign In" at bounding box center [537, 471] width 670 height 71
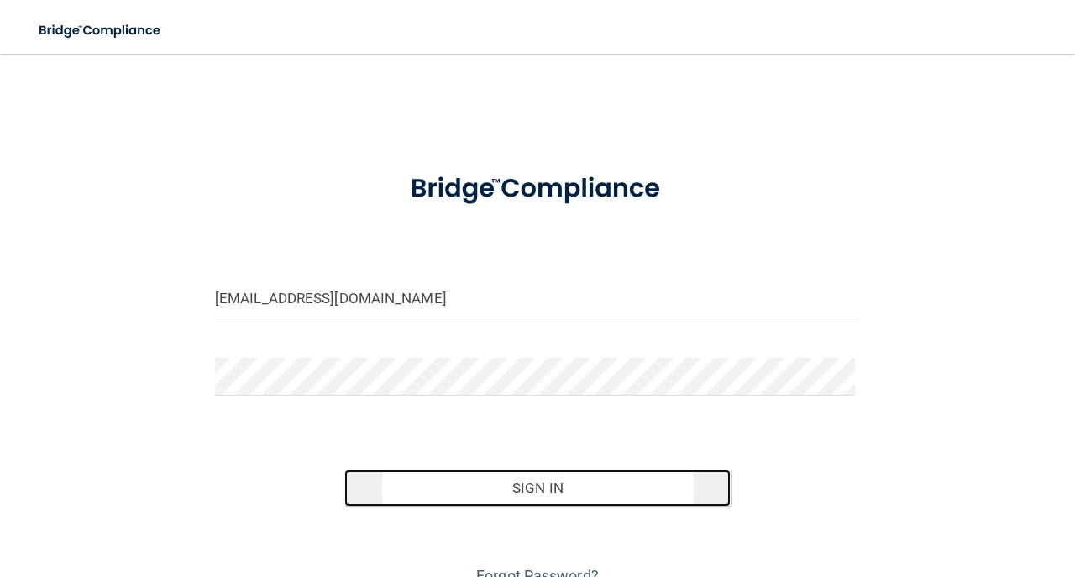
click at [562, 483] on button "Sign In" at bounding box center [537, 487] width 387 height 37
